Goal: Information Seeking & Learning: Learn about a topic

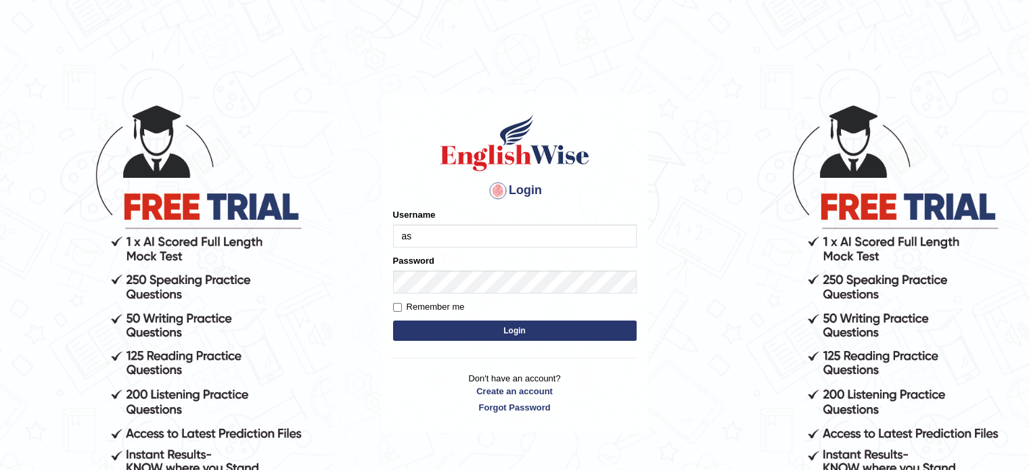
type input "asmitachapagain4391"
click at [469, 331] on button "Login" at bounding box center [515, 331] width 244 height 20
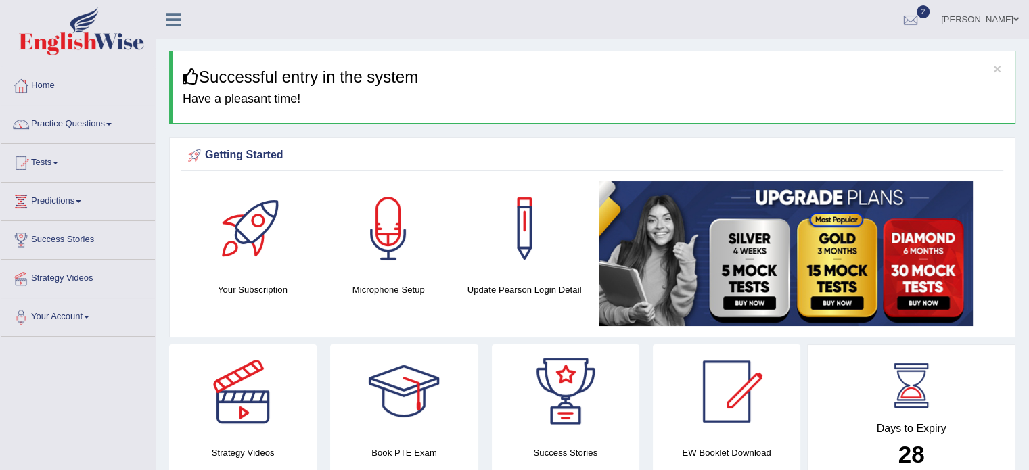
click at [112, 120] on link "Practice Questions" at bounding box center [78, 123] width 154 height 34
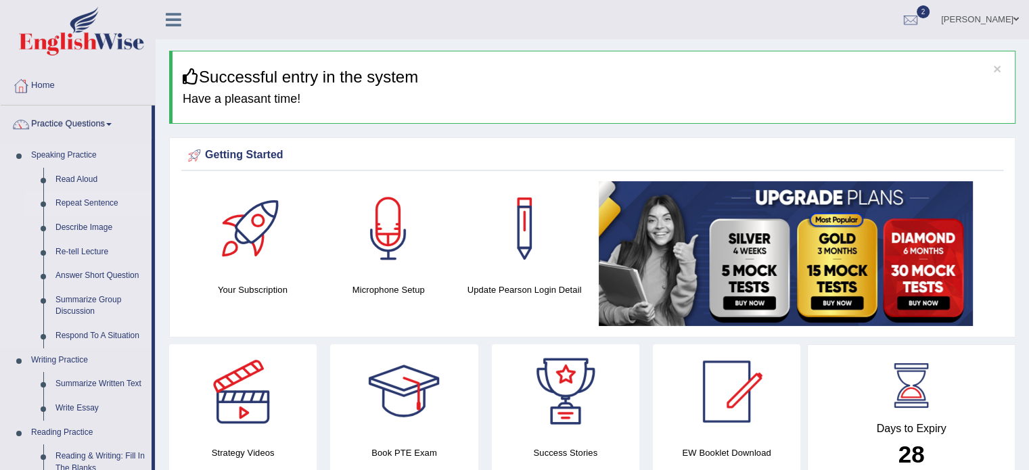
click at [131, 198] on link "Repeat Sentence" at bounding box center [100, 203] width 102 height 24
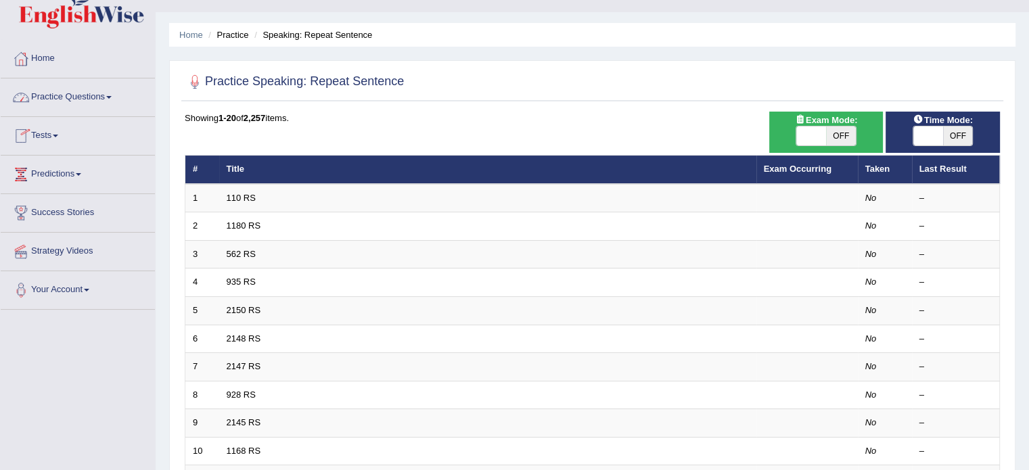
click at [111, 95] on link "Practice Questions" at bounding box center [78, 95] width 154 height 34
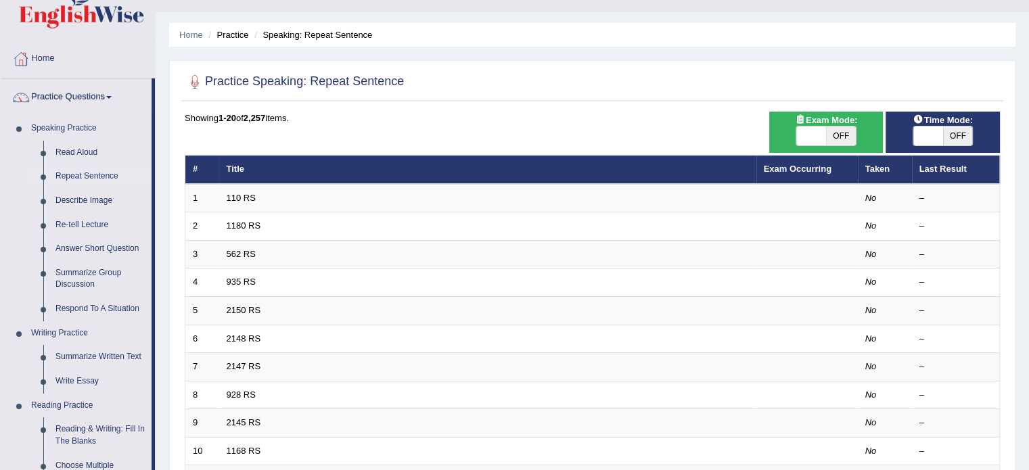
click at [114, 99] on link "Practice Questions" at bounding box center [76, 95] width 151 height 34
drag, startPoint x: 155, startPoint y: 108, endPoint x: 156, endPoint y: 116, distance: 8.1
click at [156, 116] on div "Toggle navigation Home Practice Questions Speaking Practice Read Aloud Repeat S…" at bounding box center [514, 417] width 1029 height 889
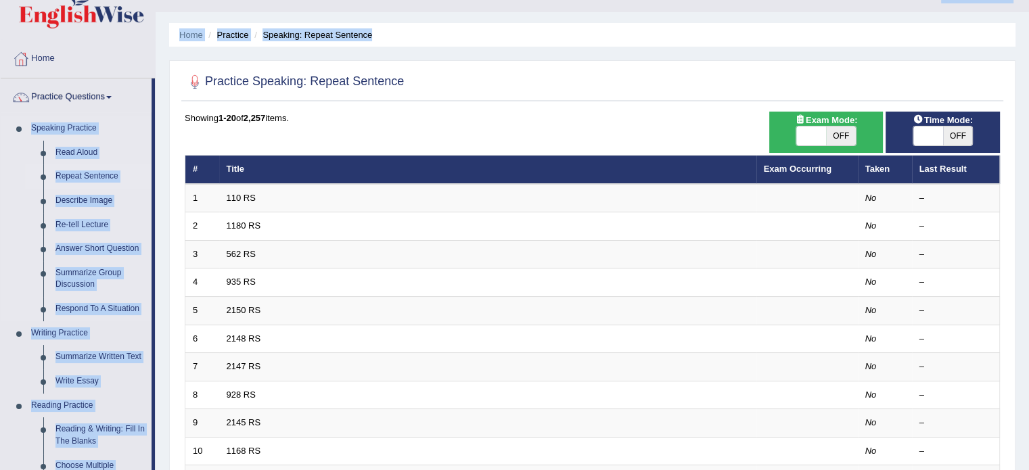
click at [148, 121] on link "Speaking Practice" at bounding box center [88, 128] width 127 height 24
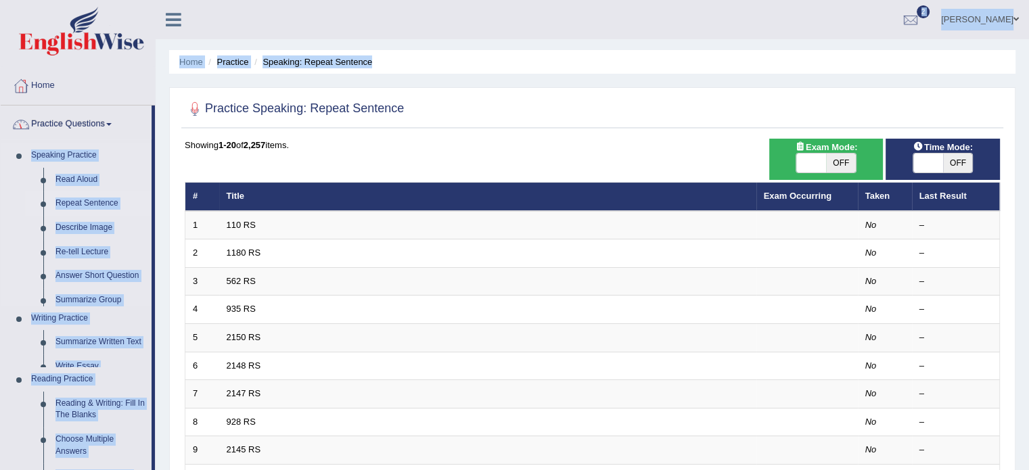
click at [148, 121] on link "Practice Questions" at bounding box center [76, 123] width 151 height 34
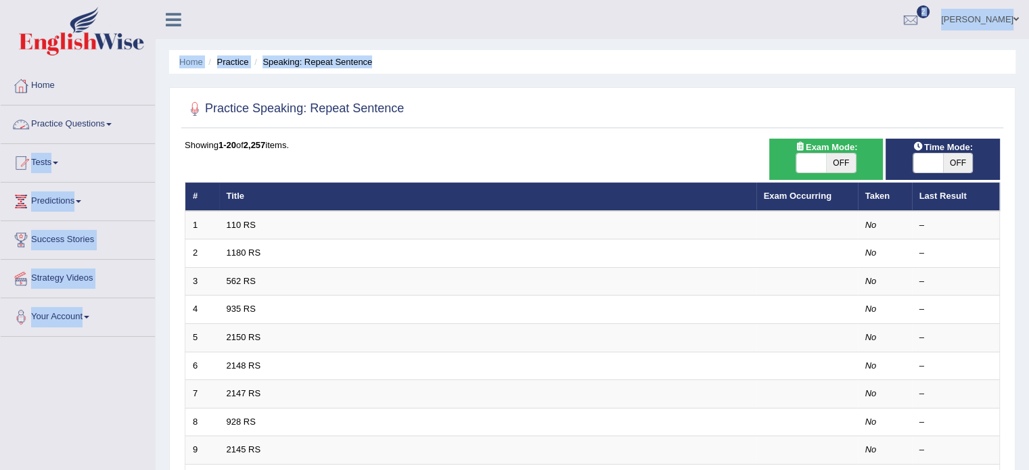
click at [114, 121] on link "Practice Questions" at bounding box center [78, 123] width 154 height 34
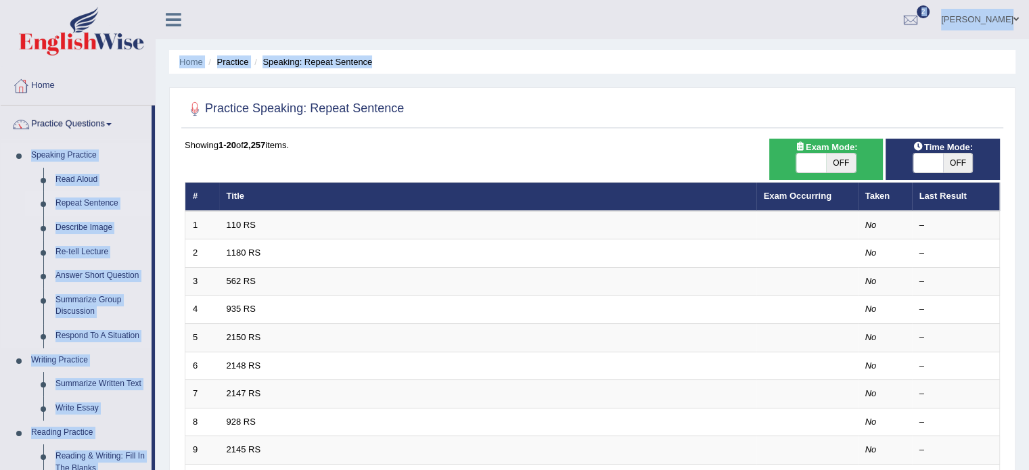
click at [127, 191] on link "Repeat Sentence" at bounding box center [100, 203] width 102 height 24
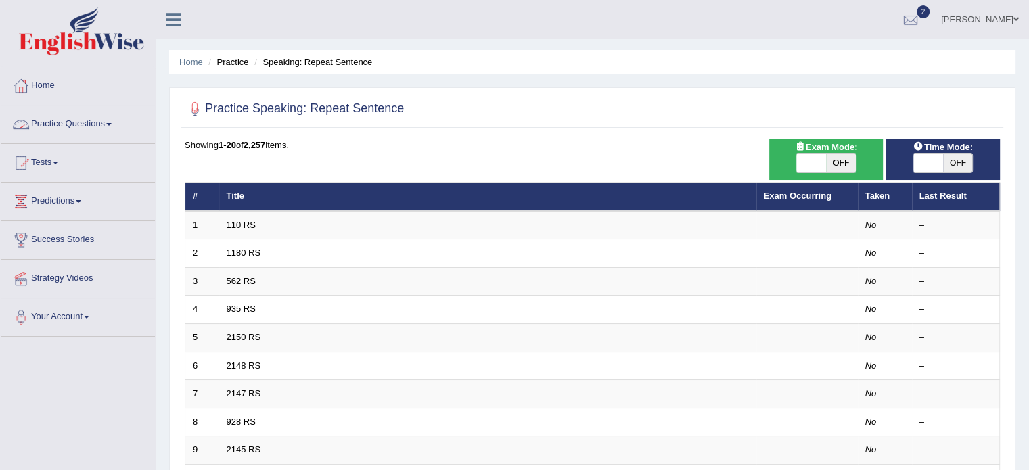
click at [112, 124] on span at bounding box center [108, 124] width 5 height 3
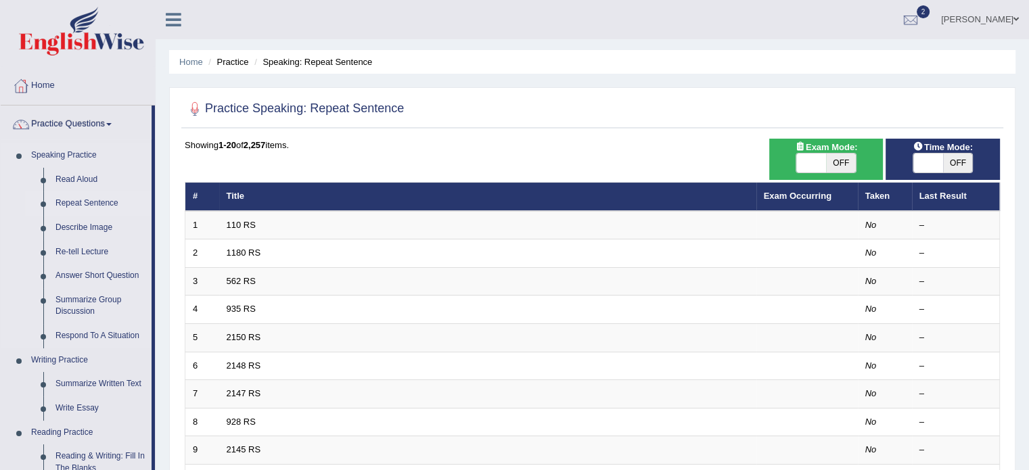
click at [124, 165] on link "Speaking Practice" at bounding box center [88, 155] width 127 height 24
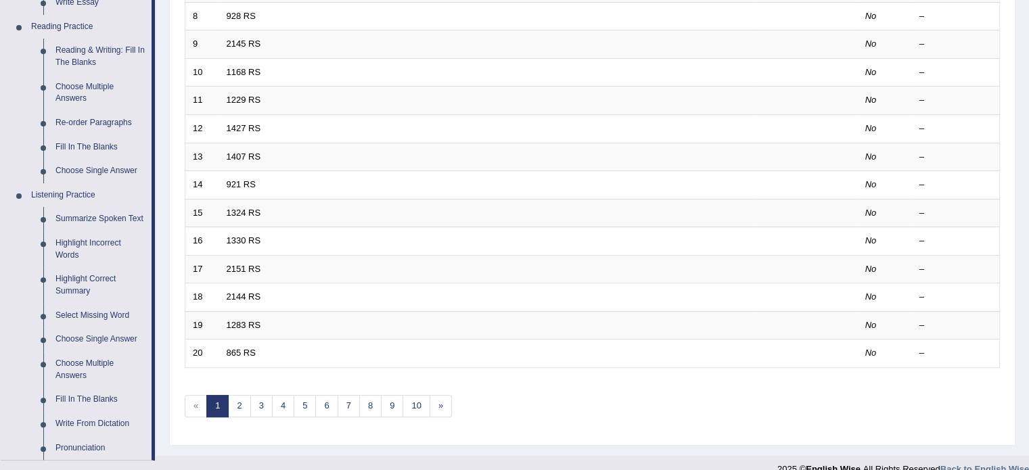
scroll to position [379, 0]
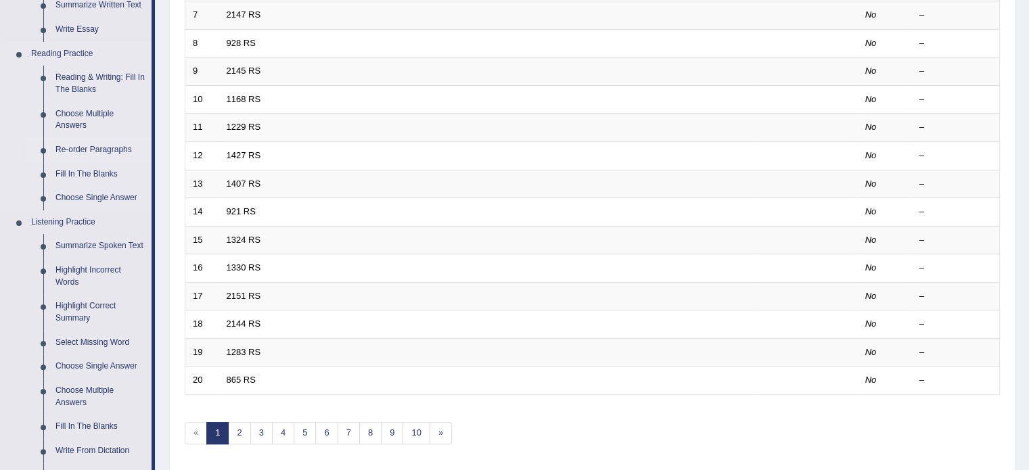
click at [89, 146] on link "Re-order Paragraphs" at bounding box center [100, 150] width 102 height 24
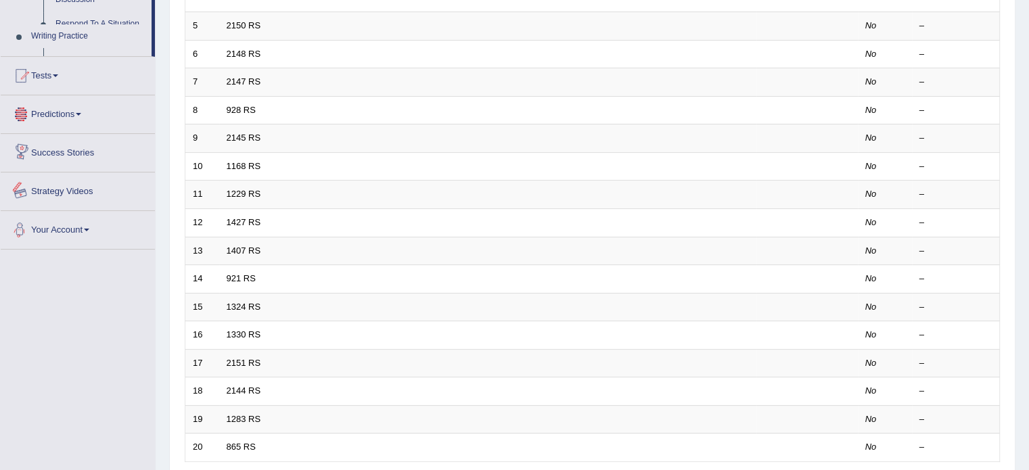
scroll to position [586, 0]
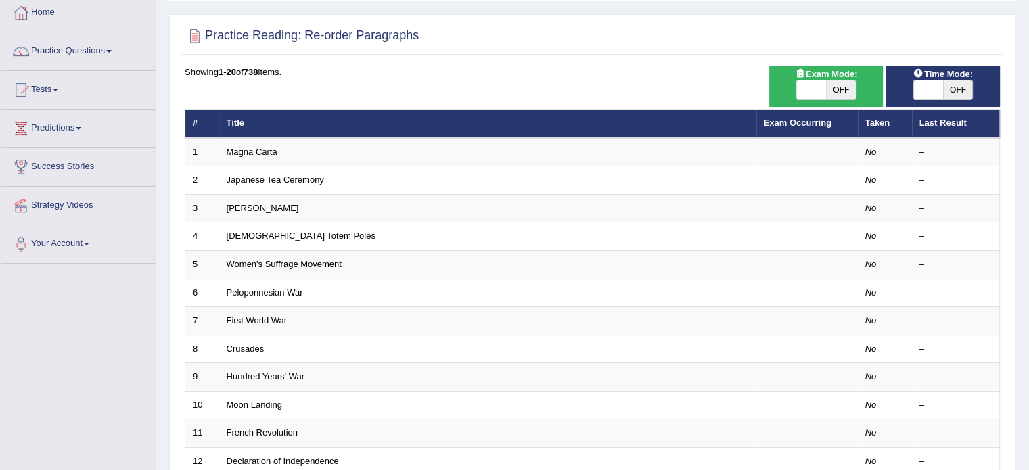
scroll to position [76, 0]
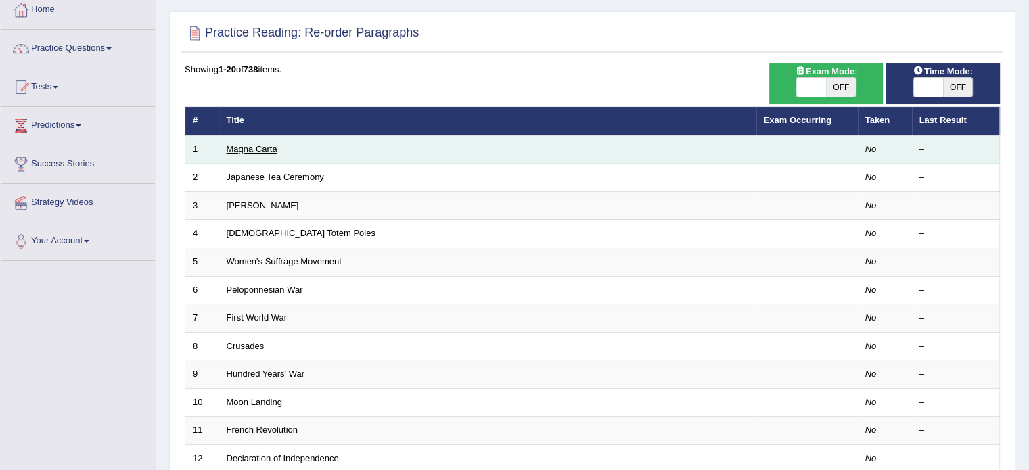
click at [270, 146] on link "Magna Carta" at bounding box center [252, 149] width 51 height 10
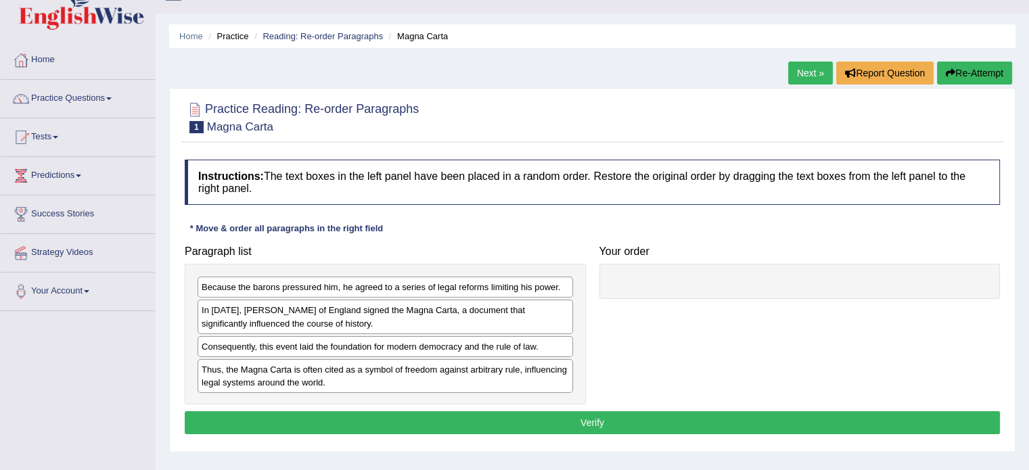
scroll to position [30, 0]
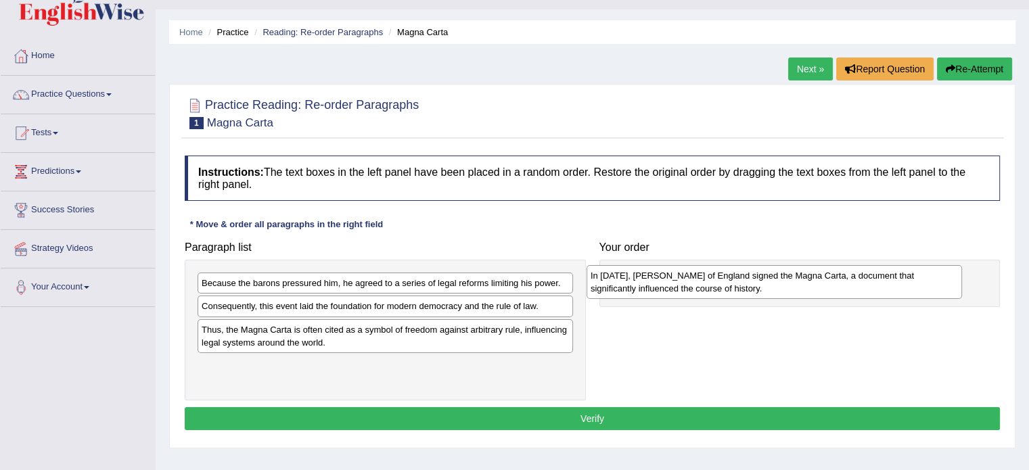
drag, startPoint x: 293, startPoint y: 323, endPoint x: 682, endPoint y: 294, distance: 390.1
click at [682, 294] on div "In 1215, King John of England signed the Magna Carta, a document that significa…" at bounding box center [775, 282] width 376 height 34
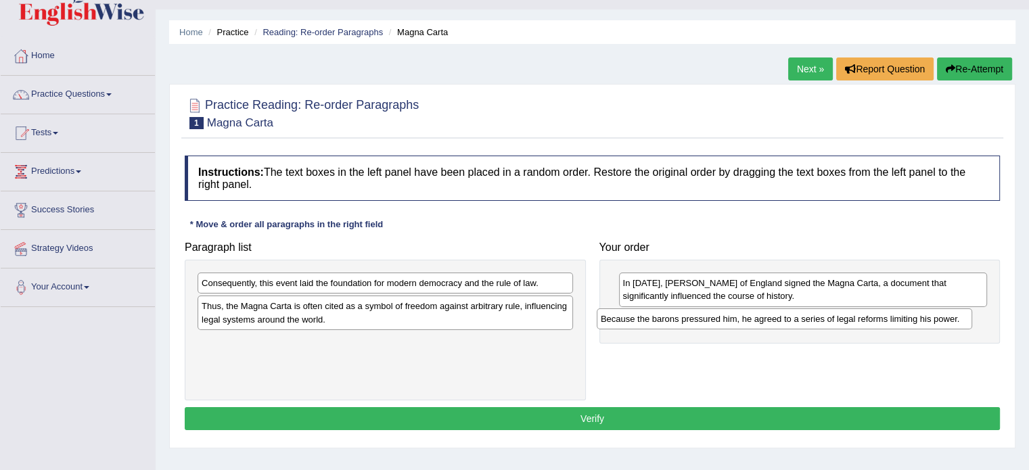
drag, startPoint x: 424, startPoint y: 283, endPoint x: 832, endPoint y: 316, distance: 409.3
click at [832, 316] on div "Because the barons pressured him, he agreed to a series of legal reforms limiti…" at bounding box center [785, 319] width 376 height 21
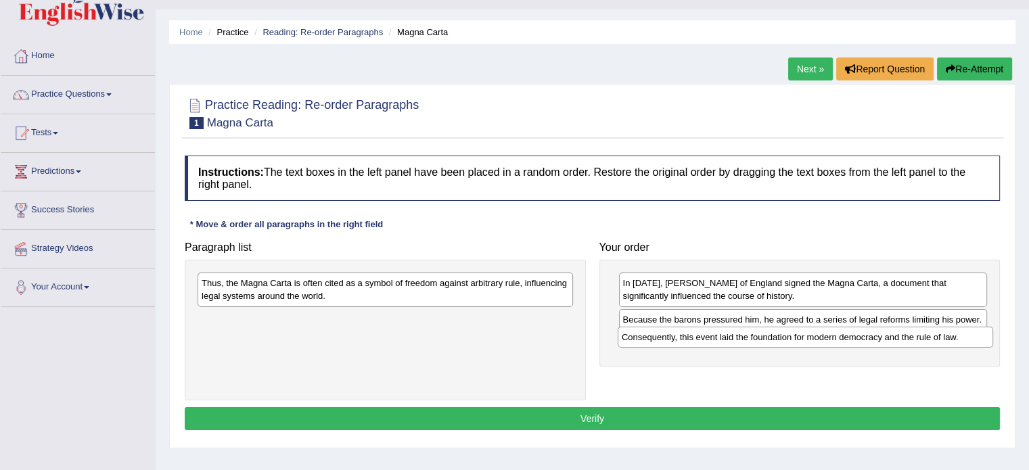
drag, startPoint x: 446, startPoint y: 288, endPoint x: 865, endPoint y: 342, distance: 422.3
click at [865, 342] on div "Consequently, this event laid the foundation for modern democracy and the rule …" at bounding box center [806, 337] width 376 height 21
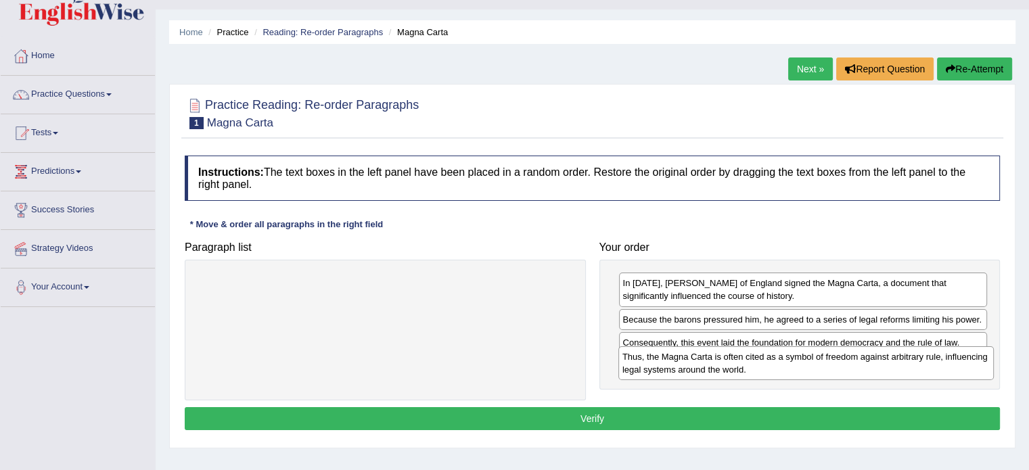
drag, startPoint x: 508, startPoint y: 292, endPoint x: 929, endPoint y: 365, distance: 427.2
click at [929, 365] on div "Thus, the Magna Carta is often cited as a symbol of freedom against arbitrary r…" at bounding box center [806, 363] width 376 height 34
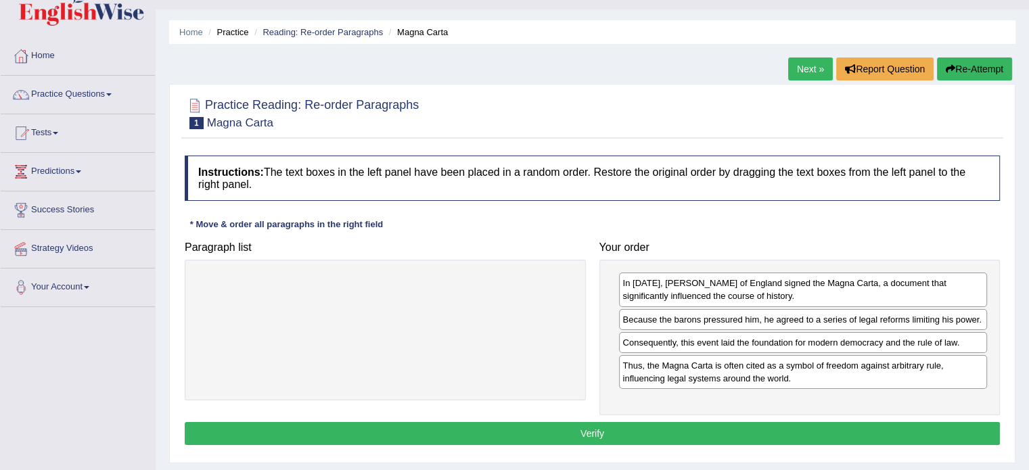
click at [581, 431] on button "Verify" at bounding box center [592, 433] width 815 height 23
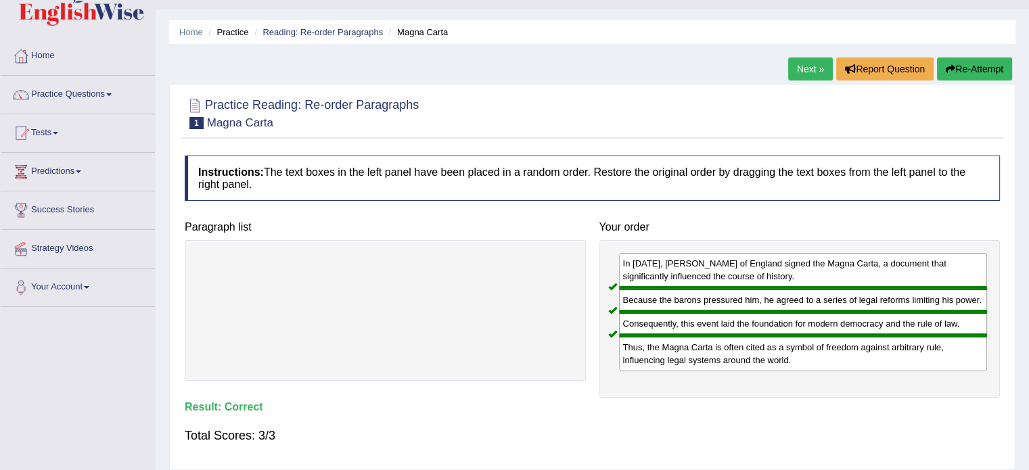
click at [798, 67] on link "Next »" at bounding box center [810, 69] width 45 height 23
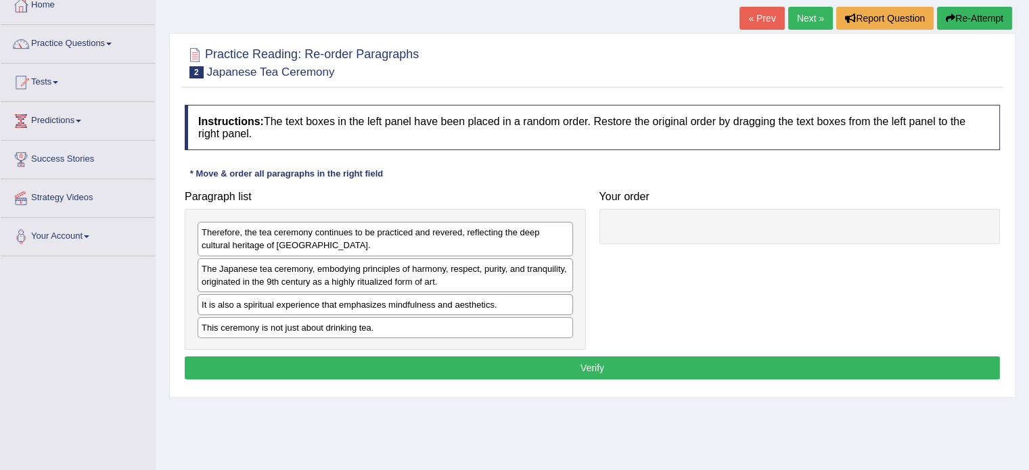
scroll to position [83, 0]
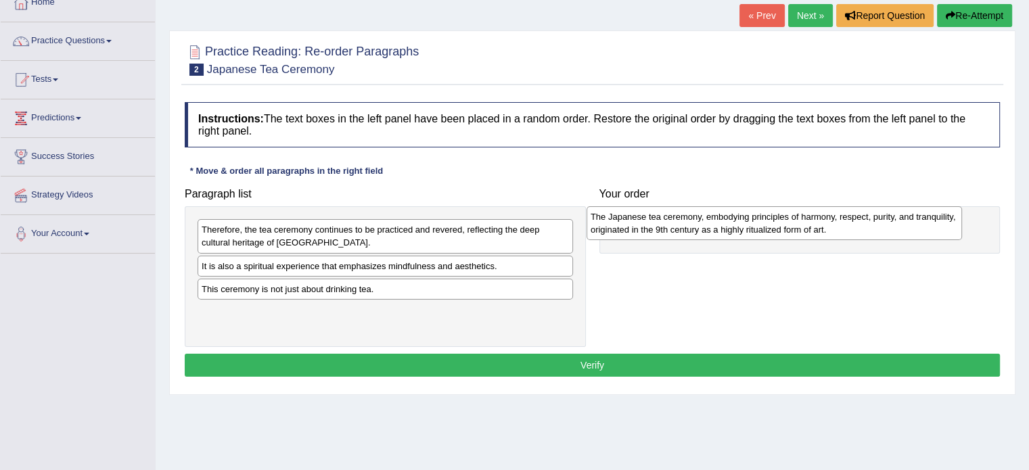
drag, startPoint x: 252, startPoint y: 267, endPoint x: 644, endPoint y: 218, distance: 395.4
click at [644, 218] on div "The Japanese tea ceremony, embodying principles of harmony, respect, purity, an…" at bounding box center [775, 223] width 376 height 34
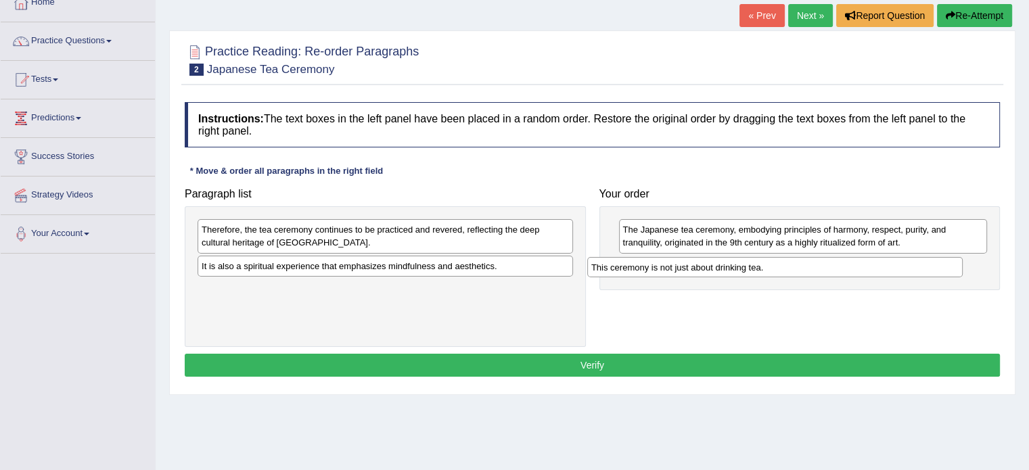
drag, startPoint x: 288, startPoint y: 294, endPoint x: 678, endPoint y: 273, distance: 390.3
click at [678, 273] on div "This ceremony is not just about drinking tea." at bounding box center [775, 267] width 376 height 21
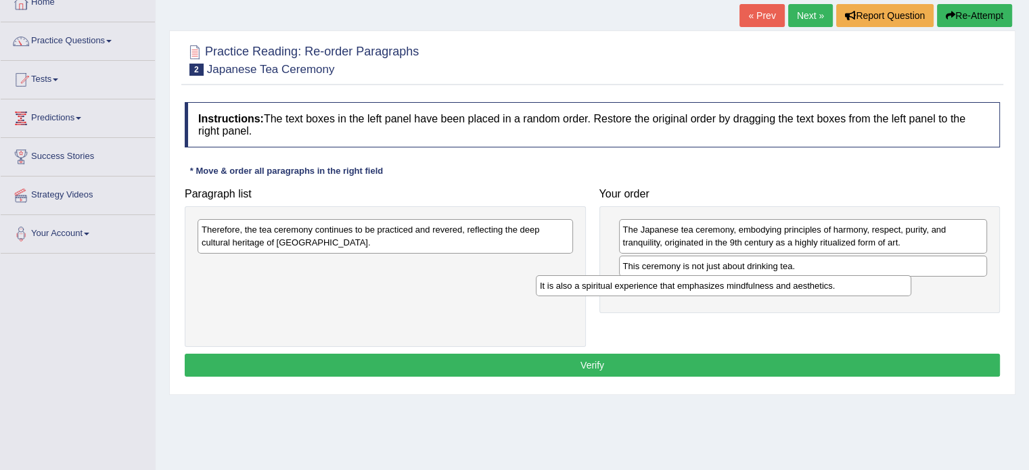
drag, startPoint x: 419, startPoint y: 263, endPoint x: 788, endPoint y: 282, distance: 368.5
click at [788, 282] on div "It is also a spiritual experience that emphasizes mindfulness and aesthetics." at bounding box center [724, 285] width 376 height 21
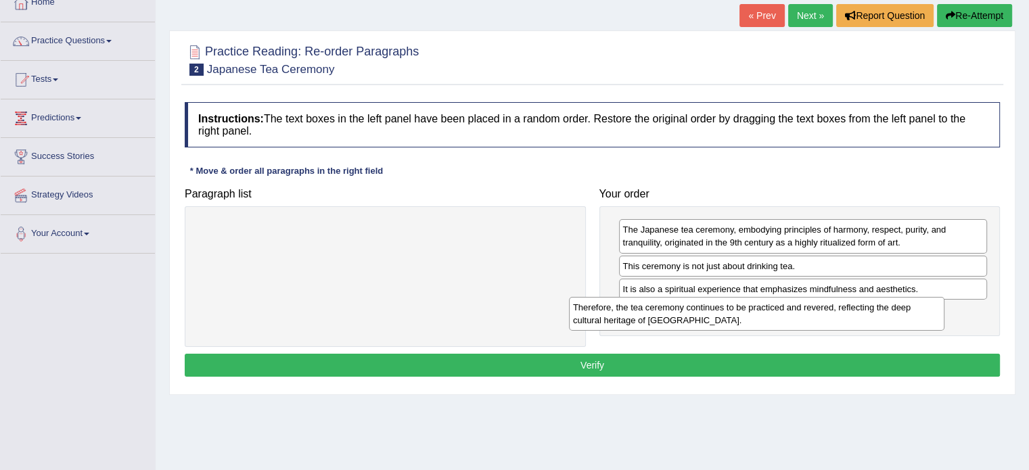
drag, startPoint x: 445, startPoint y: 232, endPoint x: 825, endPoint y: 307, distance: 387.6
click at [825, 307] on div "Therefore, the tea ceremony continues to be practiced and revered, reflecting t…" at bounding box center [757, 314] width 376 height 34
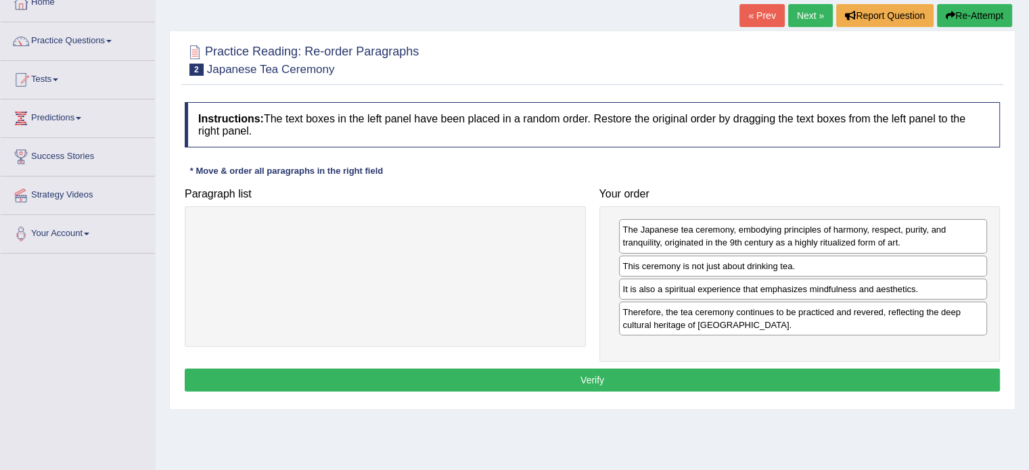
click at [578, 374] on button "Verify" at bounding box center [592, 380] width 815 height 23
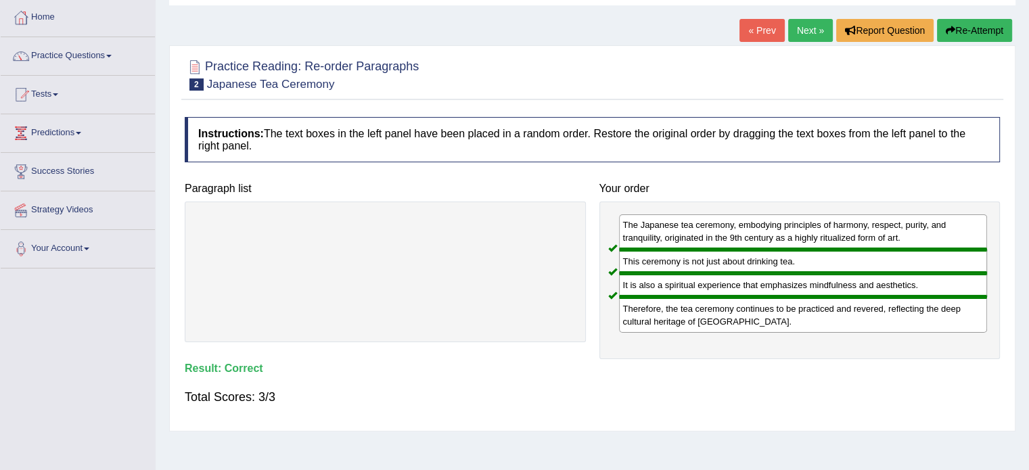
scroll to position [49, 0]
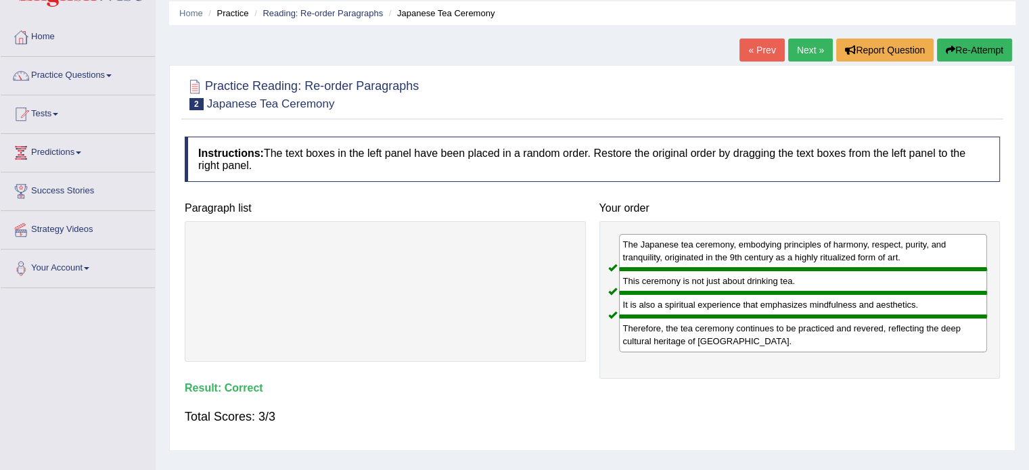
click at [809, 49] on link "Next »" at bounding box center [810, 50] width 45 height 23
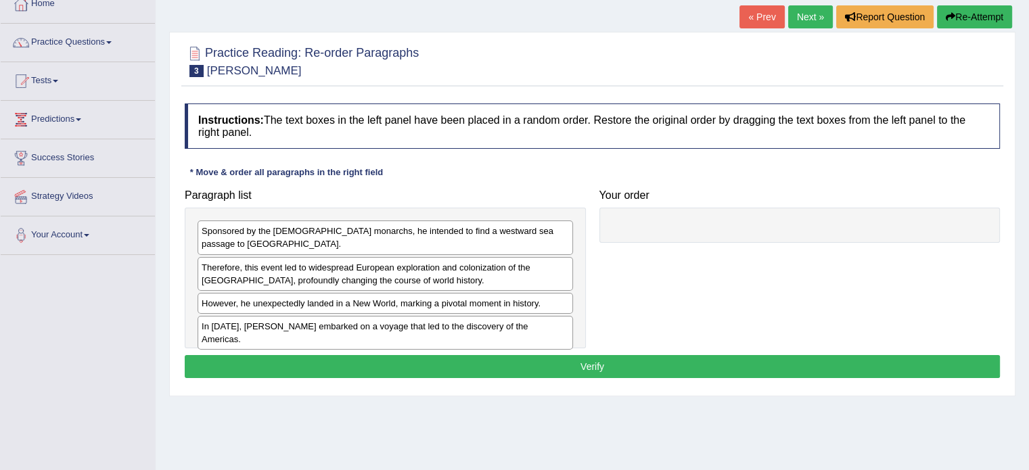
scroll to position [83, 0]
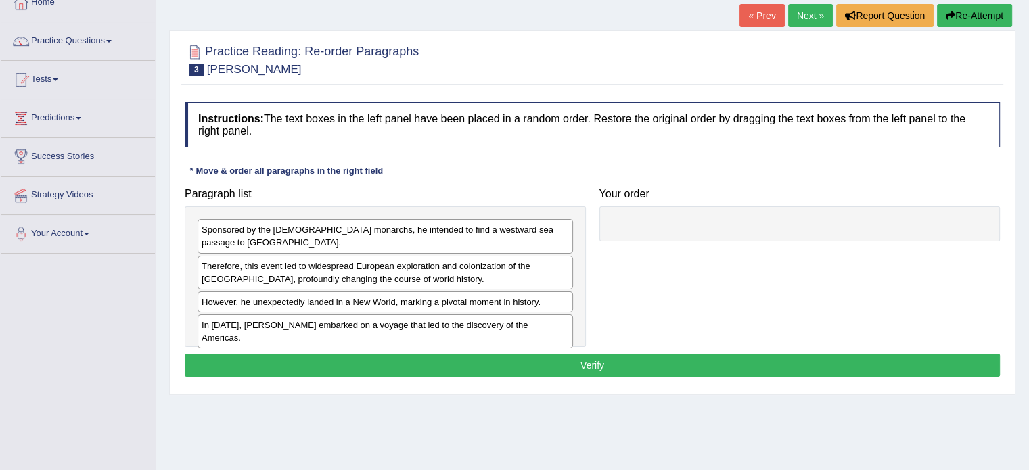
click at [334, 294] on div "Sponsored by the Spanish monarchs, he intended to find a westward sea passage t…" at bounding box center [385, 276] width 401 height 141
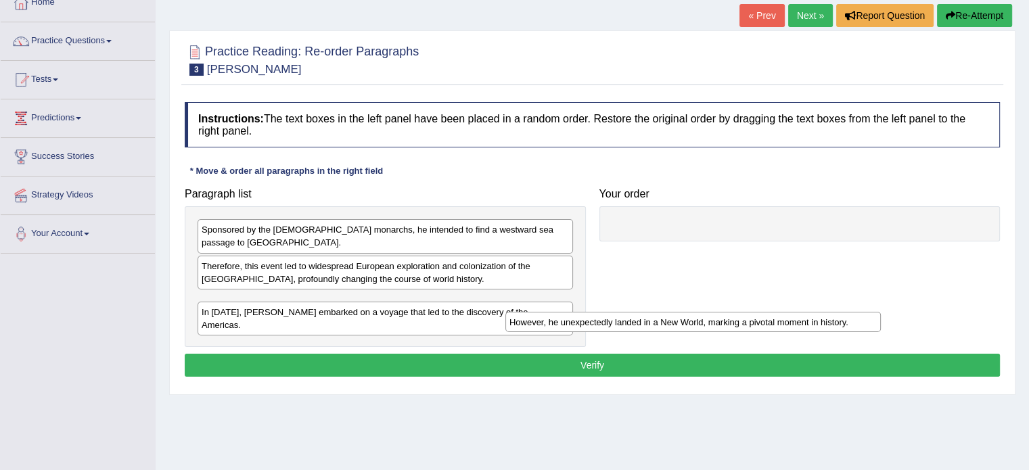
drag, startPoint x: 334, startPoint y: 294, endPoint x: 693, endPoint y: 346, distance: 363.6
click at [693, 333] on div "However, he unexpectedly landed in a New World, marking a pivotal moment in his…" at bounding box center [693, 322] width 376 height 21
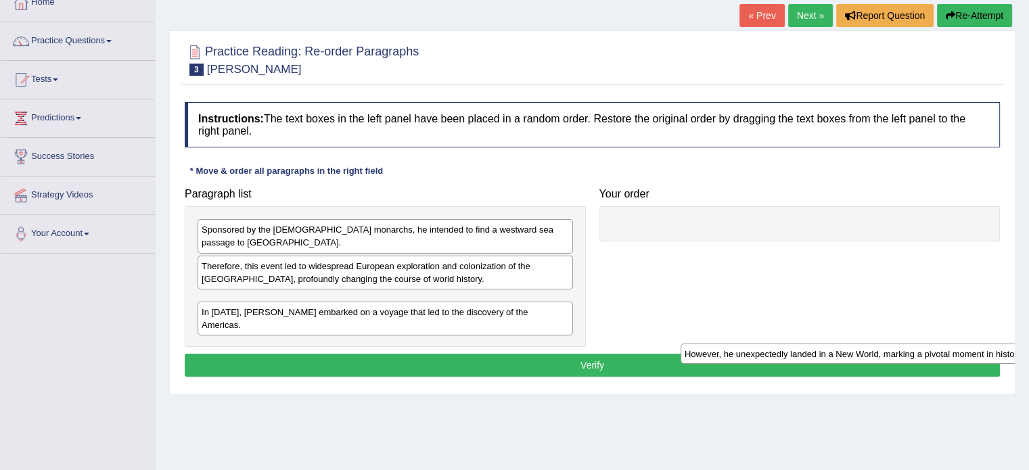
drag, startPoint x: 494, startPoint y: 292, endPoint x: 983, endPoint y: 358, distance: 493.5
click at [983, 358] on div "However, he unexpectedly landed in a New World, marking a pivotal moment in his…" at bounding box center [869, 354] width 376 height 21
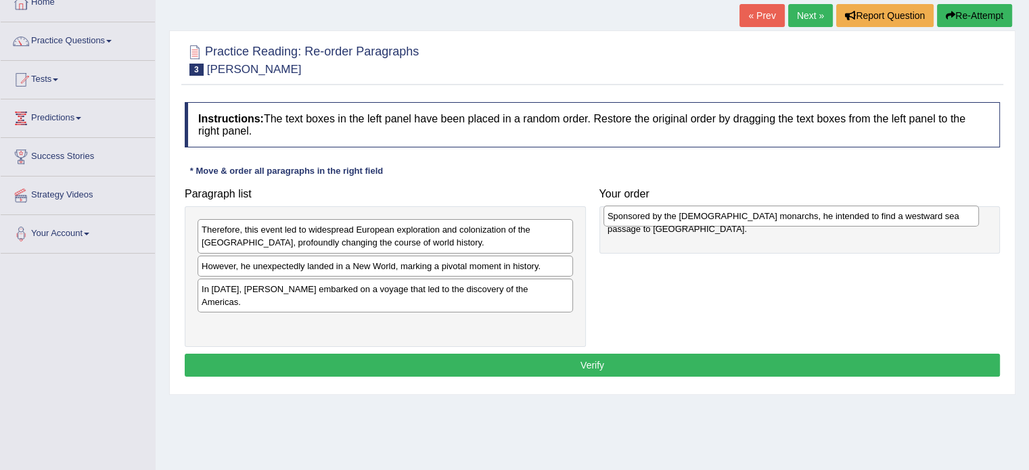
drag, startPoint x: 347, startPoint y: 227, endPoint x: 751, endPoint y: 214, distance: 404.1
click at [751, 214] on div "Sponsored by the [DEMOGRAPHIC_DATA] monarchs, he intended to find a westward se…" at bounding box center [792, 216] width 376 height 21
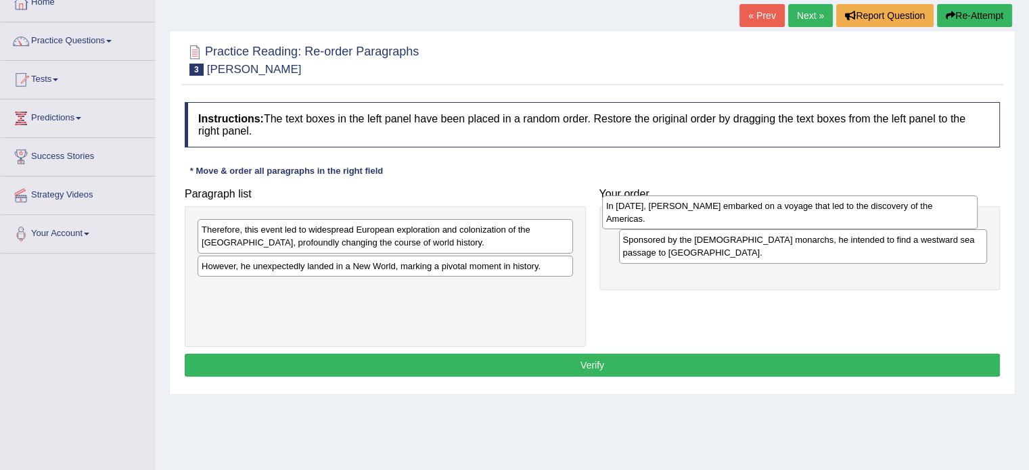
drag, startPoint x: 336, startPoint y: 297, endPoint x: 740, endPoint y: 214, distance: 412.9
click at [740, 214] on div "In [DATE], [PERSON_NAME] embarked on a voyage that led to the discovery of the …" at bounding box center [790, 213] width 376 height 34
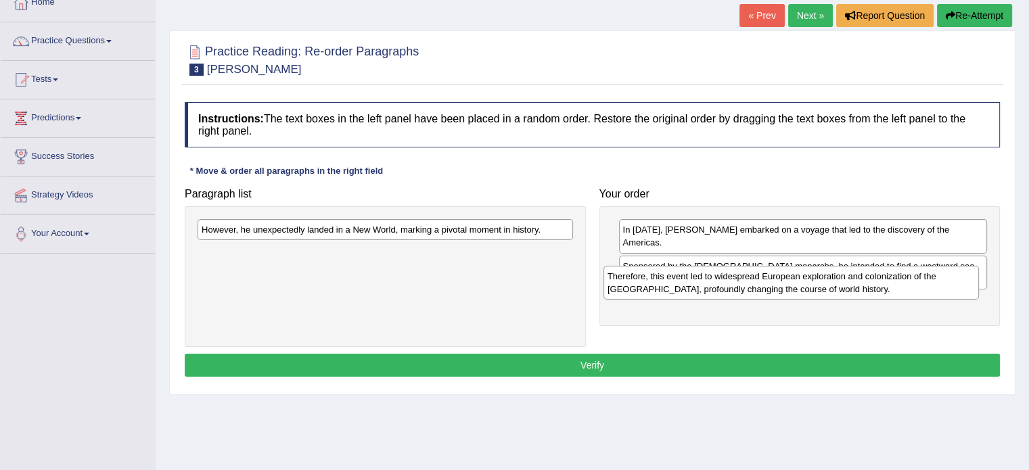
drag, startPoint x: 359, startPoint y: 240, endPoint x: 802, endPoint y: 287, distance: 445.6
click at [802, 287] on div "Therefore, this event led to widespread European exploration and colonization o…" at bounding box center [792, 283] width 376 height 34
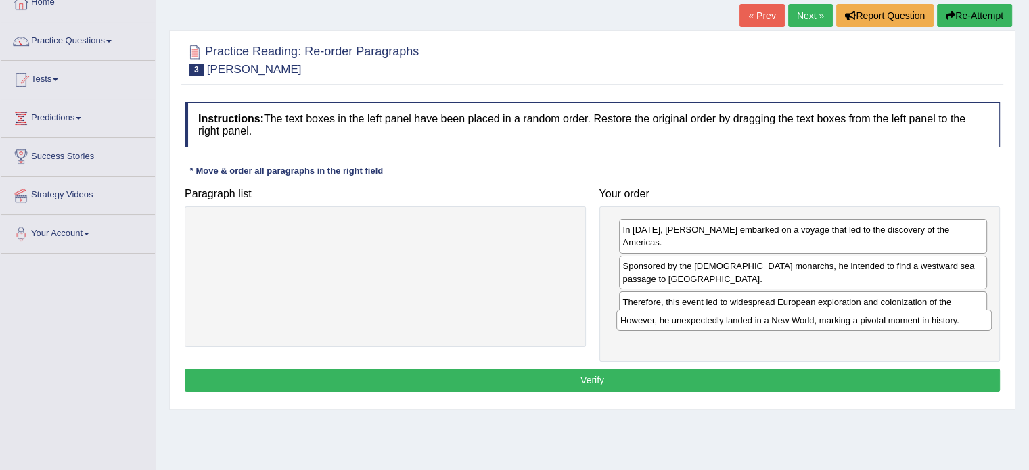
drag, startPoint x: 493, startPoint y: 230, endPoint x: 934, endPoint y: 319, distance: 450.1
click at [934, 319] on div "However, he unexpectedly landed in a New World, marking a pivotal moment in his…" at bounding box center [804, 320] width 376 height 21
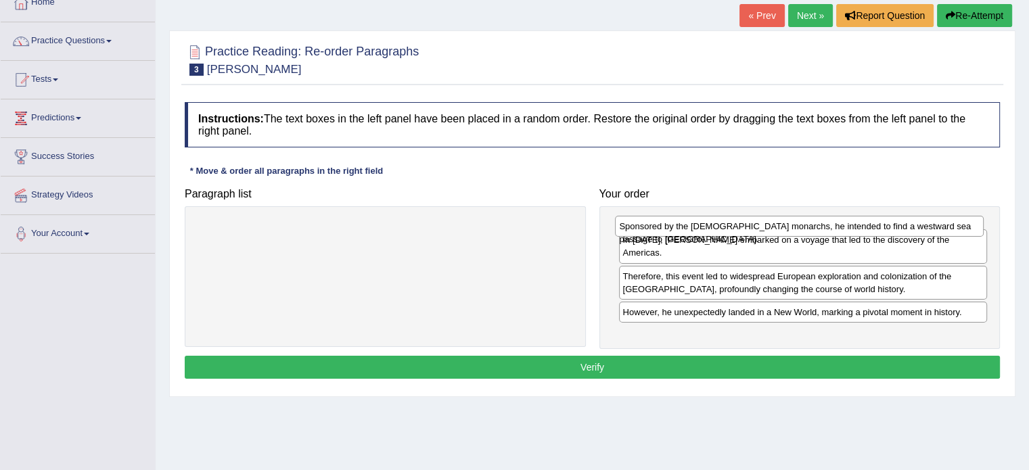
drag, startPoint x: 863, startPoint y: 267, endPoint x: 859, endPoint y: 230, distance: 37.4
click at [859, 230] on div "Sponsored by the Spanish monarchs, he intended to find a westward sea passage t…" at bounding box center [799, 226] width 369 height 21
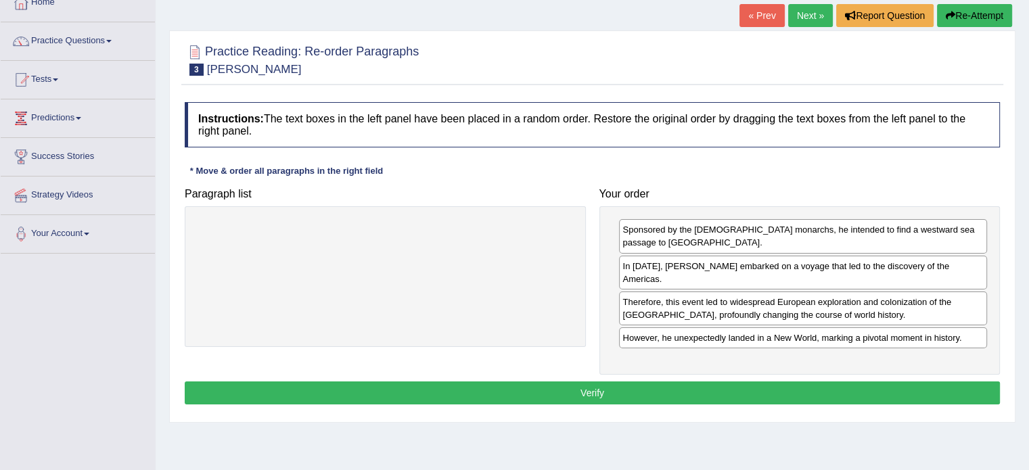
click at [597, 382] on button "Verify" at bounding box center [592, 393] width 815 height 23
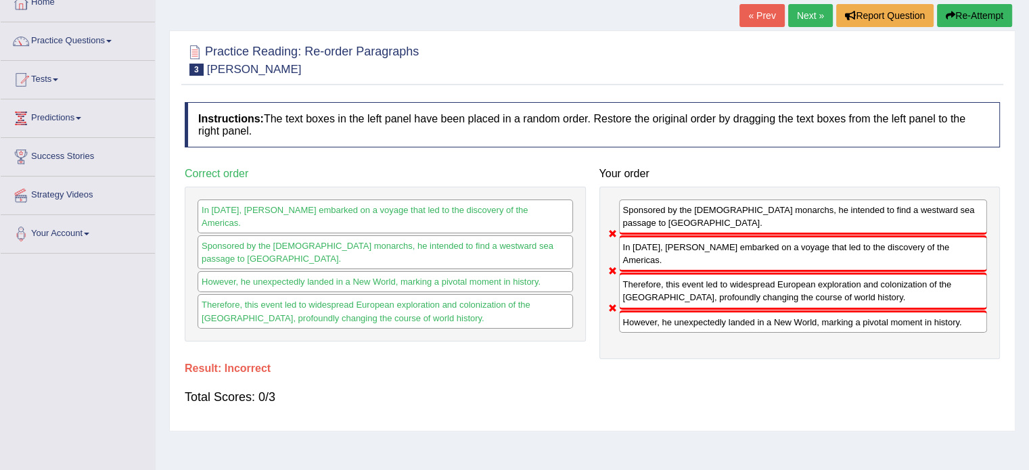
drag, startPoint x: 371, startPoint y: 219, endPoint x: 438, endPoint y: 333, distance: 132.5
click at [438, 333] on div "Paragraph list Correct order In 1492, Christopher Columbus embarked on a voyage…" at bounding box center [592, 260] width 829 height 198
click at [980, 8] on button "Re-Attempt" at bounding box center [974, 15] width 75 height 23
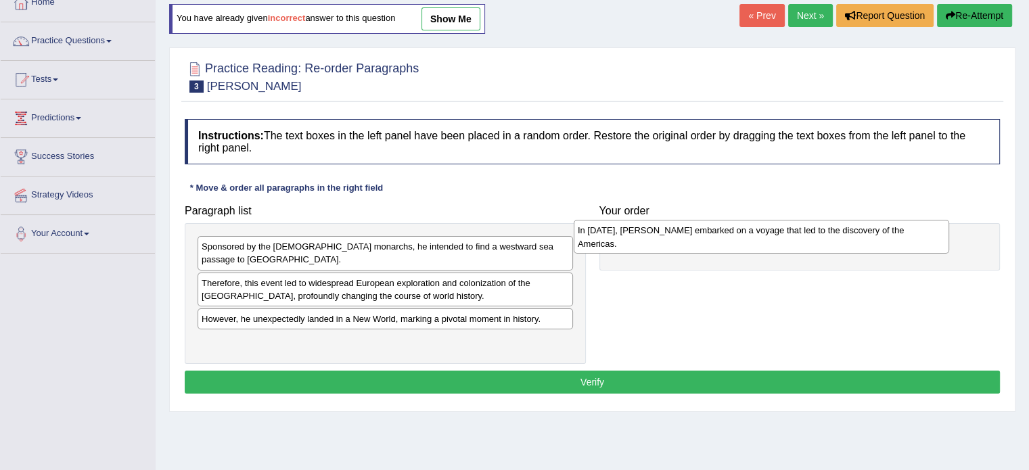
drag, startPoint x: 311, startPoint y: 333, endPoint x: 687, endPoint y: 236, distance: 388.4
click at [687, 236] on div "In [DATE], [PERSON_NAME] embarked on a voyage that led to the discovery of the …" at bounding box center [762, 237] width 376 height 34
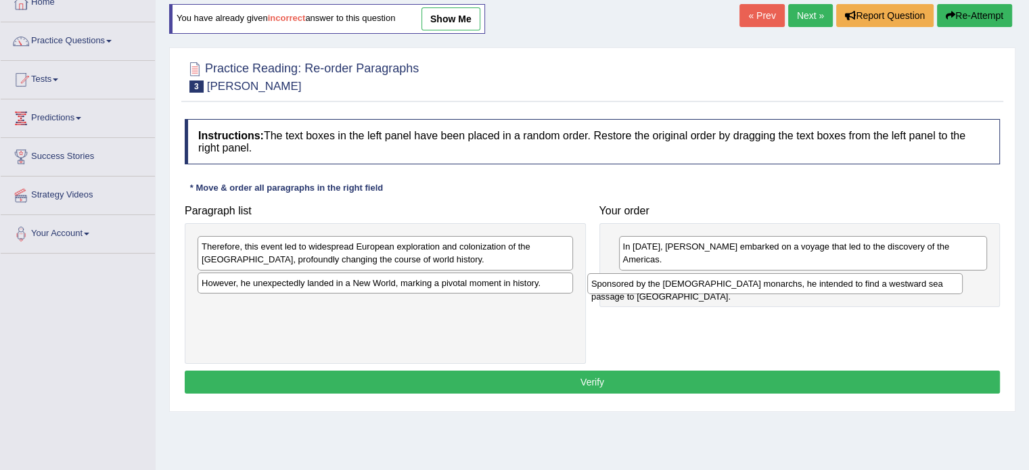
drag, startPoint x: 344, startPoint y: 251, endPoint x: 733, endPoint y: 286, distance: 391.3
click at [733, 286] on div "Sponsored by the [DEMOGRAPHIC_DATA] monarchs, he intended to find a westward se…" at bounding box center [775, 283] width 376 height 21
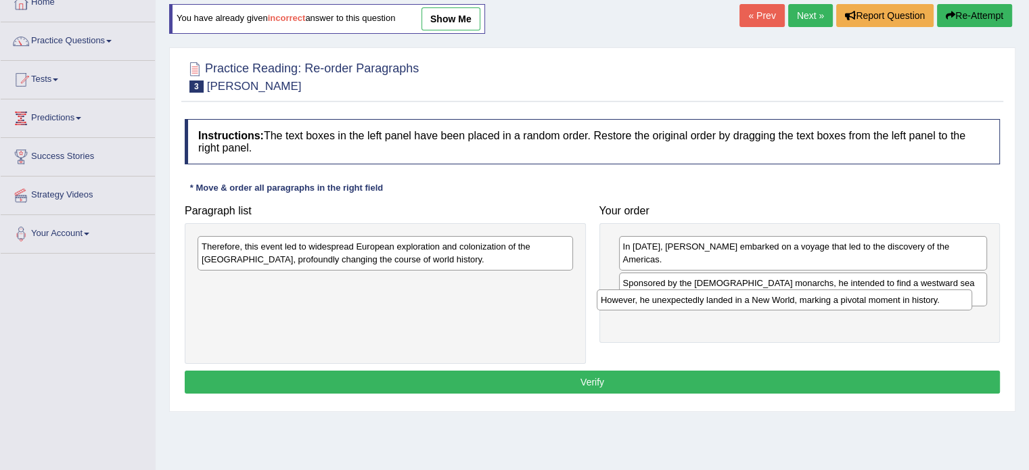
drag, startPoint x: 429, startPoint y: 289, endPoint x: 846, endPoint y: 308, distance: 417.2
click at [846, 308] on div "However, he unexpectedly landed in a New World, marking a pivotal moment in his…" at bounding box center [785, 300] width 376 height 21
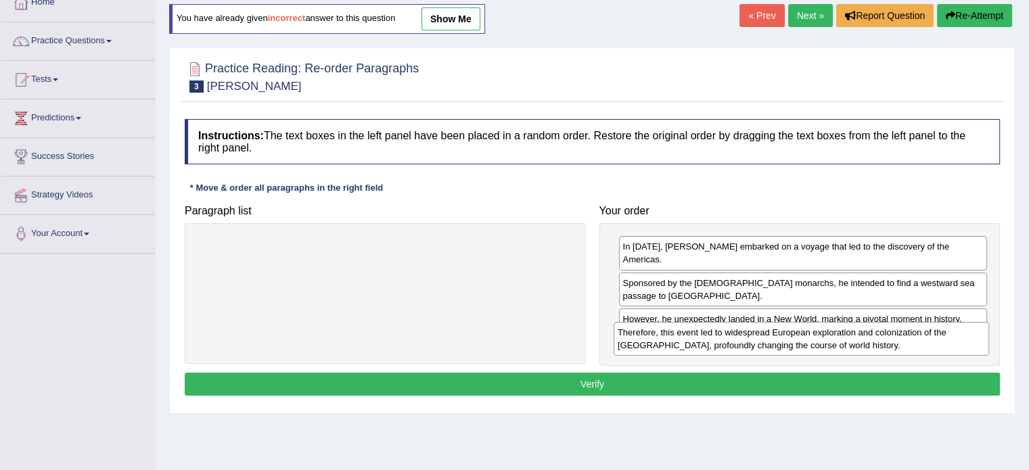
drag, startPoint x: 493, startPoint y: 248, endPoint x: 917, endPoint y: 355, distance: 438.3
click at [917, 355] on div "Therefore, this event led to widespread European exploration and colonization o…" at bounding box center [802, 339] width 376 height 34
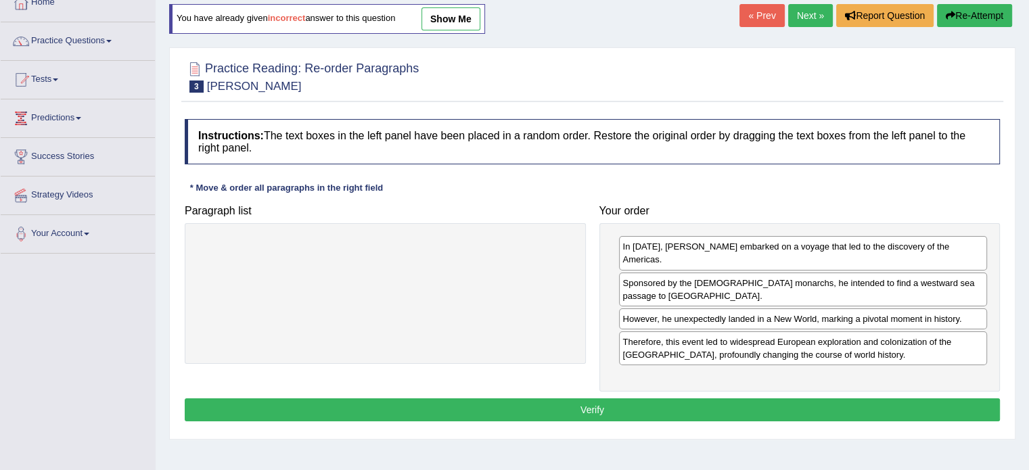
click at [597, 399] on button "Verify" at bounding box center [592, 410] width 815 height 23
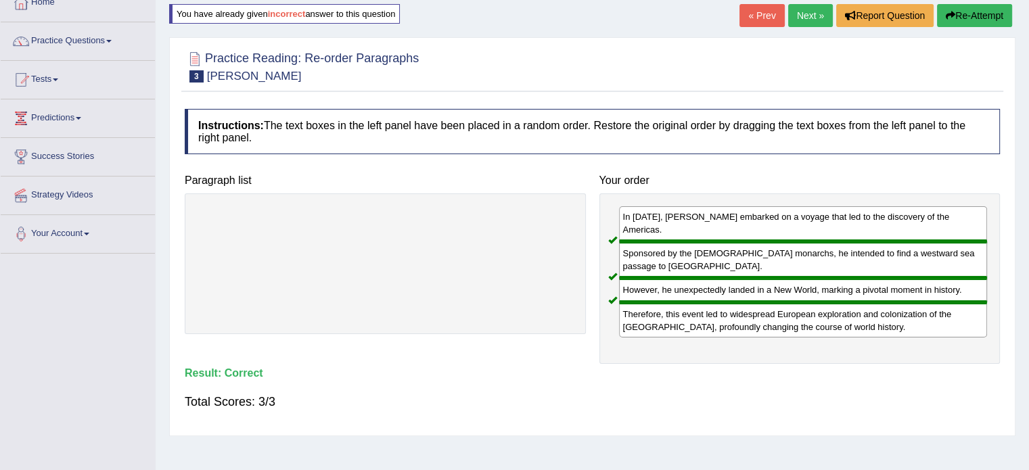
click at [807, 9] on link "Next »" at bounding box center [810, 15] width 45 height 23
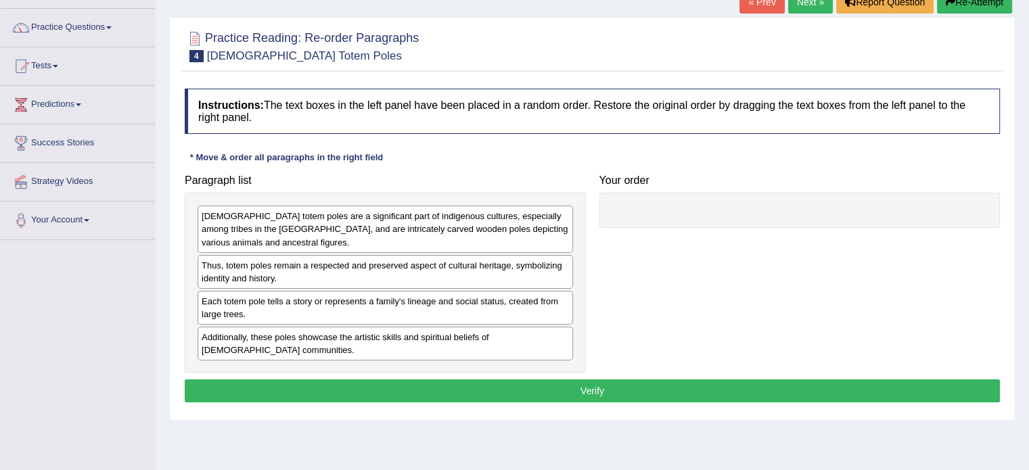
scroll to position [98, 0]
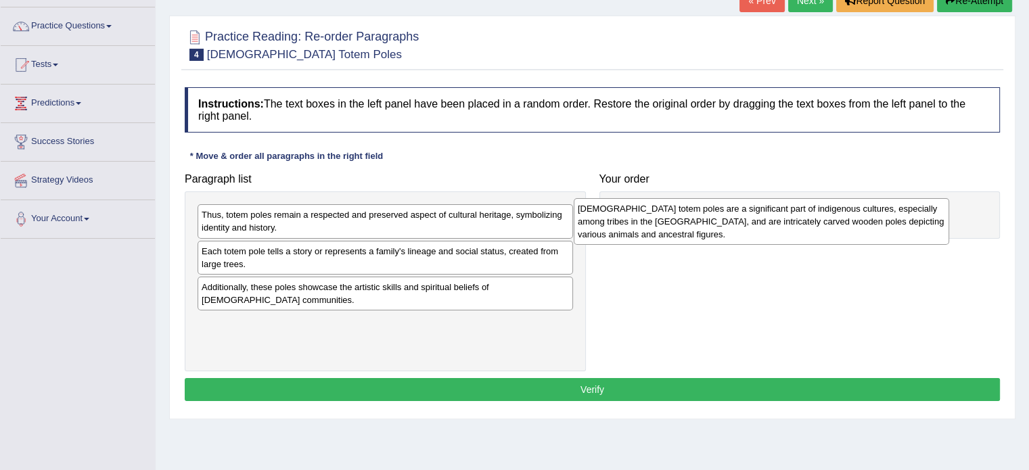
drag, startPoint x: 409, startPoint y: 224, endPoint x: 792, endPoint y: 216, distance: 383.0
click at [792, 216] on div "[DEMOGRAPHIC_DATA] totem poles are a significant part of indigenous cultures, e…" at bounding box center [762, 221] width 376 height 47
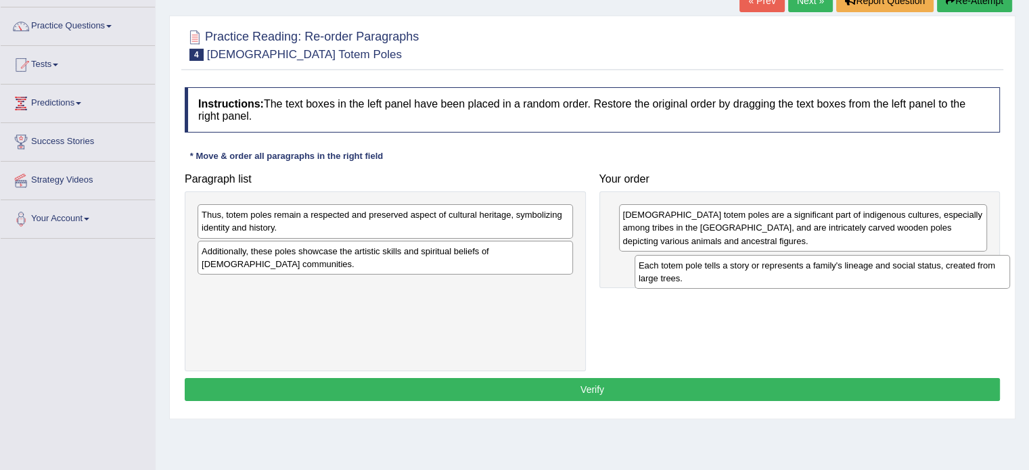
drag, startPoint x: 424, startPoint y: 256, endPoint x: 855, endPoint y: 266, distance: 431.8
click at [855, 266] on div "Each totem pole tells a story or represents a family's lineage and social statu…" at bounding box center [823, 272] width 376 height 34
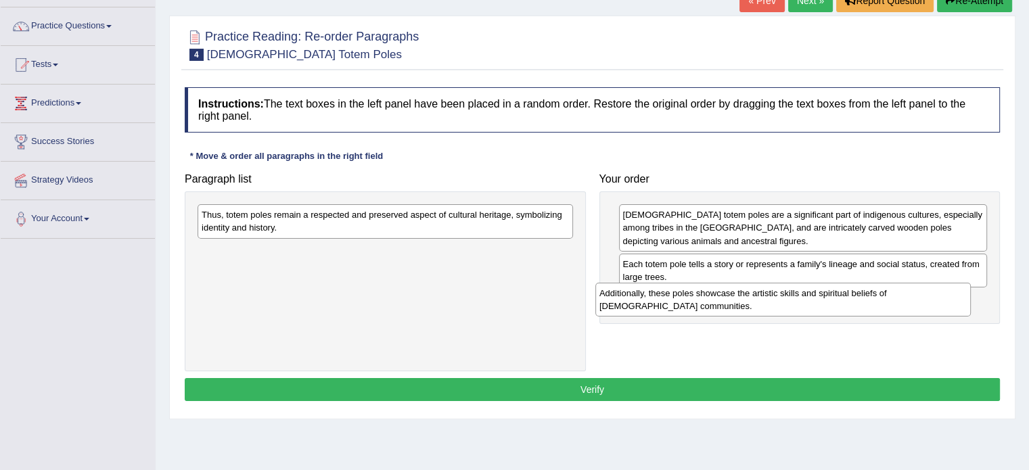
drag, startPoint x: 433, startPoint y: 254, endPoint x: 832, endPoint y: 296, distance: 400.8
click at [832, 296] on div "Additionally, these poles showcase the artistic skills and spiritual beliefs of…" at bounding box center [783, 300] width 376 height 34
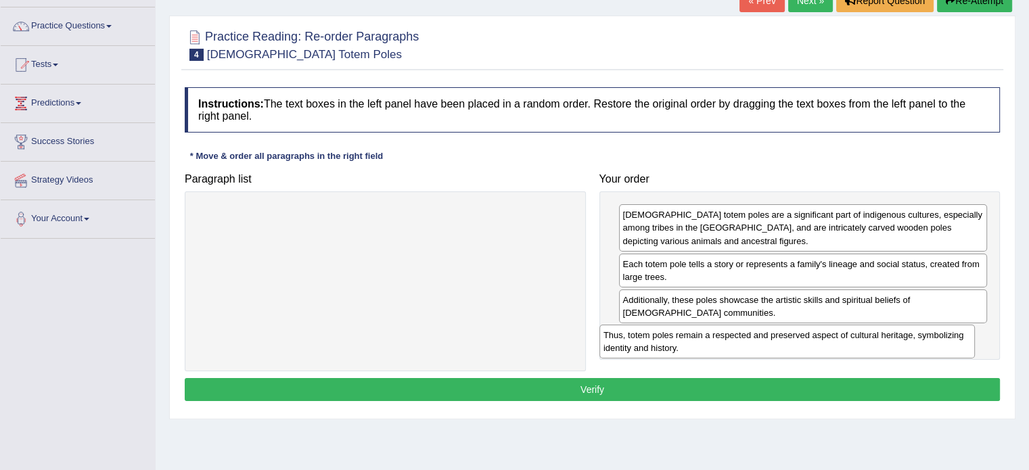
drag, startPoint x: 522, startPoint y: 223, endPoint x: 939, endPoint y: 343, distance: 433.8
click at [939, 343] on div "Thus, totem poles remain a respected and preserved aspect of cultural heritage,…" at bounding box center [787, 342] width 376 height 34
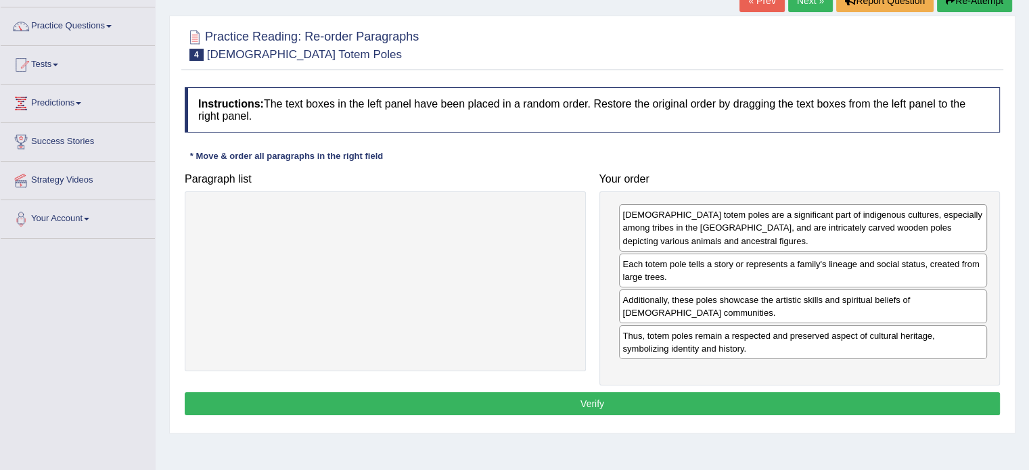
click at [599, 399] on button "Verify" at bounding box center [592, 403] width 815 height 23
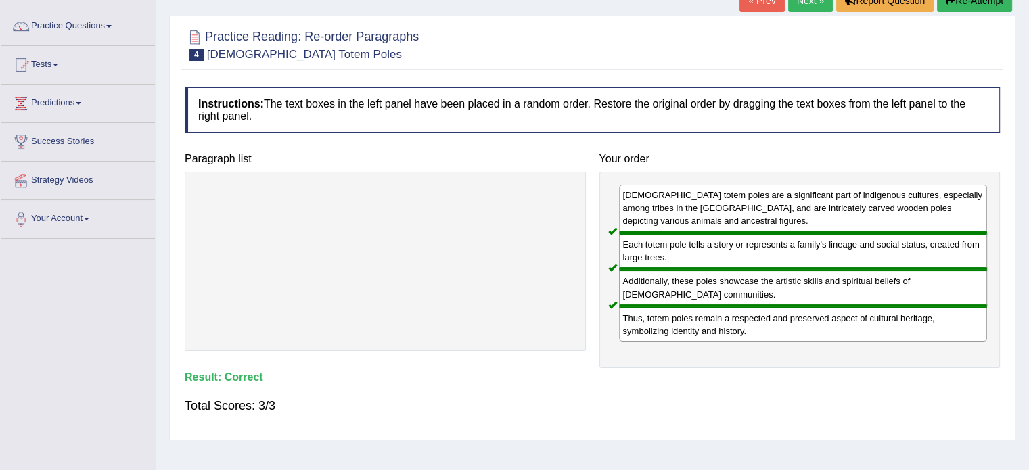
scroll to position [45, 0]
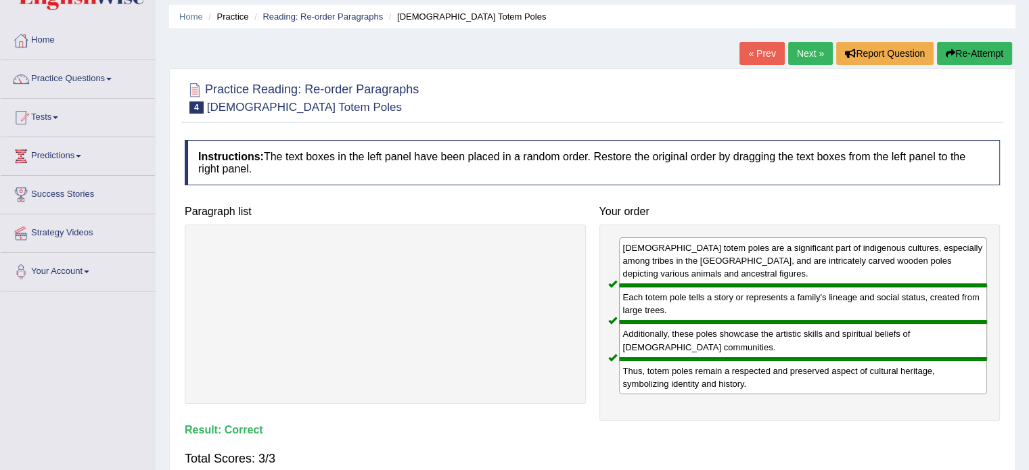
click at [809, 49] on link "Next »" at bounding box center [810, 53] width 45 height 23
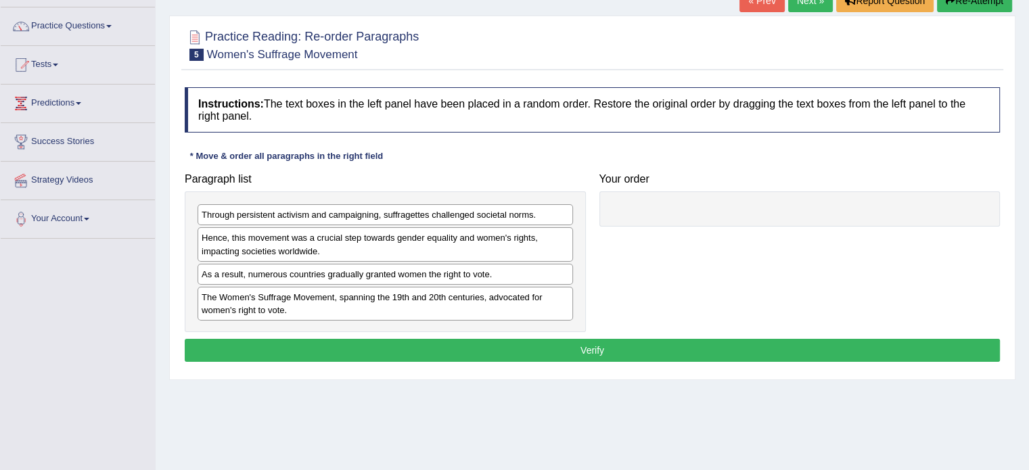
scroll to position [100, 0]
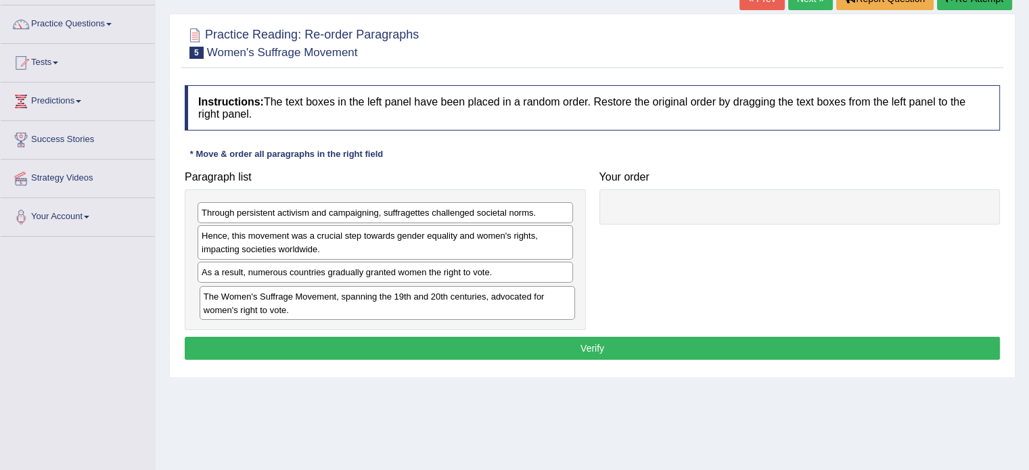
drag, startPoint x: 282, startPoint y: 302, endPoint x: 301, endPoint y: 297, distance: 19.5
click at [301, 297] on div "The Women's Suffrage Movement, spanning the 19th and 20th centuries, advocated …" at bounding box center [388, 303] width 376 height 34
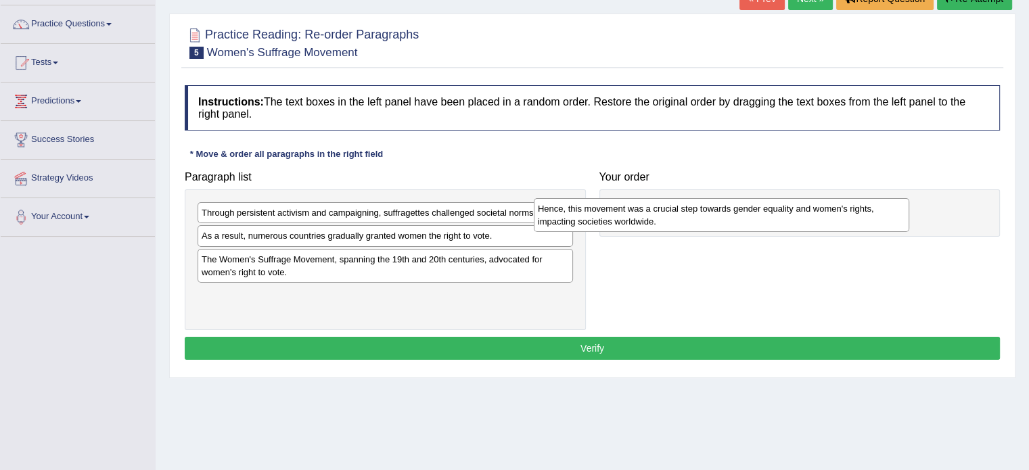
drag, startPoint x: 295, startPoint y: 244, endPoint x: 685, endPoint y: 214, distance: 390.9
click at [685, 214] on div "Hence, this movement was a crucial step towards gender equality and women's rig…" at bounding box center [722, 215] width 376 height 34
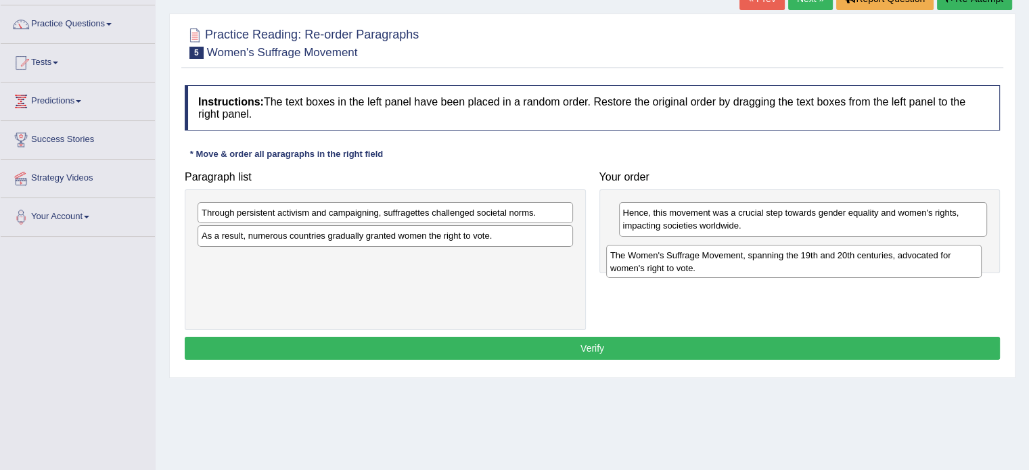
drag, startPoint x: 311, startPoint y: 271, endPoint x: 721, endPoint y: 267, distance: 410.0
click at [721, 267] on div "The Women's Suffrage Movement, spanning the 19th and 20th centuries, advocated …" at bounding box center [794, 262] width 376 height 34
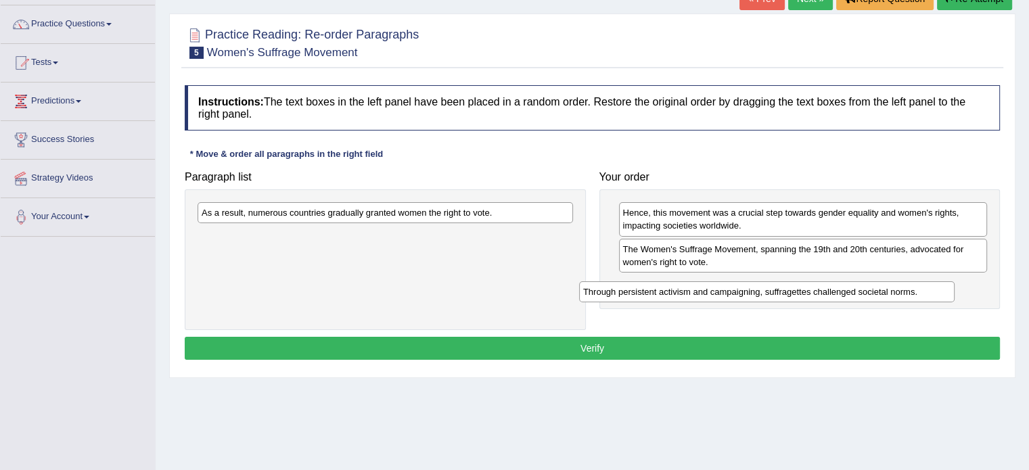
drag, startPoint x: 476, startPoint y: 210, endPoint x: 890, endPoint y: 281, distance: 420.8
click at [890, 281] on div "Through persistent activism and campaigning, suffragettes challenged societal n…" at bounding box center [767, 291] width 376 height 21
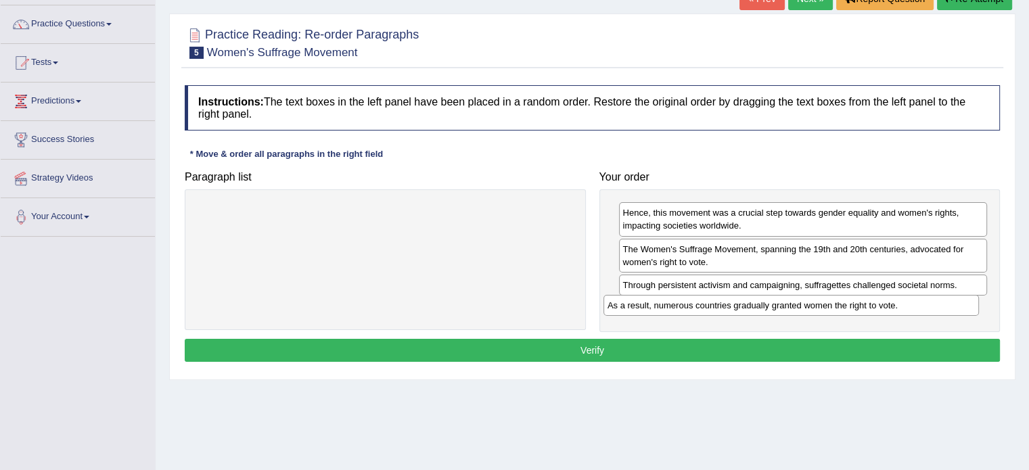
drag, startPoint x: 509, startPoint y: 216, endPoint x: 924, endPoint y: 304, distance: 424.8
click at [924, 304] on div "As a result, numerous countries gradually granted women the right to vote." at bounding box center [792, 305] width 376 height 21
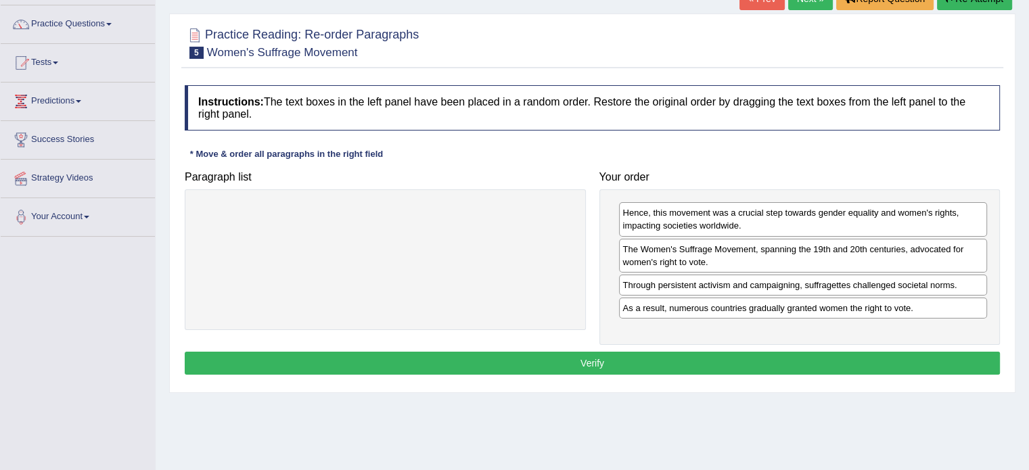
click at [587, 360] on button "Verify" at bounding box center [592, 363] width 815 height 23
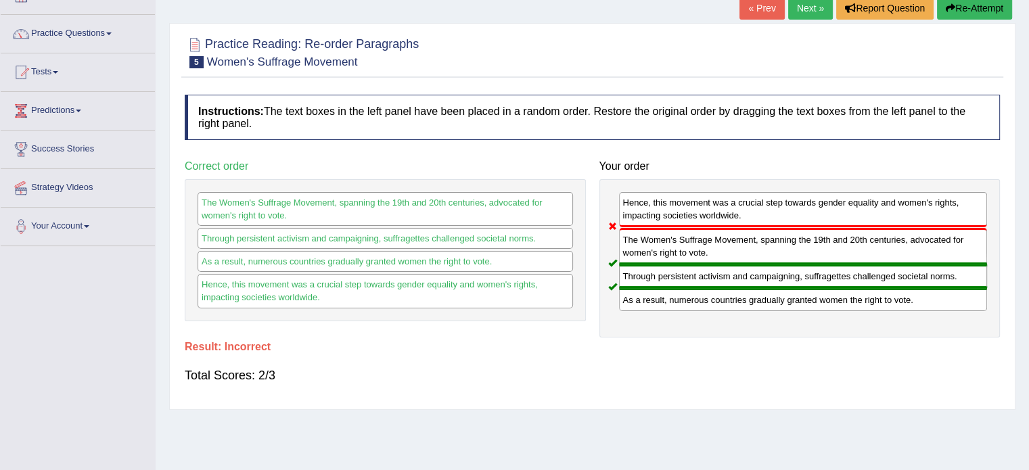
scroll to position [85, 0]
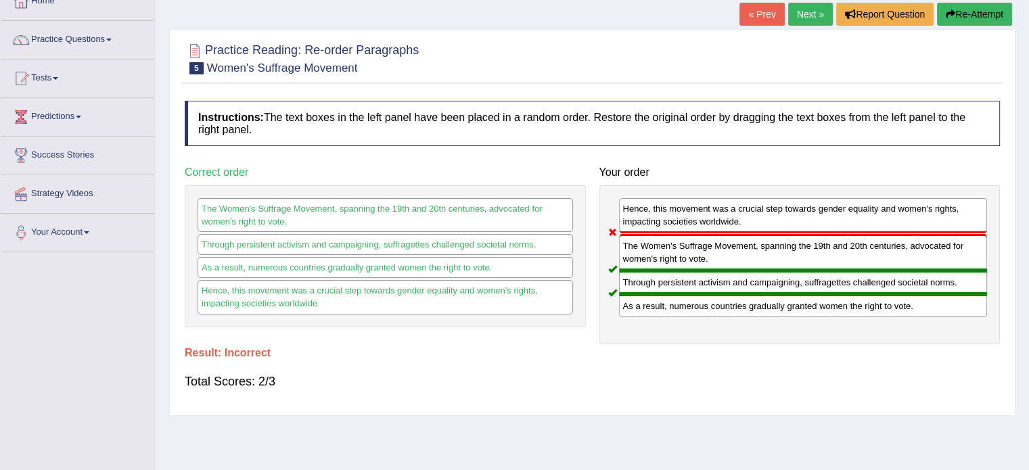
click at [968, 9] on button "Re-Attempt" at bounding box center [974, 14] width 75 height 23
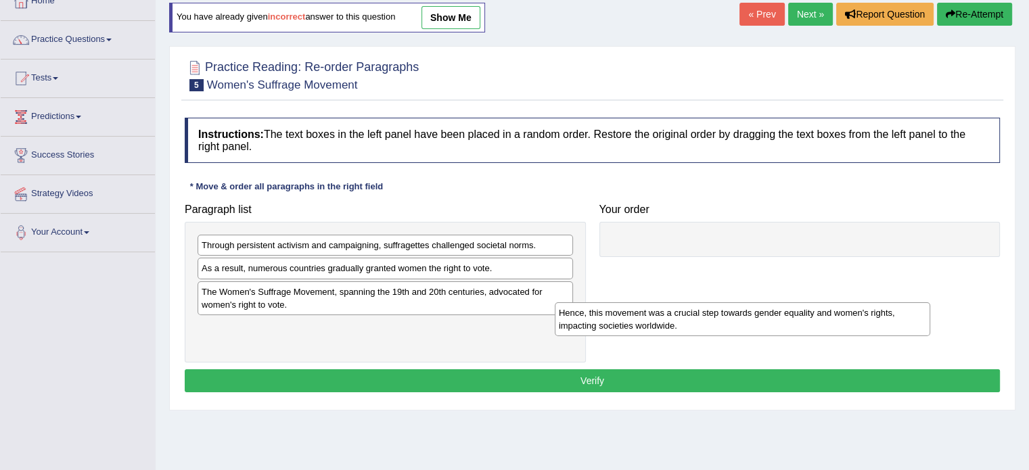
drag, startPoint x: 399, startPoint y: 278, endPoint x: 771, endPoint y: 319, distance: 374.4
click at [771, 319] on div "Hence, this movement was a crucial step towards gender equality and women's rig…" at bounding box center [743, 319] width 376 height 34
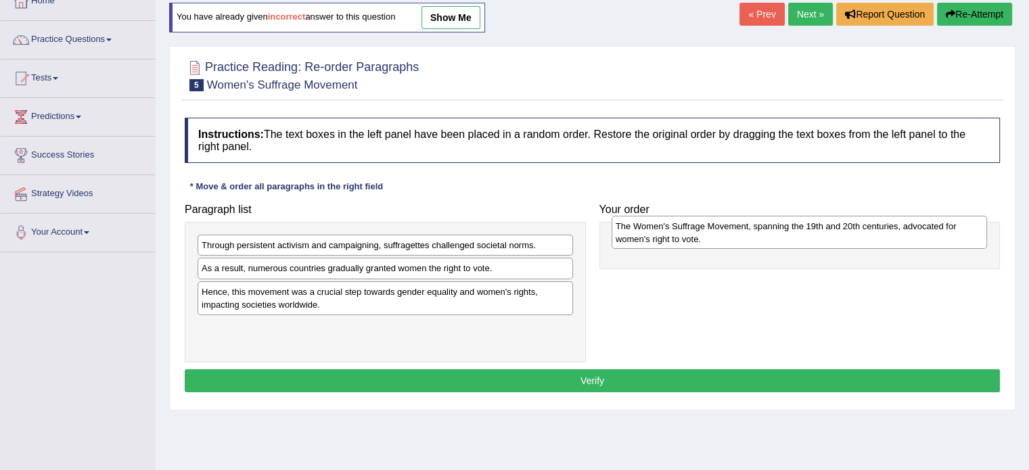
drag, startPoint x: 406, startPoint y: 297, endPoint x: 820, endPoint y: 232, distance: 419.1
click at [820, 232] on div "The Women's Suffrage Movement, spanning the 19th and 20th centuries, advocated …" at bounding box center [800, 233] width 376 height 34
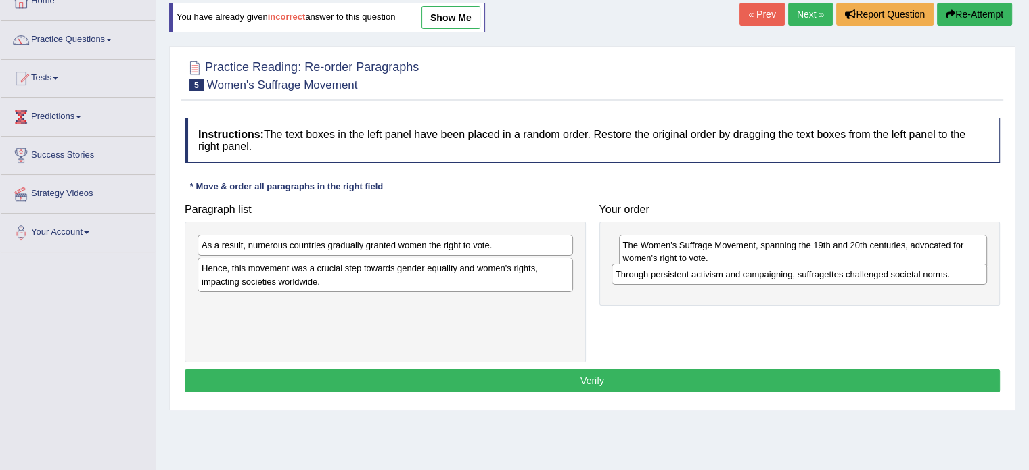
drag, startPoint x: 533, startPoint y: 240, endPoint x: 950, endPoint y: 268, distance: 417.7
click at [950, 268] on div "Through persistent activism and campaigning, suffragettes challenged societal n…" at bounding box center [800, 274] width 376 height 21
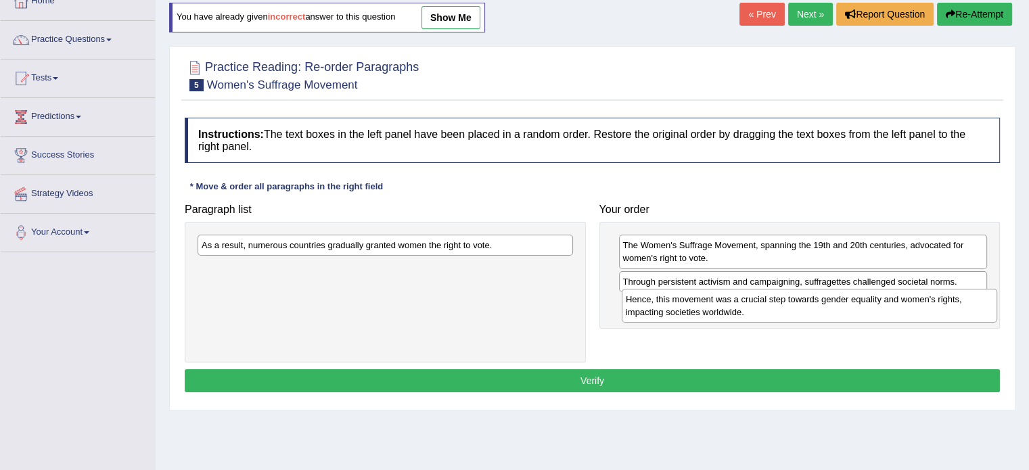
drag, startPoint x: 537, startPoint y: 278, endPoint x: 961, endPoint y: 311, distance: 425.5
click at [961, 311] on div "Hence, this movement was a crucial step towards gender equality and women's rig…" at bounding box center [810, 306] width 376 height 34
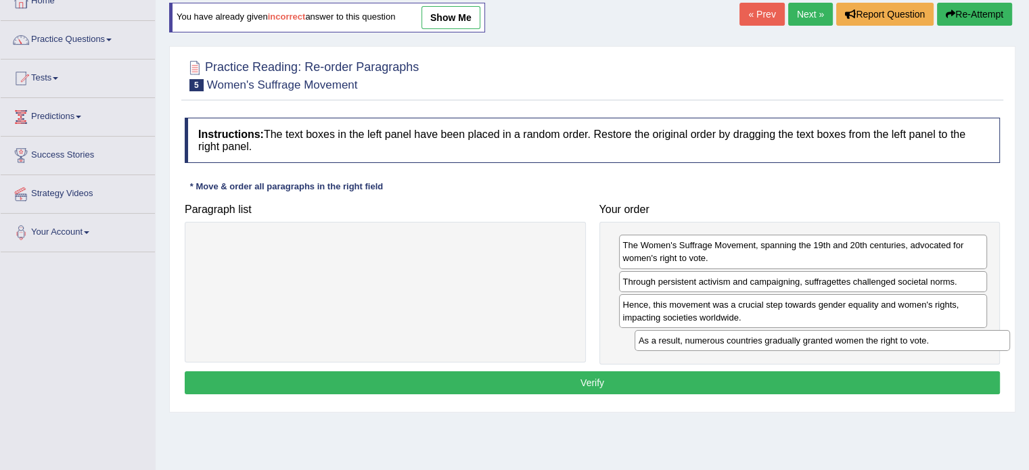
drag, startPoint x: 524, startPoint y: 247, endPoint x: 967, endPoint y: 340, distance: 452.2
click at [967, 340] on div "As a result, numerous countries gradually granted women the right to vote." at bounding box center [823, 340] width 376 height 21
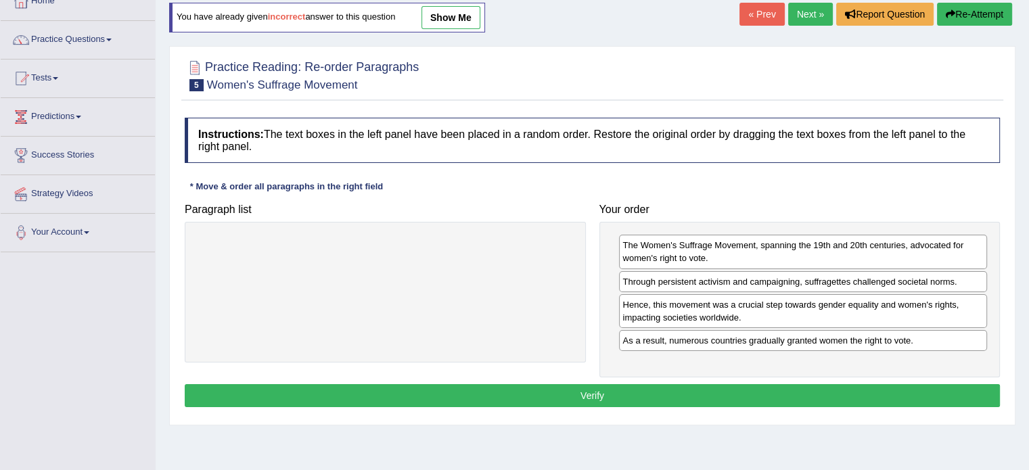
click at [594, 393] on button "Verify" at bounding box center [592, 395] width 815 height 23
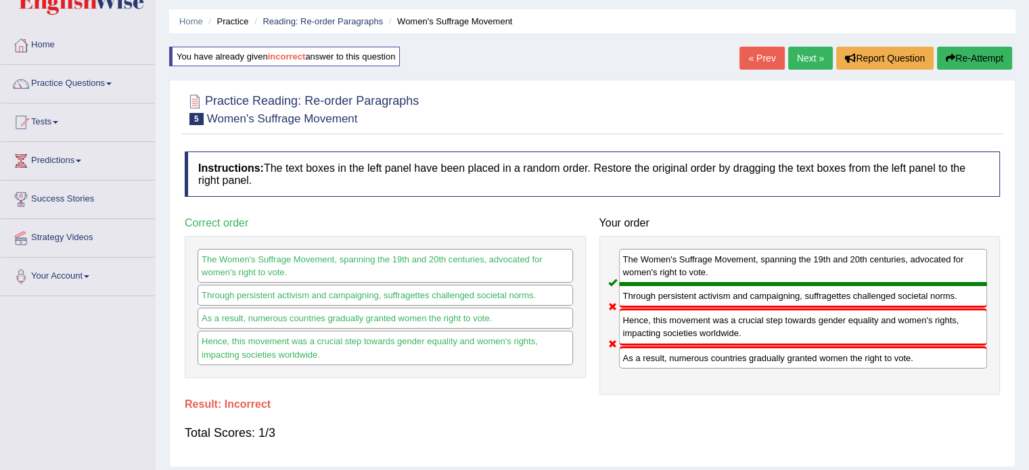
scroll to position [35, 0]
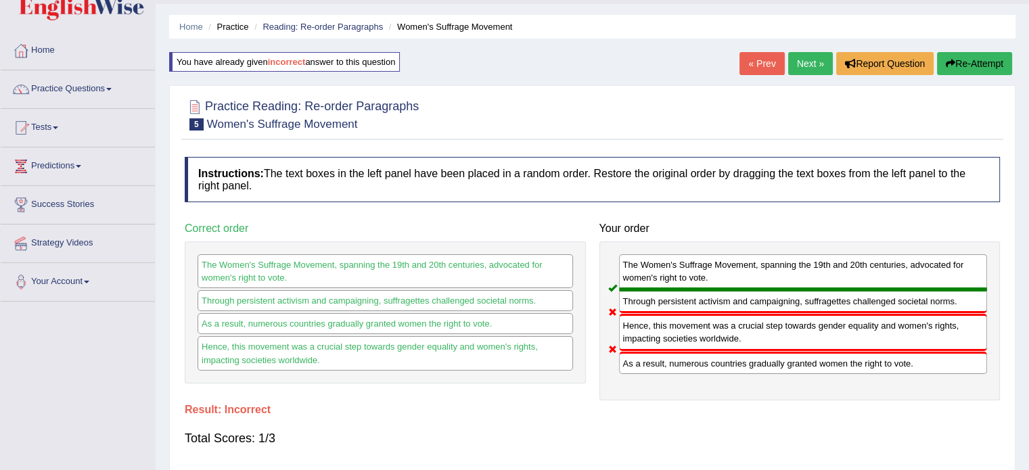
click at [960, 64] on button "Re-Attempt" at bounding box center [974, 63] width 75 height 23
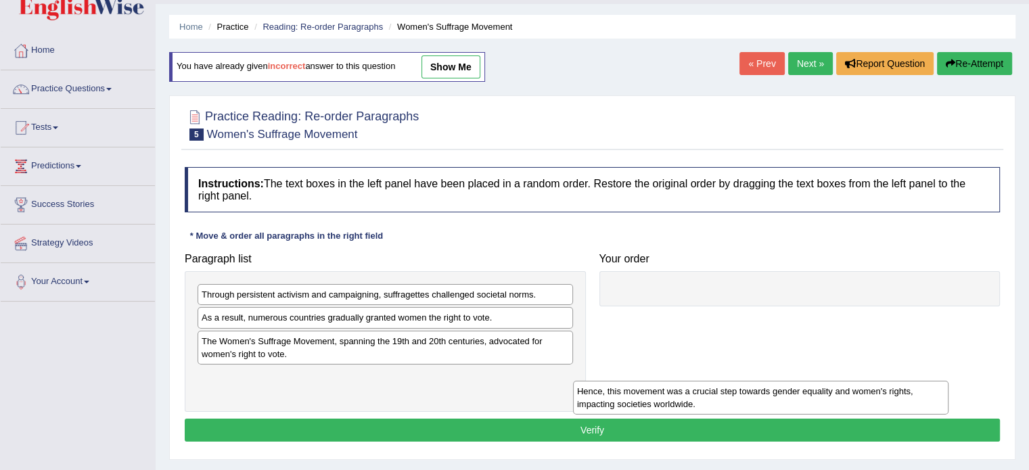
drag, startPoint x: 365, startPoint y: 319, endPoint x: 741, endPoint y: 393, distance: 382.7
click at [741, 393] on div "Hence, this movement was a crucial step towards gender equality and women's rig…" at bounding box center [761, 398] width 376 height 34
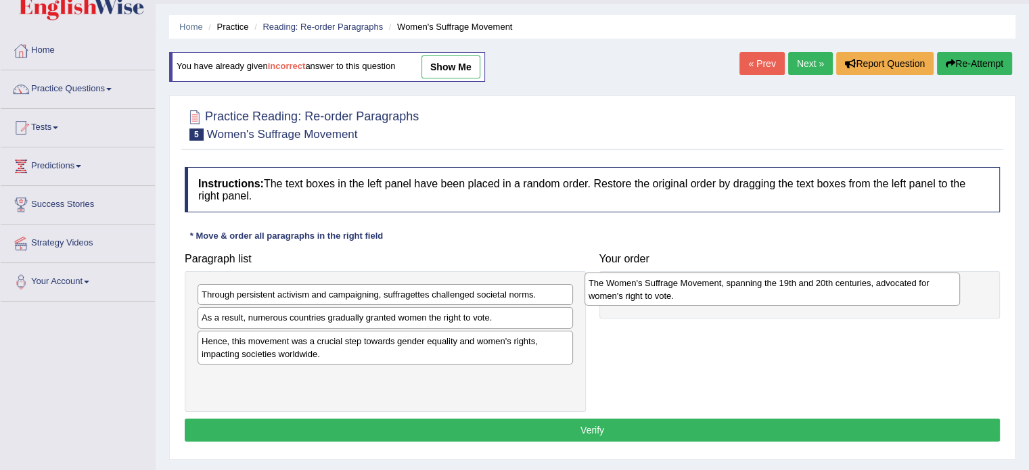
drag, startPoint x: 314, startPoint y: 347, endPoint x: 704, endPoint y: 290, distance: 393.9
click at [704, 290] on div "The Women's Suffrage Movement, spanning the 19th and 20th centuries, advocated …" at bounding box center [773, 290] width 376 height 34
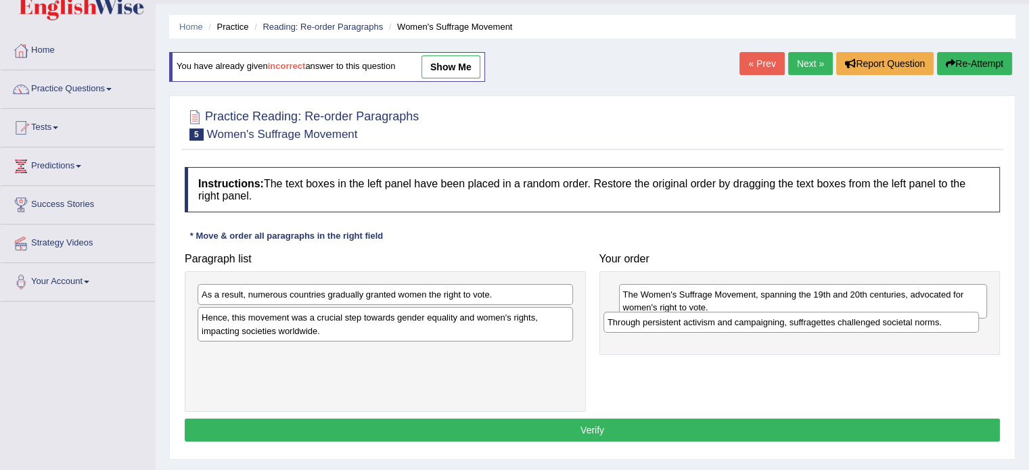
drag, startPoint x: 430, startPoint y: 299, endPoint x: 838, endPoint y: 327, distance: 408.9
click at [838, 327] on div "Through persistent activism and campaigning, suffragettes challenged societal n…" at bounding box center [792, 322] width 376 height 21
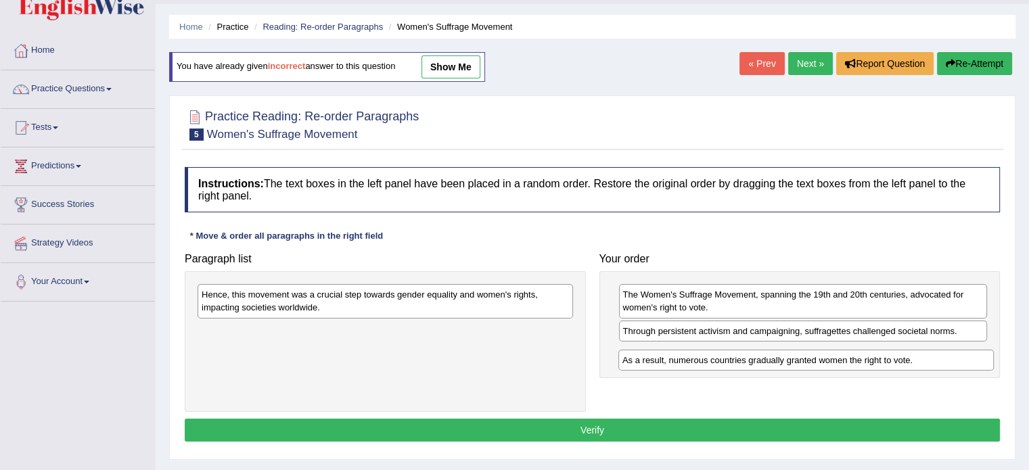
drag, startPoint x: 488, startPoint y: 293, endPoint x: 904, endPoint y: 350, distance: 420.0
click at [904, 350] on div "As a result, numerous countries gradually granted women the right to vote." at bounding box center [806, 360] width 376 height 21
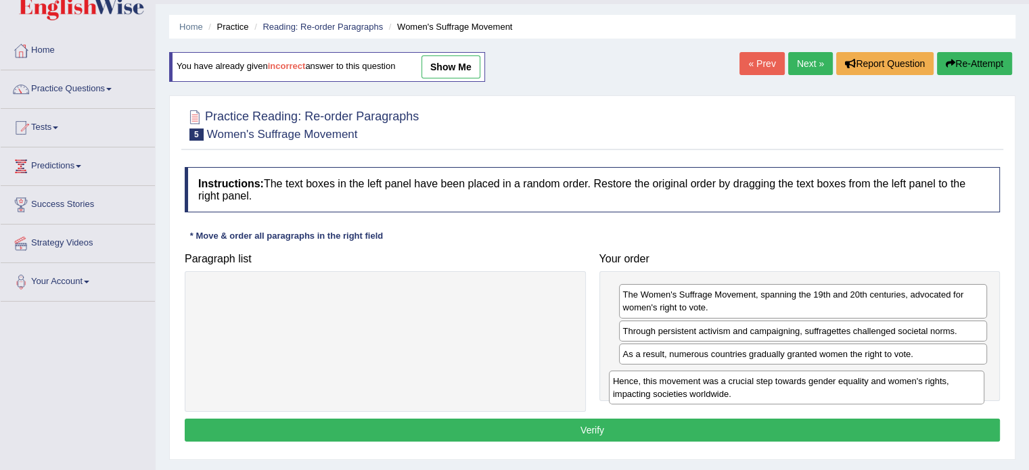
drag, startPoint x: 548, startPoint y: 298, endPoint x: 959, endPoint y: 385, distance: 420.4
click at [959, 385] on div "Hence, this movement was a crucial step towards gender equality and women's rig…" at bounding box center [797, 388] width 376 height 34
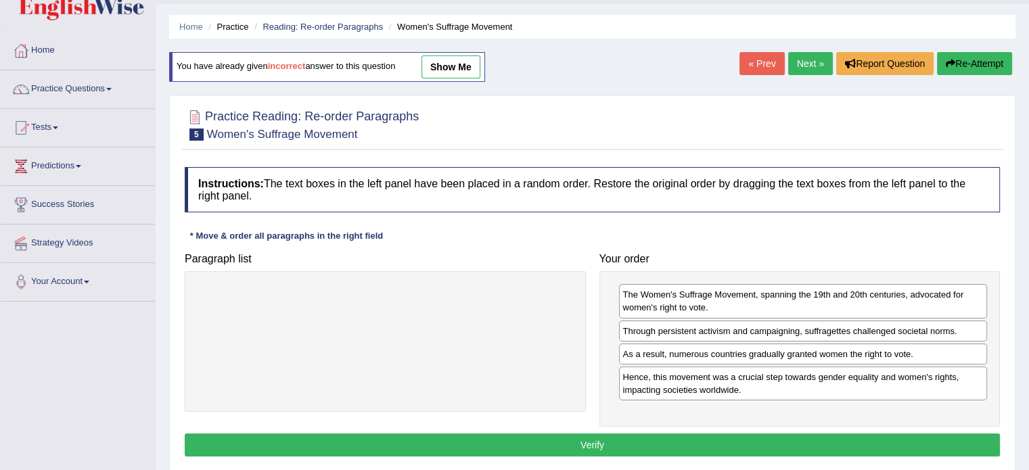
click at [593, 443] on button "Verify" at bounding box center [592, 445] width 815 height 23
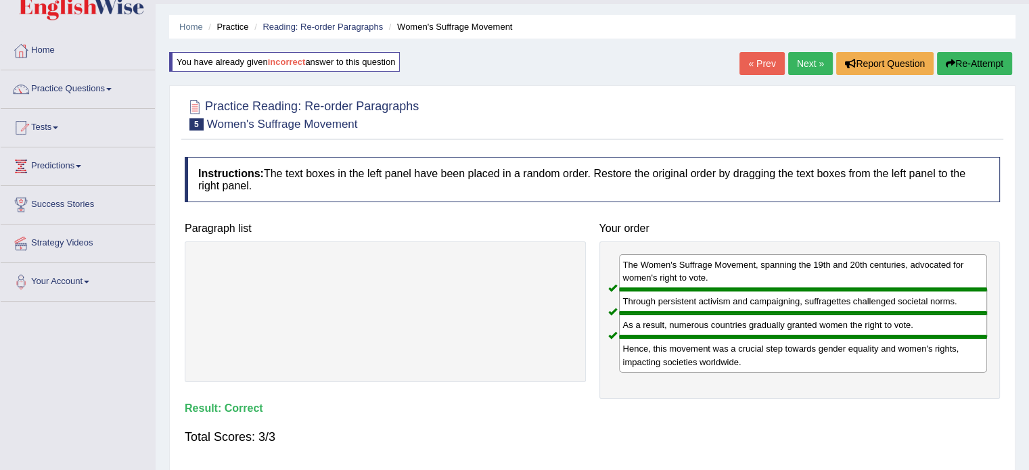
click at [809, 62] on link "Next »" at bounding box center [810, 63] width 45 height 23
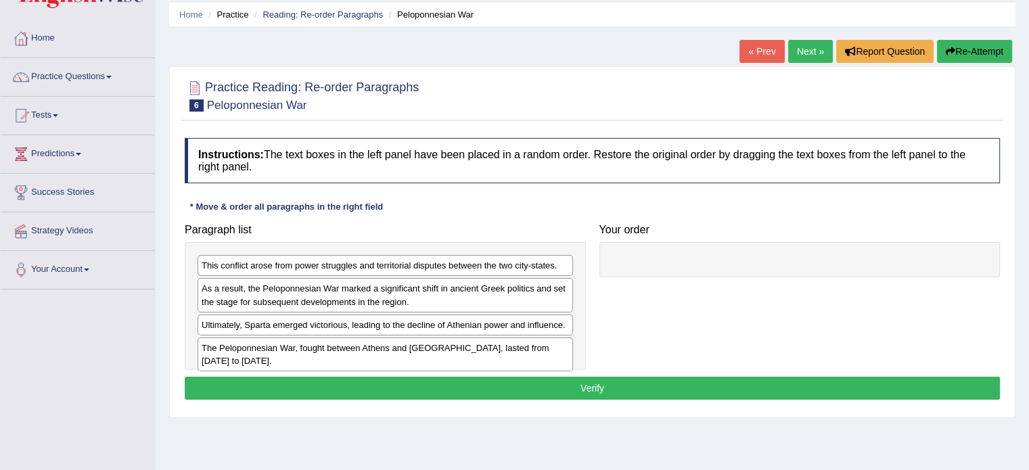
scroll to position [49, 0]
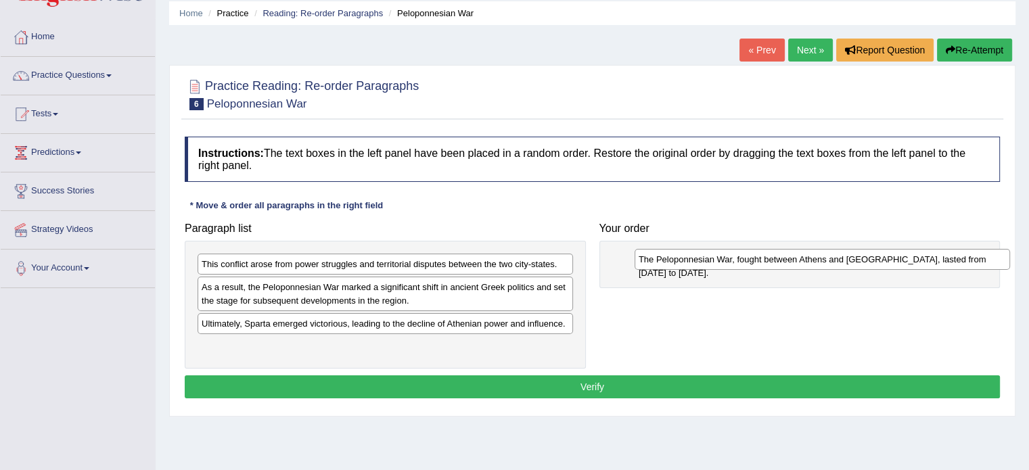
drag, startPoint x: 301, startPoint y: 347, endPoint x: 752, endPoint y: 265, distance: 458.8
click at [752, 265] on div "The Peloponnesian War, fought between Athens and [GEOGRAPHIC_DATA], lasted from…" at bounding box center [823, 259] width 376 height 21
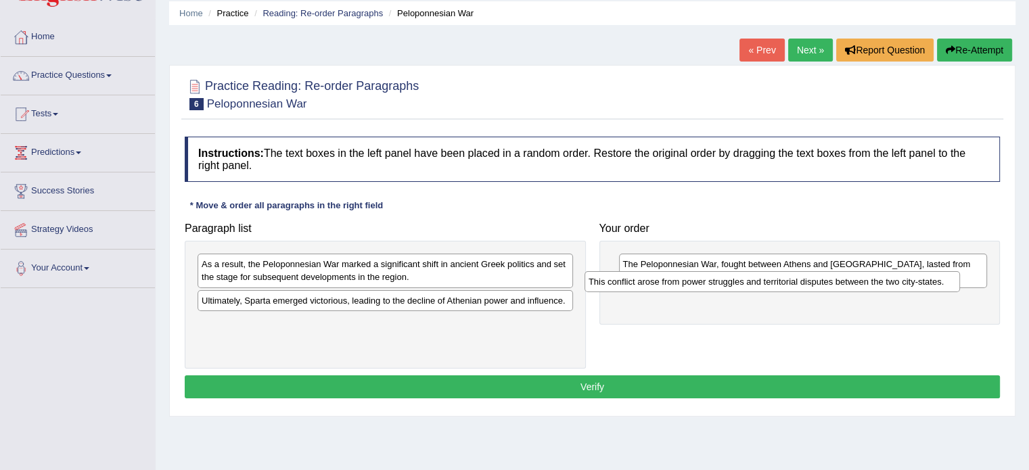
drag, startPoint x: 425, startPoint y: 272, endPoint x: 829, endPoint y: 290, distance: 405.0
click at [829, 290] on div "This conflict arose from power struggles and territorial disputes between the t…" at bounding box center [773, 281] width 376 height 21
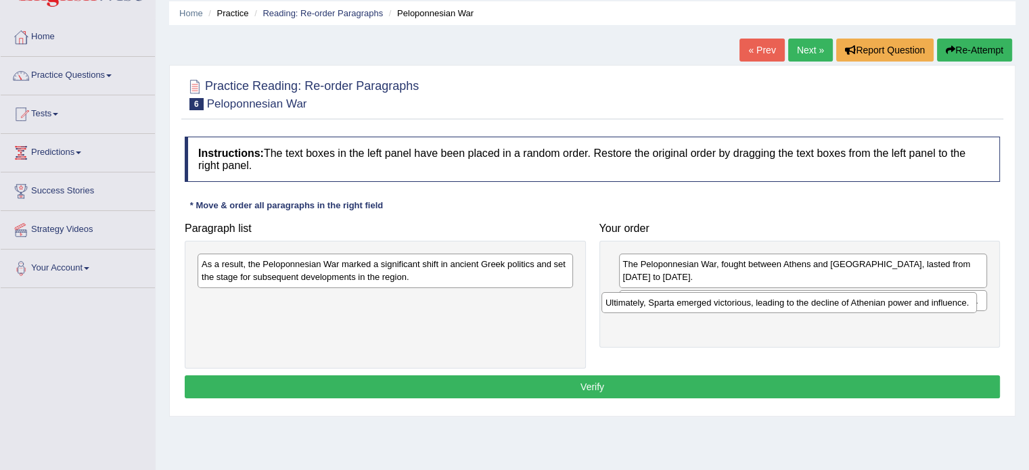
drag, startPoint x: 502, startPoint y: 297, endPoint x: 909, endPoint y: 299, distance: 407.3
click at [909, 299] on div "Ultimately, Sparta emerged victorious, leading to the decline of Athenian power…" at bounding box center [789, 302] width 376 height 21
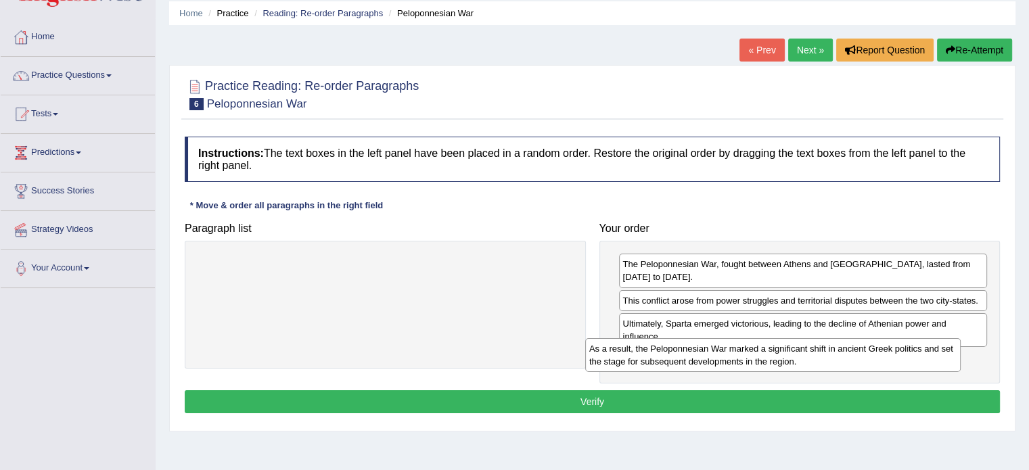
drag, startPoint x: 520, startPoint y: 269, endPoint x: 920, endPoint y: 351, distance: 408.2
click at [920, 351] on div "As a result, the Peloponnesian War marked a significant shift in ancient Greek …" at bounding box center [773, 355] width 376 height 34
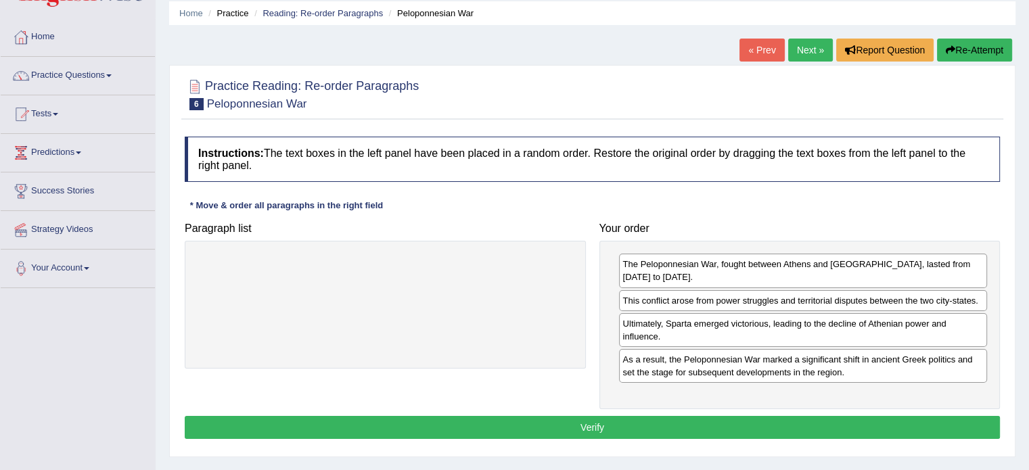
click at [587, 416] on button "Verify" at bounding box center [592, 427] width 815 height 23
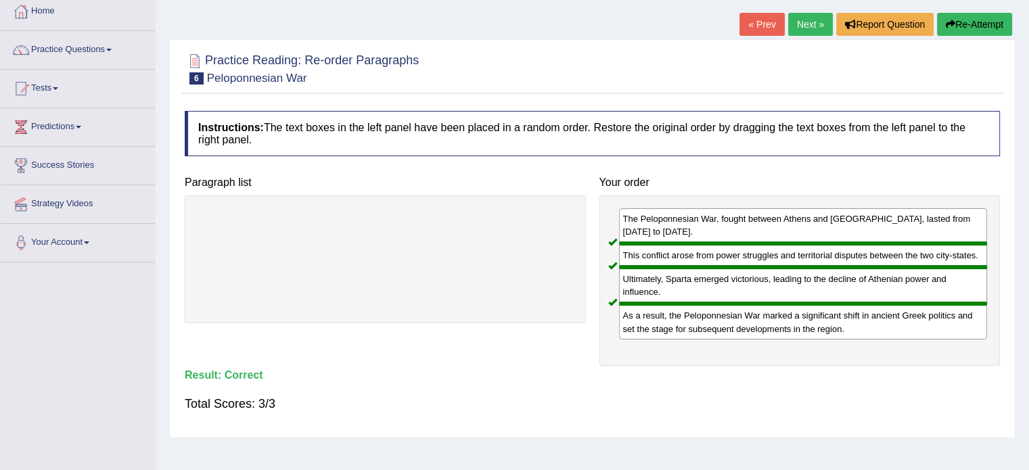
scroll to position [0, 0]
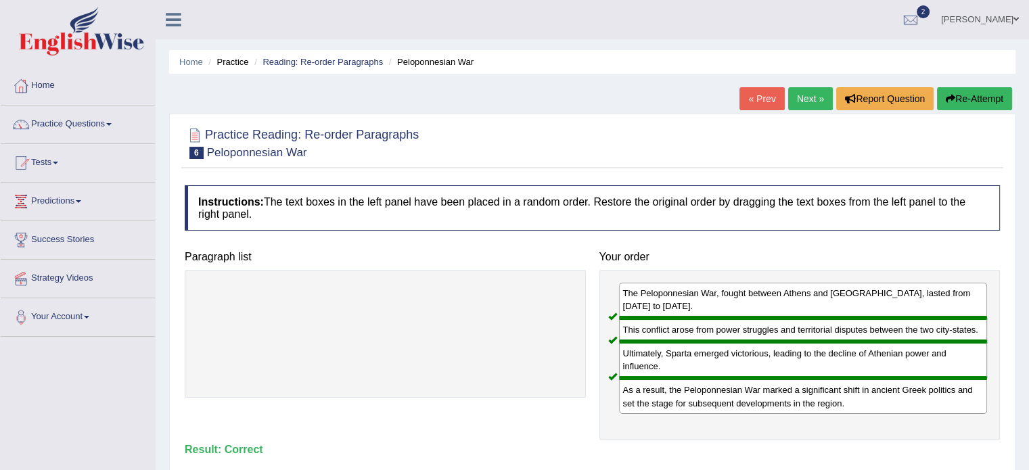
click at [813, 94] on link "Next »" at bounding box center [810, 98] width 45 height 23
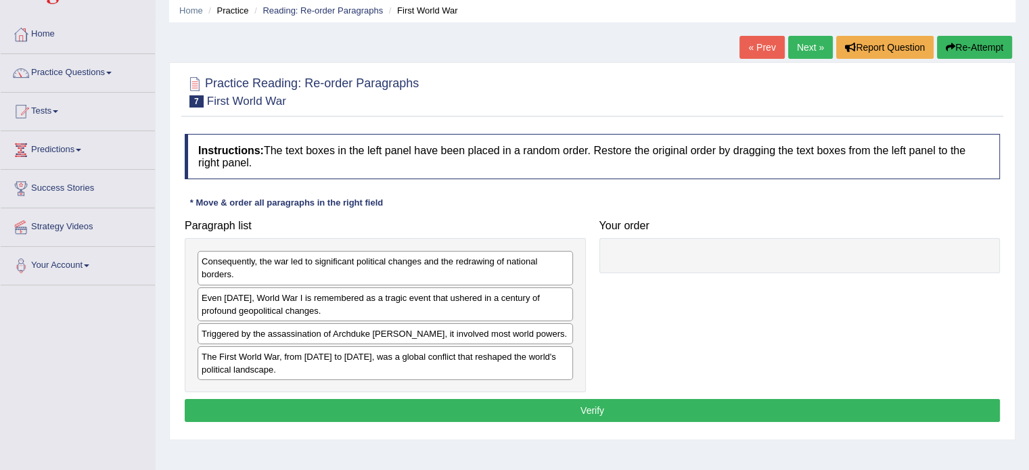
scroll to position [53, 0]
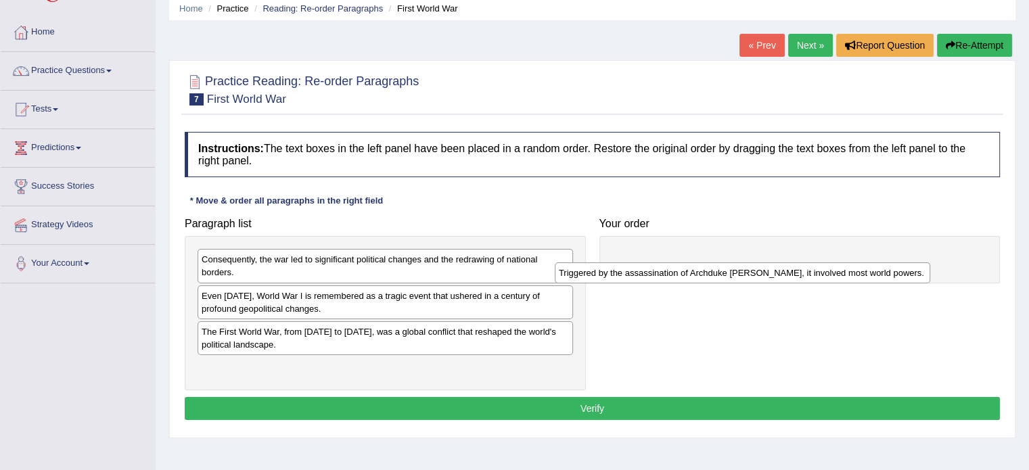
drag, startPoint x: 349, startPoint y: 334, endPoint x: 723, endPoint y: 276, distance: 378.0
click at [723, 276] on div "Triggered by the assassination of Archduke [PERSON_NAME], it involved most worl…" at bounding box center [743, 273] width 376 height 21
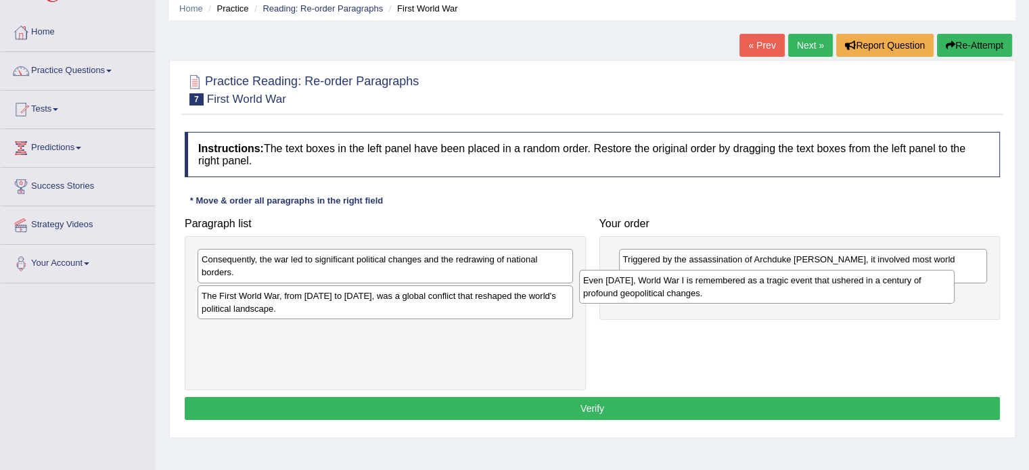
drag, startPoint x: 427, startPoint y: 308, endPoint x: 852, endPoint y: 289, distance: 426.0
click at [852, 289] on div "Even [DATE], World War I is remembered as a tragic event that ushered in a cent…" at bounding box center [767, 287] width 376 height 34
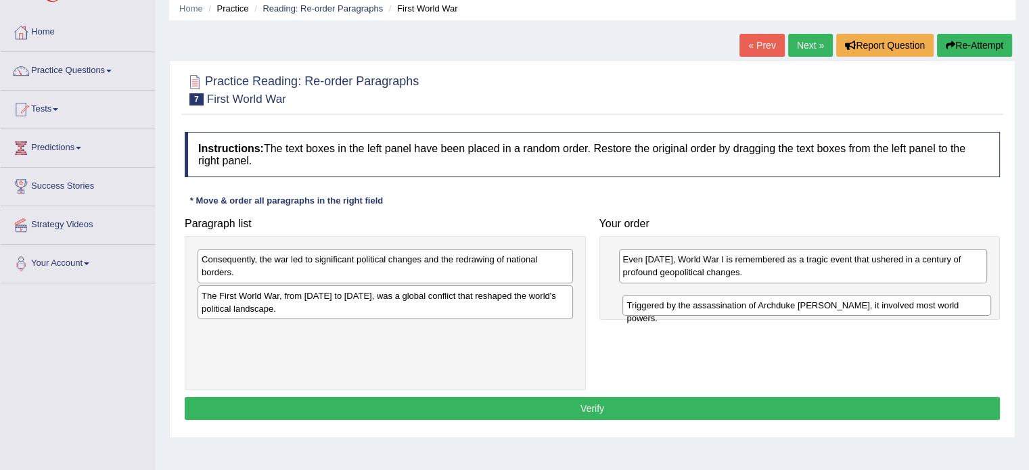
drag, startPoint x: 692, startPoint y: 255, endPoint x: 696, endPoint y: 301, distance: 46.2
click at [696, 301] on div "Triggered by the assassination of Archduke [PERSON_NAME], it involved most worl…" at bounding box center [806, 305] width 369 height 21
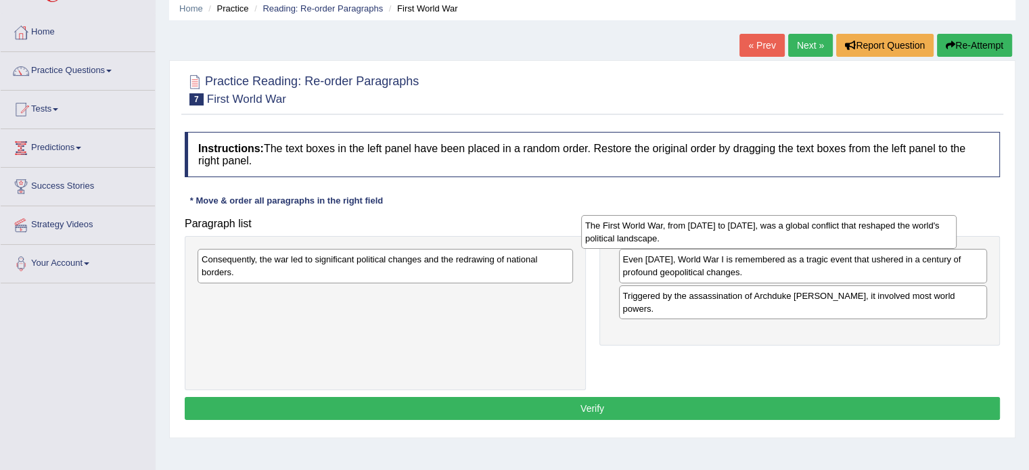
drag, startPoint x: 475, startPoint y: 302, endPoint x: 873, endPoint y: 232, distance: 404.0
click at [873, 232] on div "The First World War, from [DATE] to [DATE], was a global conflict that reshaped…" at bounding box center [769, 232] width 376 height 34
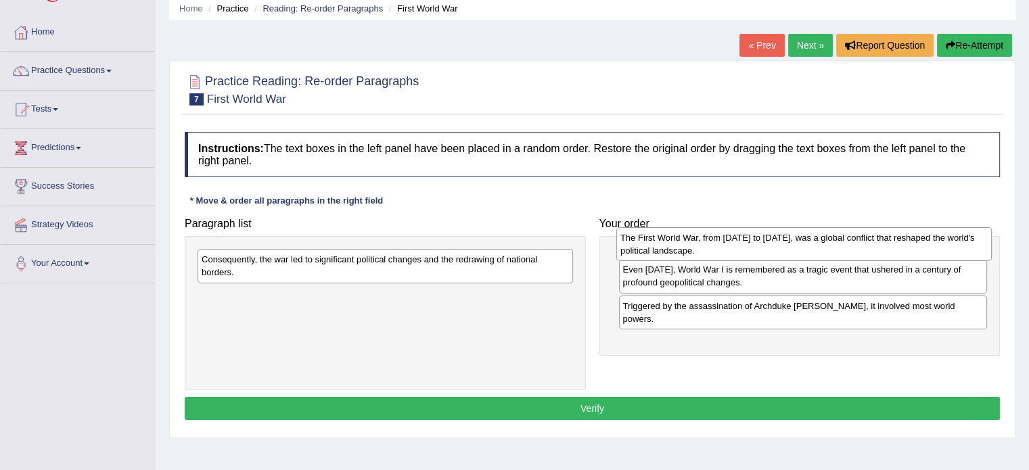
drag, startPoint x: 494, startPoint y: 297, endPoint x: 915, endPoint y: 238, distance: 425.6
click at [915, 238] on div "The First World War, from [DATE] to [DATE], was a global conflict that reshaped…" at bounding box center [804, 244] width 376 height 34
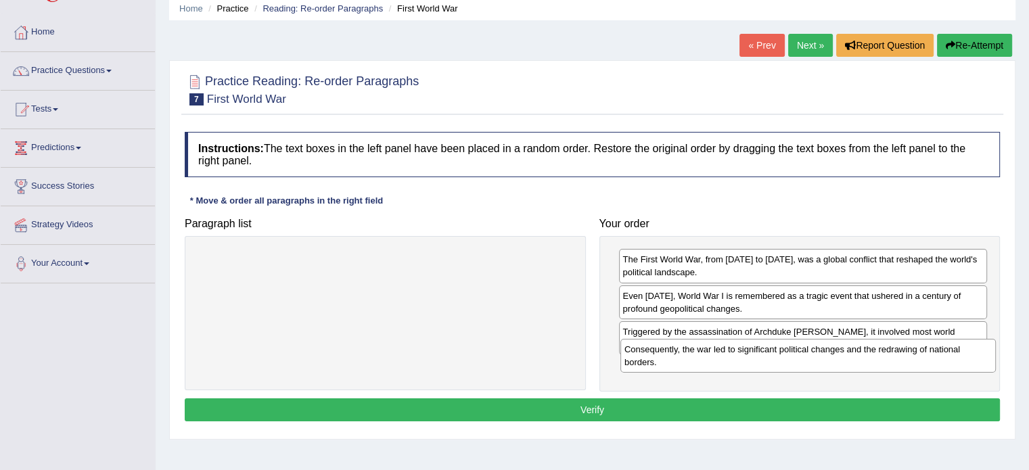
drag, startPoint x: 509, startPoint y: 273, endPoint x: 932, endPoint y: 363, distance: 432.3
click at [932, 363] on div "Consequently, the war led to significant political changes and the redrawing of…" at bounding box center [808, 356] width 376 height 34
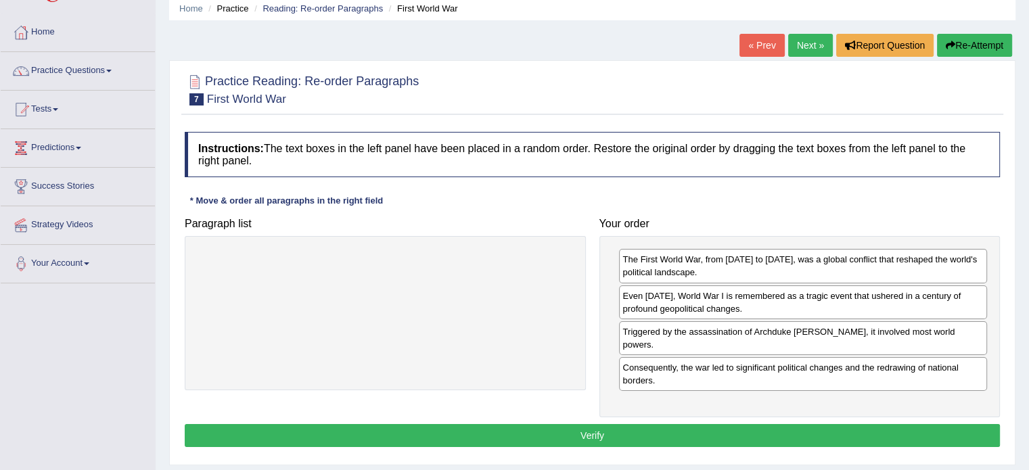
click at [593, 424] on button "Verify" at bounding box center [592, 435] width 815 height 23
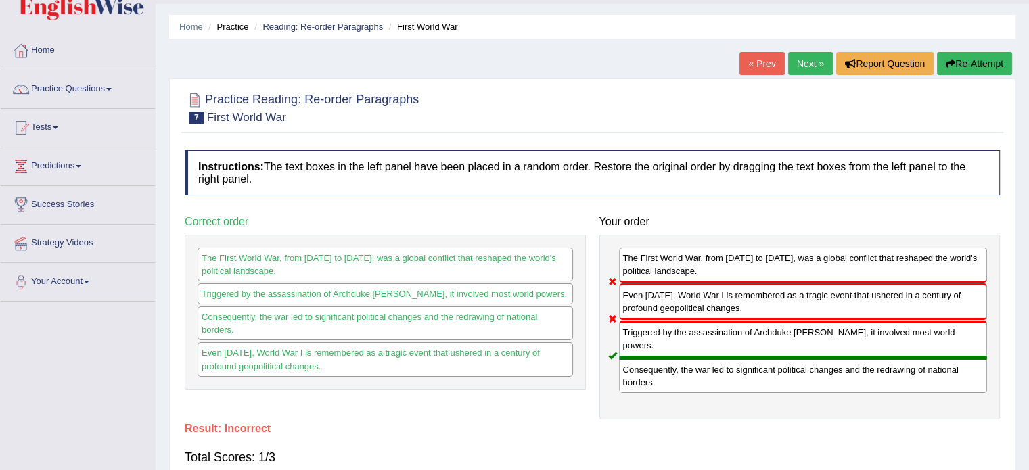
scroll to position [0, 0]
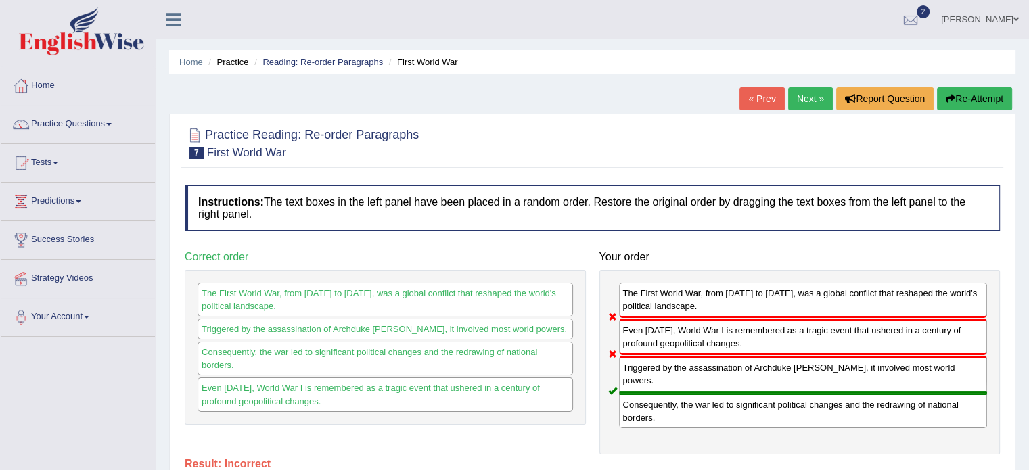
click at [963, 98] on button "Re-Attempt" at bounding box center [974, 98] width 75 height 23
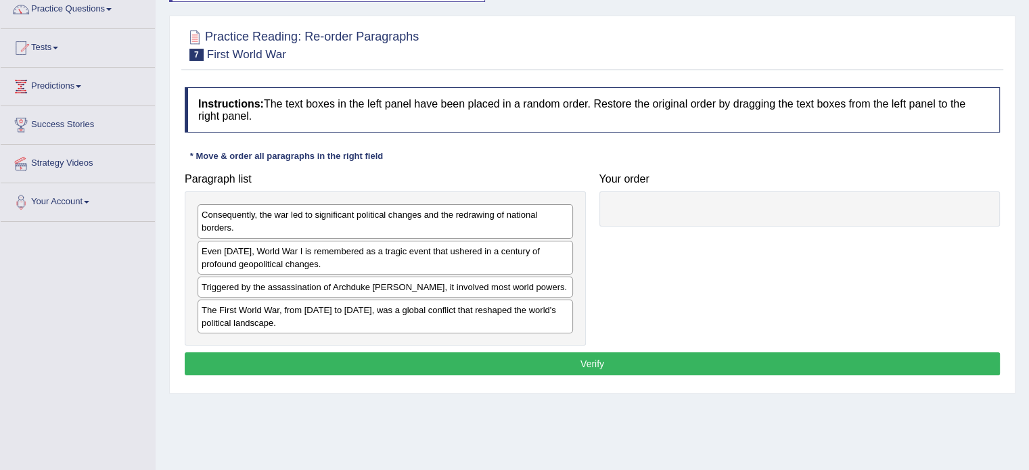
scroll to position [122, 0]
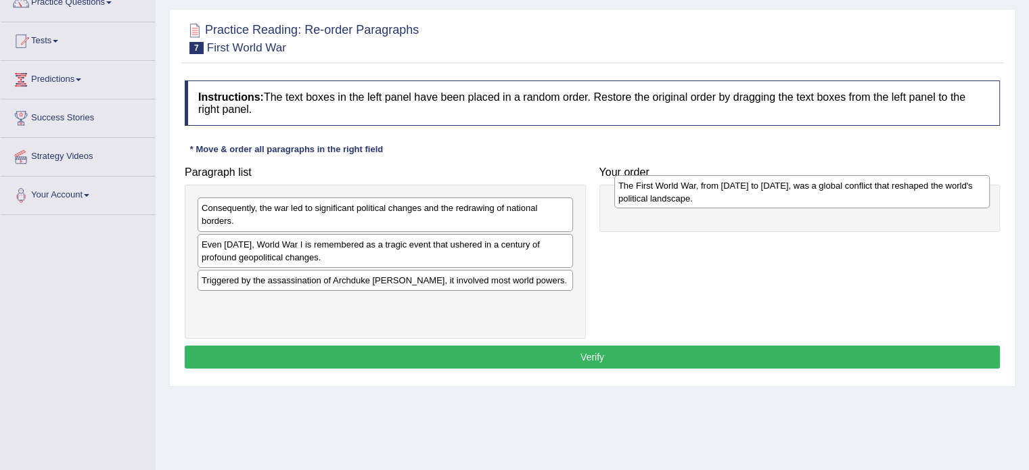
drag, startPoint x: 368, startPoint y: 313, endPoint x: 785, endPoint y: 197, distance: 432.7
click at [785, 197] on div "The First World War, from [DATE] to [DATE], was a global conflict that reshaped…" at bounding box center [802, 192] width 376 height 34
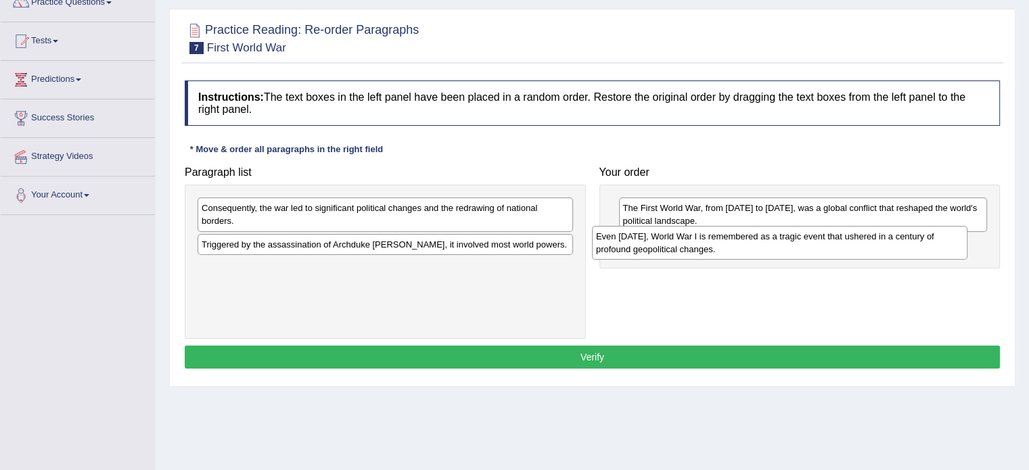
drag, startPoint x: 341, startPoint y: 250, endPoint x: 742, endPoint y: 245, distance: 401.2
click at [742, 245] on div "Even [DATE], World War I is remembered as a tragic event that ushered in a cent…" at bounding box center [780, 243] width 376 height 34
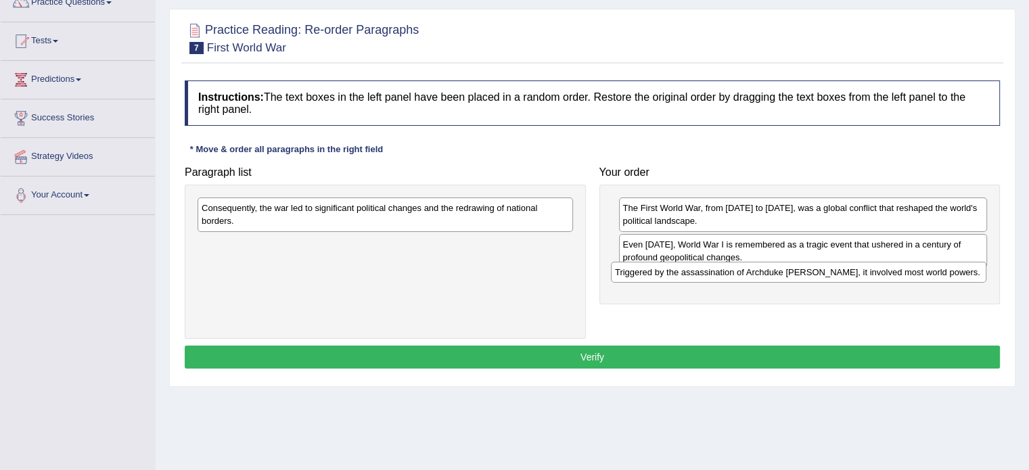
drag, startPoint x: 403, startPoint y: 246, endPoint x: 819, endPoint y: 275, distance: 417.8
click at [819, 275] on div "Triggered by the assassination of Archduke [PERSON_NAME], it involved most worl…" at bounding box center [799, 272] width 376 height 21
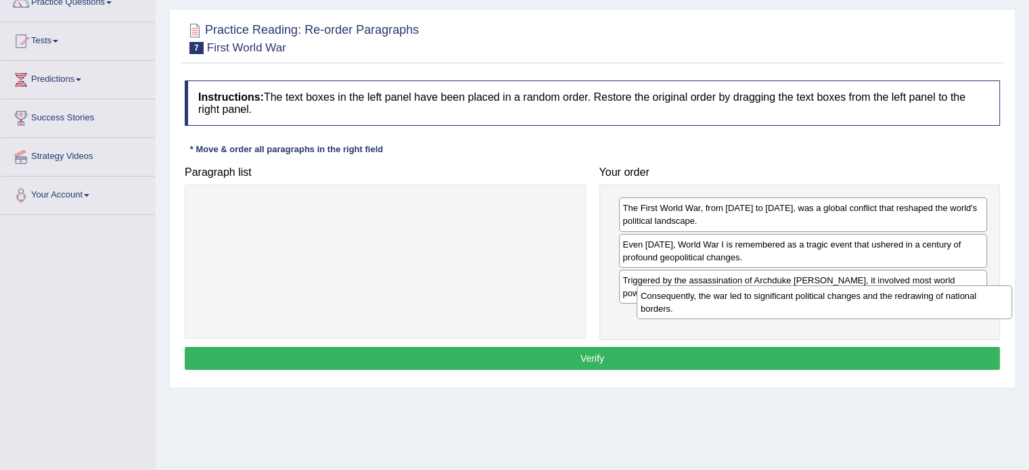
drag, startPoint x: 484, startPoint y: 205, endPoint x: 923, endPoint y: 294, distance: 448.0
click at [923, 294] on div "Consequently, the war led to significant political changes and the redrawing of…" at bounding box center [825, 303] width 376 height 34
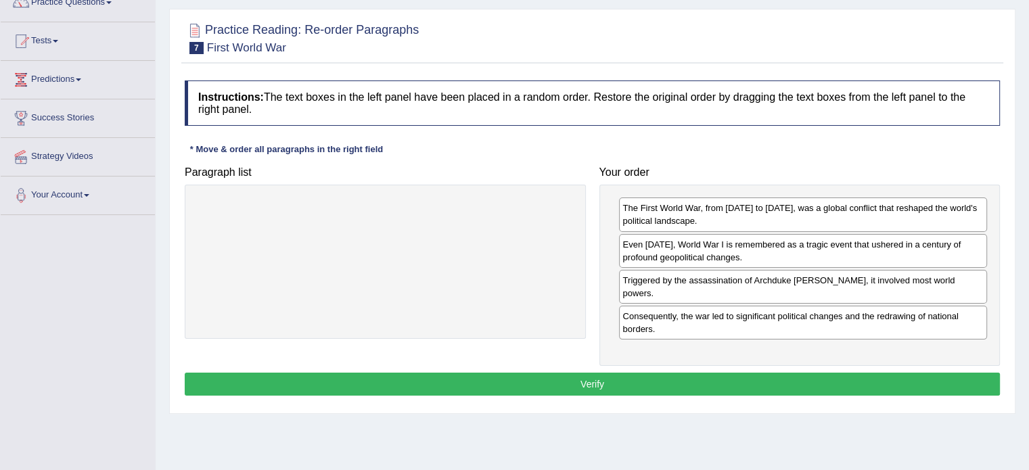
click at [566, 373] on button "Verify" at bounding box center [592, 384] width 815 height 23
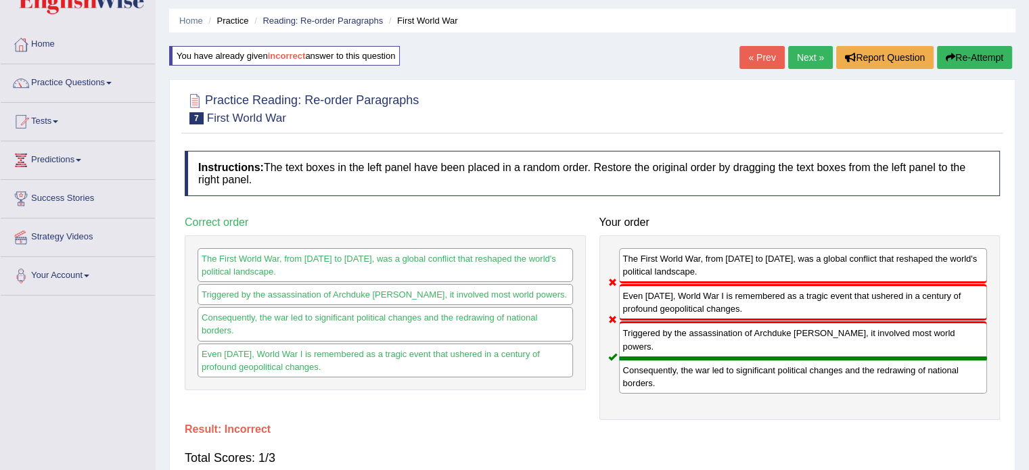
scroll to position [41, 0]
click at [967, 56] on button "Re-Attempt" at bounding box center [974, 58] width 75 height 23
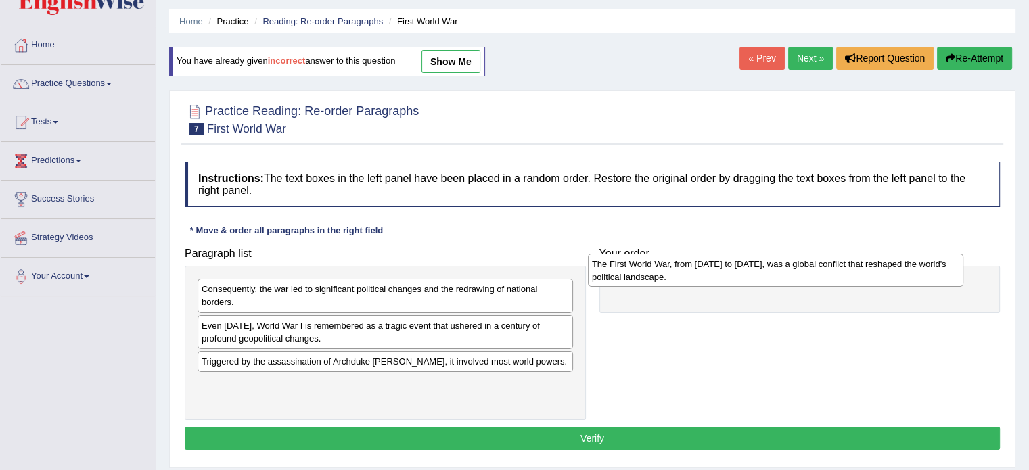
drag, startPoint x: 358, startPoint y: 394, endPoint x: 763, endPoint y: 275, distance: 421.8
click at [763, 275] on div "The First World War, from [DATE] to [DATE], was a global conflict that reshaped…" at bounding box center [776, 271] width 376 height 34
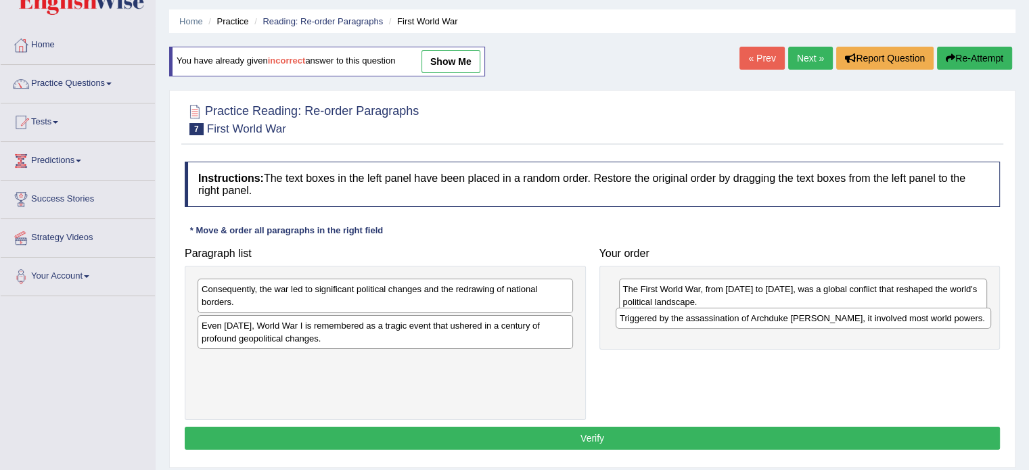
drag, startPoint x: 373, startPoint y: 362, endPoint x: 790, endPoint y: 320, distance: 419.6
click at [790, 320] on div "Triggered by the assassination of Archduke [PERSON_NAME], it involved most worl…" at bounding box center [804, 318] width 376 height 21
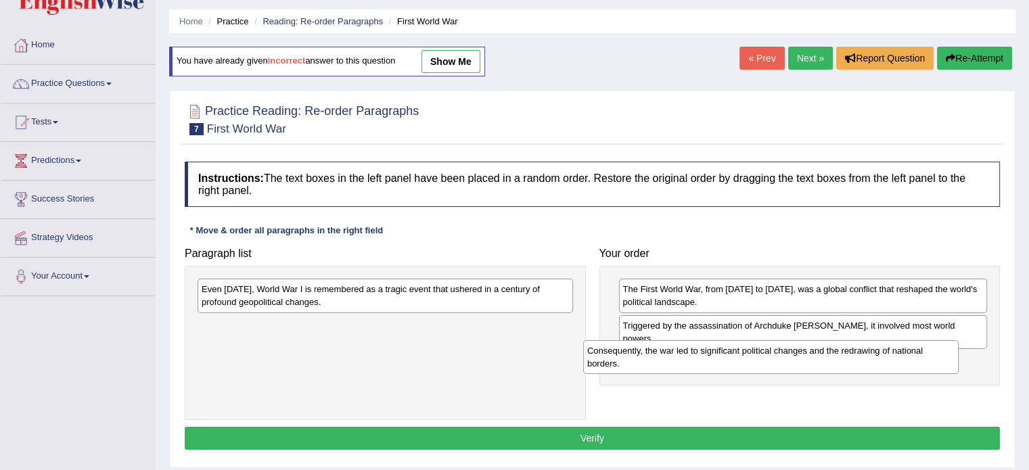
drag, startPoint x: 449, startPoint y: 297, endPoint x: 863, endPoint y: 355, distance: 418.1
click at [863, 355] on div "Consequently, the war led to significant political changes and the redrawing of…" at bounding box center [771, 357] width 376 height 34
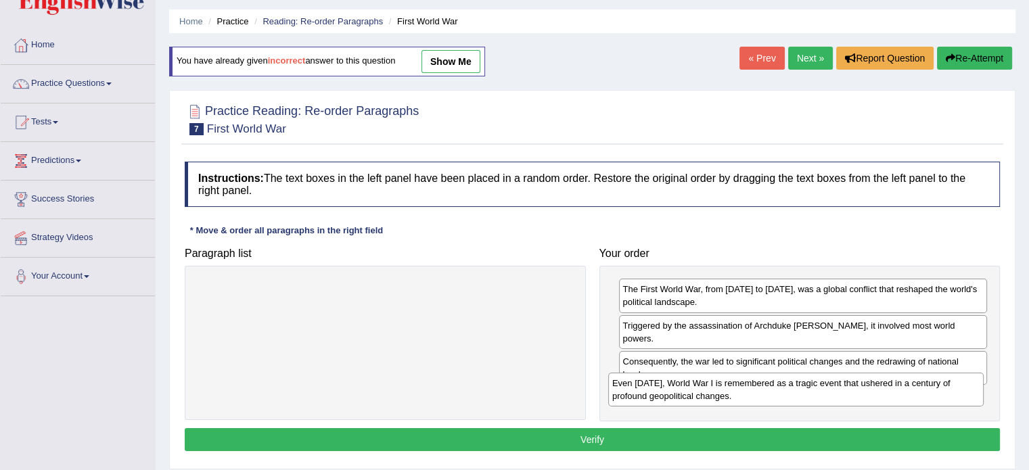
drag, startPoint x: 352, startPoint y: 299, endPoint x: 766, endPoint y: 394, distance: 424.3
click at [766, 394] on div "Even [DATE], World War I is remembered as a tragic event that ushered in a cent…" at bounding box center [796, 390] width 376 height 34
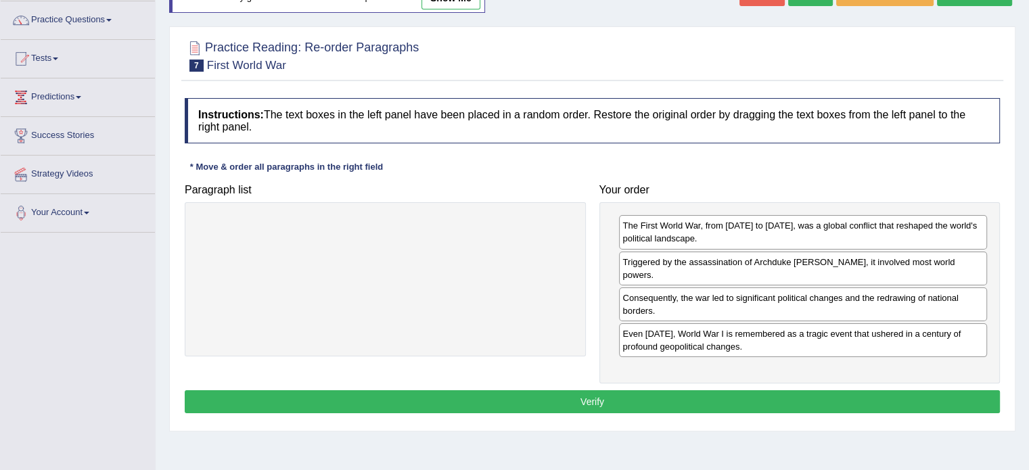
scroll to position [101, 0]
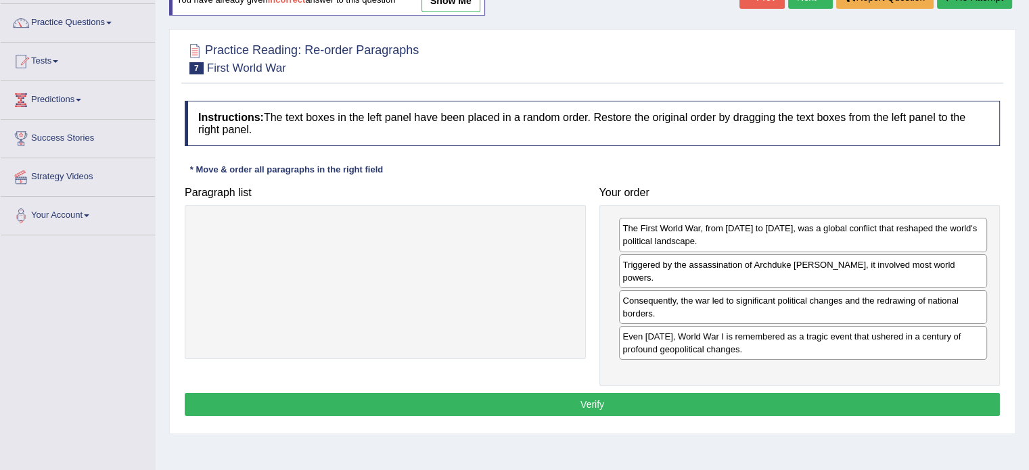
click at [625, 393] on button "Verify" at bounding box center [592, 404] width 815 height 23
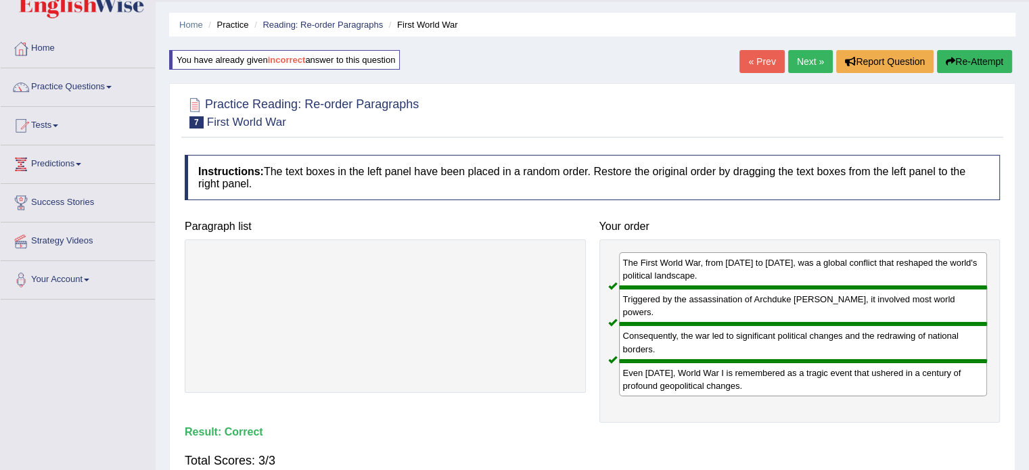
scroll to position [22, 0]
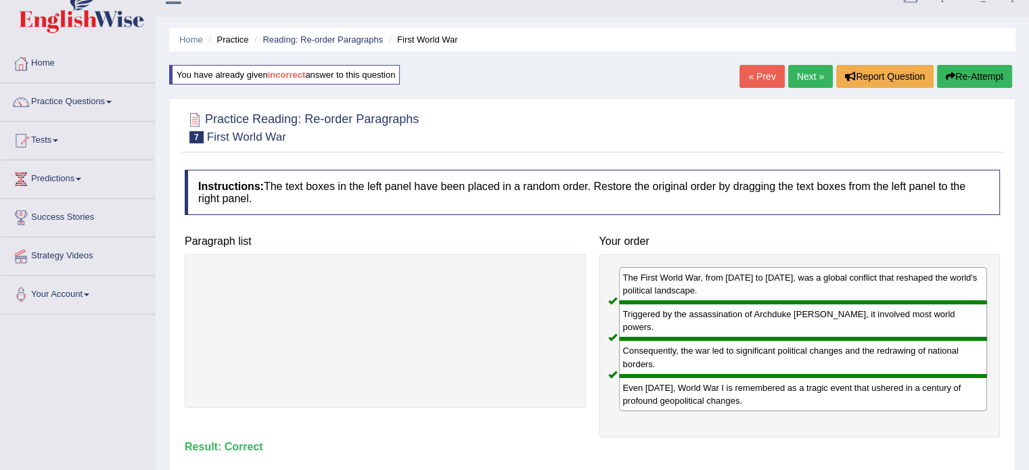
click at [806, 69] on link "Next »" at bounding box center [810, 76] width 45 height 23
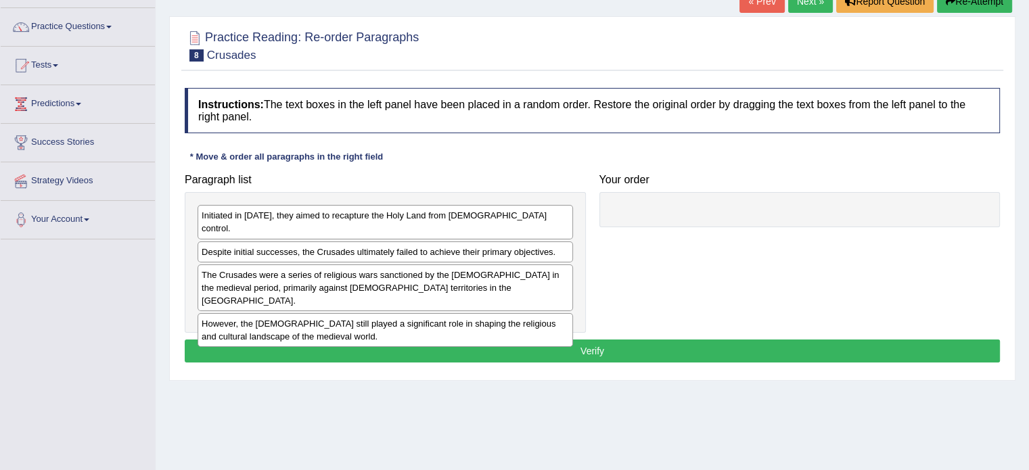
scroll to position [102, 0]
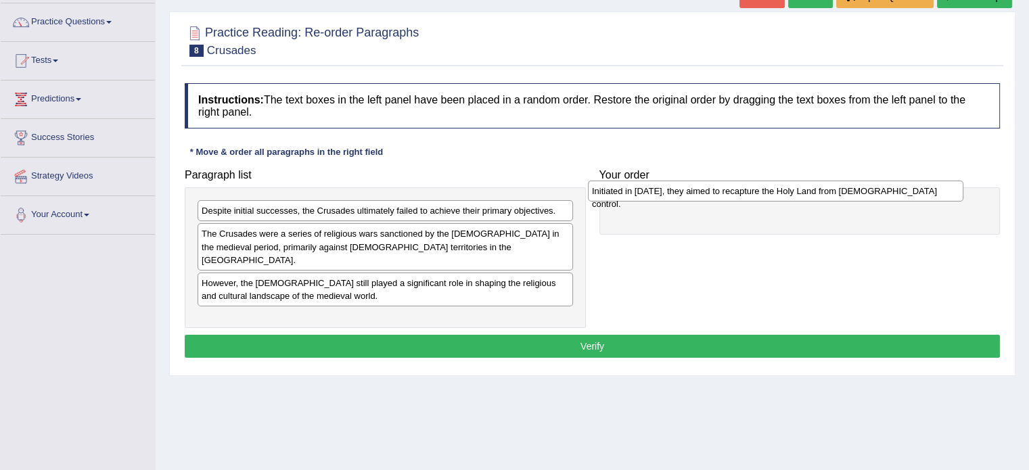
drag, startPoint x: 355, startPoint y: 213, endPoint x: 744, endPoint y: 198, distance: 390.0
click at [744, 198] on div "Initiated in [DATE], they aimed to recapture the Holy Land from [DEMOGRAPHIC_DA…" at bounding box center [776, 191] width 376 height 21
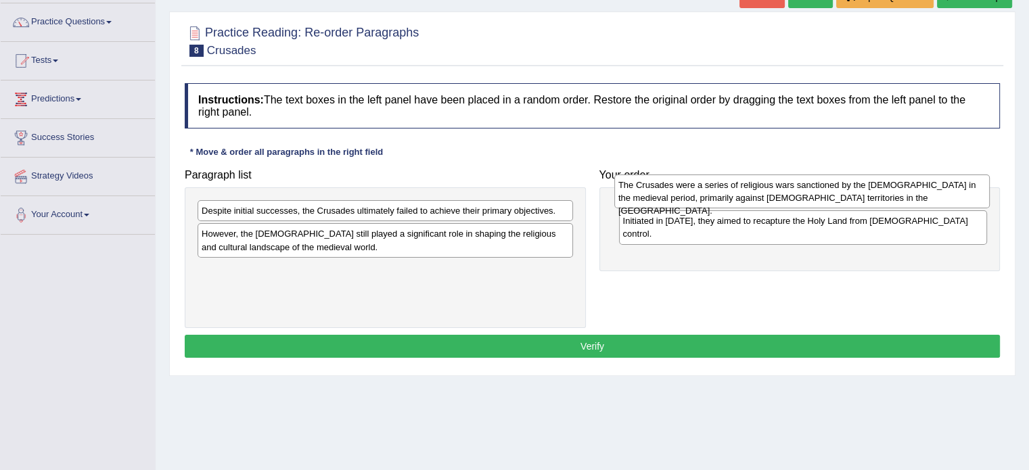
drag, startPoint x: 328, startPoint y: 246, endPoint x: 746, endPoint y: 200, distance: 420.1
click at [746, 200] on div "The Crusades were a series of religious wars sanctioned by the Latin Church in …" at bounding box center [802, 192] width 376 height 34
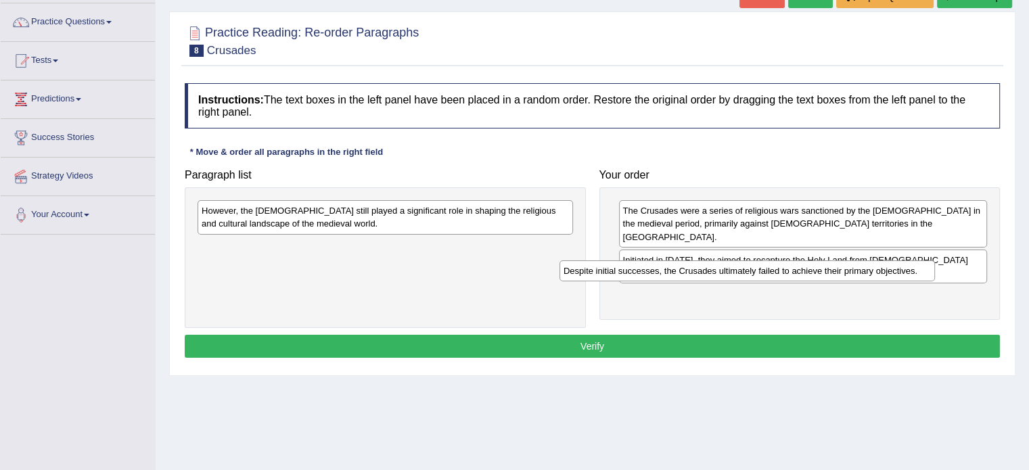
drag, startPoint x: 501, startPoint y: 212, endPoint x: 915, endPoint y: 259, distance: 417.4
click at [915, 260] on div "Despite initial successes, the Crusades ultimately failed to achieve their prim…" at bounding box center [748, 270] width 376 height 21
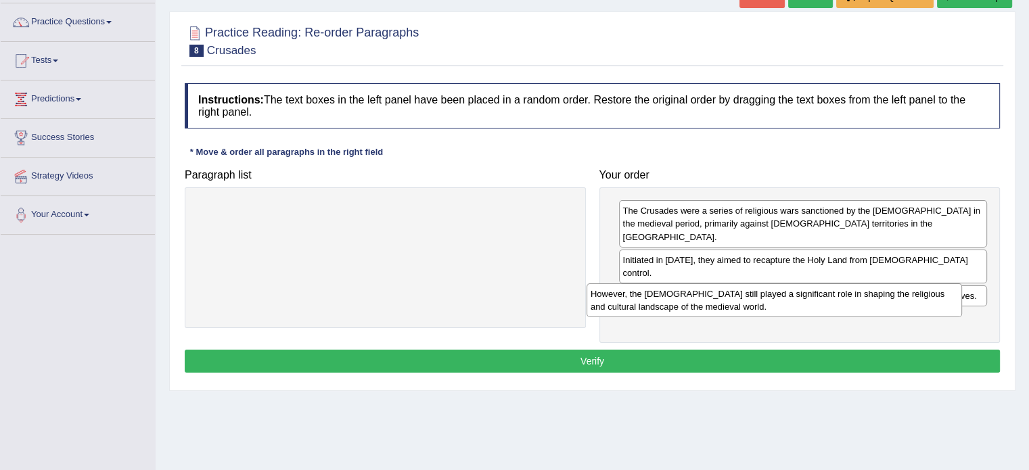
drag, startPoint x: 534, startPoint y: 219, endPoint x: 937, endPoint y: 303, distance: 411.2
click at [937, 303] on div "However, the Crusades still played a significant role in shaping the religious …" at bounding box center [775, 300] width 376 height 34
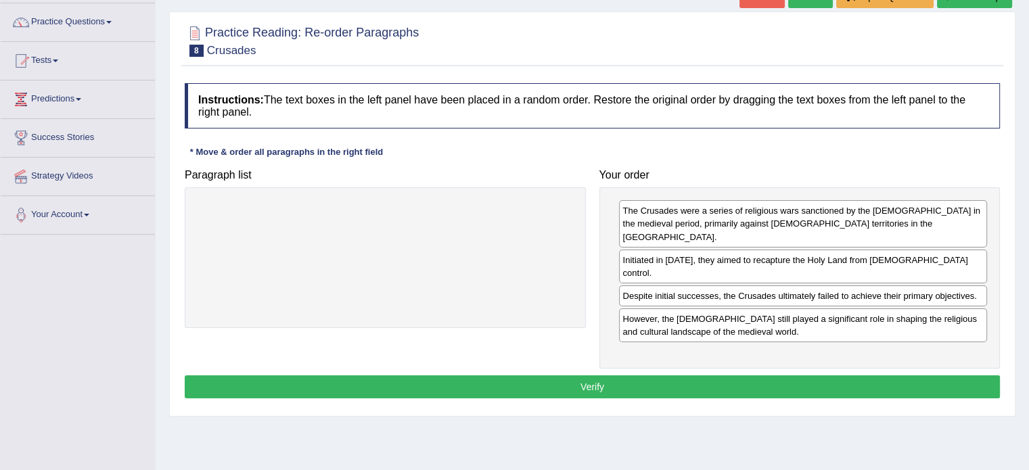
click at [597, 376] on button "Verify" at bounding box center [592, 387] width 815 height 23
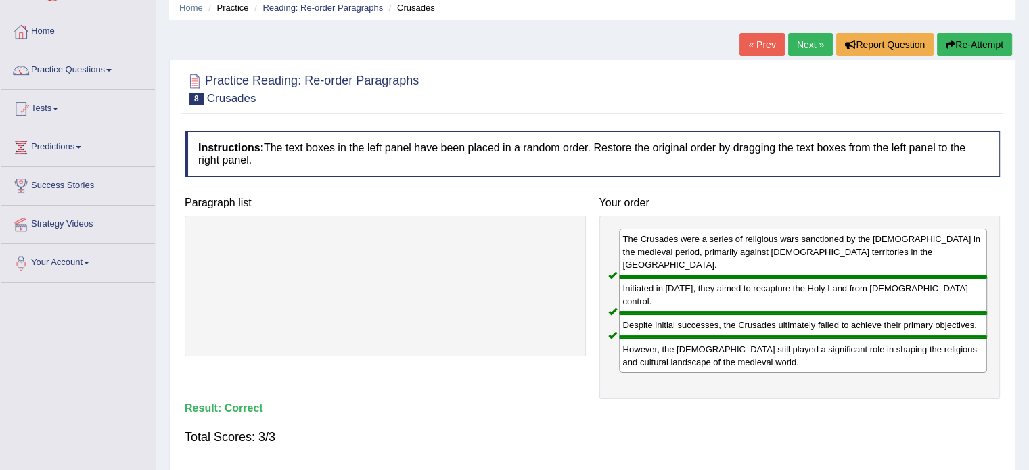
scroll to position [43, 0]
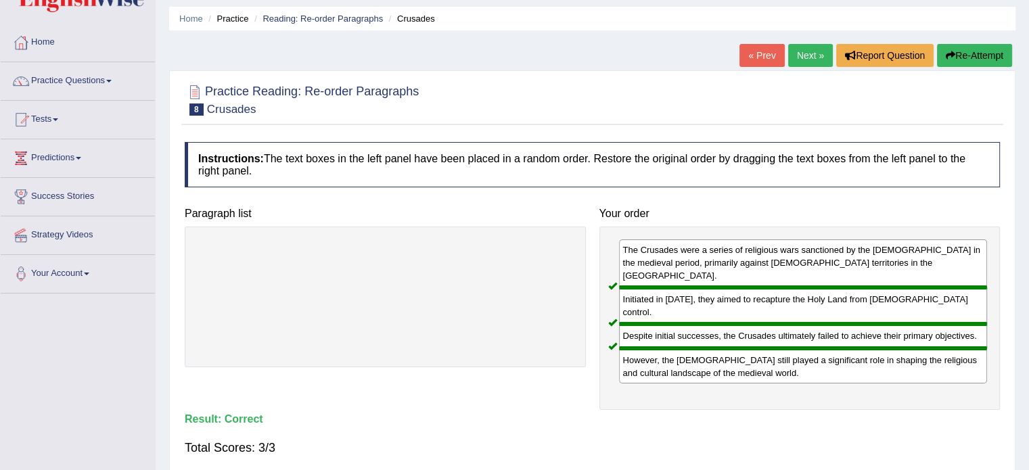
click at [804, 53] on link "Next »" at bounding box center [810, 55] width 45 height 23
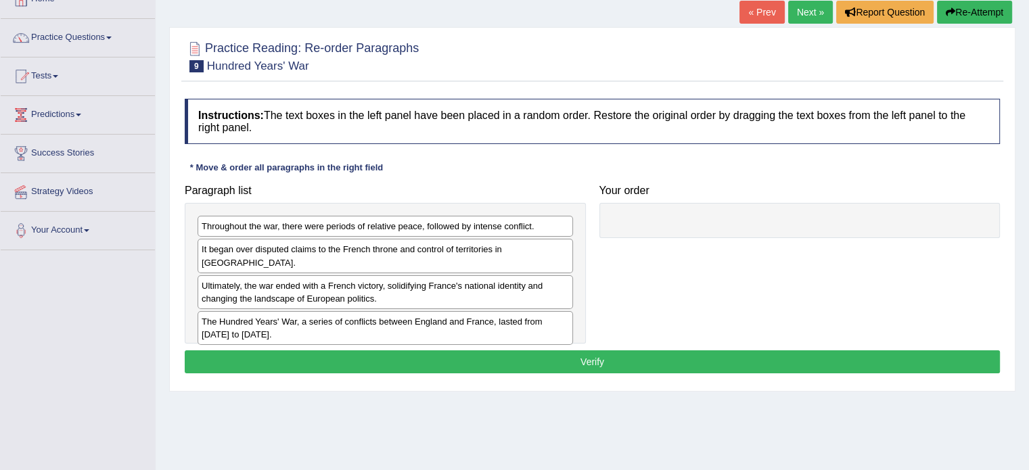
scroll to position [88, 0]
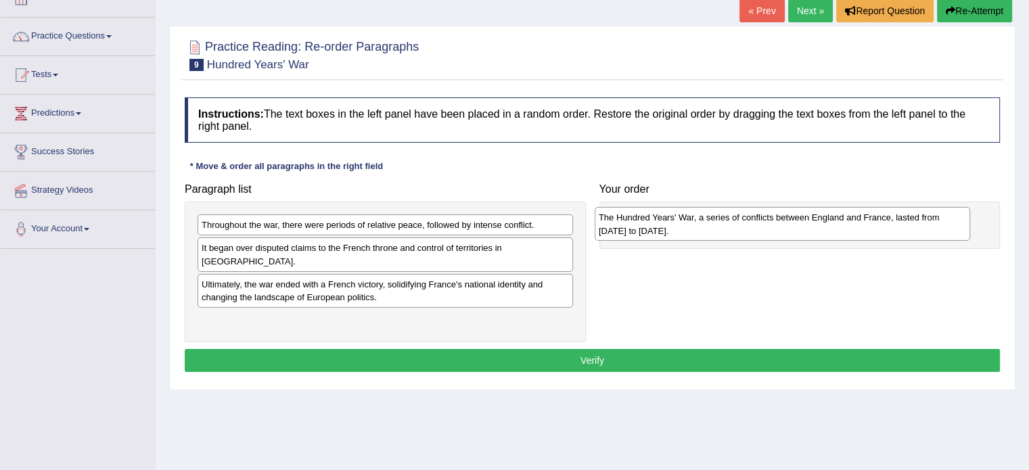
drag, startPoint x: 362, startPoint y: 311, endPoint x: 759, endPoint y: 223, distance: 406.8
click at [759, 223] on div "The Hundred Years' War, a series of conflicts between England and France, laste…" at bounding box center [783, 224] width 376 height 34
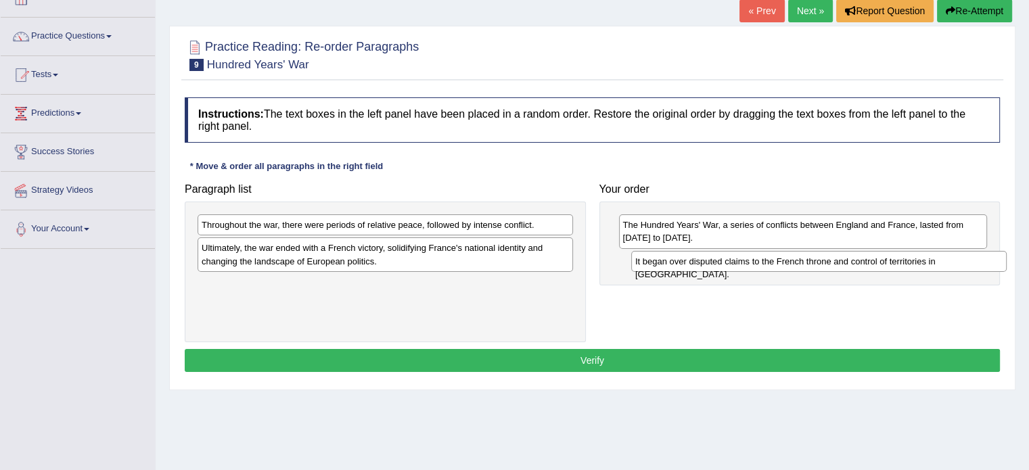
drag, startPoint x: 360, startPoint y: 248, endPoint x: 800, endPoint y: 264, distance: 440.8
click at [800, 264] on div "It began over disputed claims to the French throne and control of territories i…" at bounding box center [819, 261] width 376 height 21
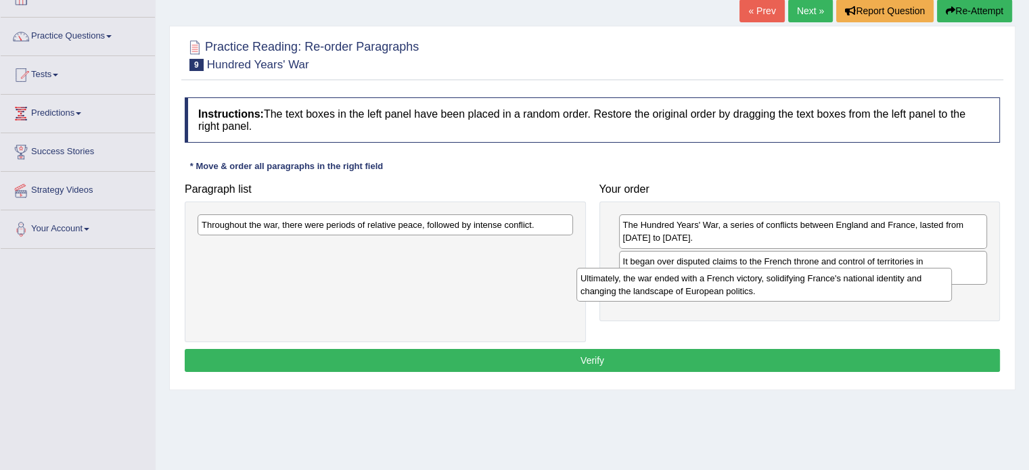
drag, startPoint x: 490, startPoint y: 251, endPoint x: 869, endPoint y: 281, distance: 380.1
click at [869, 281] on div "Ultimately, the war ended with a French victory, solidifying France's national …" at bounding box center [764, 285] width 376 height 34
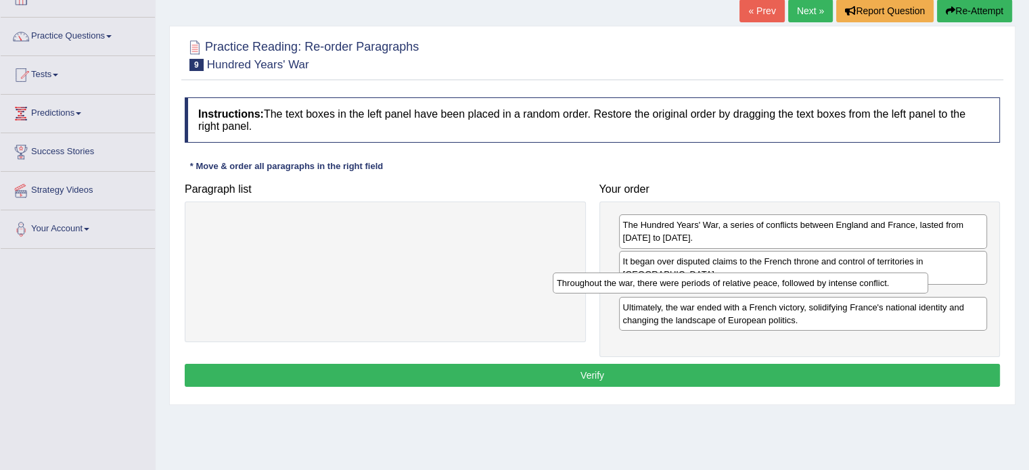
drag, startPoint x: 508, startPoint y: 229, endPoint x: 880, endPoint y: 288, distance: 376.0
click at [880, 288] on div "Throughout the war, there were periods of relative peace, followed by intense c…" at bounding box center [741, 283] width 376 height 21
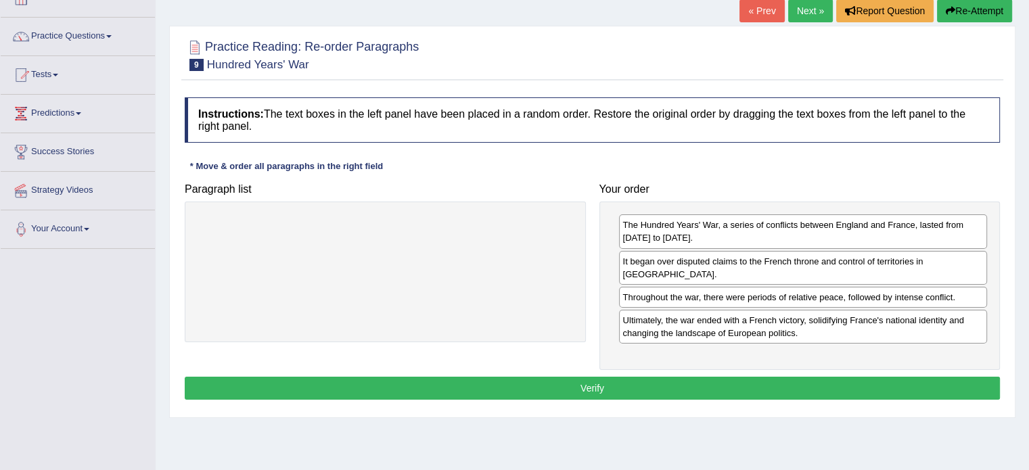
click at [592, 377] on button "Verify" at bounding box center [592, 388] width 815 height 23
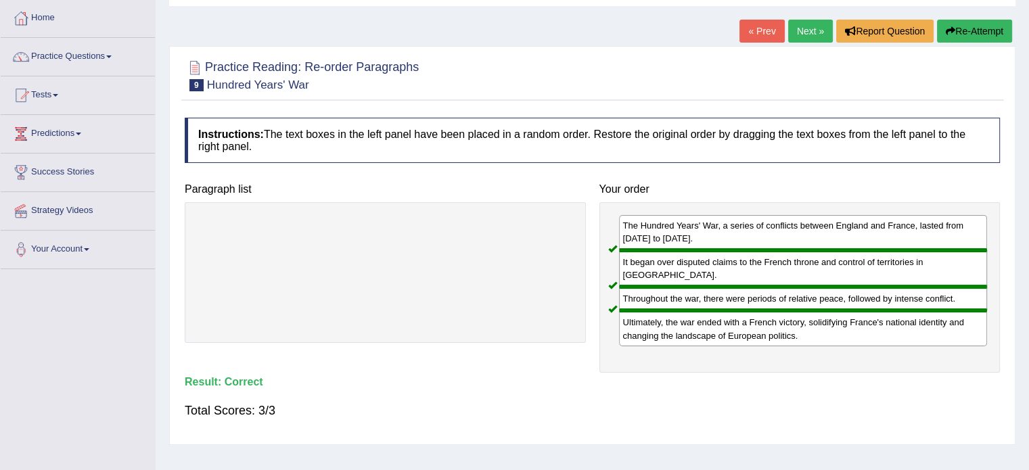
scroll to position [16, 0]
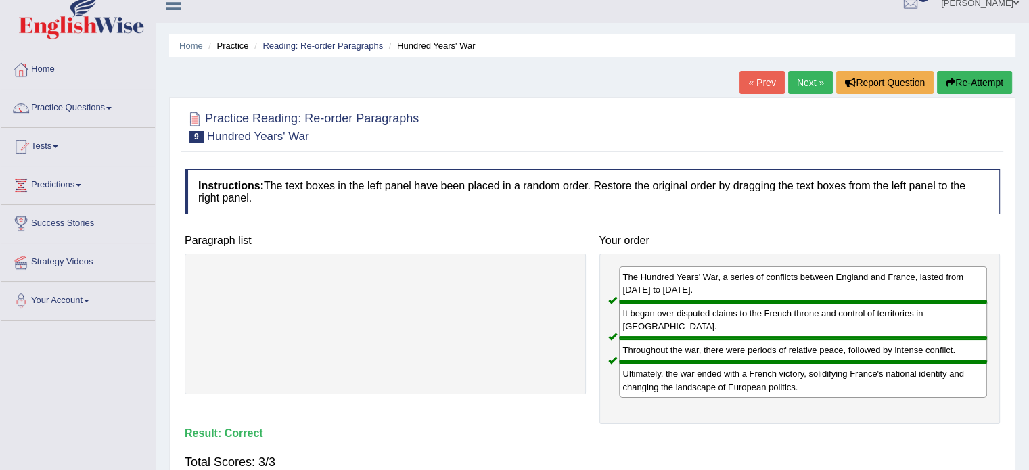
click at [805, 87] on link "Next »" at bounding box center [810, 82] width 45 height 23
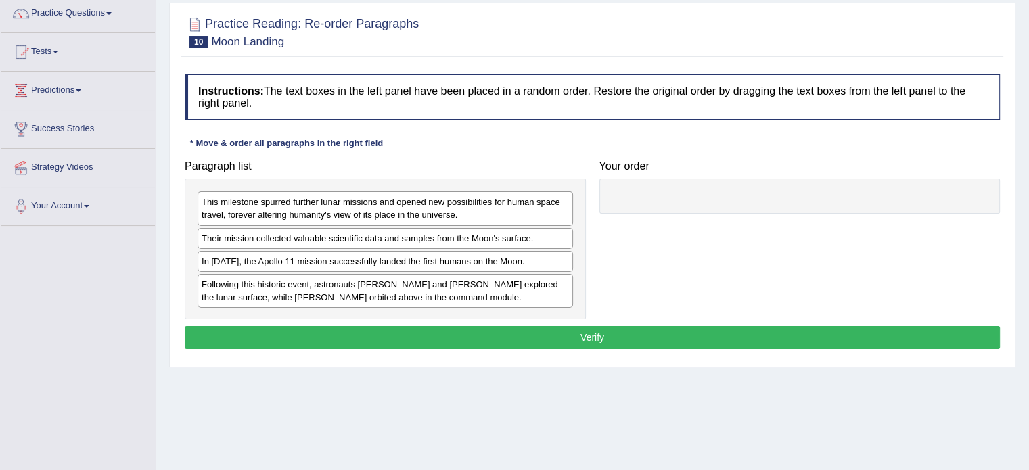
scroll to position [112, 0]
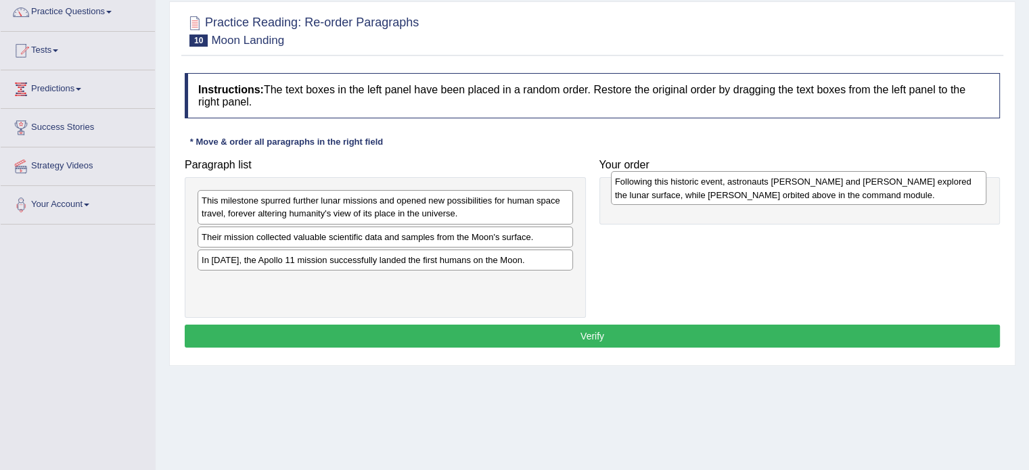
drag, startPoint x: 329, startPoint y: 293, endPoint x: 743, endPoint y: 192, distance: 426.2
click at [743, 192] on div "Following this historic event, astronauts Neil Armstrong and Buzz Aldrin explor…" at bounding box center [799, 188] width 376 height 34
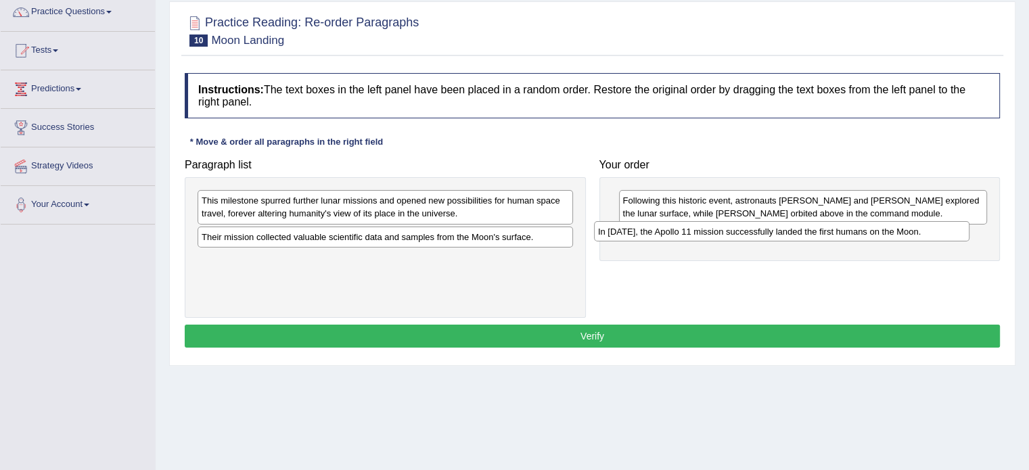
drag, startPoint x: 414, startPoint y: 261, endPoint x: 812, endPoint y: 233, distance: 398.8
click at [812, 233] on div "In 1969, the Apollo 11 mission successfully landed the first humans on the Moon." at bounding box center [782, 231] width 376 height 21
drag, startPoint x: 677, startPoint y: 235, endPoint x: 672, endPoint y: 197, distance: 38.3
click at [672, 197] on div "In 1969, the Apollo 11 mission successfully landed the first humans on the Moon." at bounding box center [797, 199] width 369 height 21
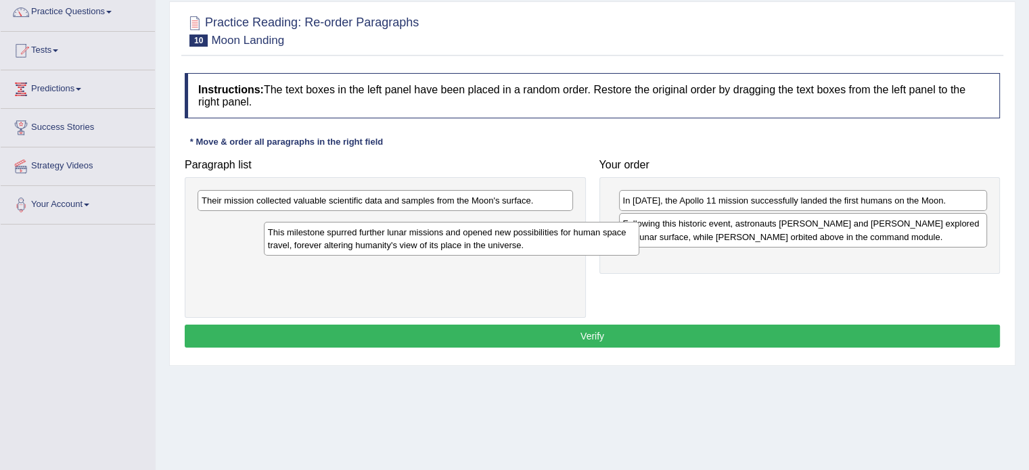
drag, startPoint x: 433, startPoint y: 213, endPoint x: 574, endPoint y: 258, distance: 147.8
click at [574, 256] on div "This milestone spurred further lunar missions and opened new possibilities for …" at bounding box center [452, 239] width 376 height 34
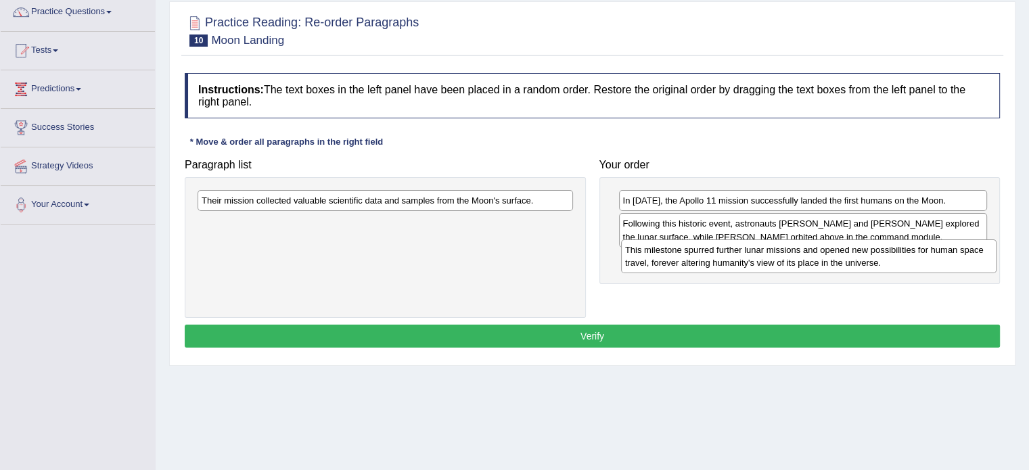
drag, startPoint x: 533, startPoint y: 235, endPoint x: 954, endPoint y: 262, distance: 421.7
click at [954, 262] on div "This milestone spurred further lunar missions and opened new possibilities for …" at bounding box center [809, 257] width 376 height 34
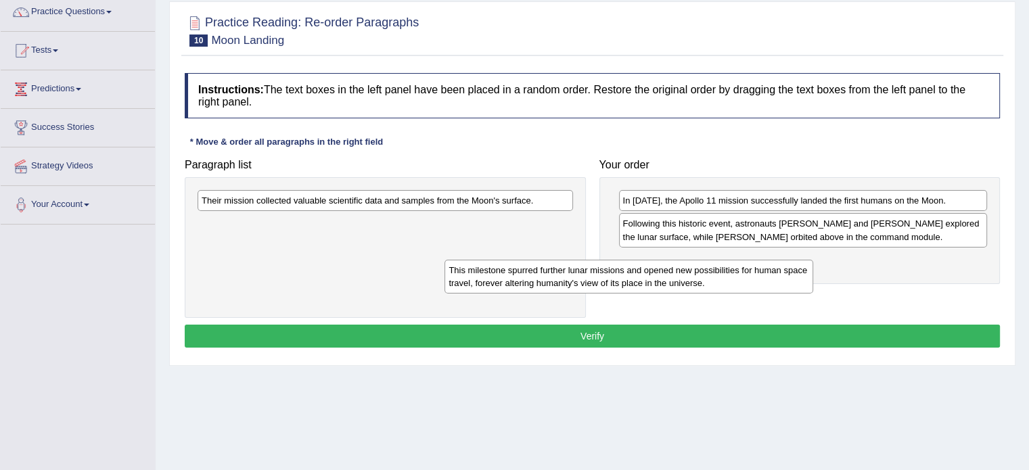
drag, startPoint x: 659, startPoint y: 265, endPoint x: 257, endPoint y: 255, distance: 402.0
click at [445, 260] on div "This milestone spurred further lunar missions and opened new possibilities for …" at bounding box center [629, 277] width 369 height 34
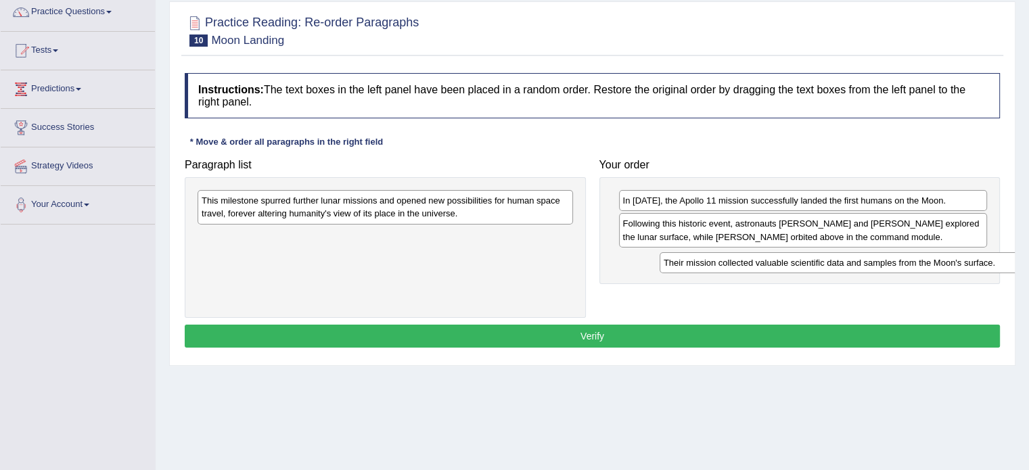
drag, startPoint x: 428, startPoint y: 204, endPoint x: 896, endPoint y: 265, distance: 471.6
click at [896, 265] on div "Their mission collected valuable scientific data and samples from the Moon's su…" at bounding box center [848, 262] width 376 height 21
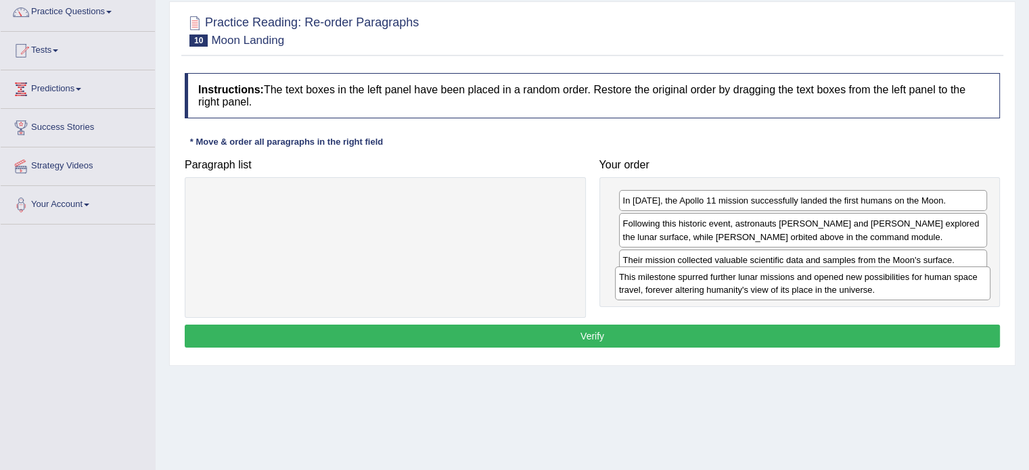
drag, startPoint x: 501, startPoint y: 205, endPoint x: 918, endPoint y: 281, distance: 423.6
click at [918, 281] on div "This milestone spurred further lunar missions and opened new possibilities for …" at bounding box center [803, 284] width 376 height 34
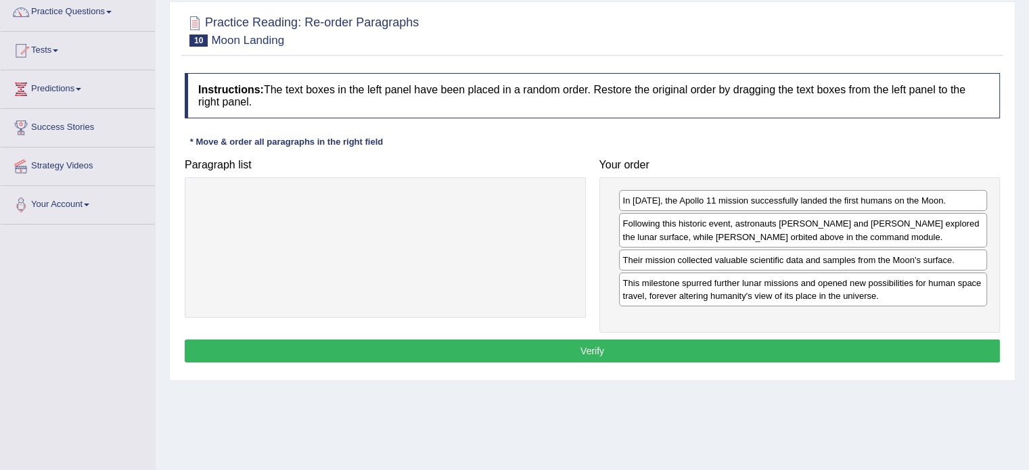
click at [572, 344] on button "Verify" at bounding box center [592, 351] width 815 height 23
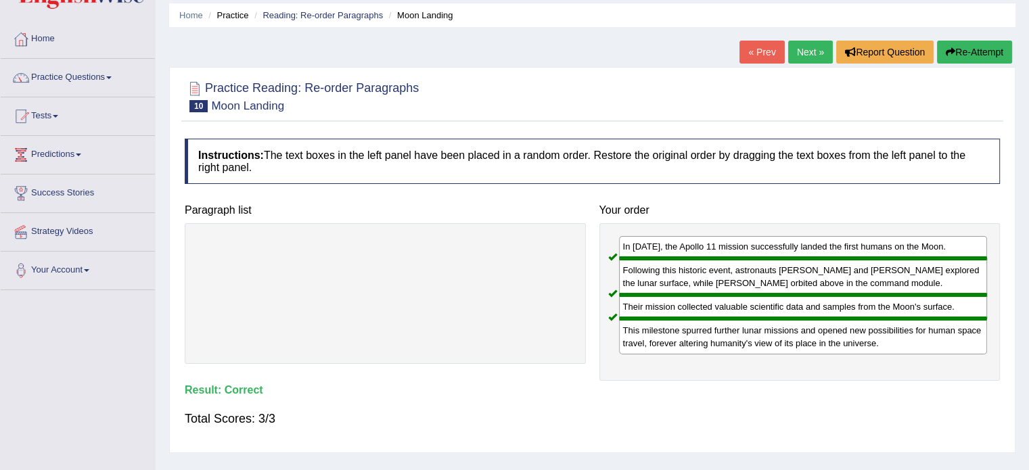
scroll to position [40, 0]
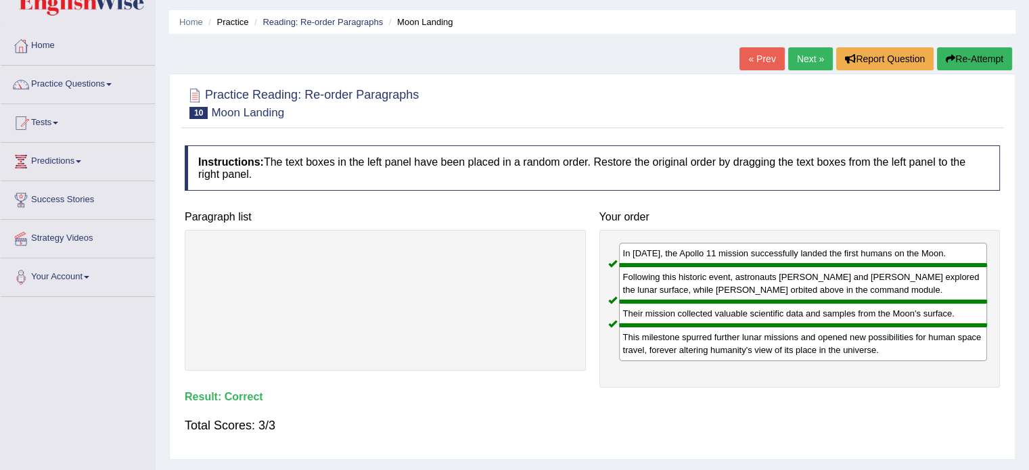
click at [802, 55] on link "Next »" at bounding box center [810, 58] width 45 height 23
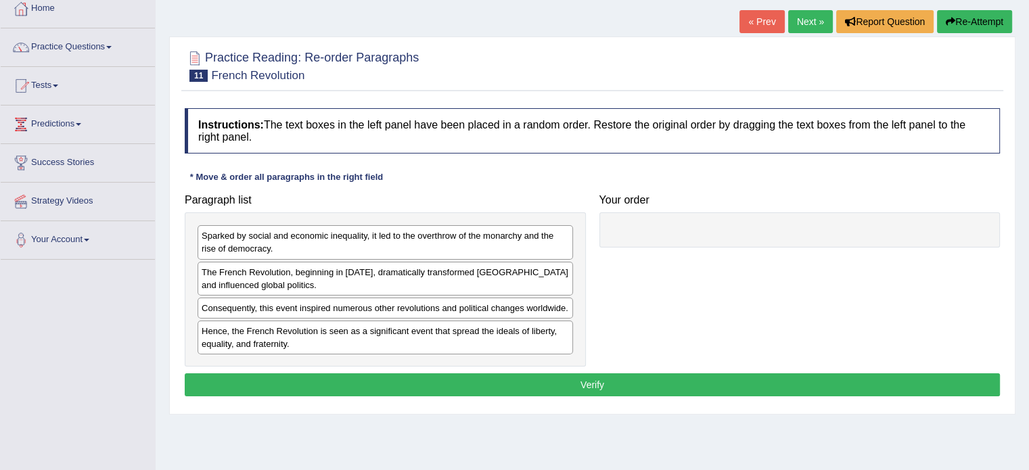
scroll to position [83, 0]
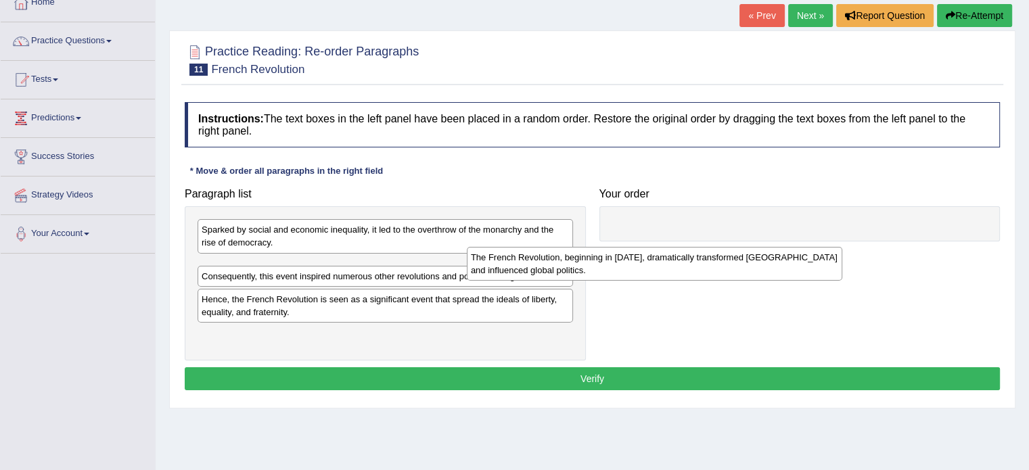
drag, startPoint x: 312, startPoint y: 277, endPoint x: 585, endPoint y: 269, distance: 272.8
click at [585, 269] on div "The French Revolution, beginning in [DATE], dramatically transformed [GEOGRAPHI…" at bounding box center [655, 264] width 376 height 34
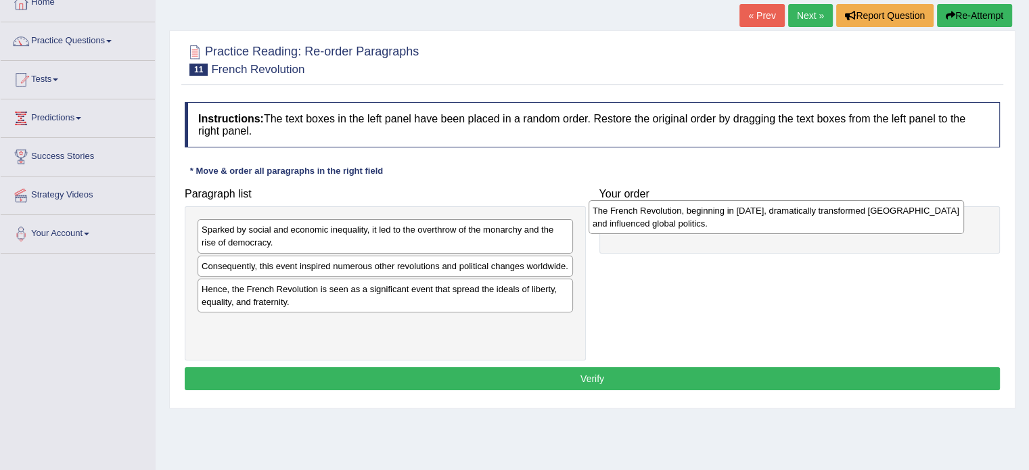
drag, startPoint x: 480, startPoint y: 264, endPoint x: 871, endPoint y: 209, distance: 394.9
click at [871, 209] on div "The French Revolution, beginning in [DATE], dramatically transformed [GEOGRAPHI…" at bounding box center [777, 217] width 376 height 34
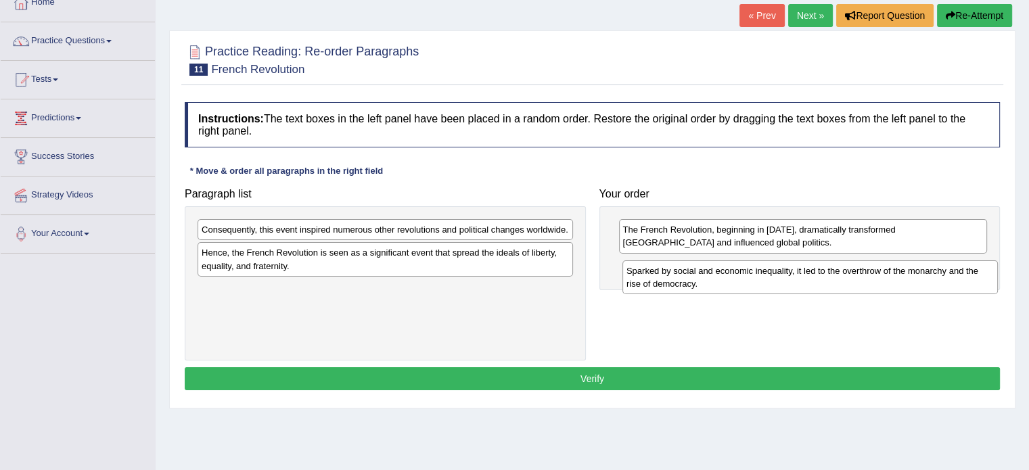
drag, startPoint x: 538, startPoint y: 232, endPoint x: 958, endPoint y: 273, distance: 422.2
click at [958, 273] on div "Sparked by social and economic inequality, it led to the overthrow of the monar…" at bounding box center [810, 277] width 376 height 34
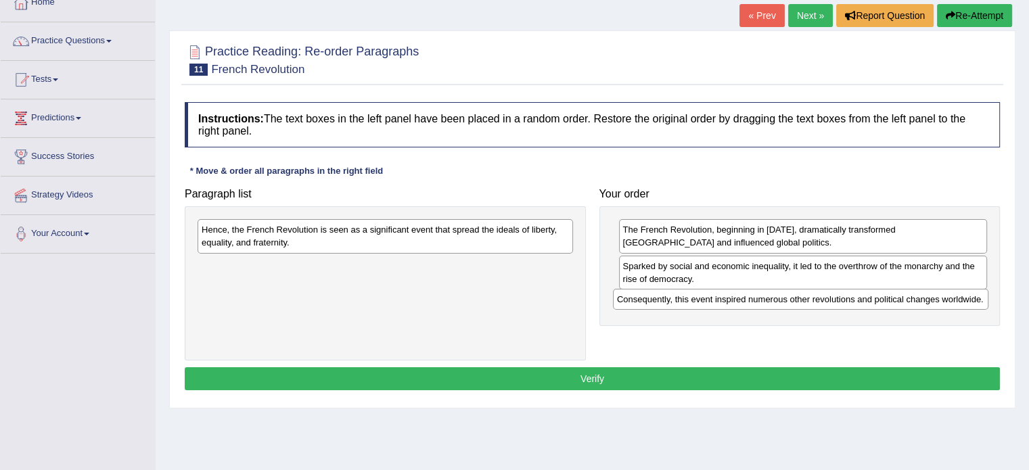
drag, startPoint x: 526, startPoint y: 229, endPoint x: 942, endPoint y: 300, distance: 421.3
click at [942, 300] on div "Consequently, this event inspired numerous other revolutions and political chan…" at bounding box center [801, 299] width 376 height 21
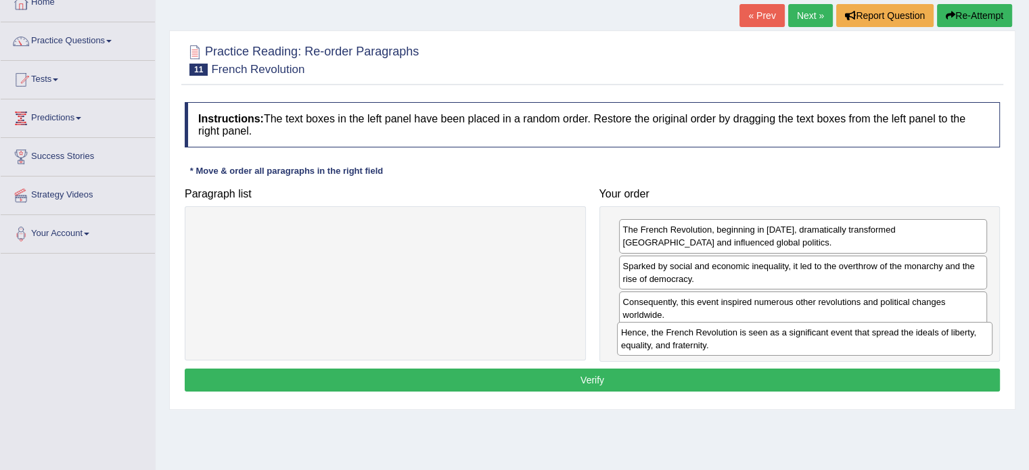
drag, startPoint x: 549, startPoint y: 229, endPoint x: 963, endPoint y: 332, distance: 426.6
click at [963, 332] on div "Hence, the French Revolution is seen as a significant event that spread the ide…" at bounding box center [805, 339] width 376 height 34
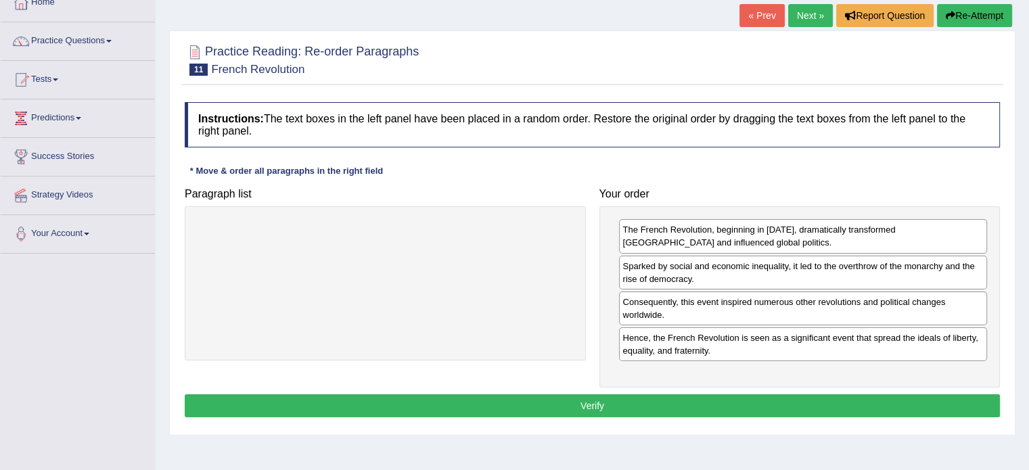
click at [569, 397] on button "Verify" at bounding box center [592, 405] width 815 height 23
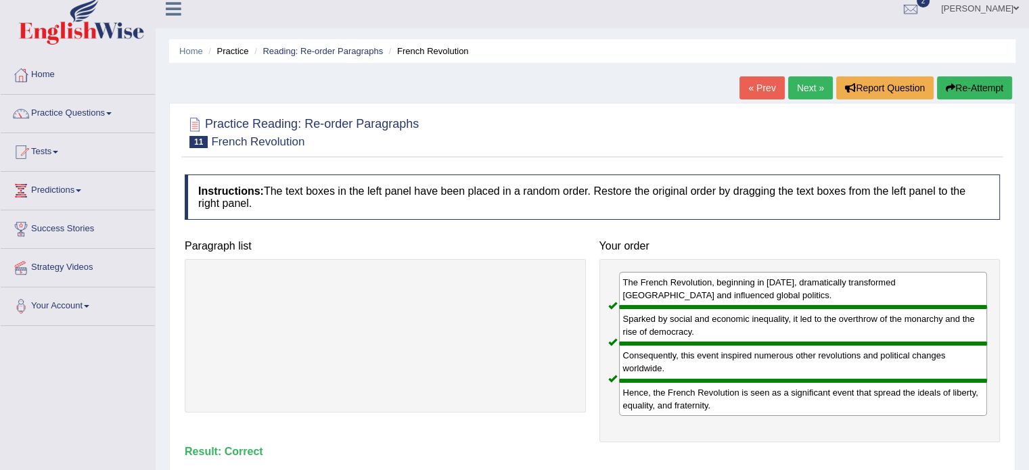
scroll to position [12, 0]
click at [817, 86] on link "Next »" at bounding box center [810, 87] width 45 height 23
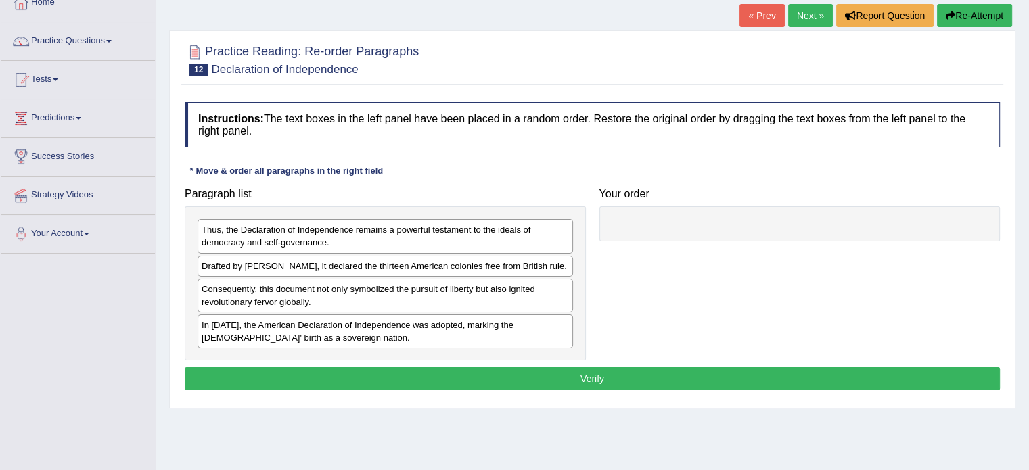
scroll to position [87, 0]
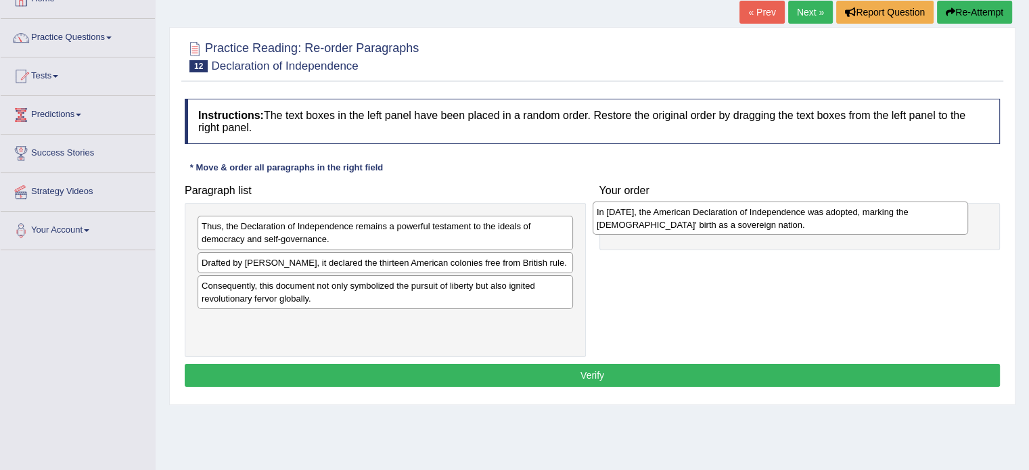
drag, startPoint x: 390, startPoint y: 328, endPoint x: 788, endPoint y: 219, distance: 413.1
click at [788, 219] on div "In [DATE], the American Declaration of Independence was adopted, marking the [D…" at bounding box center [781, 219] width 376 height 34
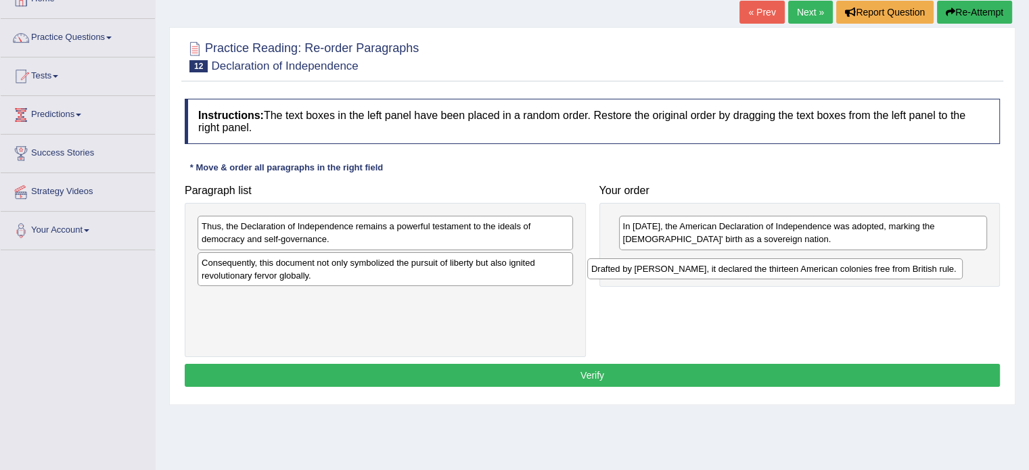
drag, startPoint x: 405, startPoint y: 269, endPoint x: 794, endPoint y: 275, distance: 389.8
click at [794, 275] on div "Drafted by [PERSON_NAME], it declared the thirteen American colonies free from …" at bounding box center [775, 268] width 376 height 21
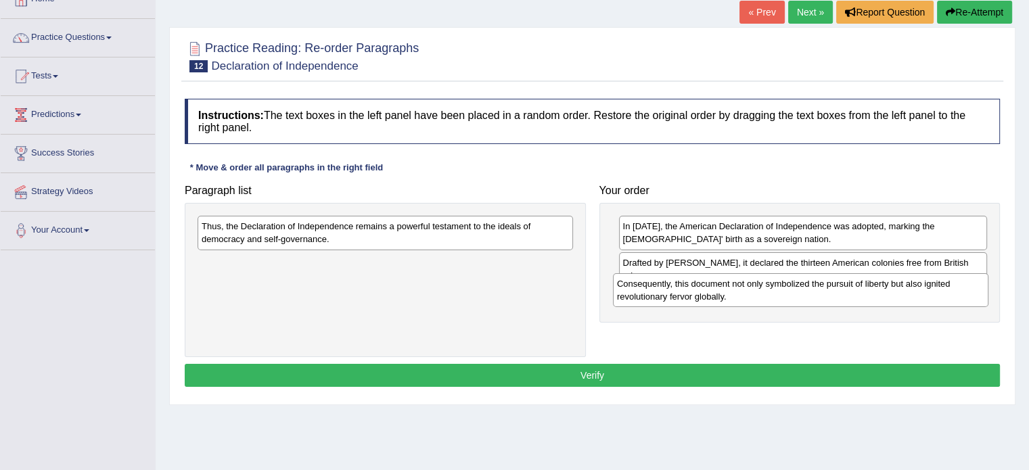
drag, startPoint x: 494, startPoint y: 270, endPoint x: 911, endPoint y: 296, distance: 418.2
click at [911, 296] on div "Consequently, this document not only symbolized the pursuit of liberty but also…" at bounding box center [801, 290] width 376 height 34
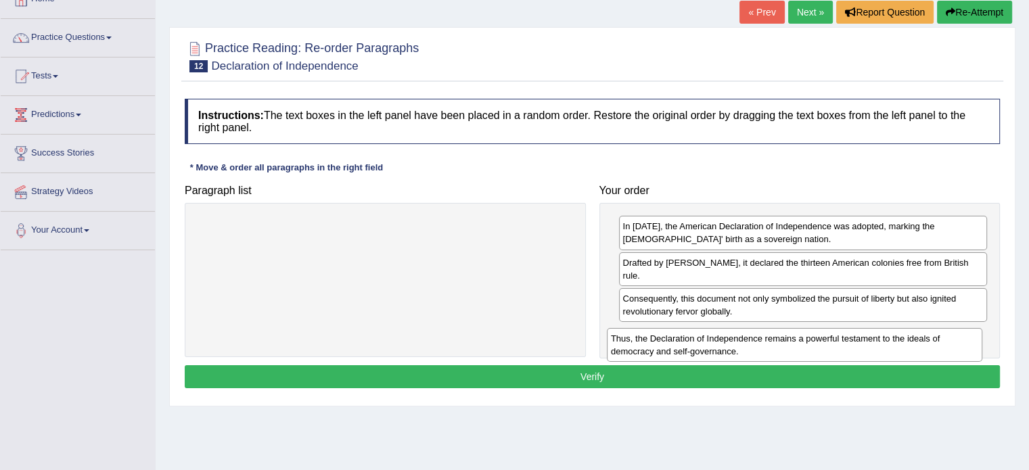
drag, startPoint x: 500, startPoint y: 237, endPoint x: 912, endPoint y: 350, distance: 427.1
click at [912, 350] on div "Thus, the Declaration of Independence remains a powerful testament to the ideal…" at bounding box center [795, 345] width 376 height 34
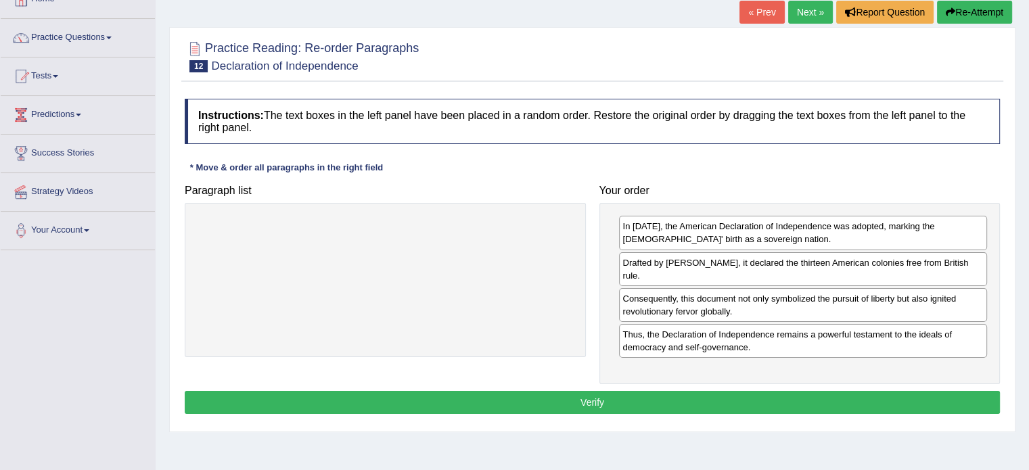
click at [596, 394] on button "Verify" at bounding box center [592, 402] width 815 height 23
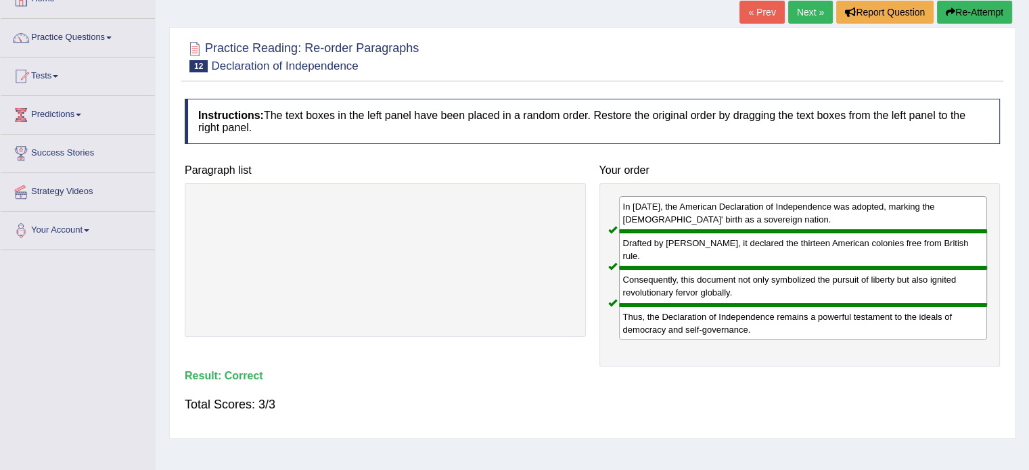
scroll to position [28, 0]
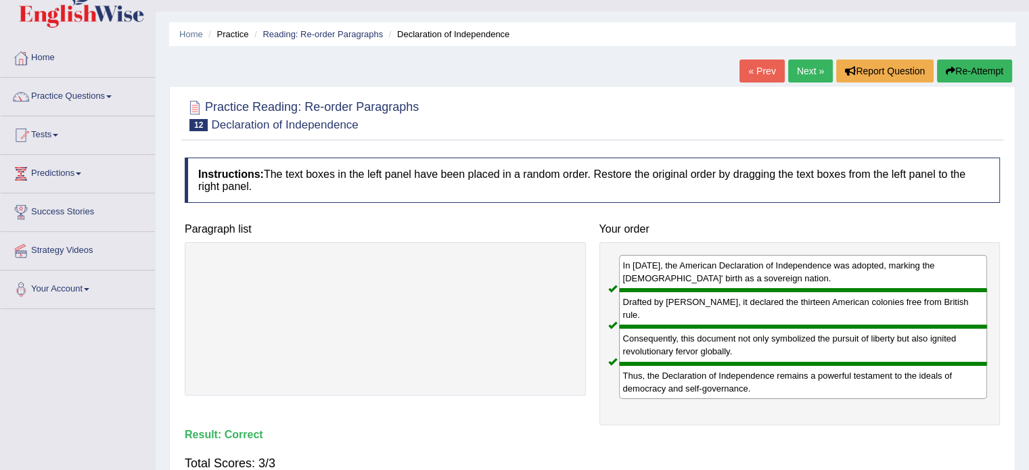
click at [804, 72] on link "Next »" at bounding box center [810, 71] width 45 height 23
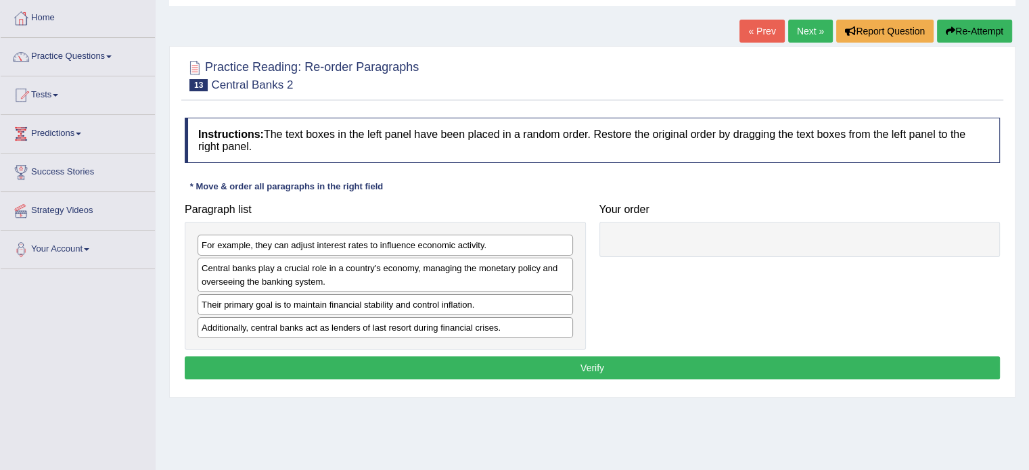
scroll to position [93, 0]
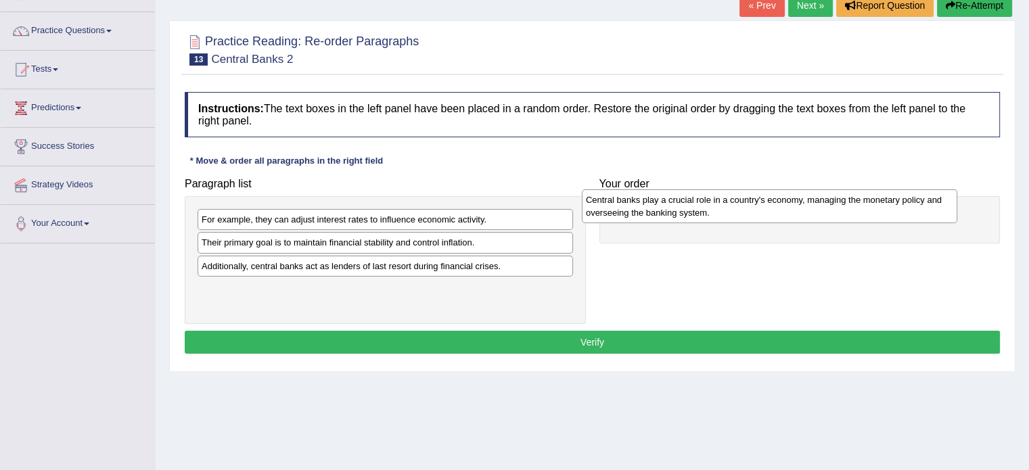
drag, startPoint x: 452, startPoint y: 258, endPoint x: 839, endPoint y: 215, distance: 389.3
click at [839, 215] on div "Central banks play a crucial role in a country's economy, managing the monetary…" at bounding box center [770, 206] width 376 height 34
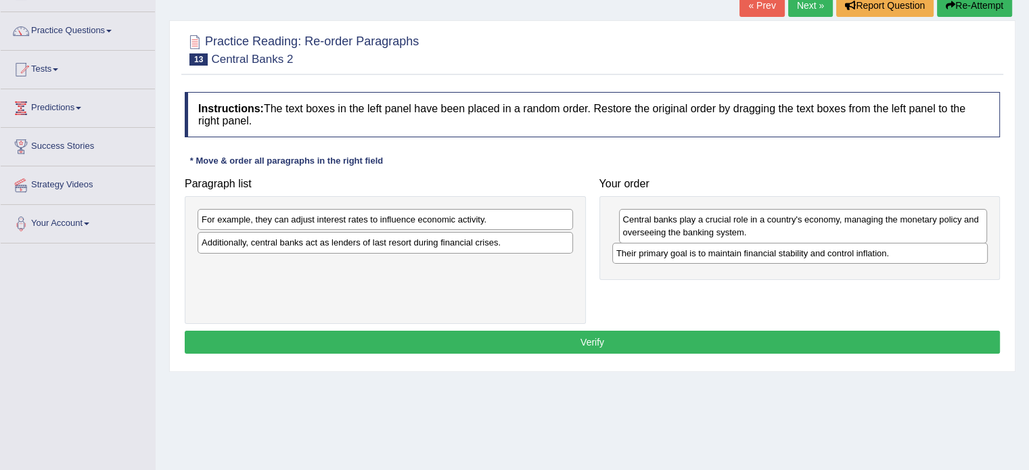
drag, startPoint x: 383, startPoint y: 247, endPoint x: 804, endPoint y: 258, distance: 421.6
click at [804, 258] on div "Their primary goal is to maintain financial stability and control inflation." at bounding box center [800, 253] width 376 height 21
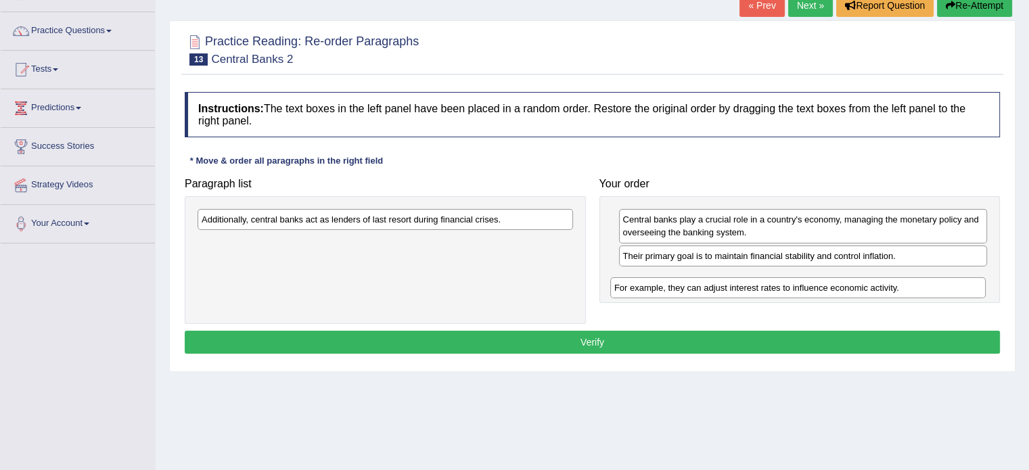
drag, startPoint x: 446, startPoint y: 227, endPoint x: 859, endPoint y: 294, distance: 418.2
click at [859, 294] on div "For example, they can adjust interest rates to influence economic activity." at bounding box center [798, 287] width 376 height 21
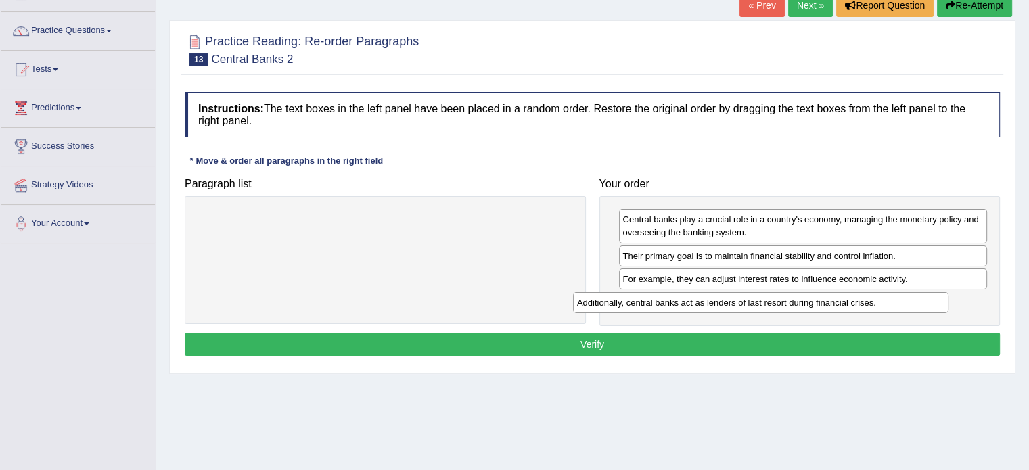
drag, startPoint x: 505, startPoint y: 221, endPoint x: 900, endPoint y: 296, distance: 401.5
click at [900, 296] on div "Additionally, central banks act as lenders of last resort during financial cris…" at bounding box center [761, 302] width 376 height 21
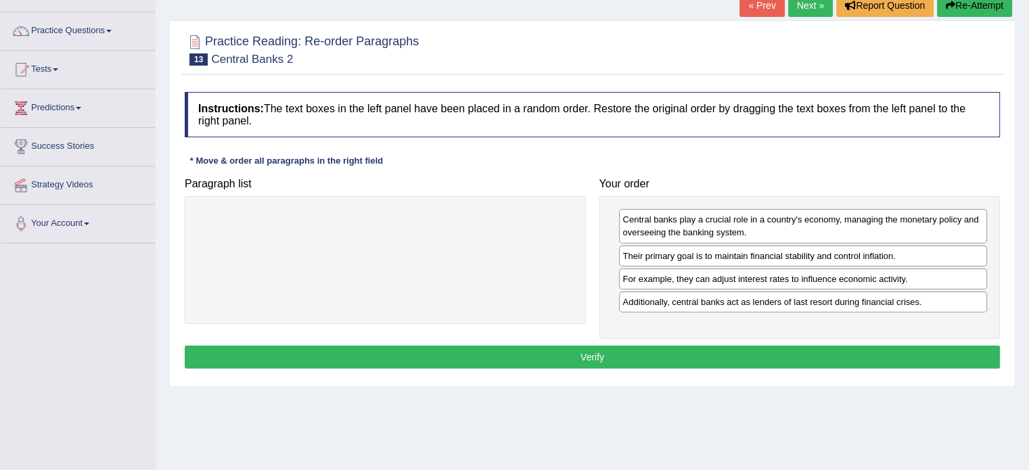
click at [581, 356] on button "Verify" at bounding box center [592, 357] width 815 height 23
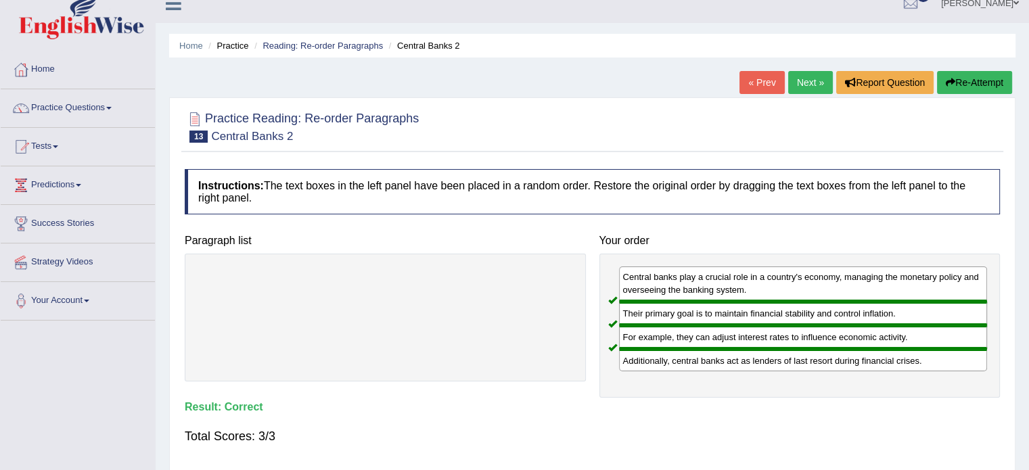
scroll to position [18, 0]
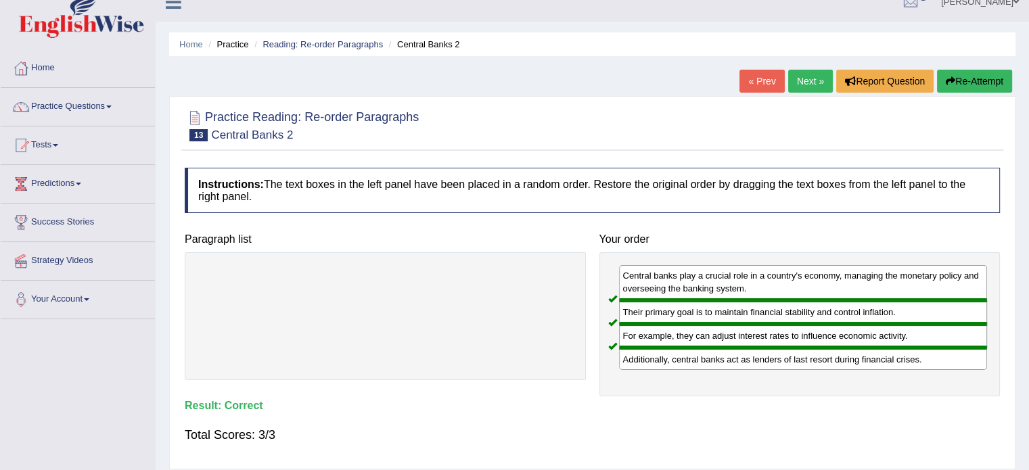
click at [801, 81] on link "Next »" at bounding box center [810, 81] width 45 height 23
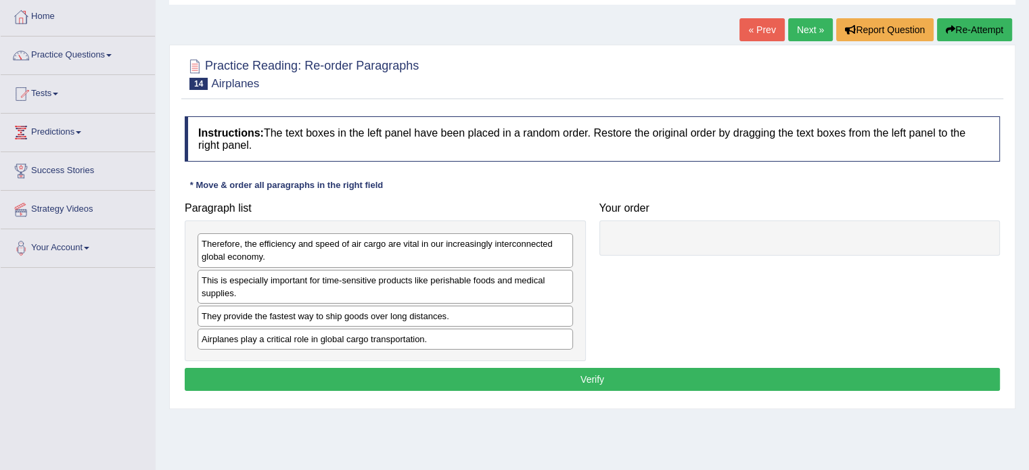
scroll to position [77, 0]
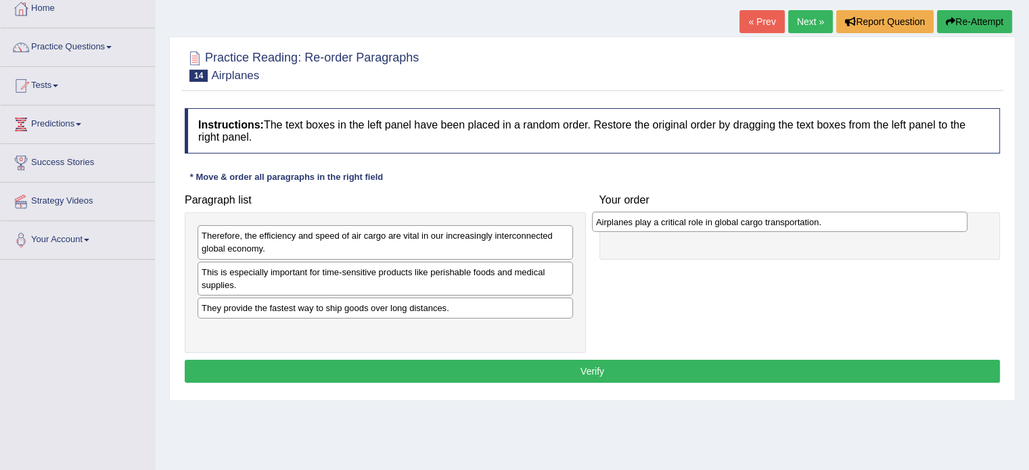
drag, startPoint x: 394, startPoint y: 332, endPoint x: 796, endPoint y: 221, distance: 416.7
click at [796, 221] on div "Airplanes play a critical role in global cargo transportation." at bounding box center [780, 222] width 376 height 21
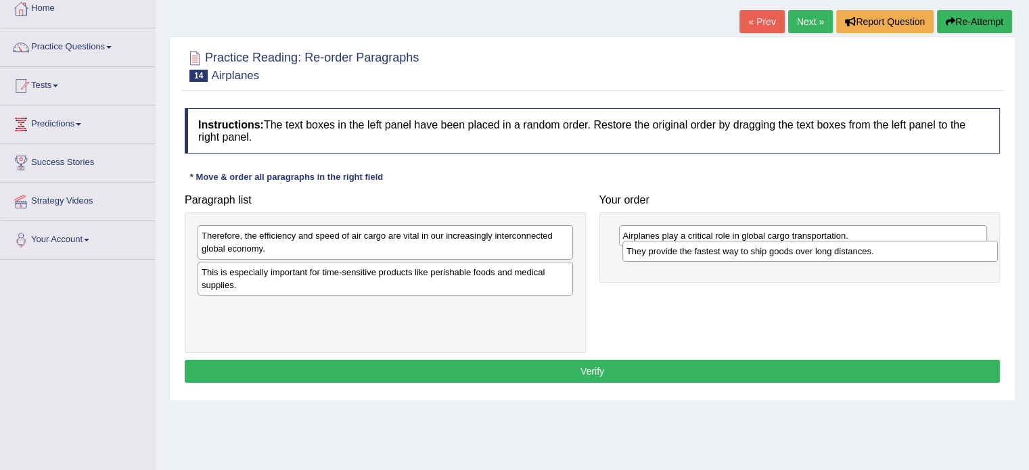
drag, startPoint x: 371, startPoint y: 313, endPoint x: 790, endPoint y: 257, distance: 422.5
click at [790, 257] on div "They provide the fastest way to ship goods over long distances." at bounding box center [810, 251] width 376 height 21
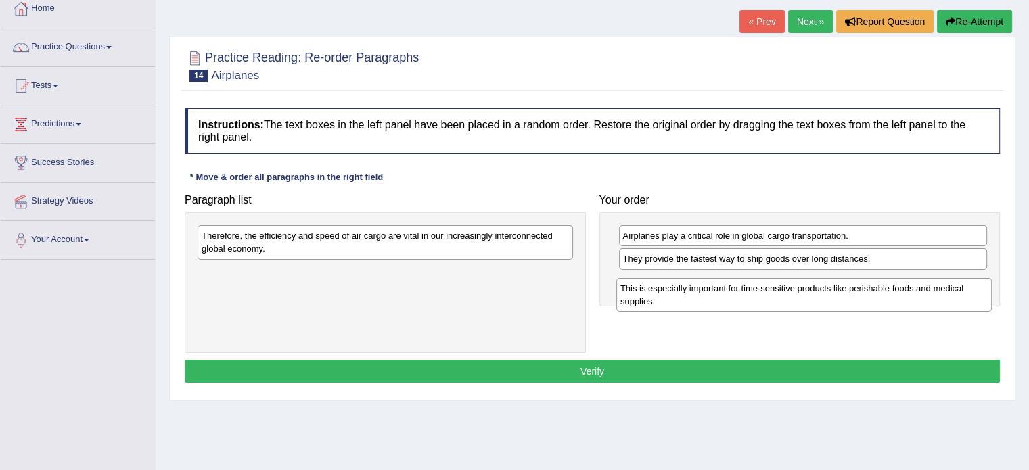
drag, startPoint x: 445, startPoint y: 284, endPoint x: 872, endPoint y: 295, distance: 427.7
click at [872, 295] on div "This is especially important for time-sensitive products like perishable foods …" at bounding box center [804, 295] width 376 height 34
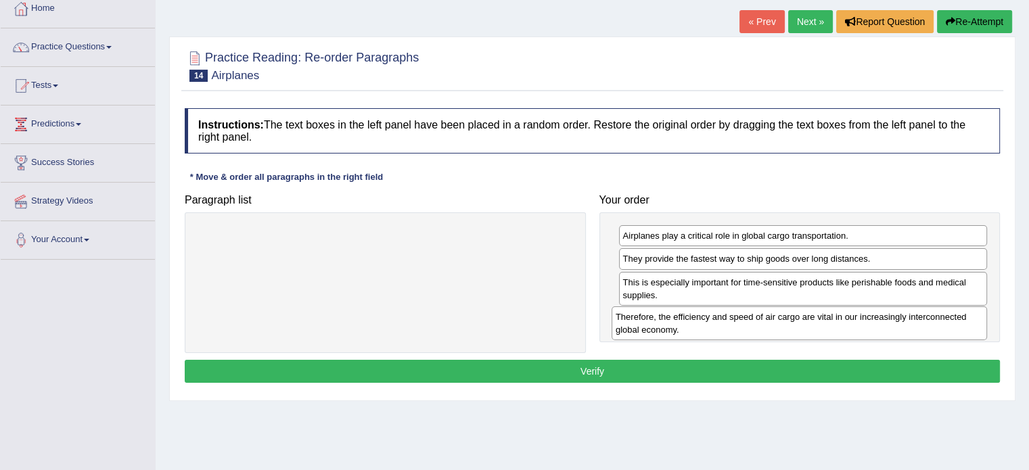
drag, startPoint x: 461, startPoint y: 254, endPoint x: 875, endPoint y: 335, distance: 422.0
click at [875, 335] on div "Therefore, the efficiency and speed of air cargo are vital in our increasingly …" at bounding box center [800, 323] width 376 height 34
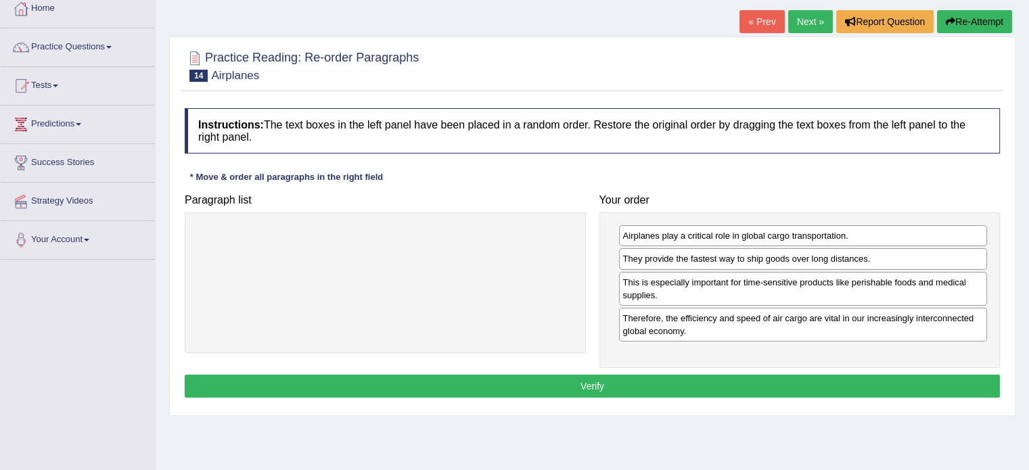
click at [579, 382] on button "Verify" at bounding box center [592, 386] width 815 height 23
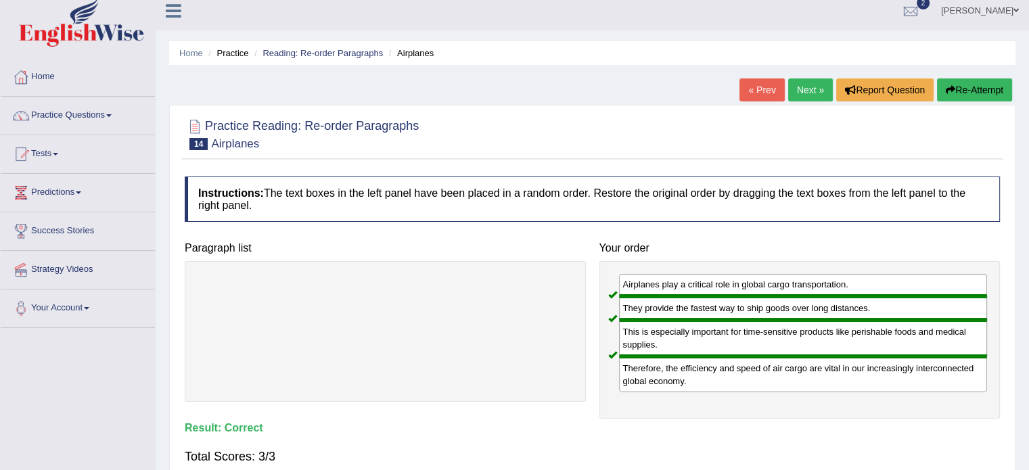
scroll to position [0, 0]
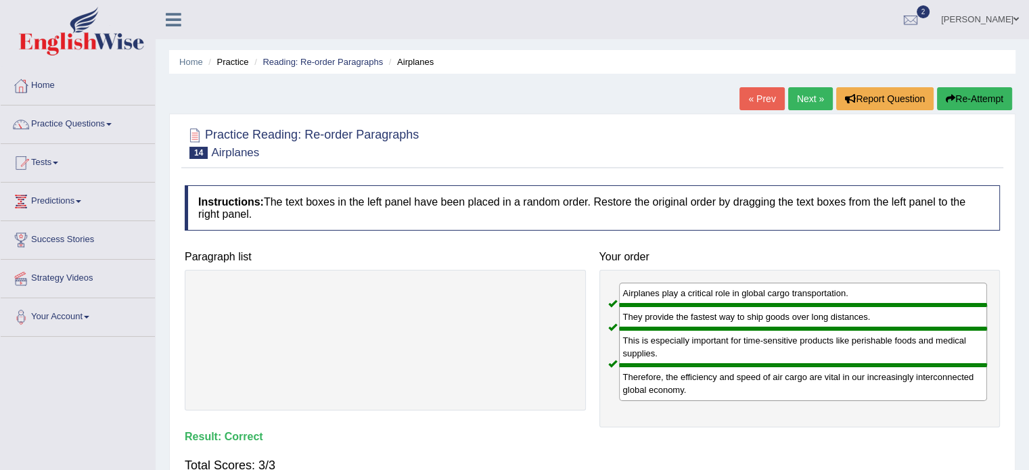
click at [806, 101] on link "Next »" at bounding box center [810, 98] width 45 height 23
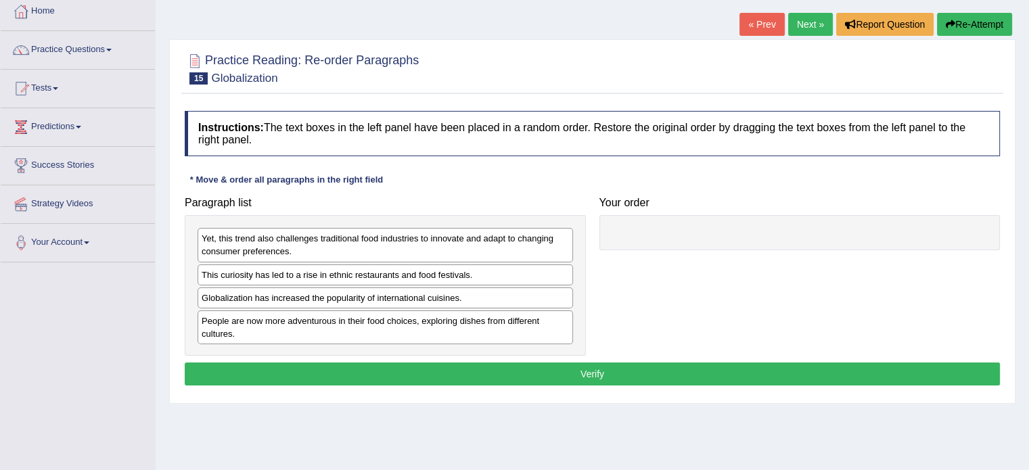
scroll to position [75, 0]
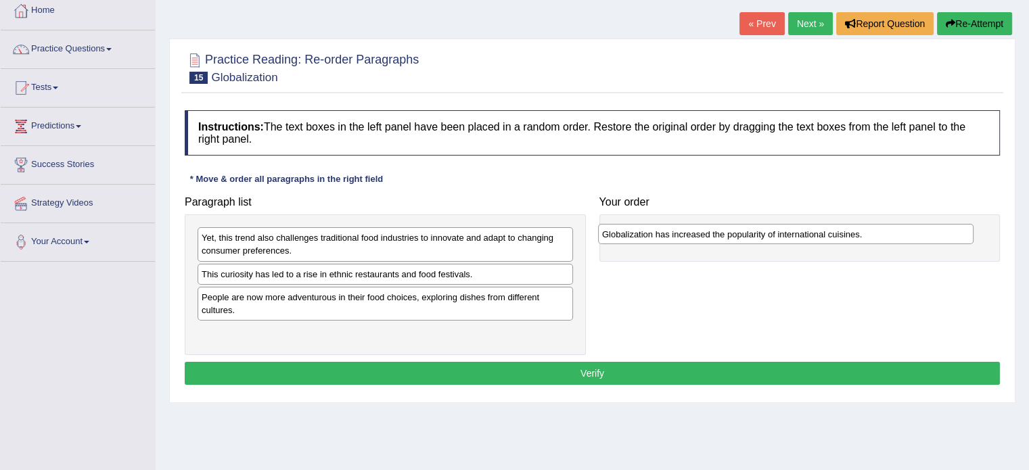
drag, startPoint x: 360, startPoint y: 300, endPoint x: 760, endPoint y: 237, distance: 404.8
click at [760, 237] on div "Globalization has increased the popularity of international cuisines." at bounding box center [786, 234] width 376 height 21
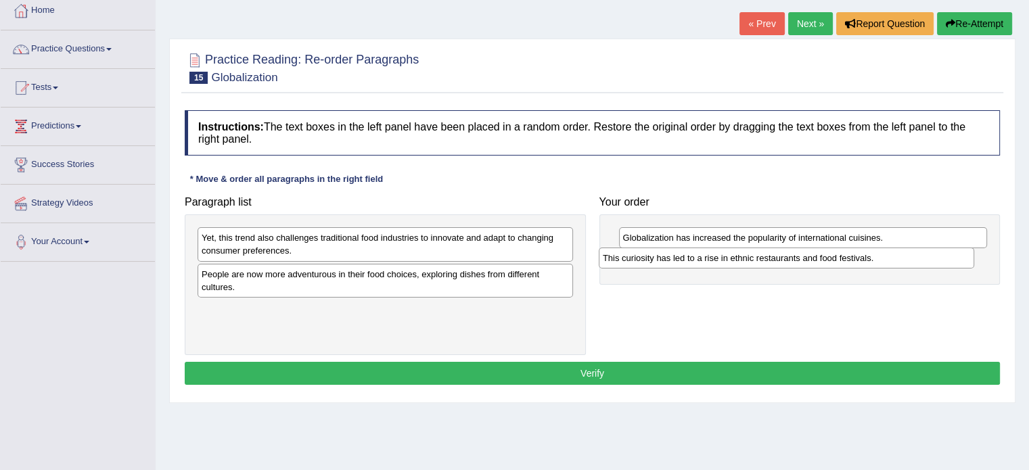
drag, startPoint x: 404, startPoint y: 278, endPoint x: 839, endPoint y: 259, distance: 435.5
click at [839, 259] on div "This curiosity has led to a rise in ethnic restaurants and food festivals." at bounding box center [787, 258] width 376 height 21
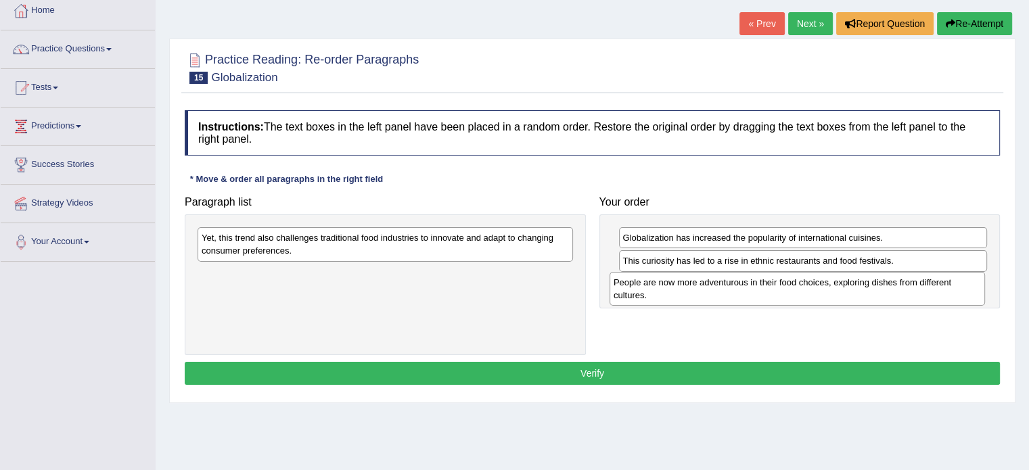
drag, startPoint x: 469, startPoint y: 285, endPoint x: 883, endPoint y: 292, distance: 414.1
click at [883, 292] on div "People are now more adventurous in their food choices, exploring dishes from di…" at bounding box center [798, 289] width 376 height 34
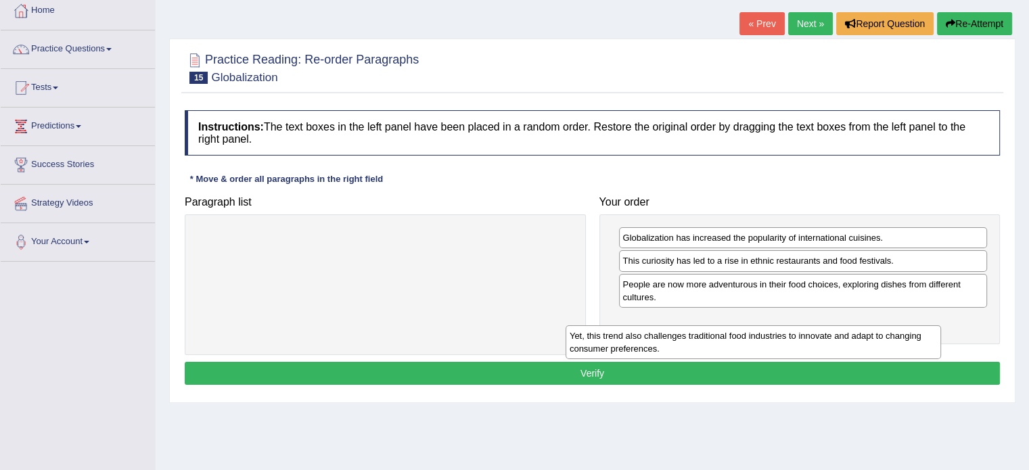
drag, startPoint x: 468, startPoint y: 250, endPoint x: 850, endPoint y: 348, distance: 393.8
click at [850, 348] on div "Yet, this trend also challenges traditional food industries to innovate and ada…" at bounding box center [754, 342] width 376 height 34
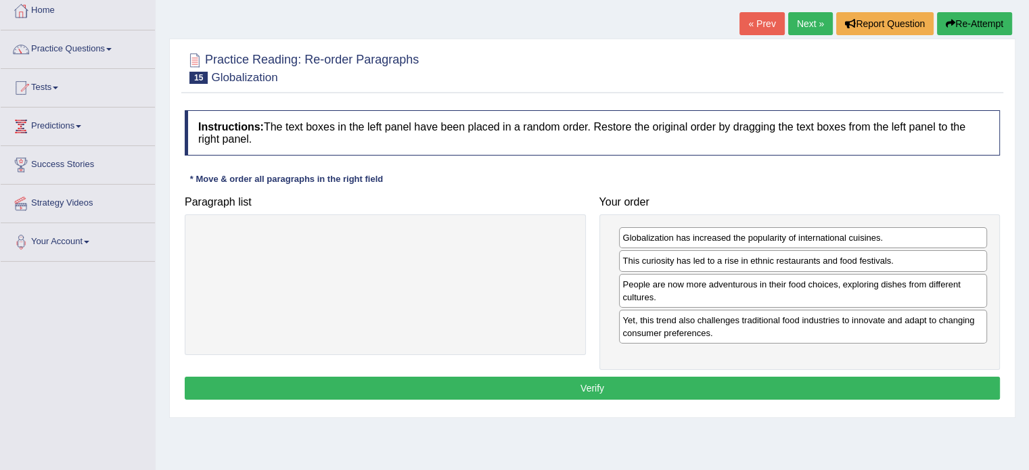
click at [589, 381] on button "Verify" at bounding box center [592, 388] width 815 height 23
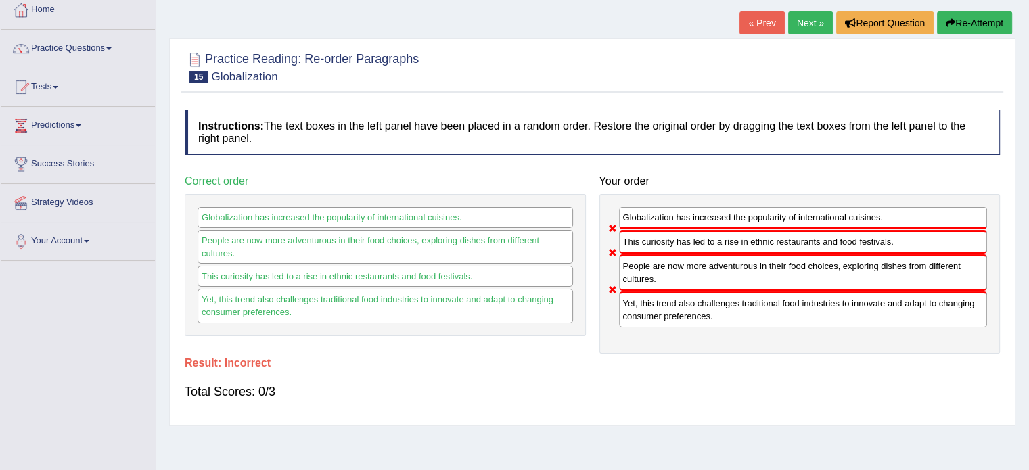
scroll to position [68, 0]
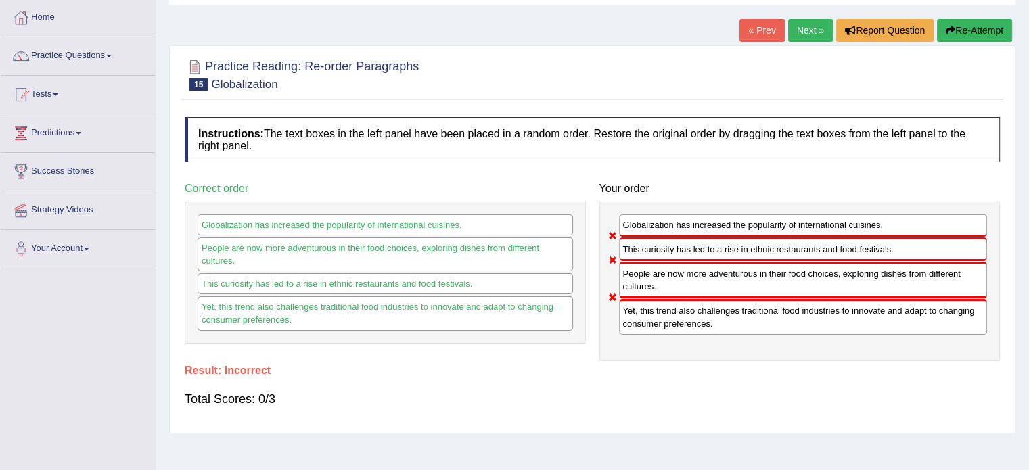
click at [967, 26] on button "Re-Attempt" at bounding box center [974, 30] width 75 height 23
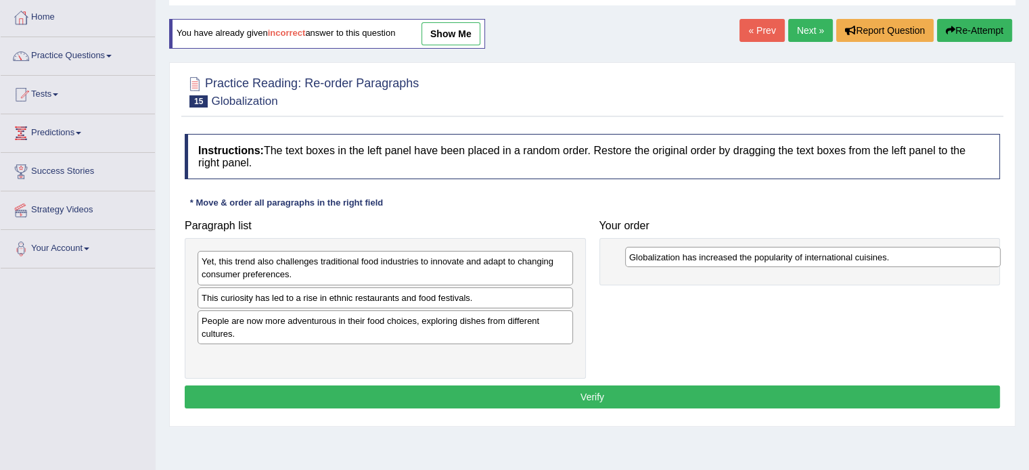
drag, startPoint x: 403, startPoint y: 324, endPoint x: 826, endPoint y: 262, distance: 427.4
click at [826, 262] on div "Globalization has increased the popularity of international cuisines." at bounding box center [813, 257] width 376 height 21
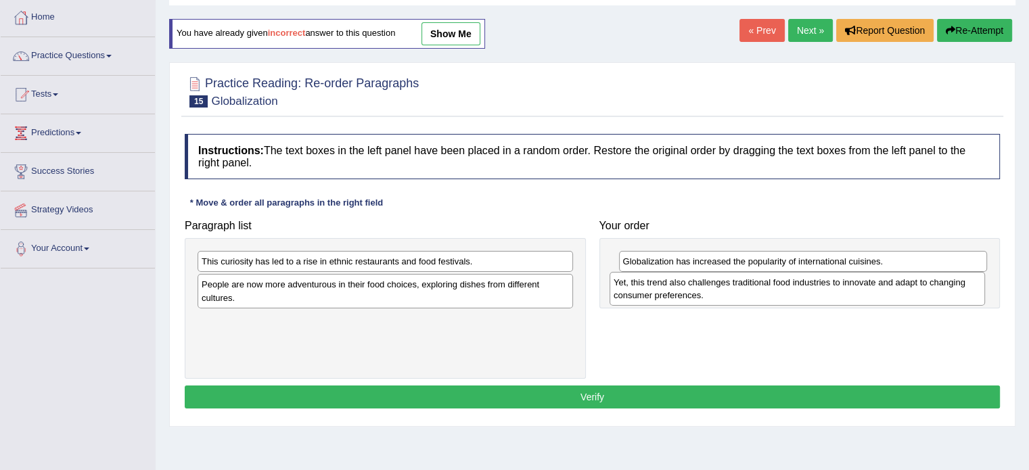
drag, startPoint x: 414, startPoint y: 266, endPoint x: 829, endPoint y: 286, distance: 415.9
click at [829, 286] on div "Yet, this trend also challenges traditional food industries to innovate and ada…" at bounding box center [798, 289] width 376 height 34
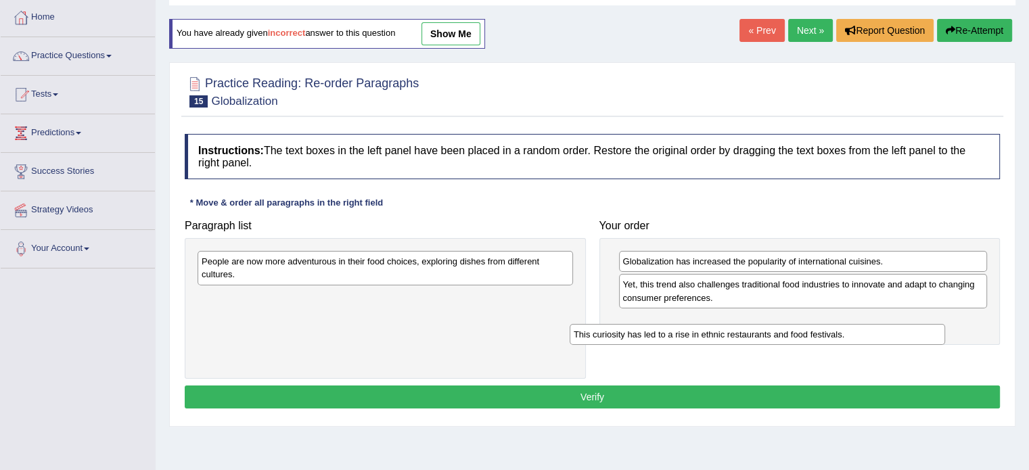
drag, startPoint x: 425, startPoint y: 265, endPoint x: 801, endPoint y: 338, distance: 383.2
click at [801, 338] on div "This curiosity has led to a rise in ethnic restaurants and food festivals." at bounding box center [758, 334] width 376 height 21
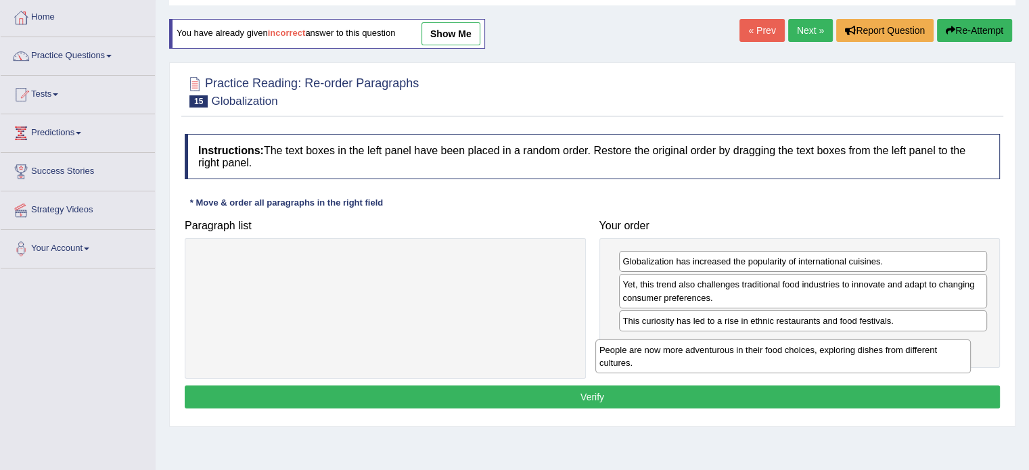
drag, startPoint x: 509, startPoint y: 267, endPoint x: 907, endPoint y: 357, distance: 407.7
click at [907, 357] on div "People are now more adventurous in their food choices, exploring dishes from di…" at bounding box center [783, 357] width 376 height 34
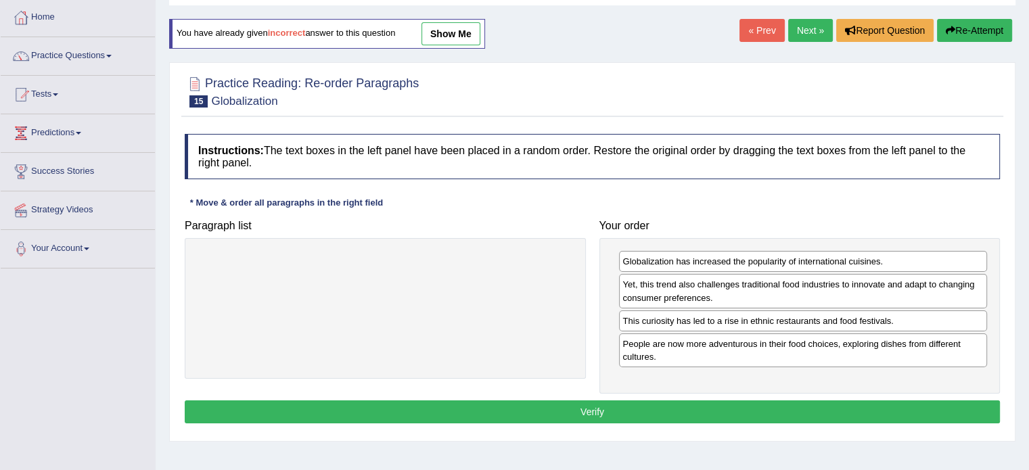
click at [575, 407] on button "Verify" at bounding box center [592, 412] width 815 height 23
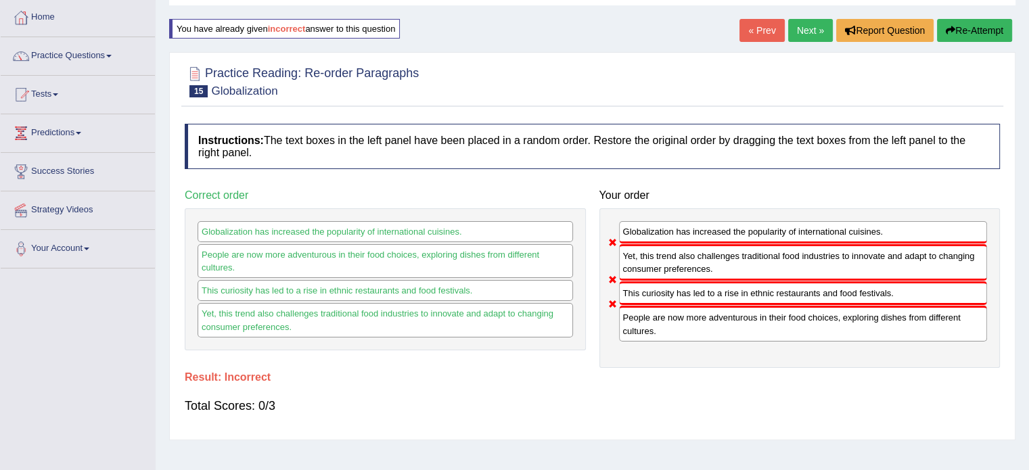
click at [974, 24] on button "Re-Attempt" at bounding box center [974, 30] width 75 height 23
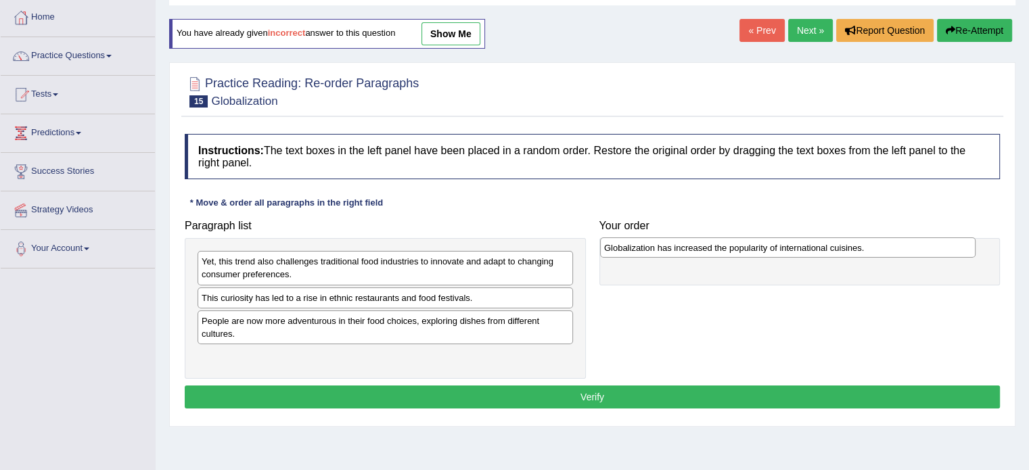
drag, startPoint x: 331, startPoint y: 322, endPoint x: 733, endPoint y: 250, distance: 408.2
click at [733, 250] on div "Globalization has increased the popularity of international cuisines." at bounding box center [788, 247] width 376 height 21
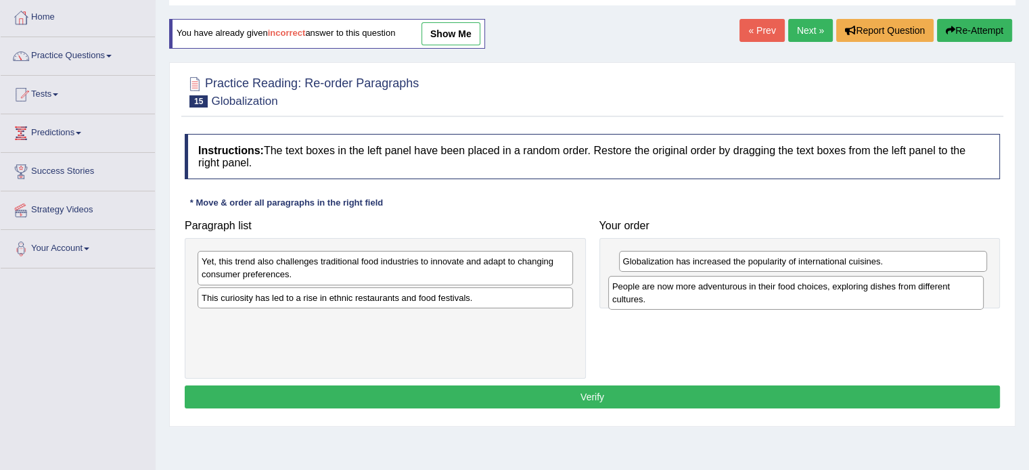
drag, startPoint x: 331, startPoint y: 338, endPoint x: 742, endPoint y: 304, distance: 412.1
click at [742, 304] on div "People are now more adventurous in their food choices, exploring dishes from di…" at bounding box center [796, 293] width 376 height 34
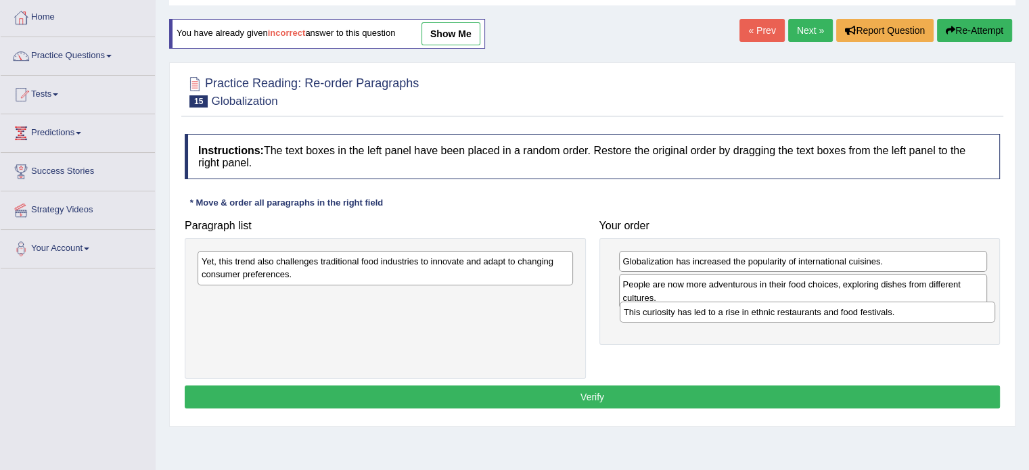
drag, startPoint x: 412, startPoint y: 296, endPoint x: 863, endPoint y: 312, distance: 451.6
click at [863, 312] on div "This curiosity has led to a rise in ethnic restaurants and food festivals." at bounding box center [808, 312] width 376 height 21
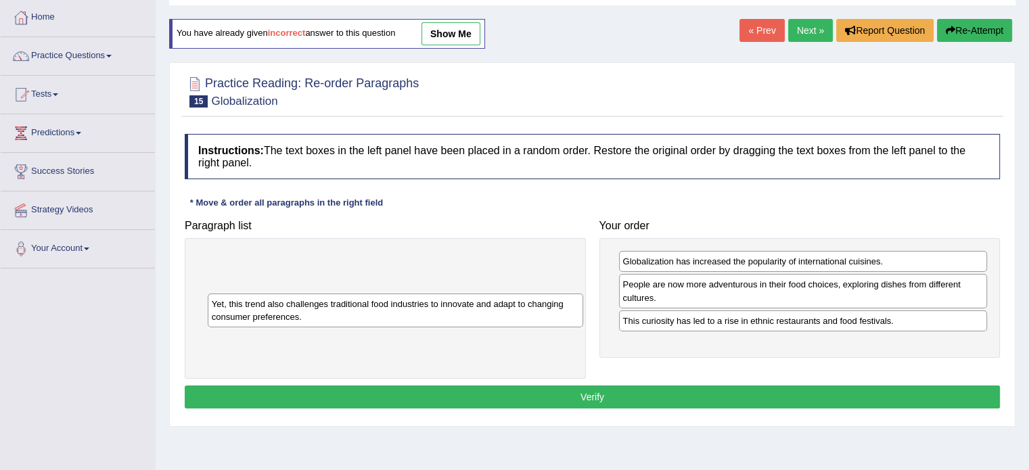
drag, startPoint x: 502, startPoint y: 265, endPoint x: 572, endPoint y: 347, distance: 108.5
click at [572, 327] on div "Yet, this trend also challenges traditional food industries to innovate and ada…" at bounding box center [396, 311] width 376 height 34
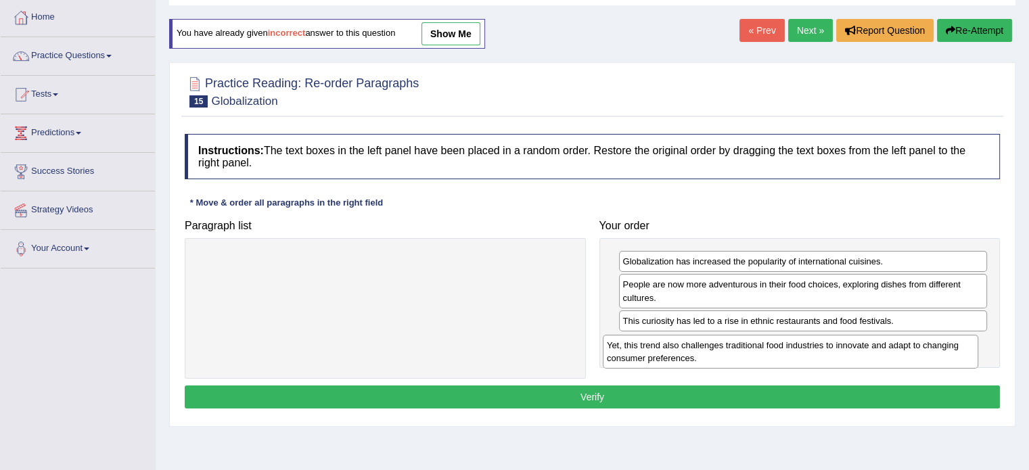
drag, startPoint x: 511, startPoint y: 273, endPoint x: 916, endPoint y: 357, distance: 413.9
click at [916, 357] on div "Yet, this trend also challenges traditional food industries to innovate and ada…" at bounding box center [791, 352] width 376 height 34
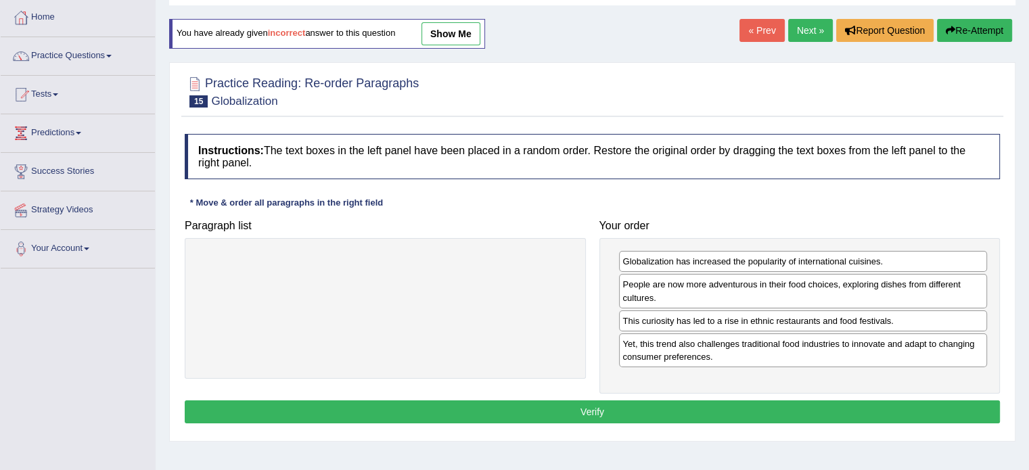
click at [597, 405] on button "Verify" at bounding box center [592, 412] width 815 height 23
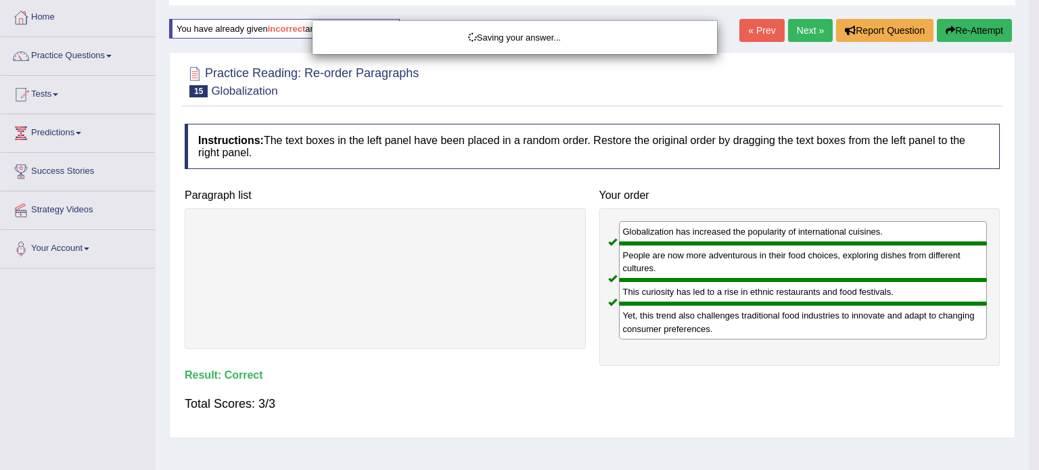
drag, startPoint x: 597, startPoint y: 405, endPoint x: 806, endPoint y: 335, distance: 220.6
click at [806, 335] on div "Saving your answer..." at bounding box center [519, 235] width 1039 height 470
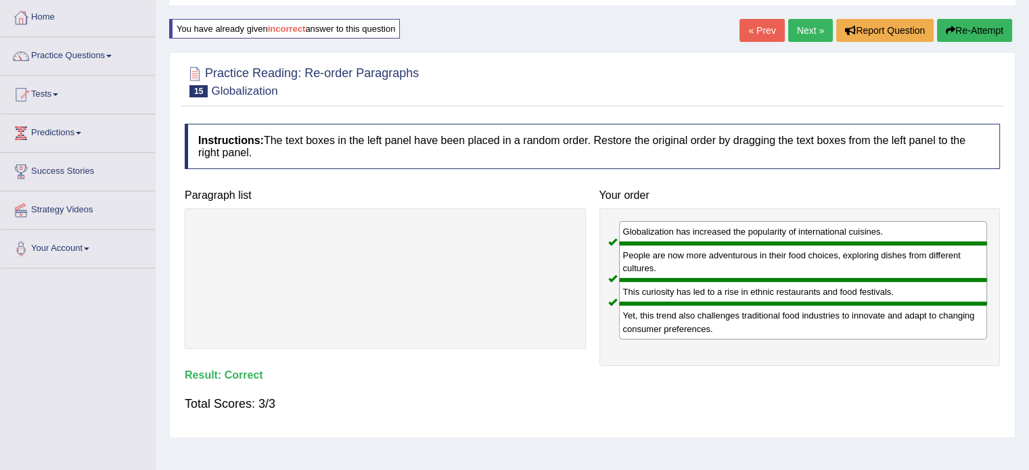
scroll to position [6, 0]
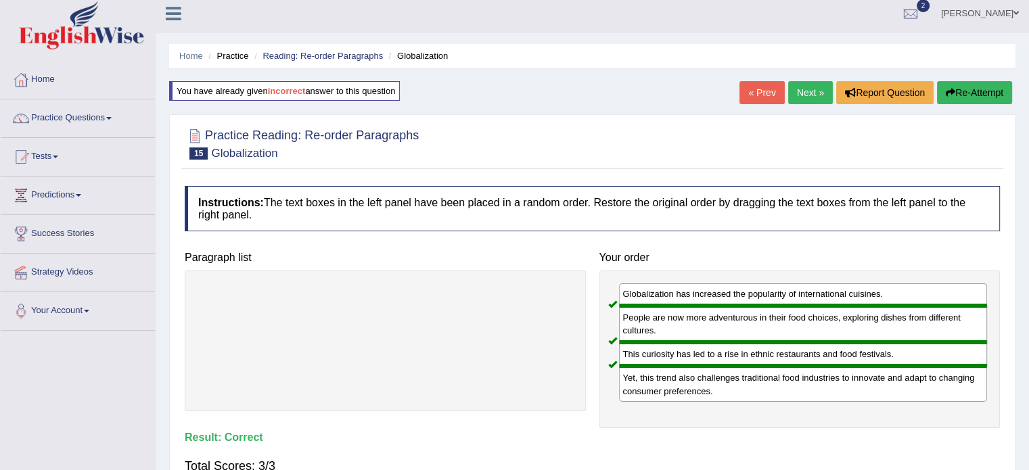
click at [815, 89] on link "Next »" at bounding box center [810, 92] width 45 height 23
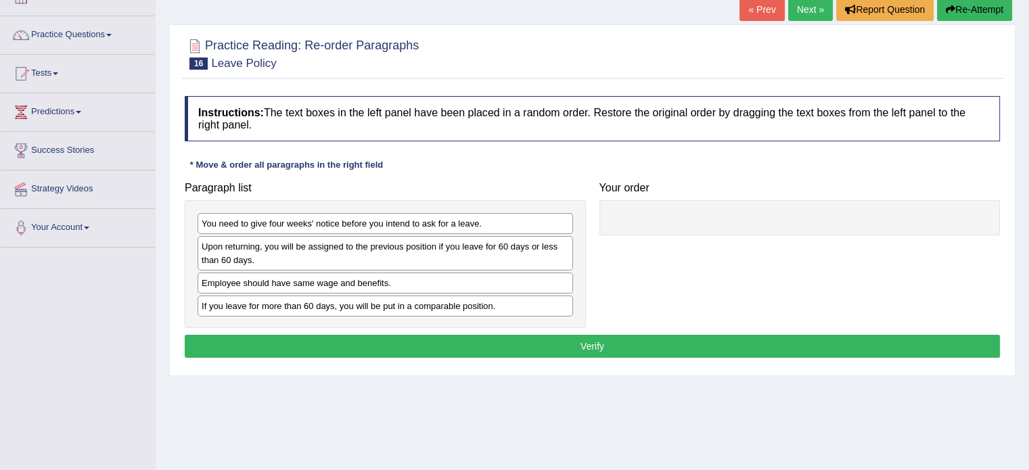
scroll to position [90, 0]
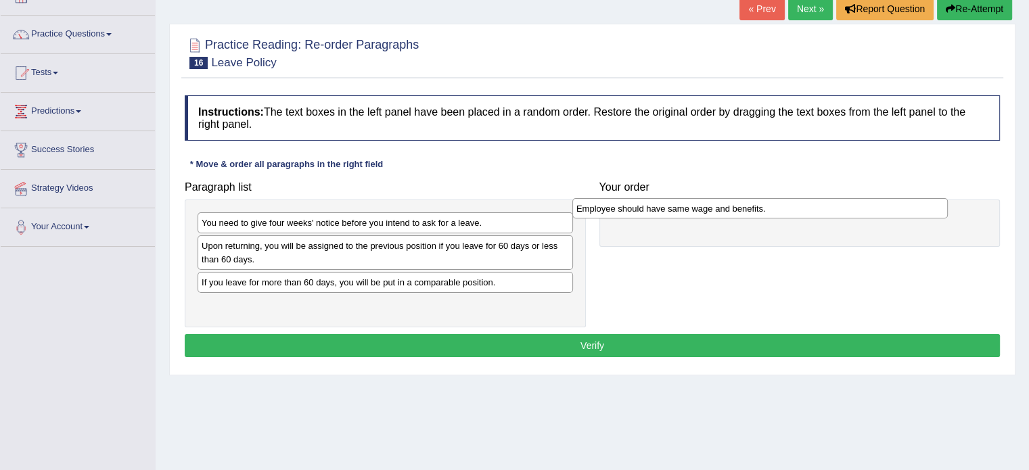
drag, startPoint x: 299, startPoint y: 282, endPoint x: 679, endPoint y: 210, distance: 386.9
click at [679, 210] on div "Employee should have same wage and benefits." at bounding box center [760, 208] width 376 height 21
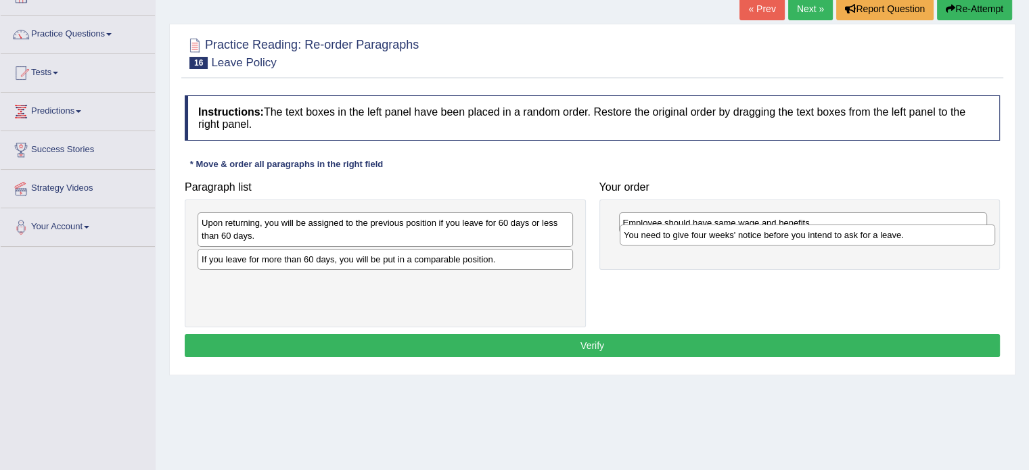
drag, startPoint x: 392, startPoint y: 227, endPoint x: 814, endPoint y: 238, distance: 421.7
click at [814, 238] on div "You need to give four weeks' notice before you intend to ask for a leave." at bounding box center [808, 235] width 376 height 21
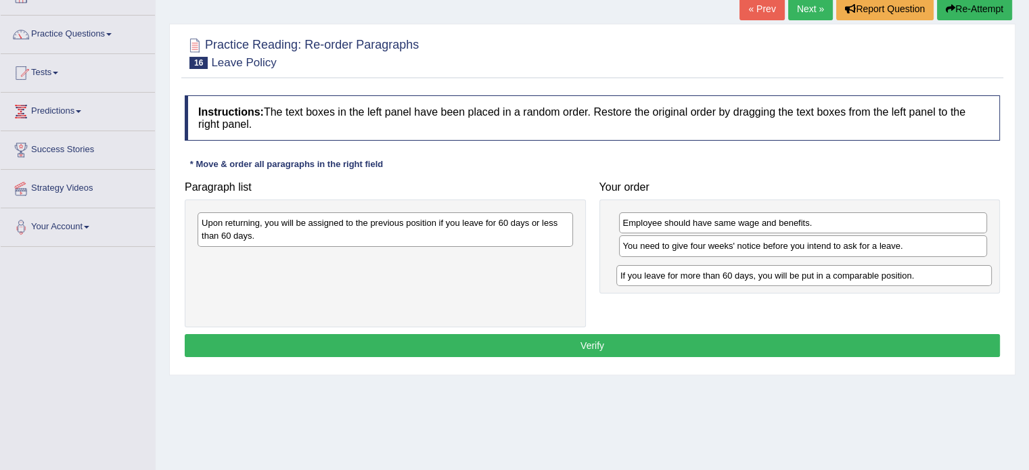
drag, startPoint x: 406, startPoint y: 262, endPoint x: 825, endPoint y: 267, distance: 419.5
click at [825, 267] on div "If you leave for more than 60 days, you will be put in a comparable position." at bounding box center [804, 275] width 376 height 21
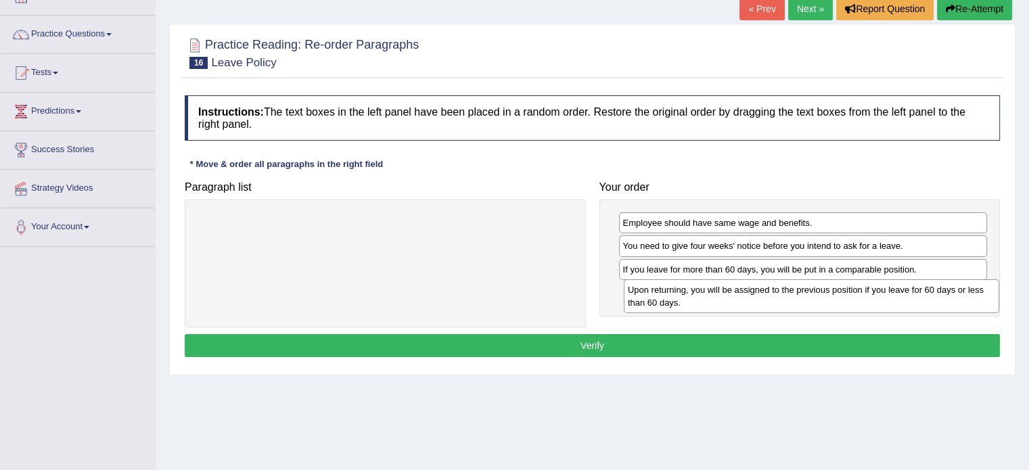
drag, startPoint x: 490, startPoint y: 225, endPoint x: 899, endPoint y: 289, distance: 414.3
click at [899, 289] on div "Upon returning, you will be assigned to the previous position if you leave for …" at bounding box center [812, 296] width 376 height 34
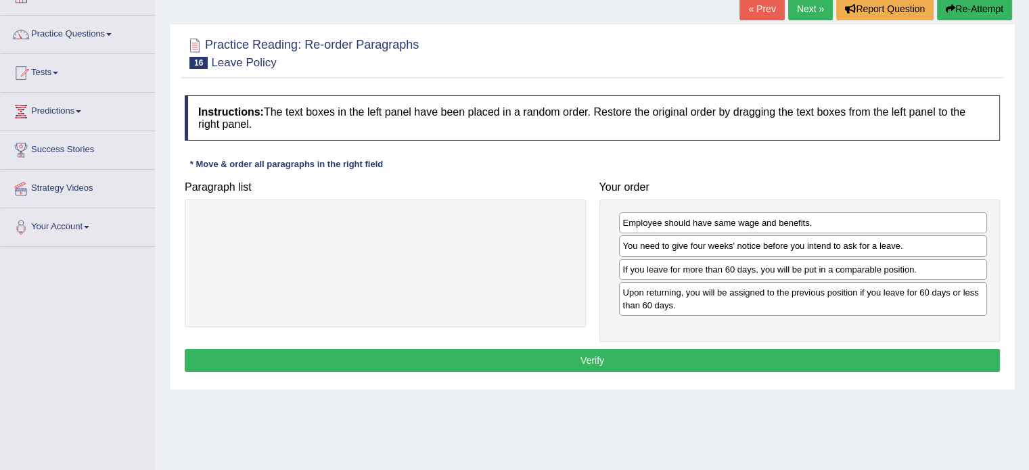
click at [595, 359] on button "Verify" at bounding box center [592, 360] width 815 height 23
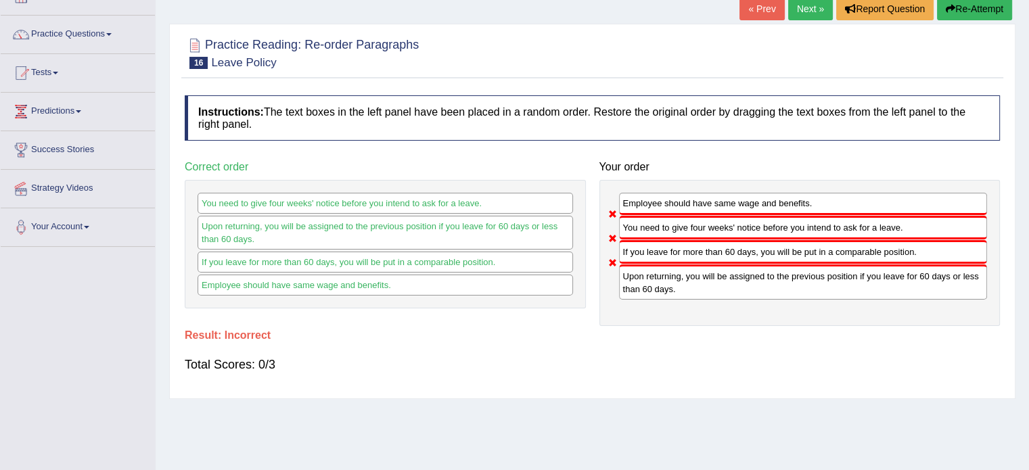
click at [974, 7] on button "Re-Attempt" at bounding box center [974, 8] width 75 height 23
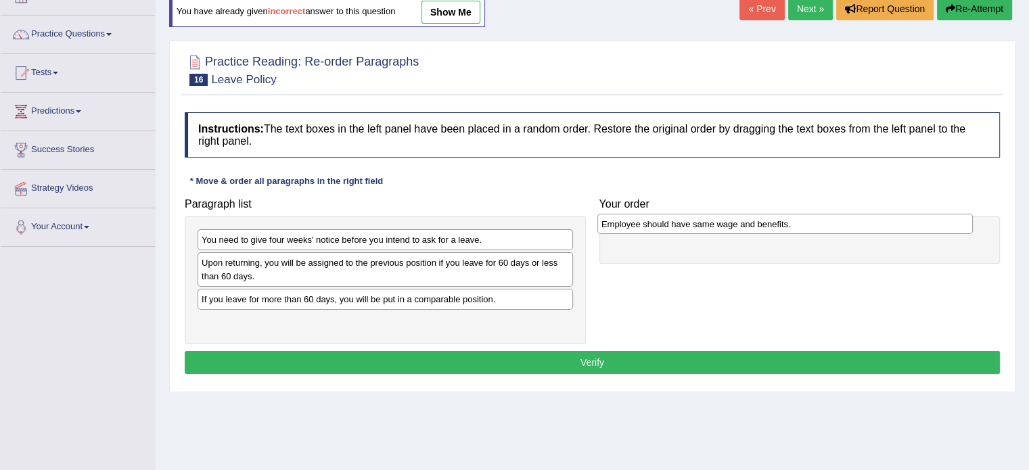
drag, startPoint x: 341, startPoint y: 302, endPoint x: 741, endPoint y: 227, distance: 406.8
click at [741, 227] on div "Employee should have same wage and benefits." at bounding box center [785, 224] width 376 height 21
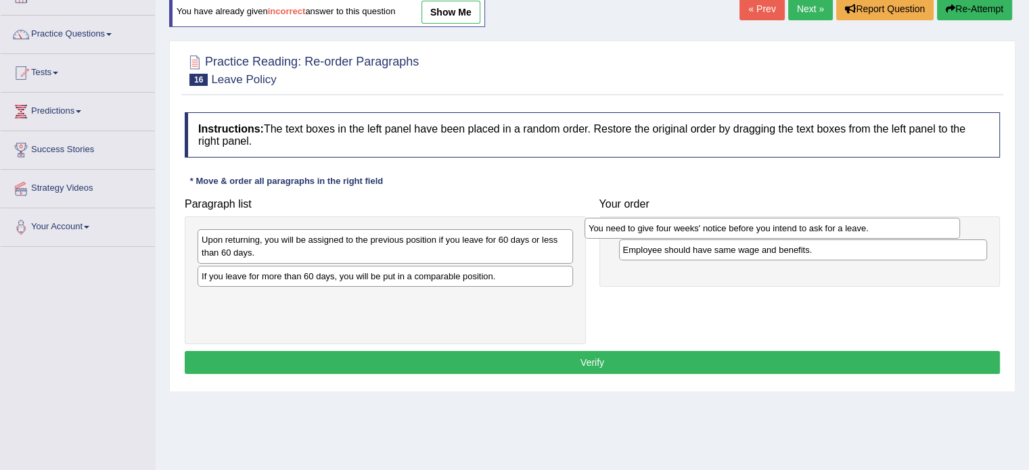
drag, startPoint x: 443, startPoint y: 244, endPoint x: 835, endPoint y: 231, distance: 391.9
click at [835, 231] on div "You need to give four weeks' notice before you intend to ask for a leave." at bounding box center [773, 228] width 376 height 21
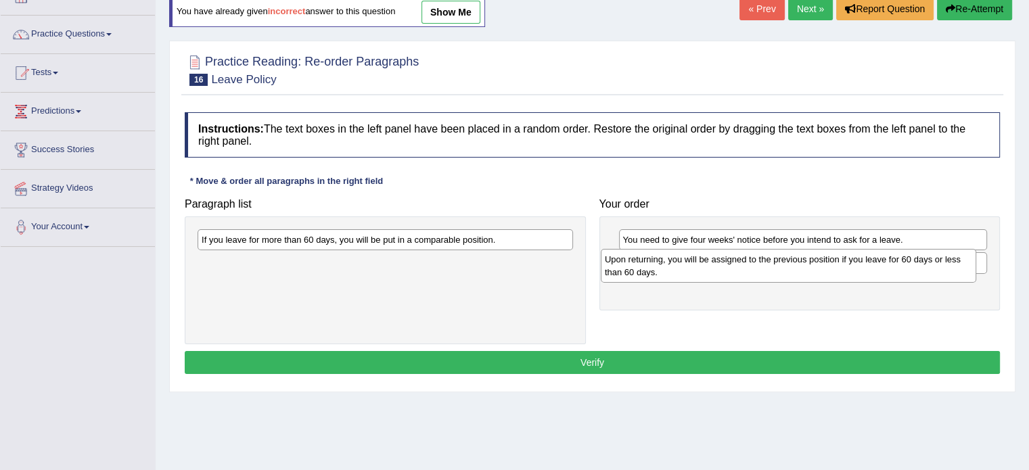
drag, startPoint x: 476, startPoint y: 252, endPoint x: 907, endPoint y: 270, distance: 430.7
click at [907, 270] on div "Upon returning, you will be assigned to the previous position if you leave for …" at bounding box center [789, 266] width 376 height 34
drag, startPoint x: 796, startPoint y: 286, endPoint x: 795, endPoint y: 263, distance: 23.0
click at [795, 263] on div "Upon returning, you will be assigned to the previous position if you leave for …" at bounding box center [801, 270] width 369 height 34
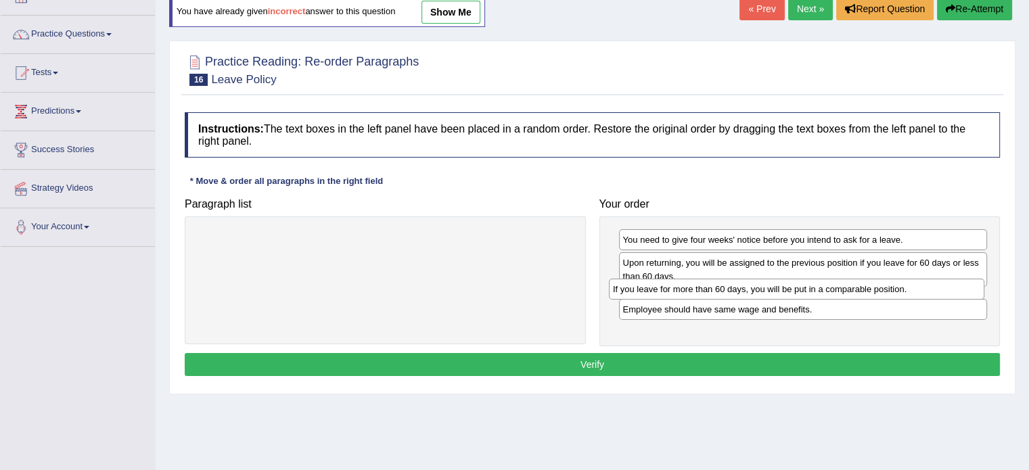
drag, startPoint x: 482, startPoint y: 236, endPoint x: 898, endPoint y: 288, distance: 419.3
click at [898, 288] on div "If you leave for more than 60 days, you will be put in a comparable position." at bounding box center [797, 289] width 376 height 21
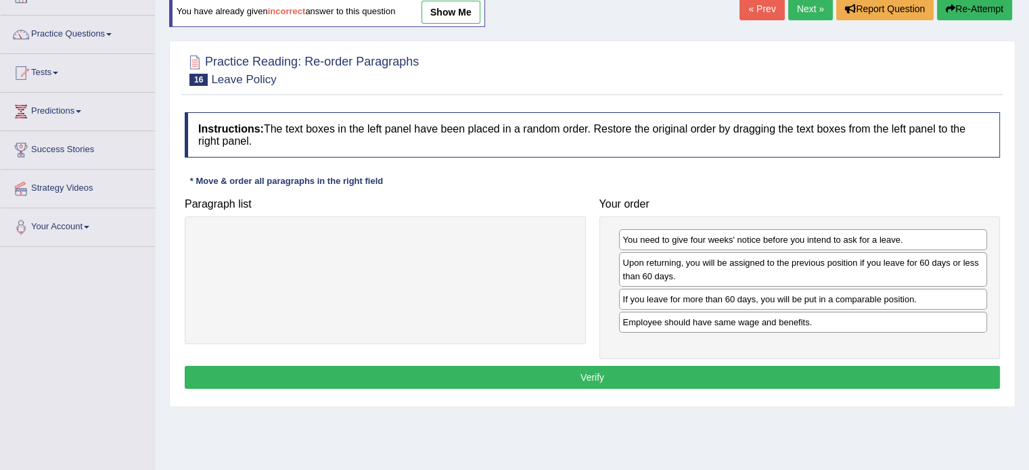
click at [599, 376] on button "Verify" at bounding box center [592, 377] width 815 height 23
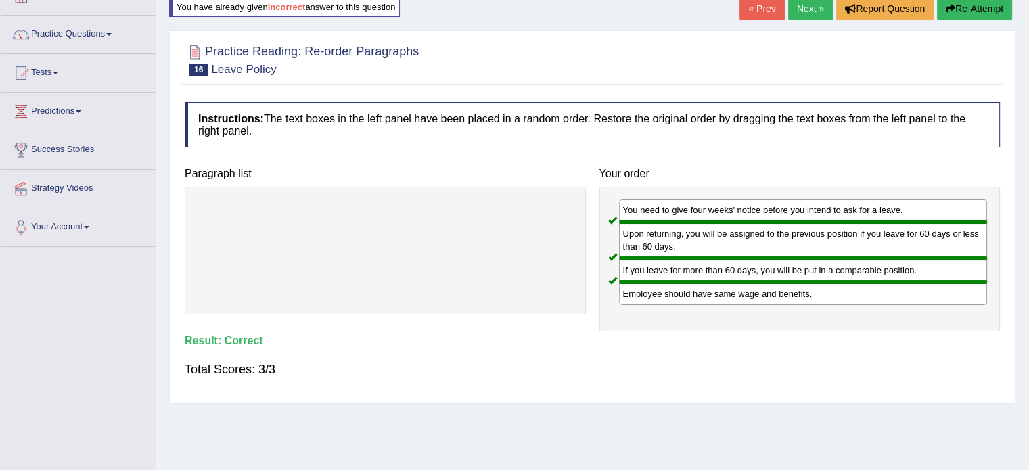
click at [811, 8] on link "Next »" at bounding box center [810, 8] width 45 height 23
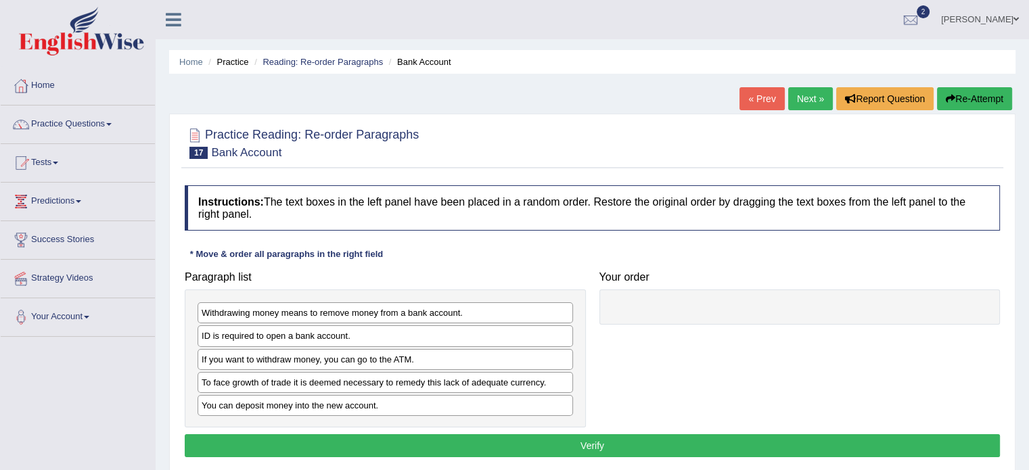
click at [1028, 120] on html "Toggle navigation Home Practice Questions Speaking Practice Read Aloud Repeat S…" at bounding box center [514, 235] width 1029 height 470
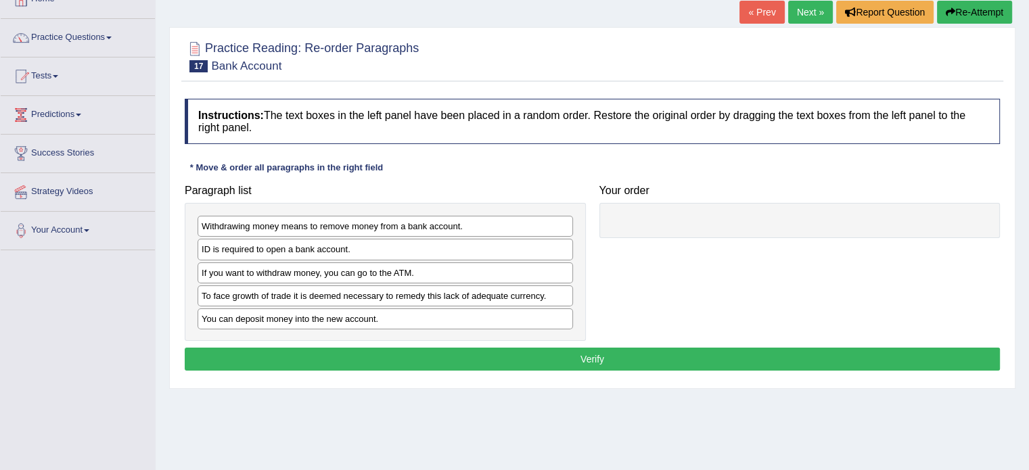
scroll to position [99, 0]
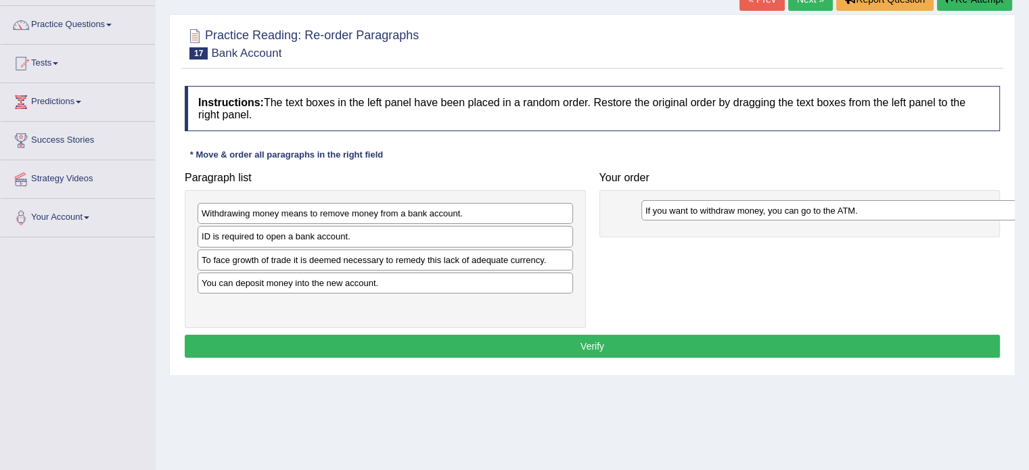
drag, startPoint x: 368, startPoint y: 267, endPoint x: 827, endPoint y: 219, distance: 461.2
click at [827, 219] on div "Paragraph list Withdrawing money means to remove money from a bank account. ID …" at bounding box center [592, 246] width 829 height 163
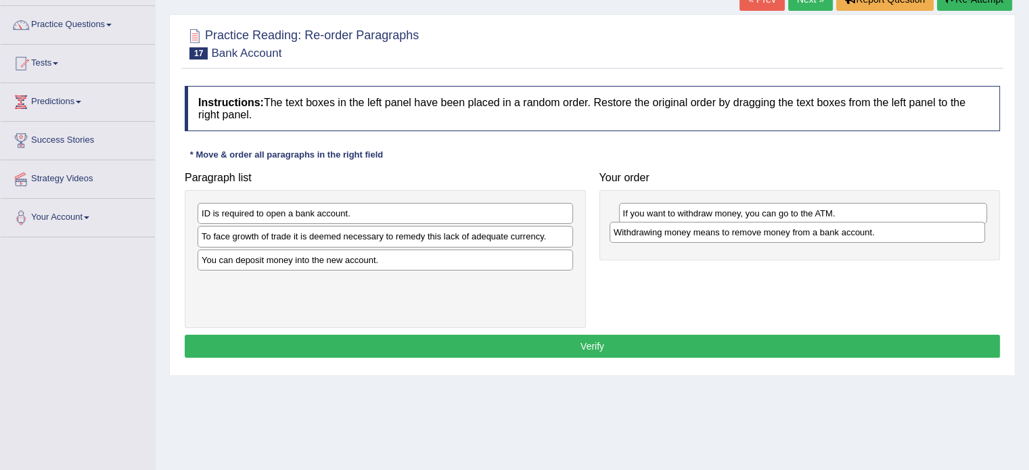
drag, startPoint x: 419, startPoint y: 212, endPoint x: 831, endPoint y: 231, distance: 412.5
click at [831, 231] on div "Withdrawing money means to remove money from a bank account." at bounding box center [798, 232] width 376 height 21
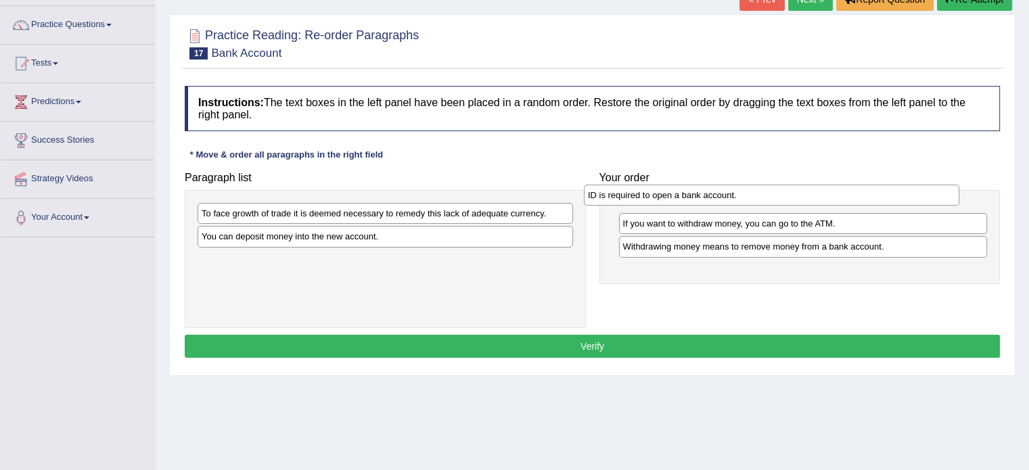
drag, startPoint x: 313, startPoint y: 219, endPoint x: 700, endPoint y: 202, distance: 388.0
click at [700, 202] on div "ID is required to open a bank account." at bounding box center [772, 195] width 376 height 21
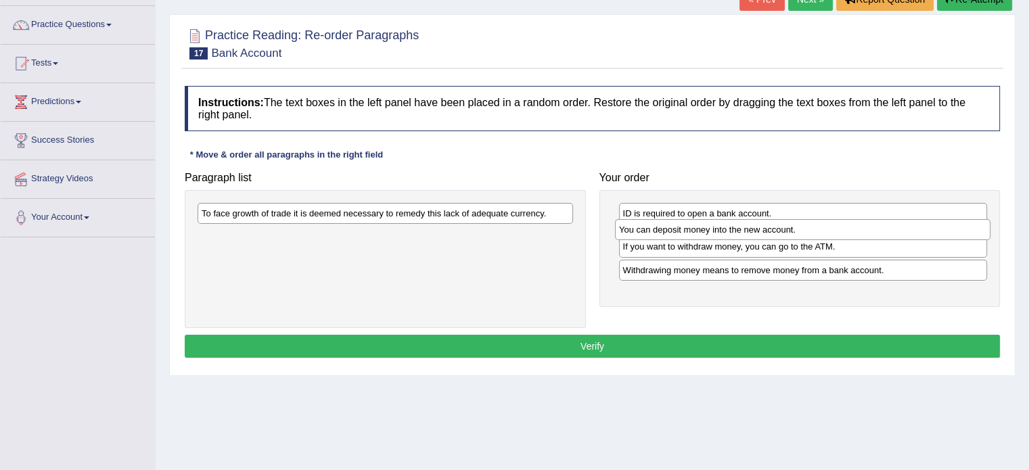
drag, startPoint x: 341, startPoint y: 243, endPoint x: 760, endPoint y: 237, distance: 419.5
click at [760, 237] on div "You can deposit money into the new account." at bounding box center [803, 229] width 376 height 21
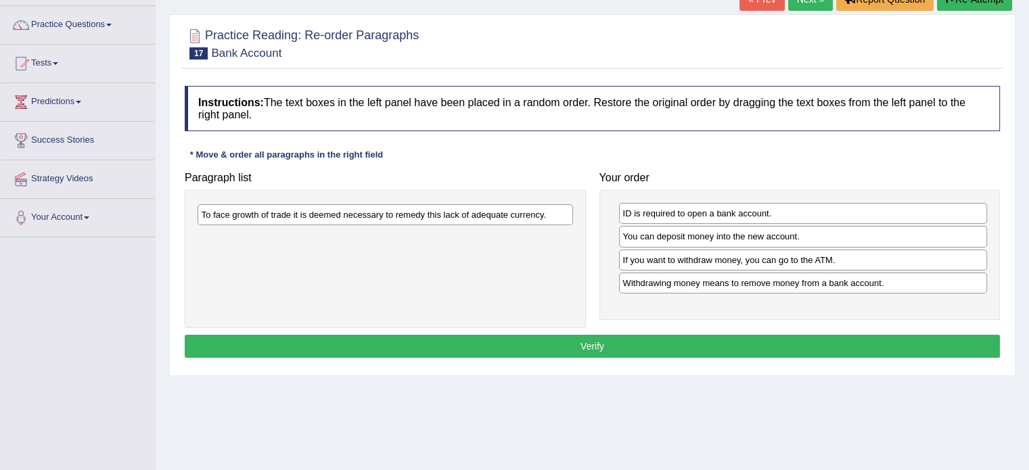
click at [504, 216] on div "To face growth of trade it is deemed necessary to remedy this lack of adequate …" at bounding box center [386, 214] width 376 height 21
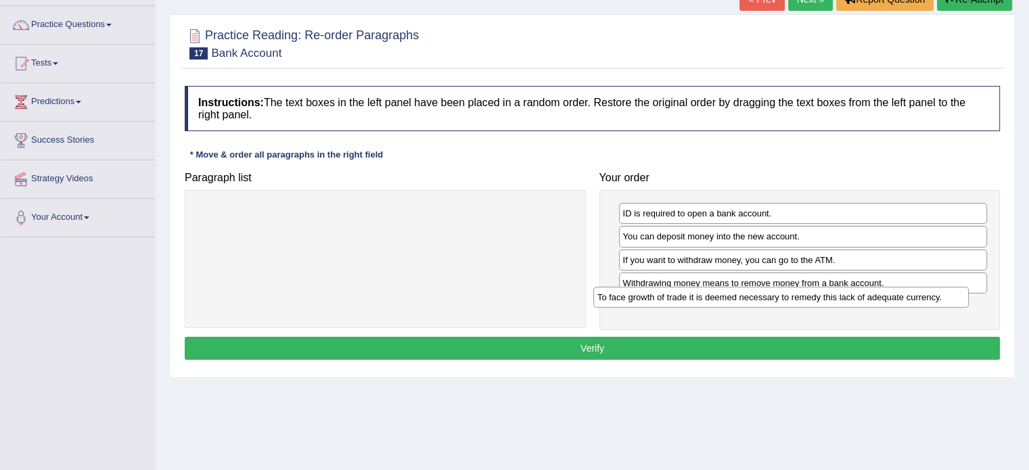
drag, startPoint x: 493, startPoint y: 216, endPoint x: 896, endPoint y: 305, distance: 413.0
click at [896, 305] on div "To face growth of trade it is deemed necessary to remedy this lack of adequate …" at bounding box center [781, 297] width 376 height 21
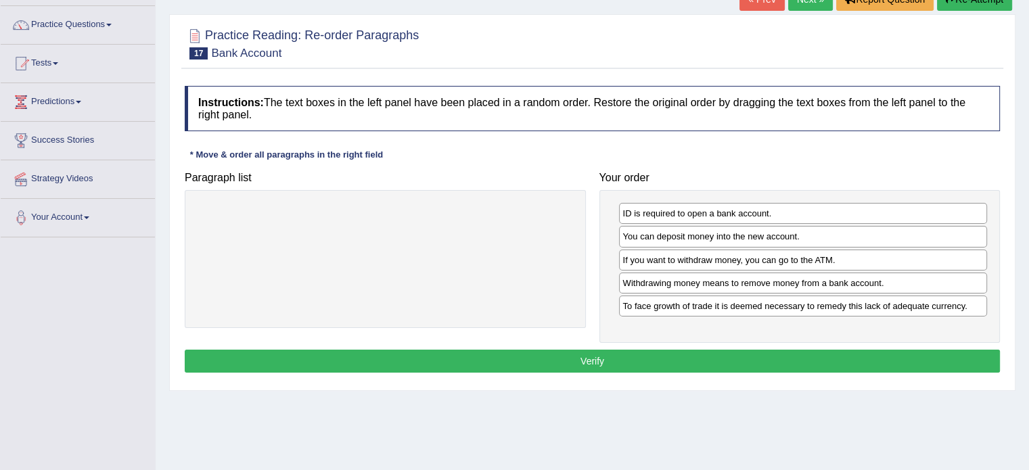
click at [581, 357] on button "Verify" at bounding box center [592, 361] width 815 height 23
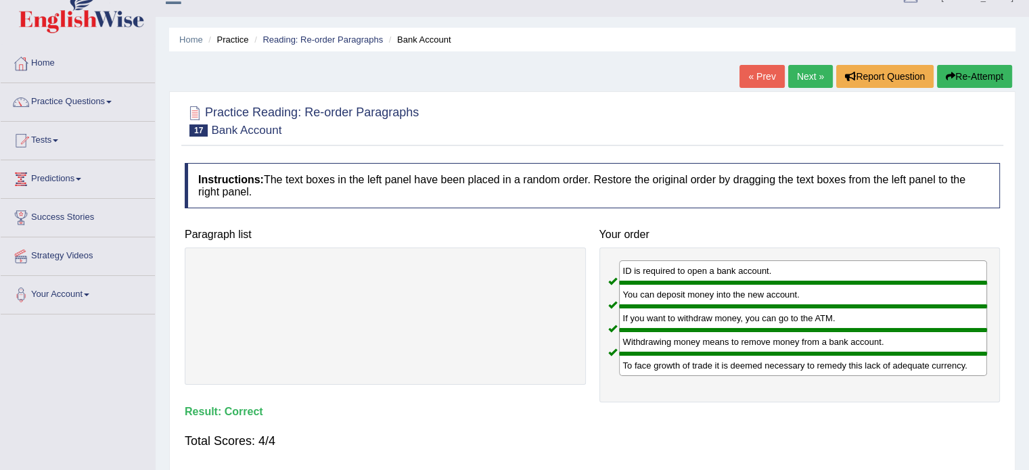
scroll to position [0, 0]
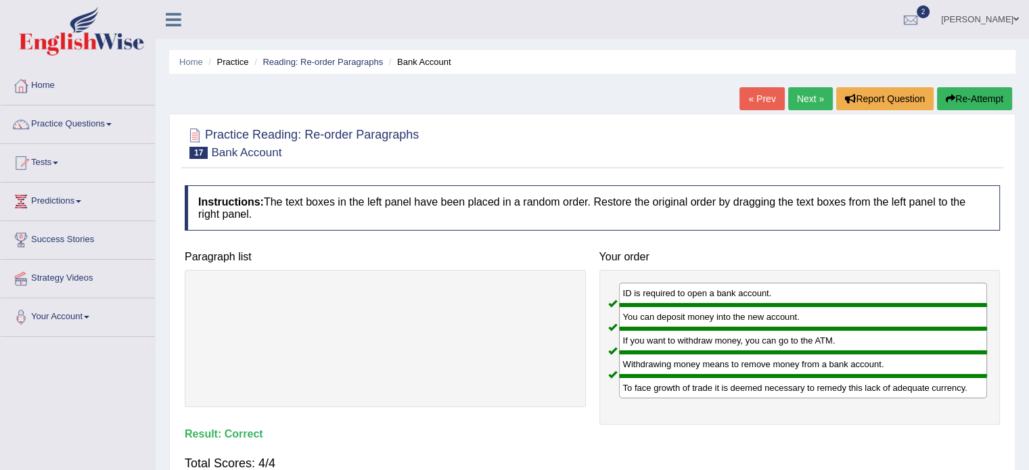
click at [809, 91] on link "Next »" at bounding box center [810, 98] width 45 height 23
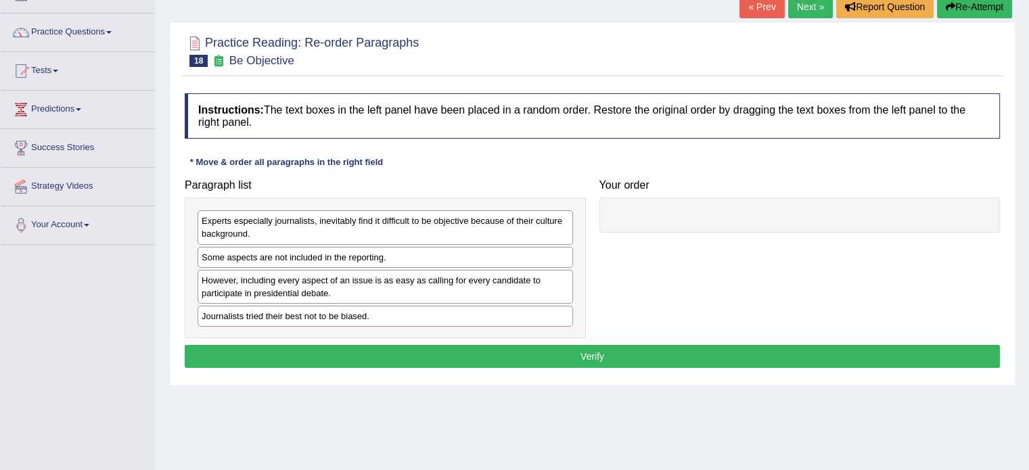
scroll to position [95, 0]
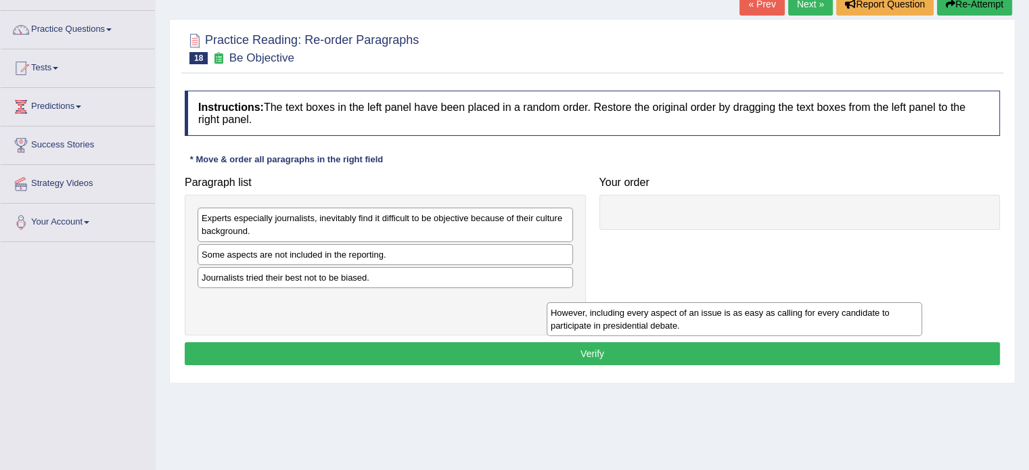
drag, startPoint x: 303, startPoint y: 289, endPoint x: 693, endPoint y: 327, distance: 392.2
click at [693, 327] on div "However, including every aspect of an issue is as easy as calling for every can…" at bounding box center [735, 319] width 376 height 34
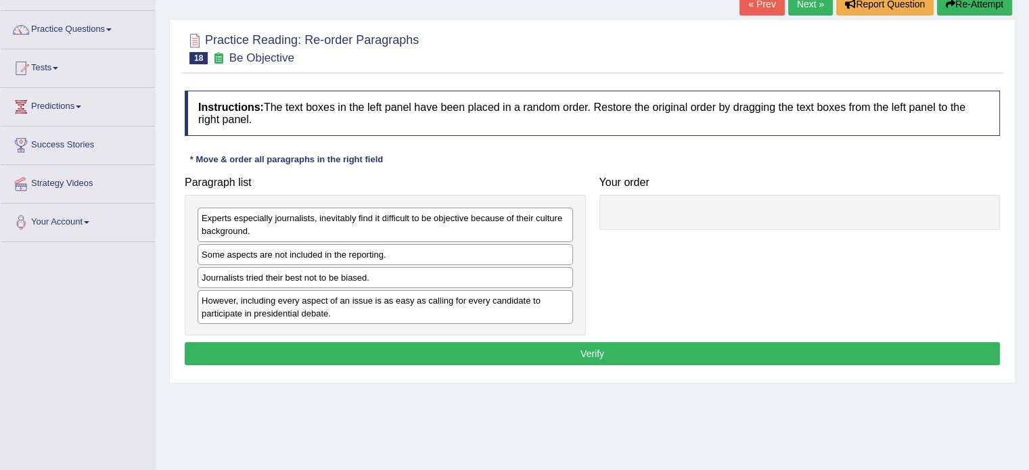
click at [355, 255] on div "Some aspects are not included in the reporting." at bounding box center [386, 254] width 376 height 21
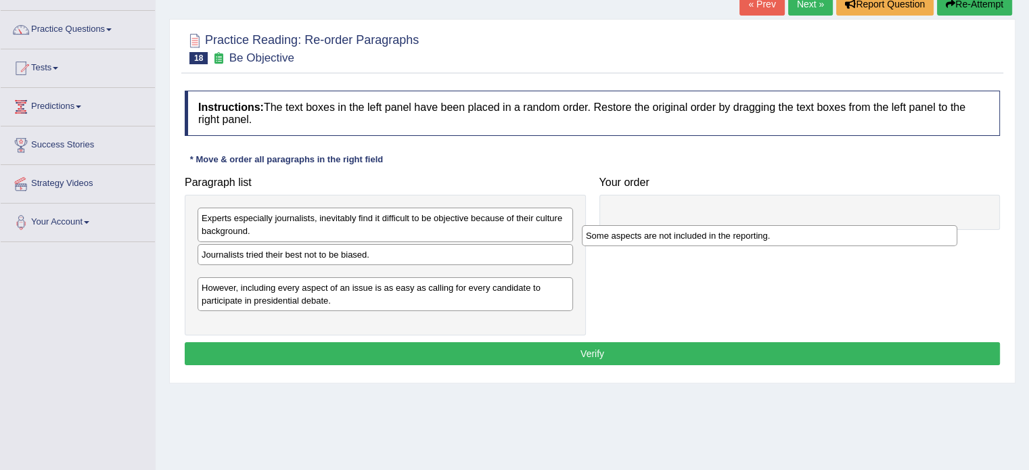
drag, startPoint x: 355, startPoint y: 255, endPoint x: 741, endPoint y: 237, distance: 386.7
click at [741, 237] on div "Some aspects are not included in the reporting." at bounding box center [770, 235] width 376 height 21
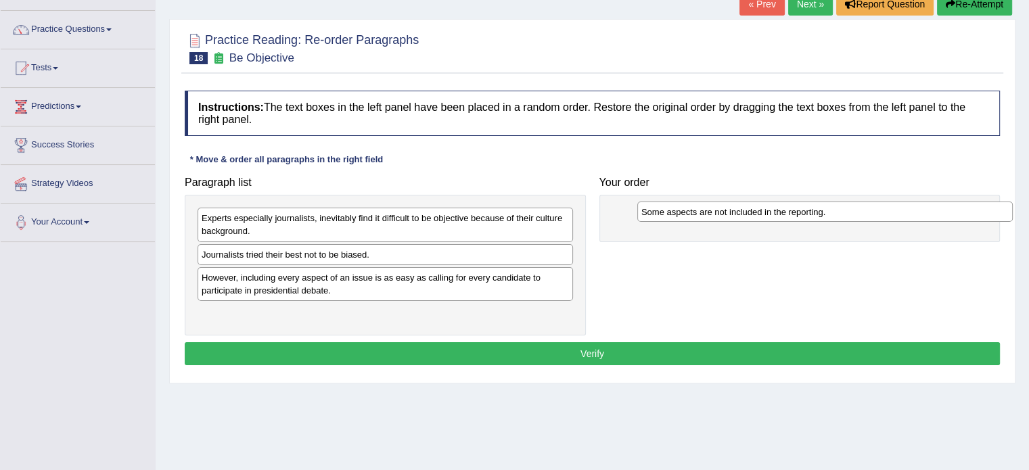
drag, startPoint x: 318, startPoint y: 282, endPoint x: 754, endPoint y: 217, distance: 441.2
click at [754, 217] on div "Some aspects are not included in the reporting." at bounding box center [825, 212] width 376 height 21
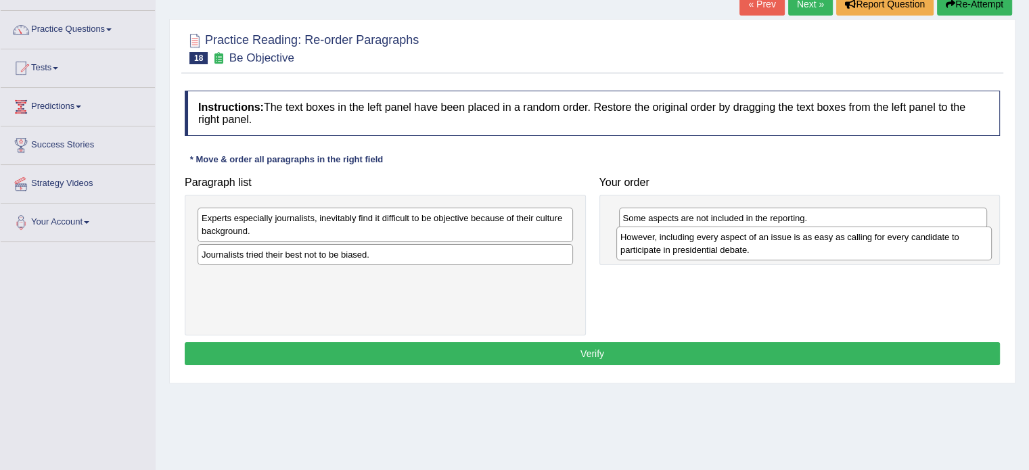
drag, startPoint x: 376, startPoint y: 283, endPoint x: 795, endPoint y: 243, distance: 420.7
click at [795, 243] on div "However, including every aspect of an issue is as easy as calling for every can…" at bounding box center [804, 244] width 376 height 34
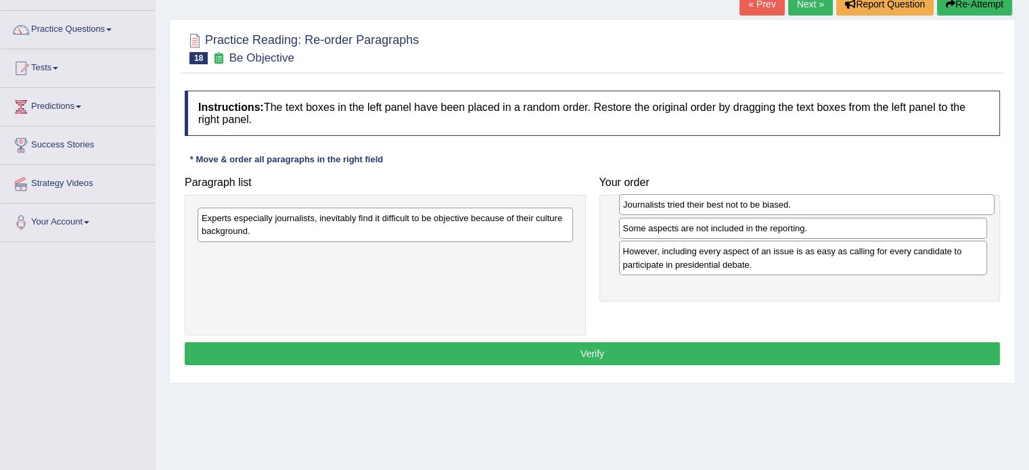
drag, startPoint x: 322, startPoint y: 255, endPoint x: 744, endPoint y: 206, distance: 424.4
click at [744, 206] on div "Journalists tried their best not to be biased." at bounding box center [807, 204] width 376 height 21
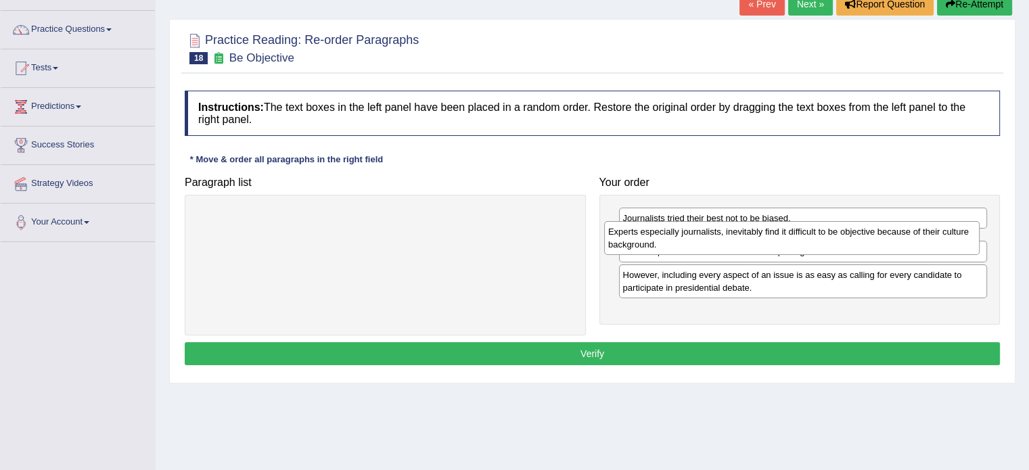
drag, startPoint x: 447, startPoint y: 227, endPoint x: 853, endPoint y: 240, distance: 406.8
click at [853, 240] on div "Experts especially journalists, inevitably find it difficult to be objective be…" at bounding box center [792, 238] width 376 height 34
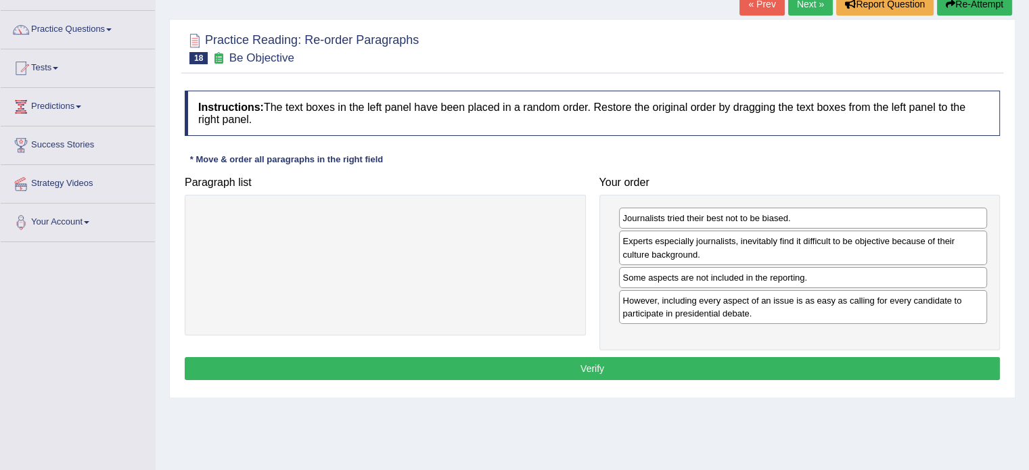
click at [571, 361] on button "Verify" at bounding box center [592, 368] width 815 height 23
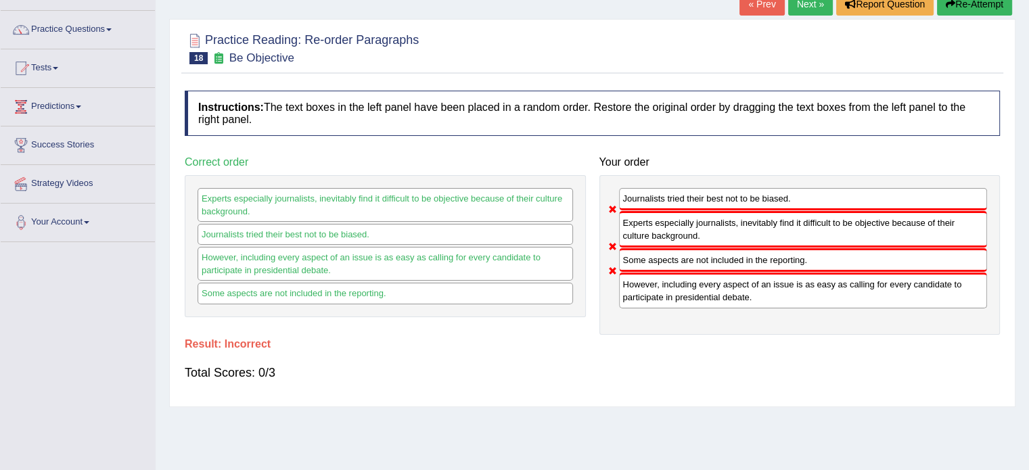
scroll to position [0, 0]
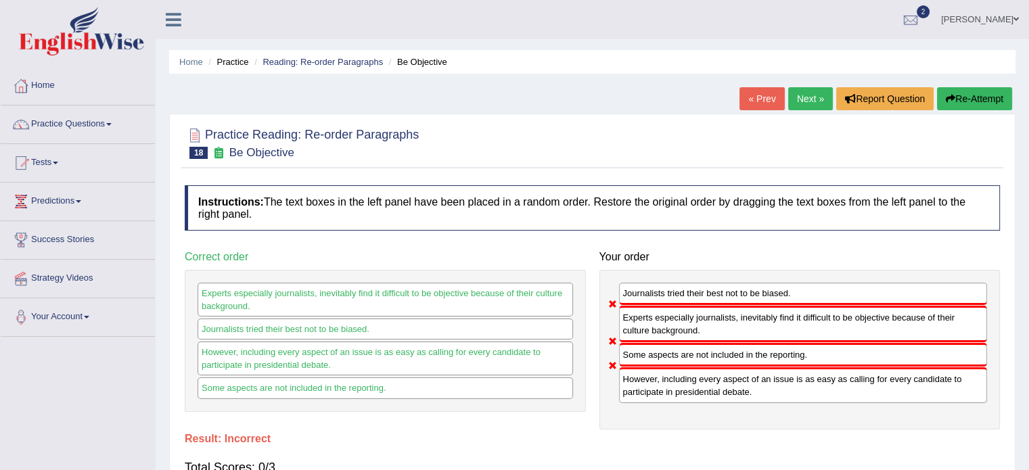
click at [973, 95] on button "Re-Attempt" at bounding box center [974, 98] width 75 height 23
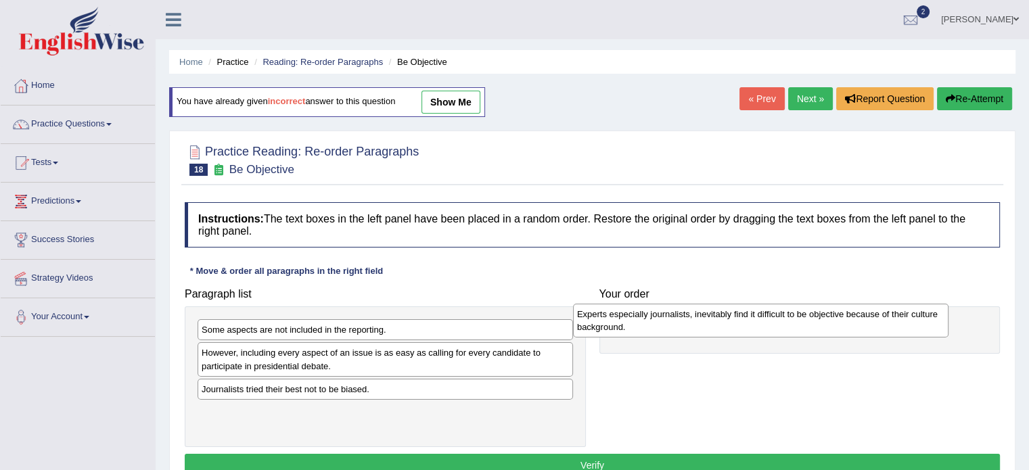
drag, startPoint x: 279, startPoint y: 334, endPoint x: 655, endPoint y: 321, distance: 376.4
click at [655, 321] on div "Experts especially journalists, inevitably find it difficult to be objective be…" at bounding box center [761, 321] width 376 height 34
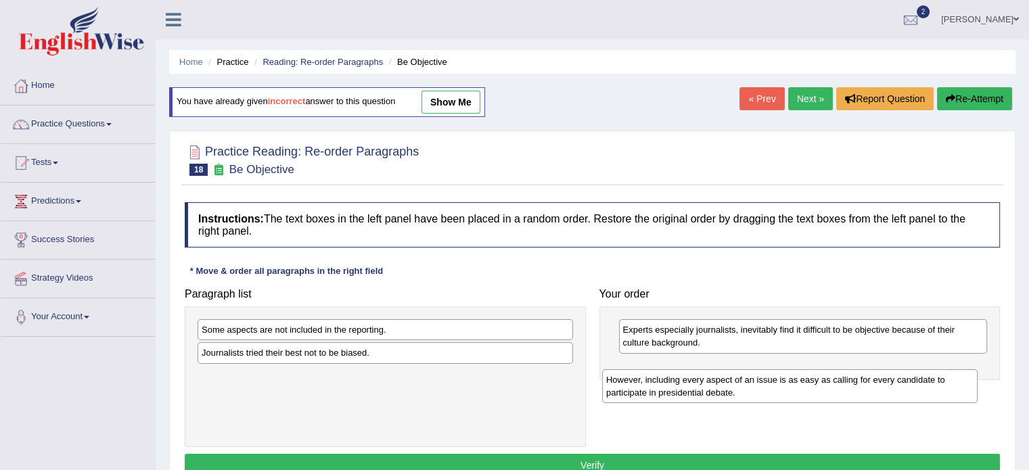
drag, startPoint x: 340, startPoint y: 365, endPoint x: 746, endPoint y: 392, distance: 406.8
click at [746, 392] on div "However, including every aspect of an issue is as easy as calling for every can…" at bounding box center [790, 386] width 376 height 34
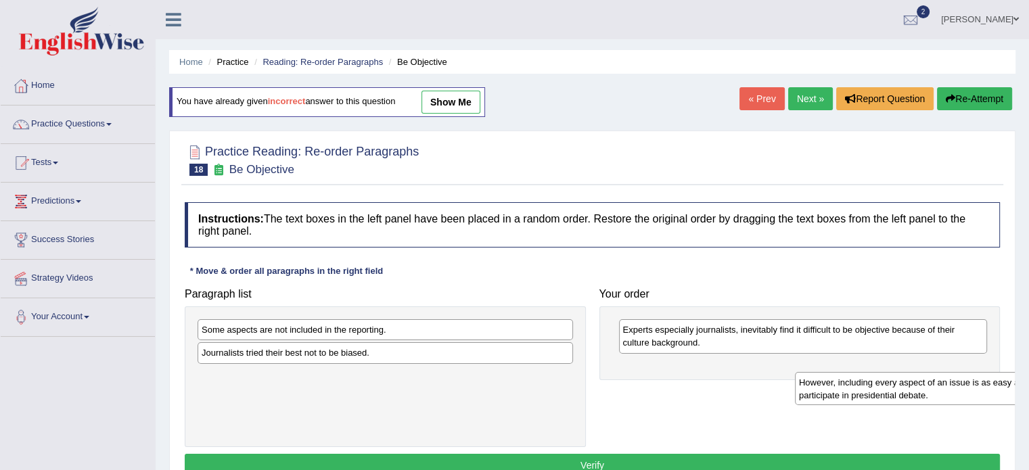
drag, startPoint x: 441, startPoint y: 380, endPoint x: 1036, endPoint y: 386, distance: 594.8
click at [1028, 386] on html "Toggle navigation Home Practice Questions Speaking Practice Read Aloud Repeat S…" at bounding box center [514, 235] width 1029 height 470
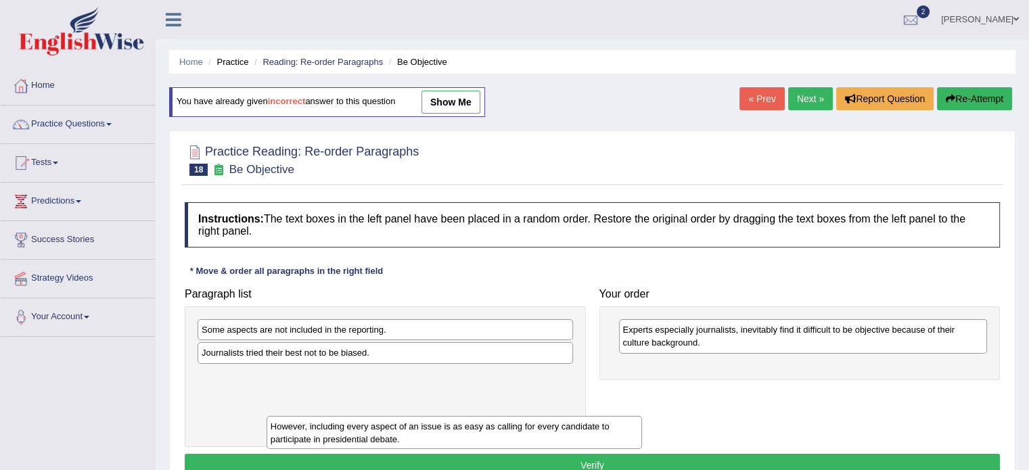
drag, startPoint x: 380, startPoint y: 391, endPoint x: 426, endPoint y: 443, distance: 69.5
click at [426, 443] on div "However, including every aspect of an issue is as easy as calling for every can…" at bounding box center [455, 433] width 376 height 34
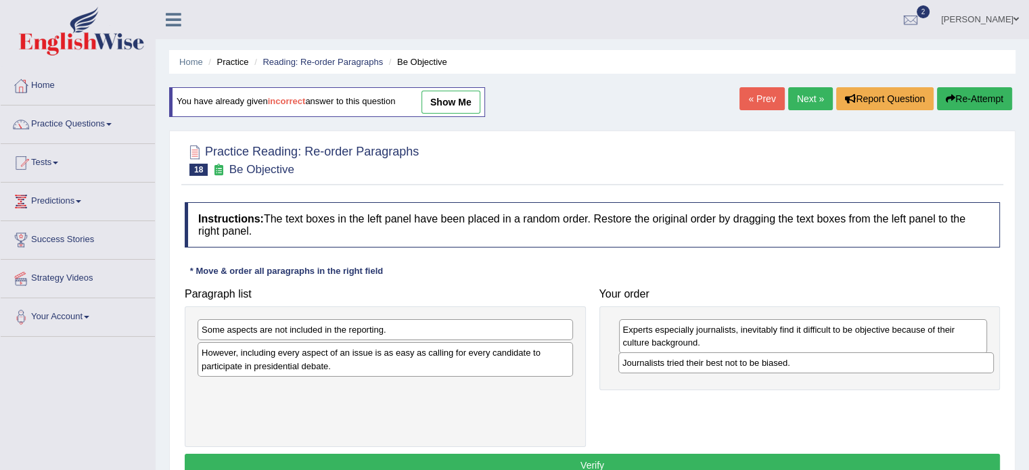
drag, startPoint x: 314, startPoint y: 356, endPoint x: 734, endPoint y: 366, distance: 420.3
click at [734, 366] on div "Journalists tried their best not to be biased." at bounding box center [806, 362] width 376 height 21
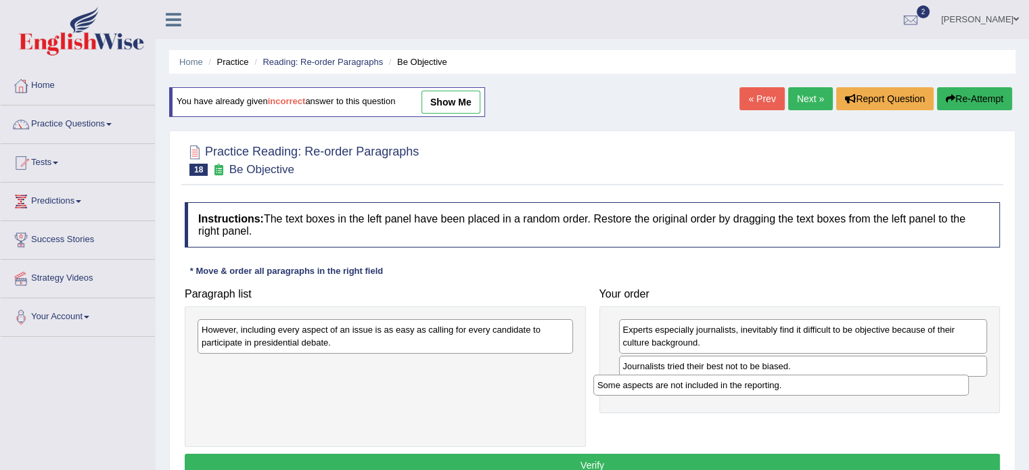
drag, startPoint x: 357, startPoint y: 327, endPoint x: 752, endPoint y: 382, distance: 399.7
click at [752, 382] on div "Some aspects are not included in the reporting." at bounding box center [781, 385] width 376 height 21
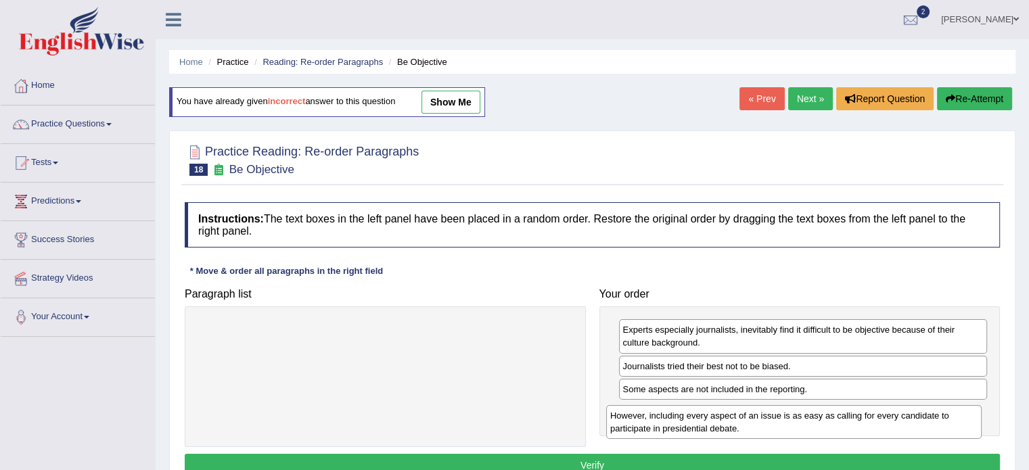
drag, startPoint x: 401, startPoint y: 338, endPoint x: 813, endPoint y: 420, distance: 420.9
click at [813, 420] on div "However, including every aspect of an issue is as easy as calling for every can…" at bounding box center [794, 422] width 376 height 34
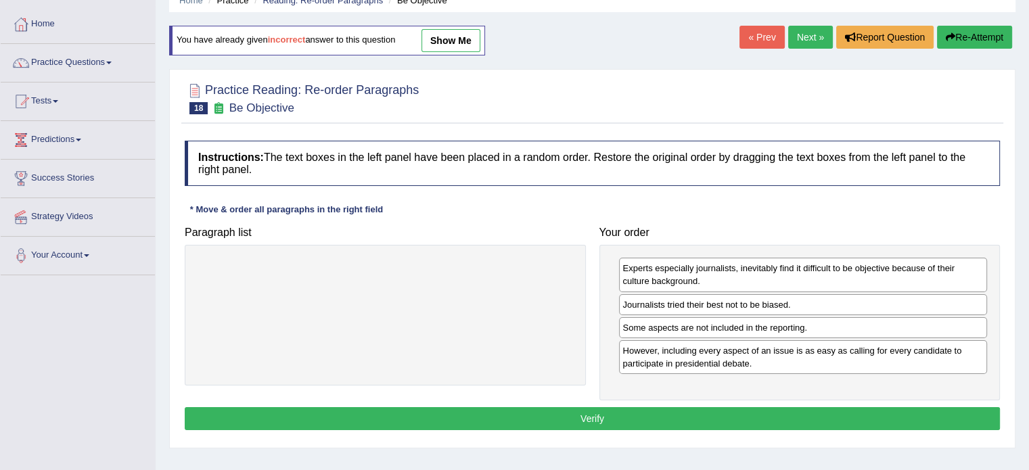
scroll to position [63, 0]
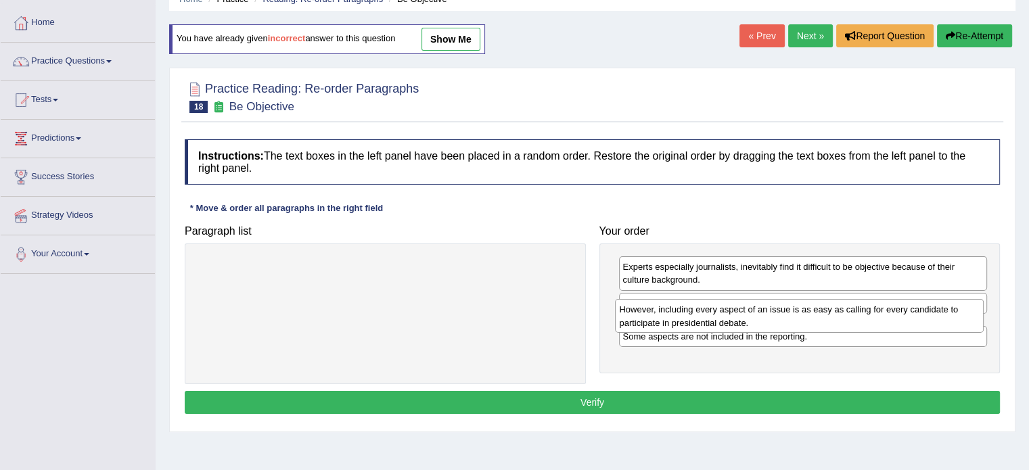
drag, startPoint x: 679, startPoint y: 353, endPoint x: 675, endPoint y: 313, distance: 40.2
click at [675, 313] on div "However, including every aspect of an issue is as easy as calling for every can…" at bounding box center [799, 316] width 369 height 34
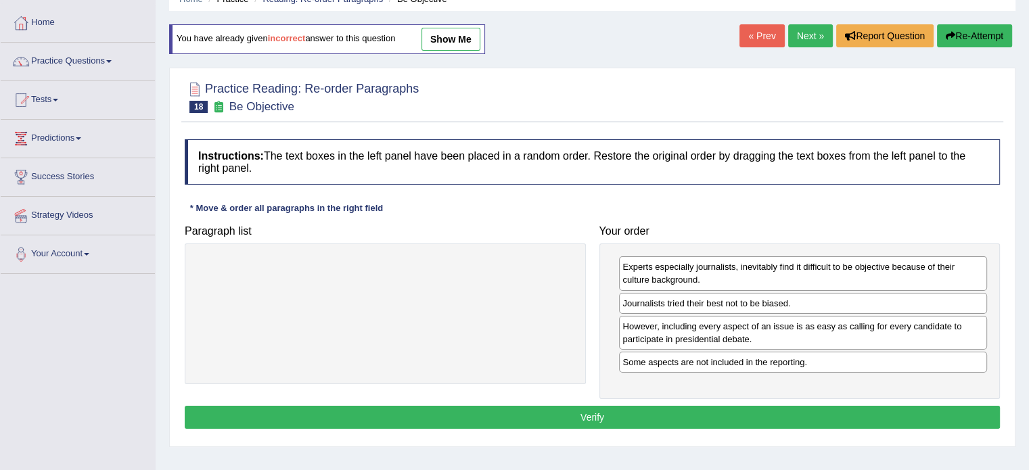
click at [575, 412] on button "Verify" at bounding box center [592, 417] width 815 height 23
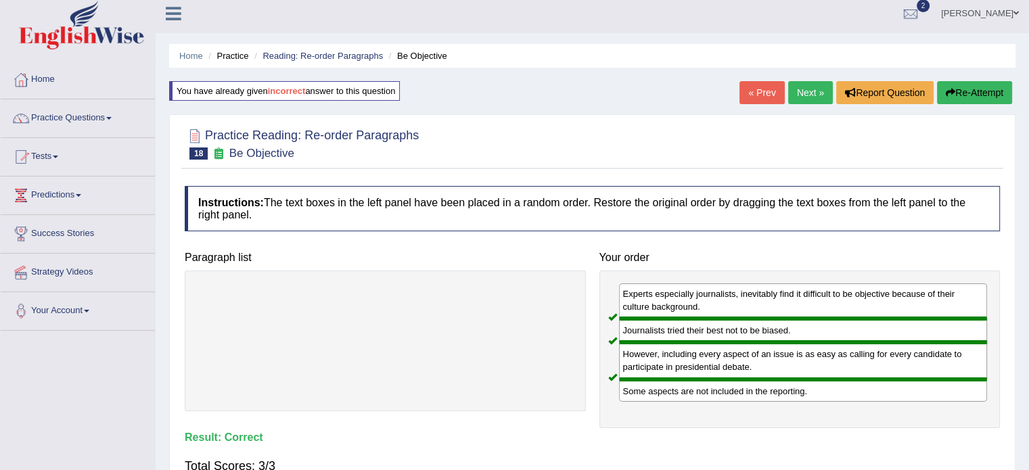
scroll to position [7, 0]
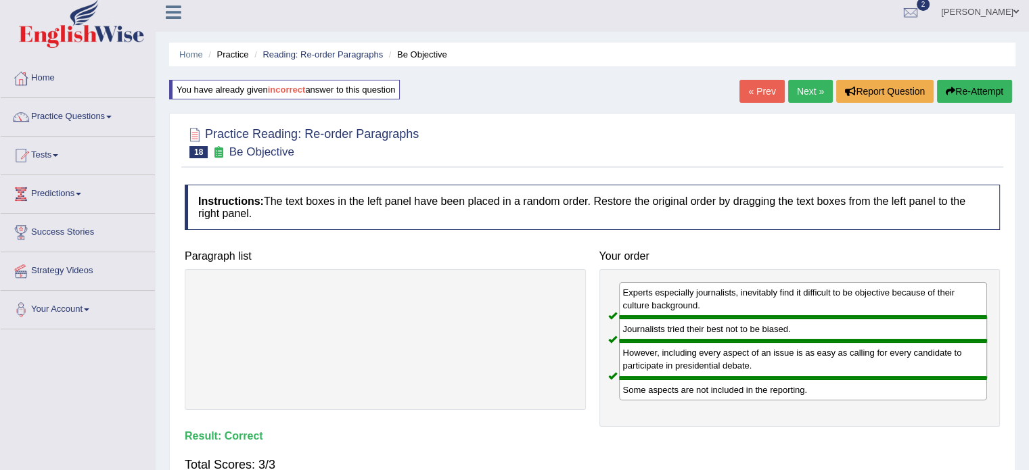
click at [811, 89] on link "Next »" at bounding box center [810, 91] width 45 height 23
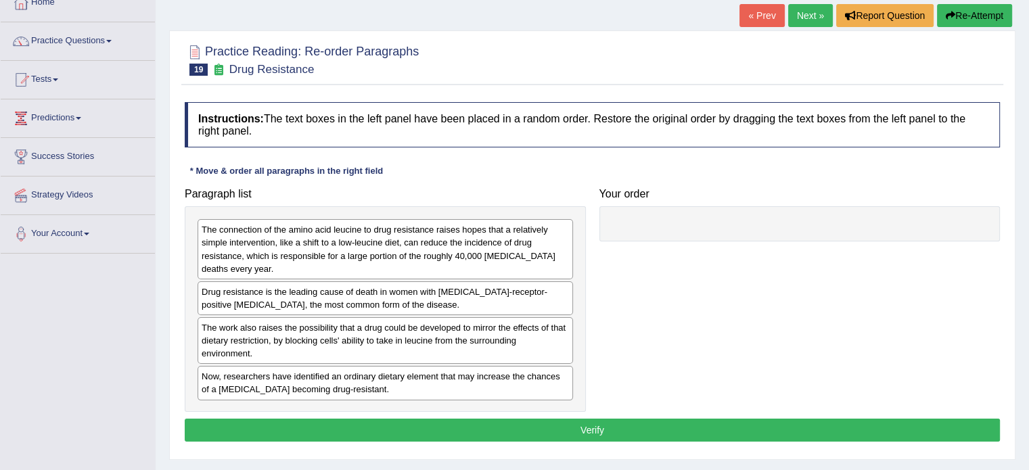
scroll to position [86, 0]
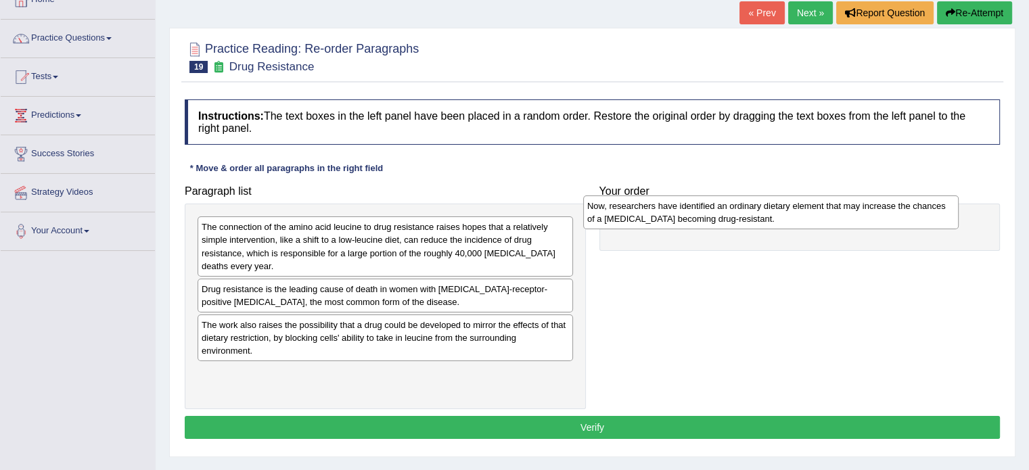
drag, startPoint x: 384, startPoint y: 386, endPoint x: 770, endPoint y: 219, distance: 420.3
click at [770, 219] on div "Now, researchers have identified an ordinary dietary element that may increase …" at bounding box center [771, 213] width 376 height 34
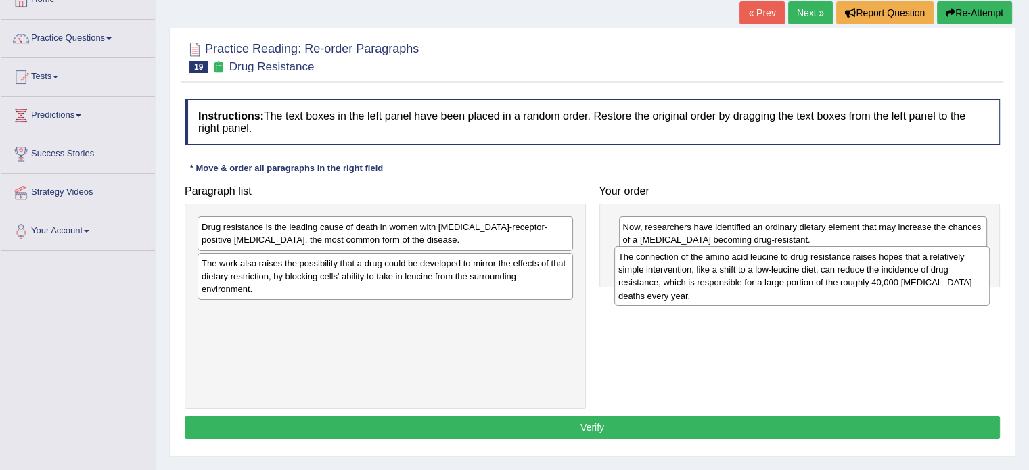
drag, startPoint x: 401, startPoint y: 237, endPoint x: 818, endPoint y: 267, distance: 417.8
click at [818, 267] on div "The connection of the amino acid leucine to drug resistance raises hopes that a…" at bounding box center [802, 276] width 376 height 60
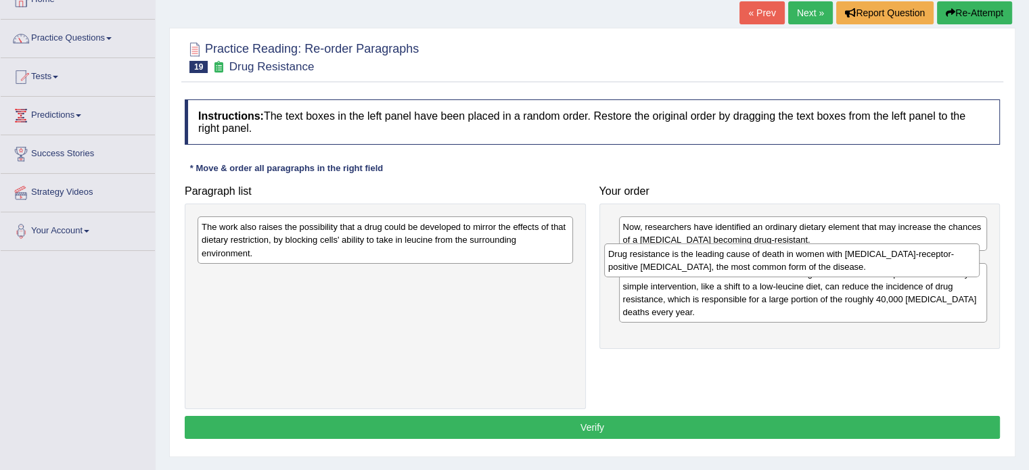
drag, startPoint x: 444, startPoint y: 235, endPoint x: 852, endPoint y: 263, distance: 409.5
click at [852, 263] on div "Drug resistance is the leading cause of death in women with [MEDICAL_DATA]-rece…" at bounding box center [792, 261] width 376 height 34
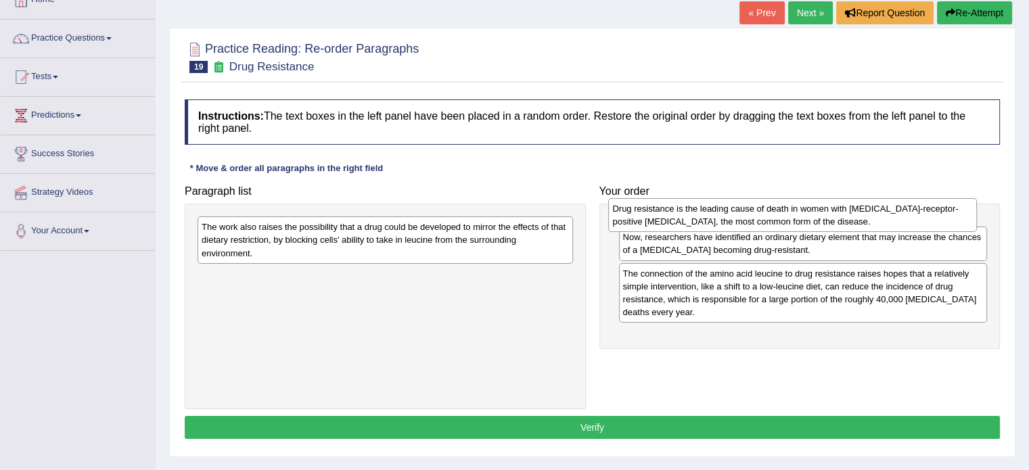
drag, startPoint x: 670, startPoint y: 273, endPoint x: 660, endPoint y: 219, distance: 55.1
click at [660, 219] on div "Drug resistance is the leading cause of death in women with [MEDICAL_DATA]-rece…" at bounding box center [792, 215] width 369 height 34
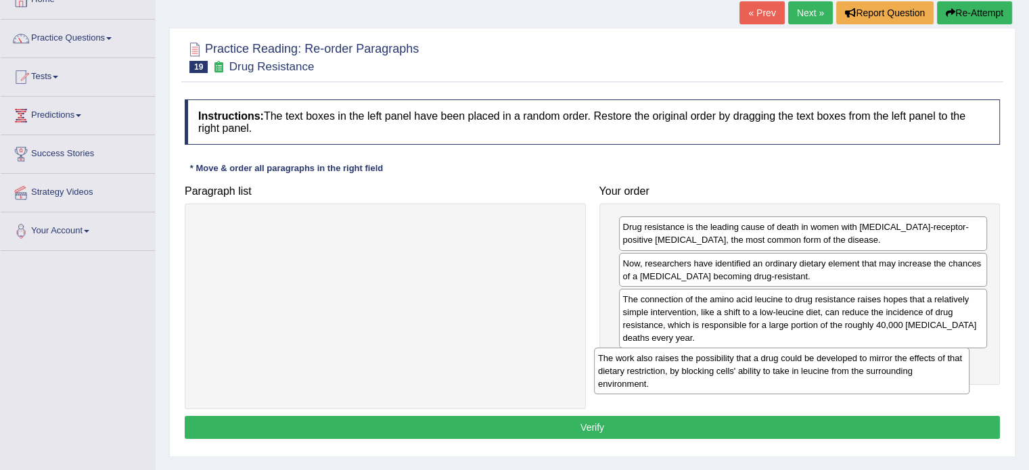
drag, startPoint x: 505, startPoint y: 233, endPoint x: 901, endPoint y: 363, distance: 417.2
click at [901, 363] on div "The work also raises the possibility that a drug could be developed to mirror t…" at bounding box center [782, 371] width 376 height 47
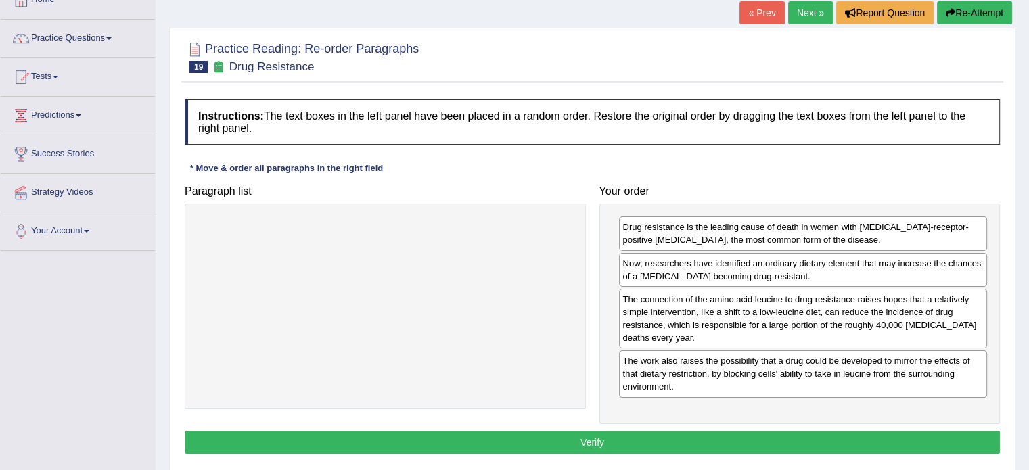
click at [581, 440] on button "Verify" at bounding box center [592, 442] width 815 height 23
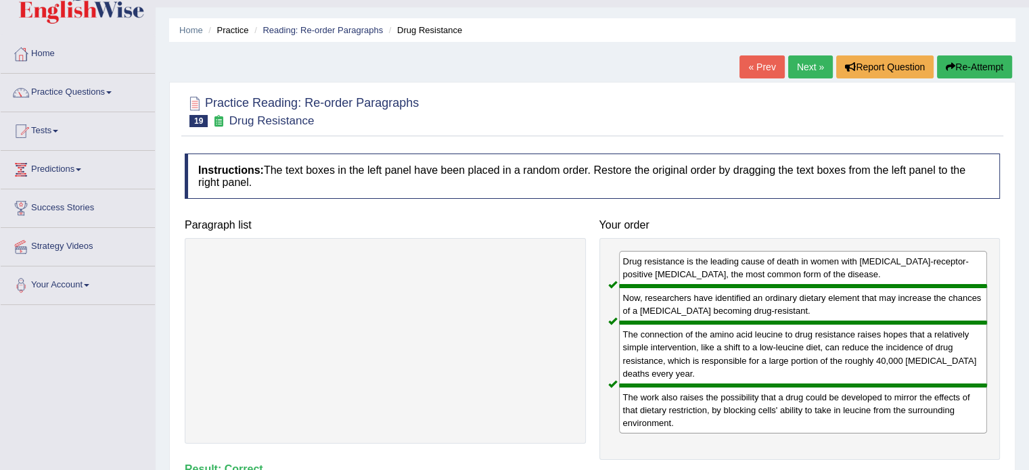
scroll to position [36, 0]
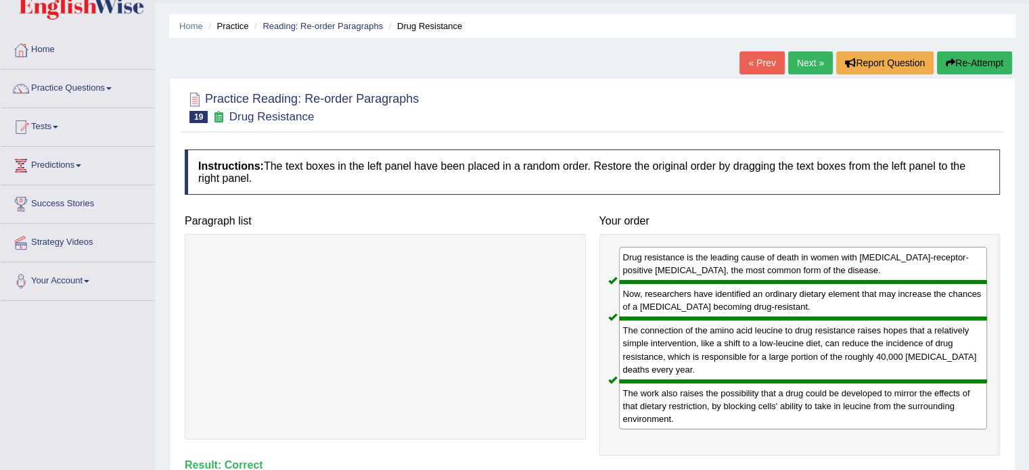
click at [800, 55] on link "Next »" at bounding box center [810, 62] width 45 height 23
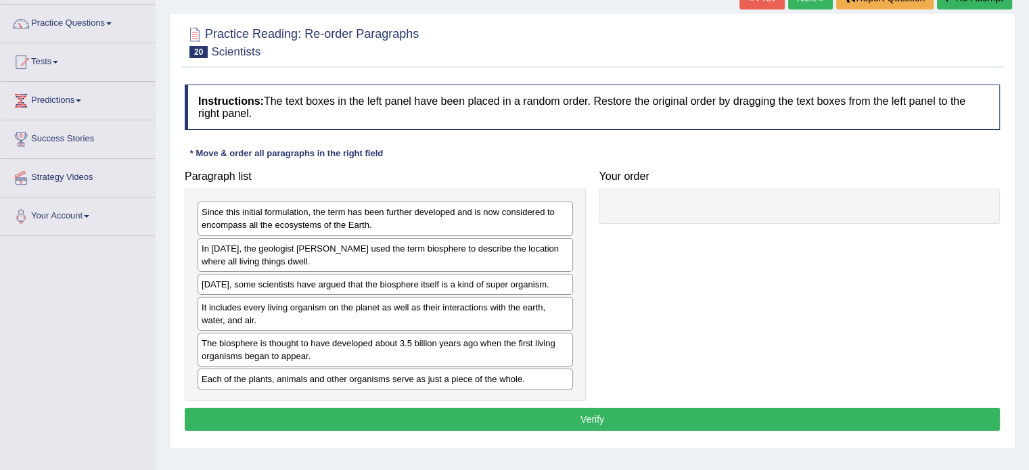
scroll to position [100, 0]
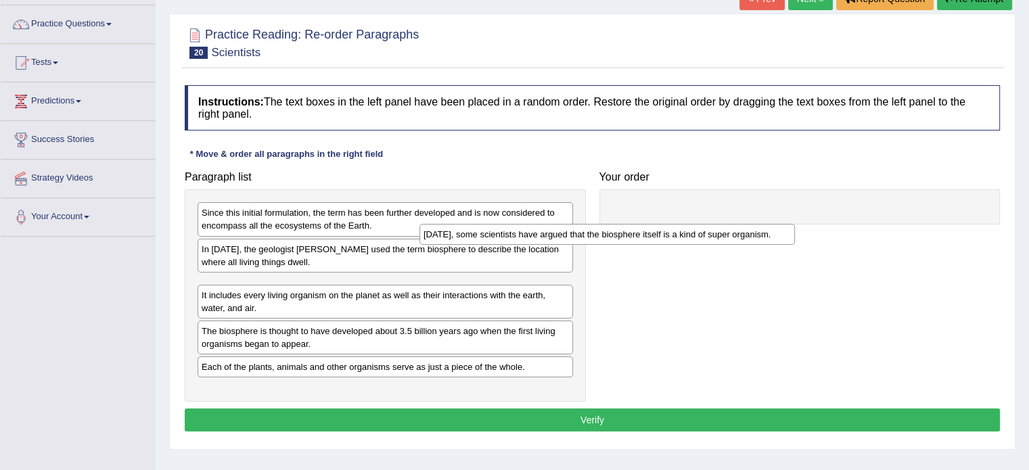
drag, startPoint x: 479, startPoint y: 283, endPoint x: 809, endPoint y: 215, distance: 336.5
click at [795, 224] on div "[DATE], some scientists have argued that the biosphere itself is a kind of supe…" at bounding box center [607, 234] width 376 height 21
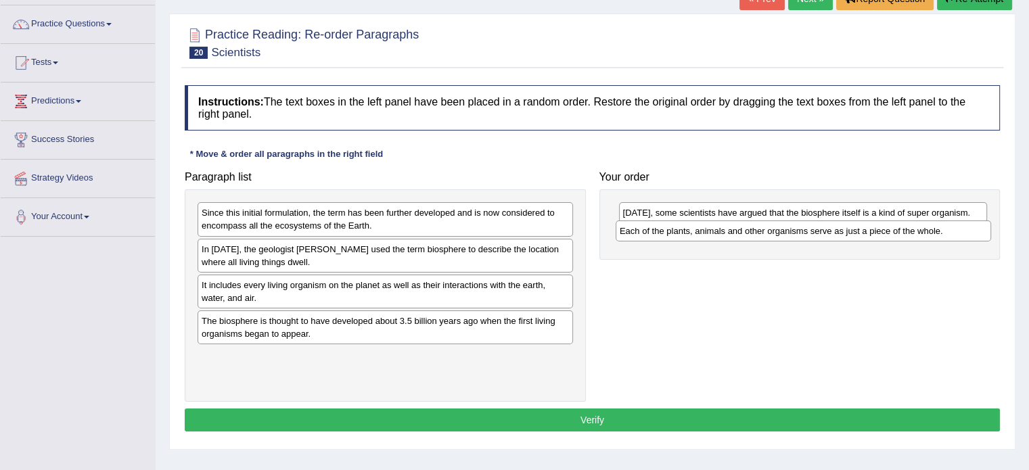
drag, startPoint x: 444, startPoint y: 354, endPoint x: 862, endPoint y: 229, distance: 436.5
click at [862, 229] on div "Each of the plants, animals and other organisms serve as just a piece of the wh…" at bounding box center [804, 231] width 376 height 21
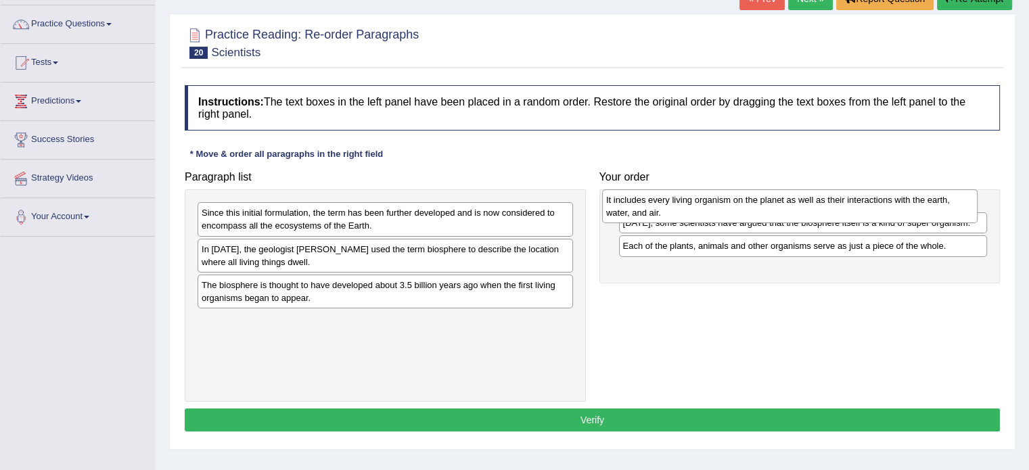
drag, startPoint x: 271, startPoint y: 293, endPoint x: 682, endPoint y: 207, distance: 420.2
click at [682, 207] on div "It includes every living organism on the planet as well as their interactions w…" at bounding box center [790, 206] width 376 height 34
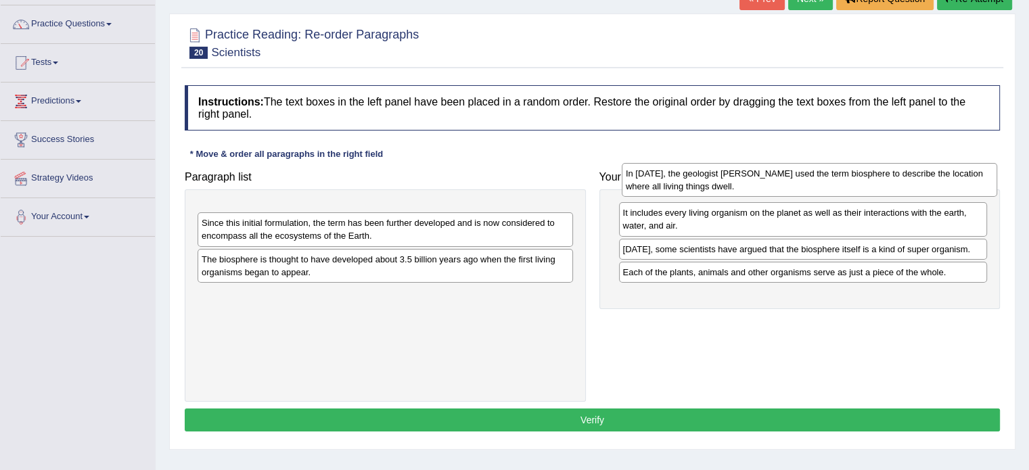
drag, startPoint x: 304, startPoint y: 258, endPoint x: 728, endPoint y: 183, distance: 430.8
click at [728, 183] on div "In [DATE], the geologist [PERSON_NAME] used the term biosphere to describe the …" at bounding box center [810, 180] width 376 height 34
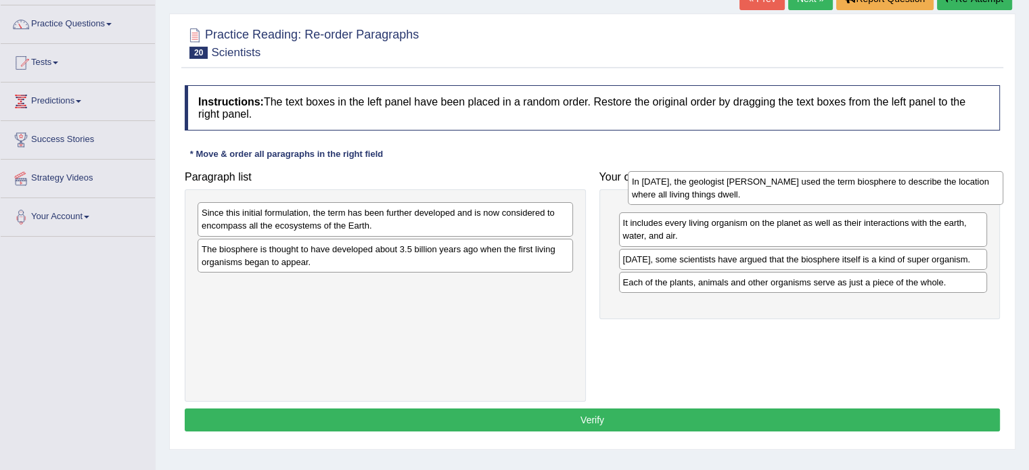
drag, startPoint x: 457, startPoint y: 226, endPoint x: 898, endPoint y: 196, distance: 442.2
click at [898, 196] on div "In [DATE], the geologist [PERSON_NAME] used the term biosphere to describe the …" at bounding box center [816, 188] width 376 height 34
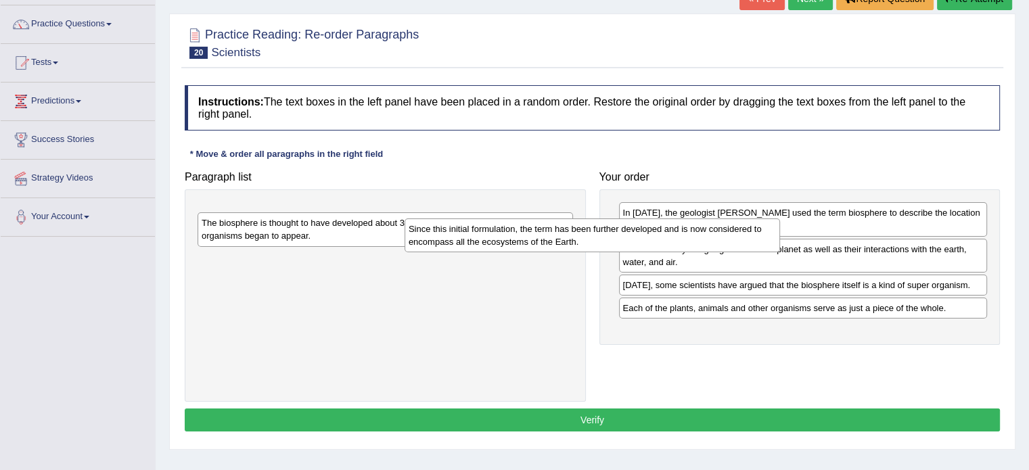
drag, startPoint x: 488, startPoint y: 210, endPoint x: 828, endPoint y: 215, distance: 339.7
click at [780, 219] on div "Since this initial formulation, the term has been further developed and is now …" at bounding box center [593, 236] width 376 height 34
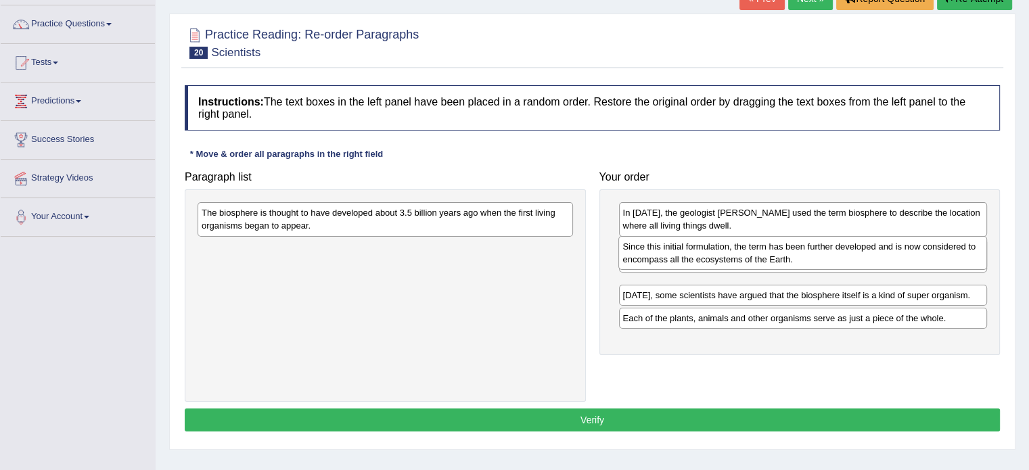
drag, startPoint x: 774, startPoint y: 227, endPoint x: 774, endPoint y: 260, distance: 33.8
click at [774, 260] on div "Since this initial formulation, the term has been further developed and is now …" at bounding box center [802, 253] width 369 height 34
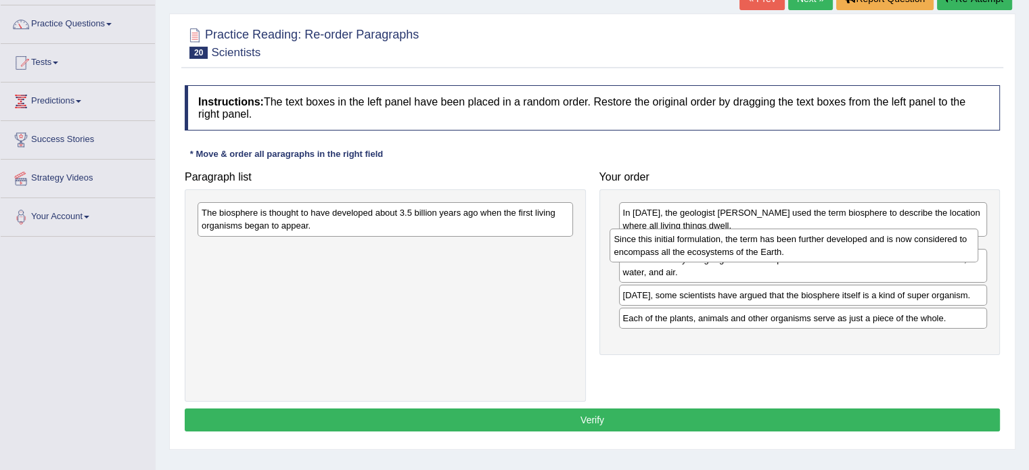
drag, startPoint x: 707, startPoint y: 294, endPoint x: 697, endPoint y: 248, distance: 46.5
click at [697, 248] on div "Since this initial formulation, the term has been further developed and is now …" at bounding box center [794, 246] width 369 height 34
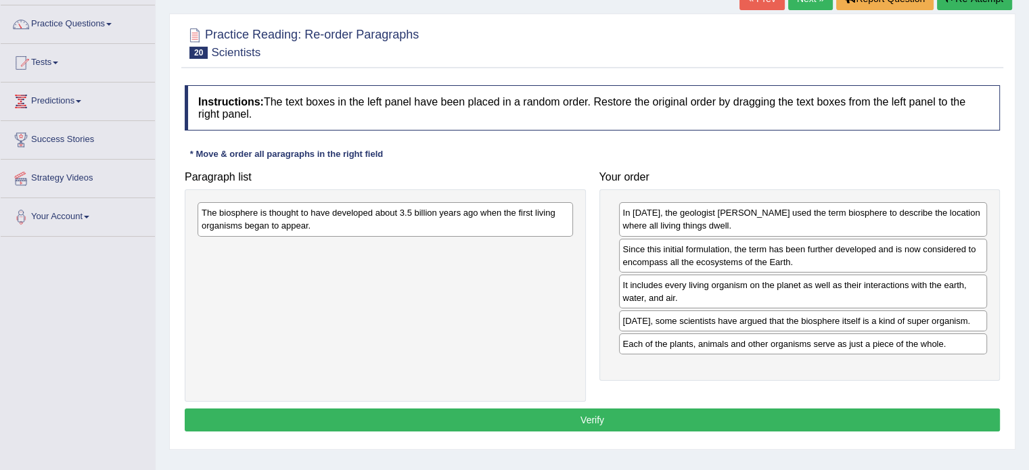
drag, startPoint x: 363, startPoint y: 237, endPoint x: 455, endPoint y: 204, distance: 97.2
click at [455, 204] on div "The biosphere is thought to have developed about 3.5 billion years ago when the…" at bounding box center [385, 295] width 401 height 212
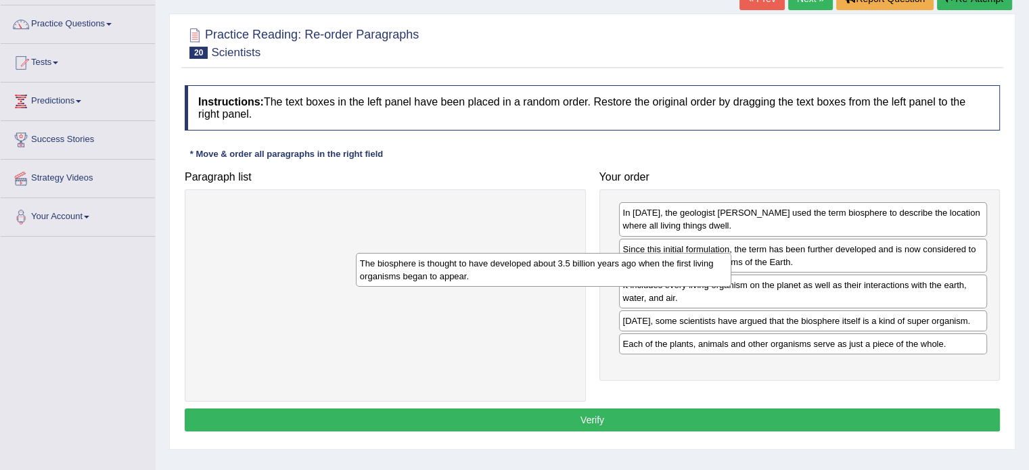
drag, startPoint x: 457, startPoint y: 210, endPoint x: 721, endPoint y: 272, distance: 271.8
click at [721, 272] on div "The biosphere is thought to have developed about 3.5 billion years ago when the…" at bounding box center [544, 270] width 376 height 34
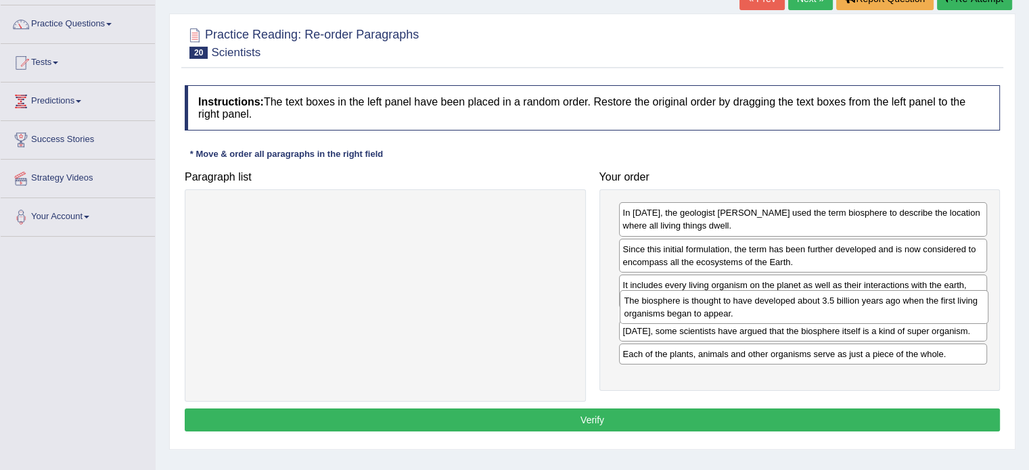
drag, startPoint x: 719, startPoint y: 291, endPoint x: 720, endPoint y: 307, distance: 16.3
click at [720, 307] on div "The biosphere is thought to have developed about 3.5 billion years ago when the…" at bounding box center [804, 307] width 369 height 34
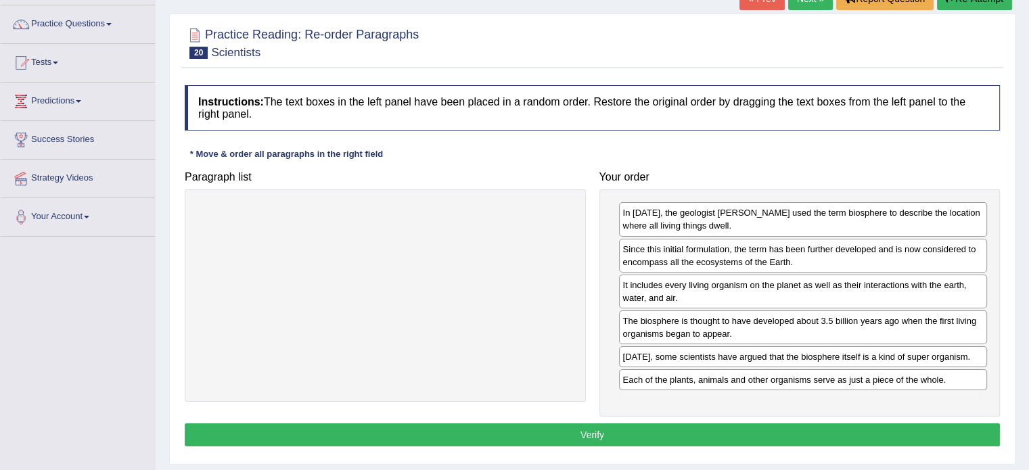
click at [590, 431] on button "Verify" at bounding box center [592, 435] width 815 height 23
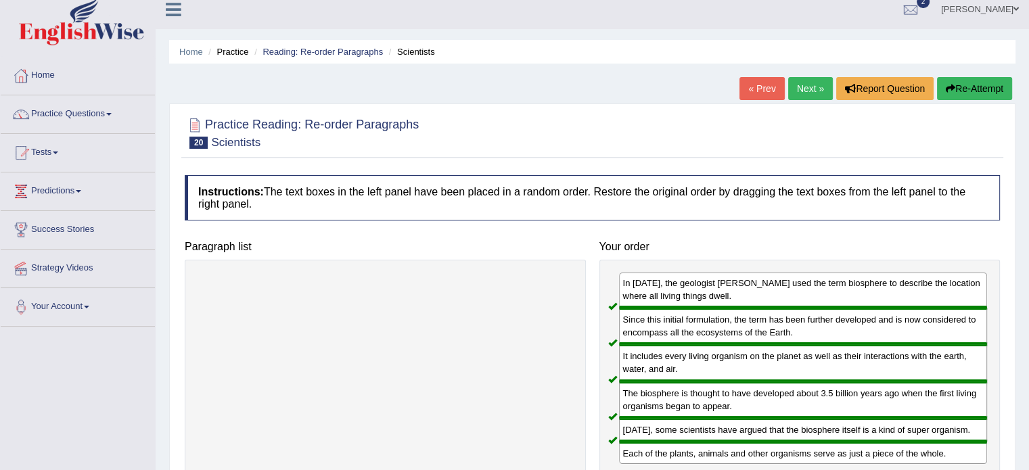
scroll to position [0, 0]
